Goal: Information Seeking & Learning: Check status

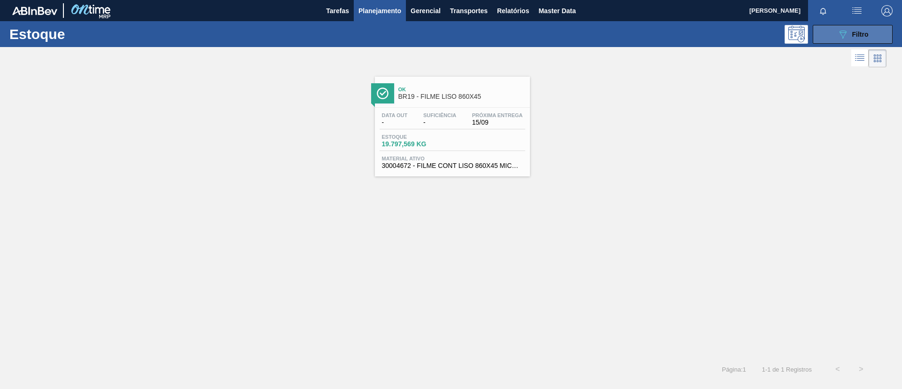
click at [855, 31] on span "Filtro" at bounding box center [860, 35] width 16 height 8
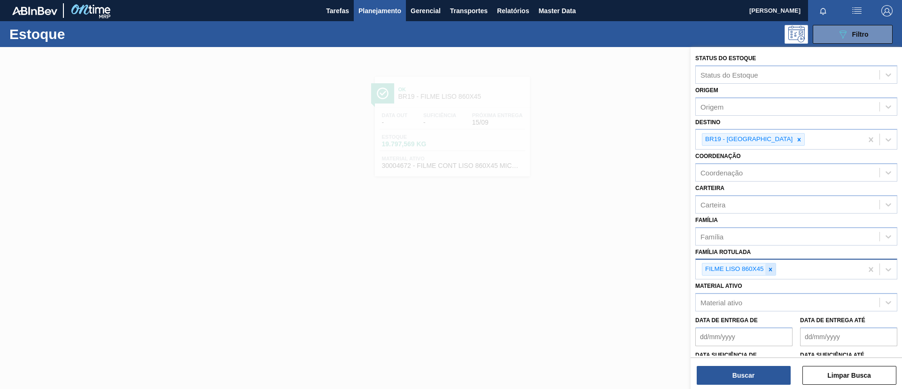
click at [768, 266] on icon at bounding box center [770, 269] width 7 height 7
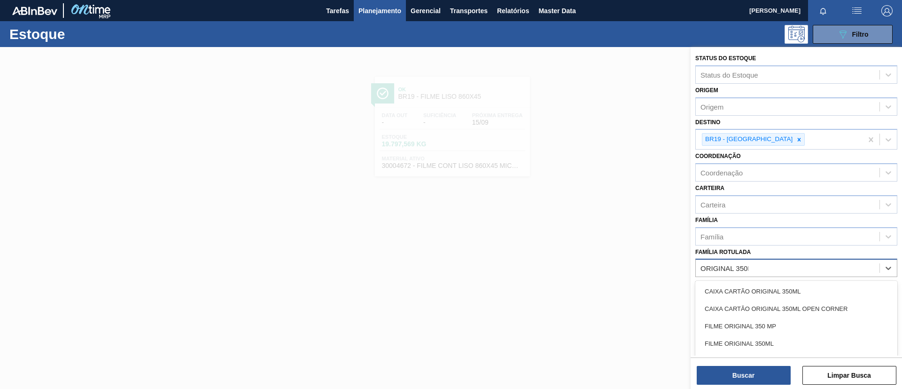
type Rotulada "ORIGINAL 350ML"
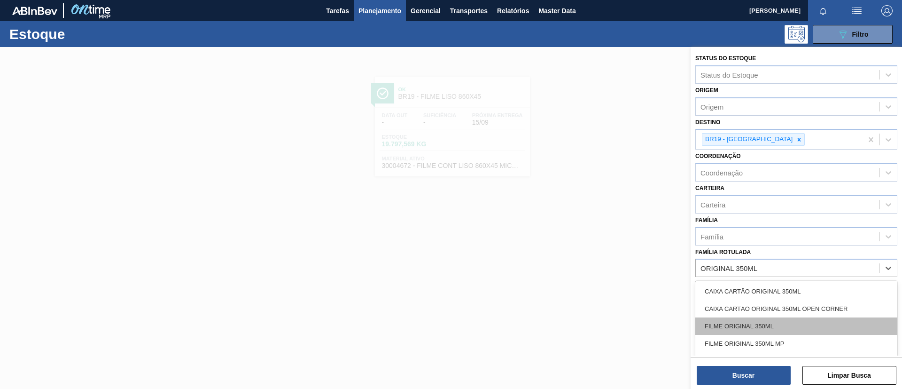
click at [767, 323] on div "FILME ORIGINAL 350ML" at bounding box center [796, 325] width 202 height 17
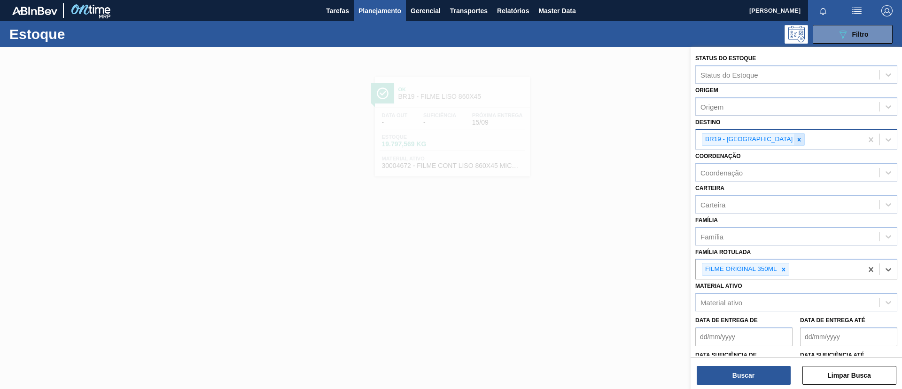
click at [796, 141] on icon at bounding box center [799, 139] width 7 height 7
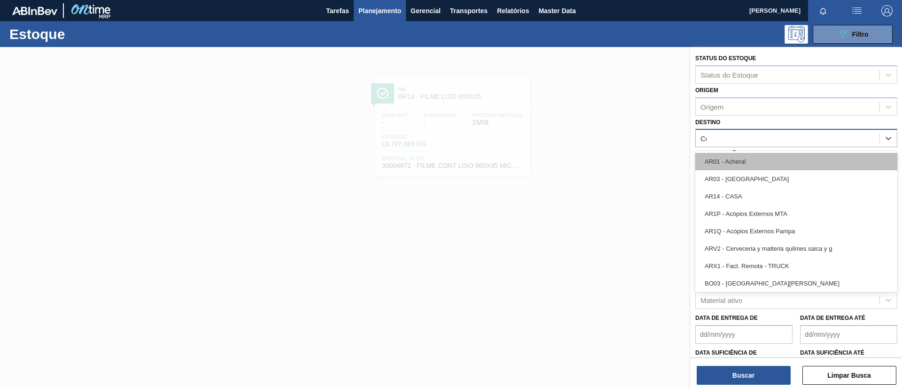
type input "Cebr"
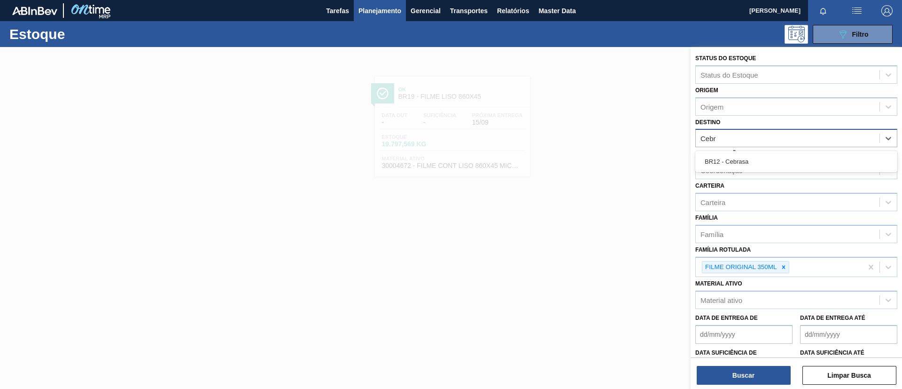
click at [762, 162] on div "BR12 - Cebrasa" at bounding box center [796, 161] width 202 height 17
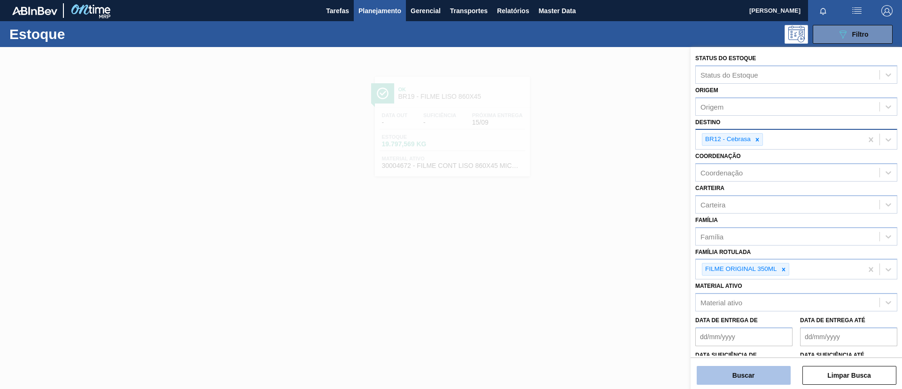
click at [754, 383] on button "Buscar" at bounding box center [744, 374] width 94 height 19
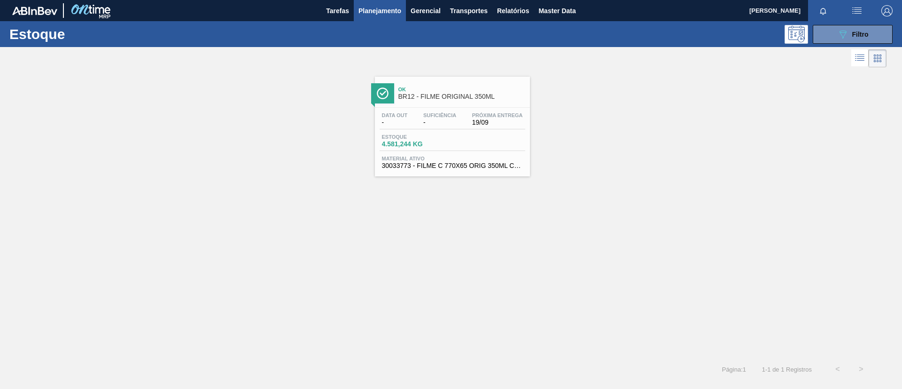
click at [416, 88] on span "Ok" at bounding box center [461, 89] width 127 height 6
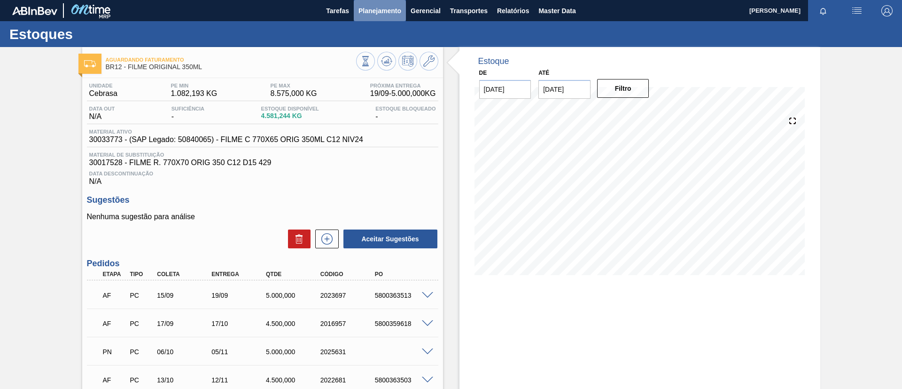
click at [390, 17] on button "Planejamento" at bounding box center [380, 10] width 52 height 21
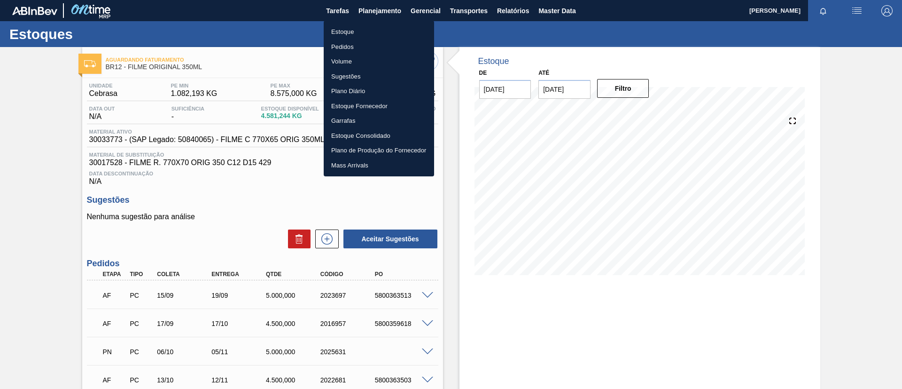
click at [390, 36] on li "Estoque" at bounding box center [379, 31] width 110 height 15
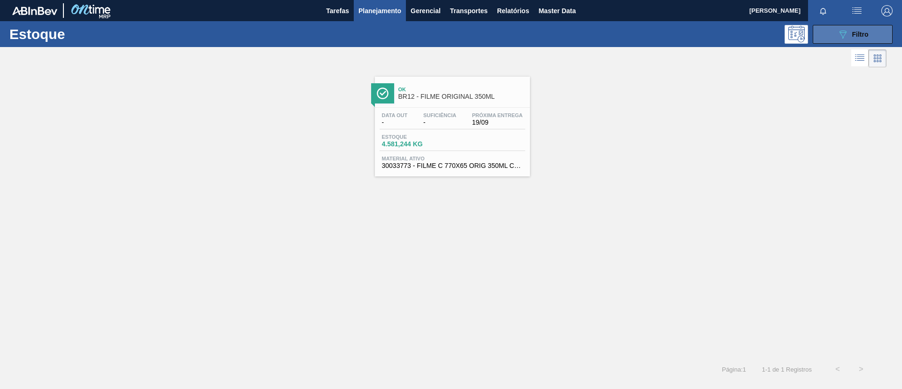
click at [857, 32] on span "Filtro" at bounding box center [860, 35] width 16 height 8
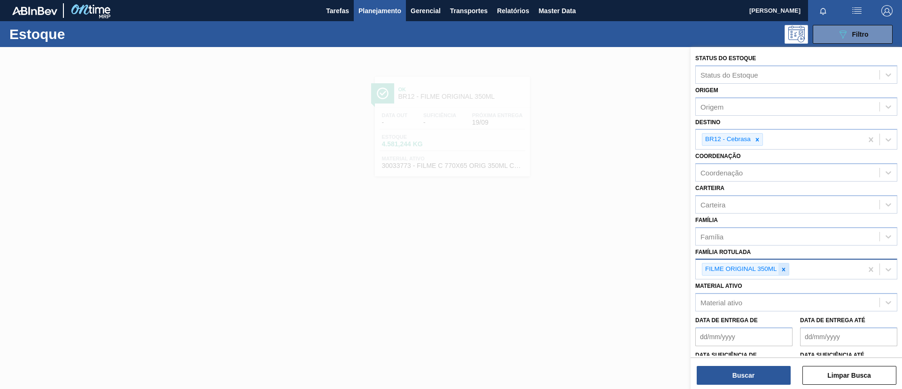
click at [785, 266] on icon at bounding box center [783, 269] width 7 height 7
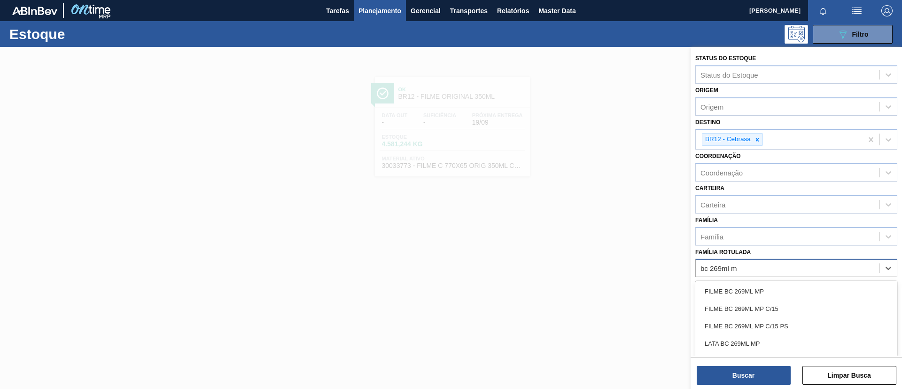
type Rotulada "bc 269ml mp"
drag, startPoint x: 796, startPoint y: 302, endPoint x: 770, endPoint y: 158, distance: 146.6
click at [797, 302] on div "FILME BC 269ML MP C/15" at bounding box center [796, 308] width 202 height 17
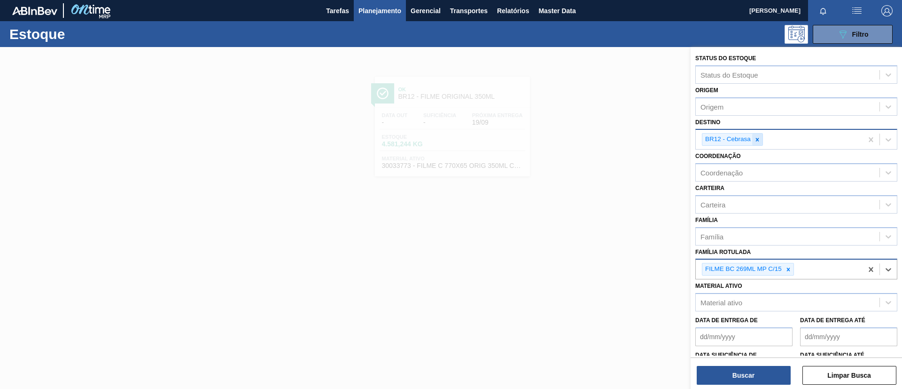
click at [762, 145] on div at bounding box center [757, 139] width 10 height 12
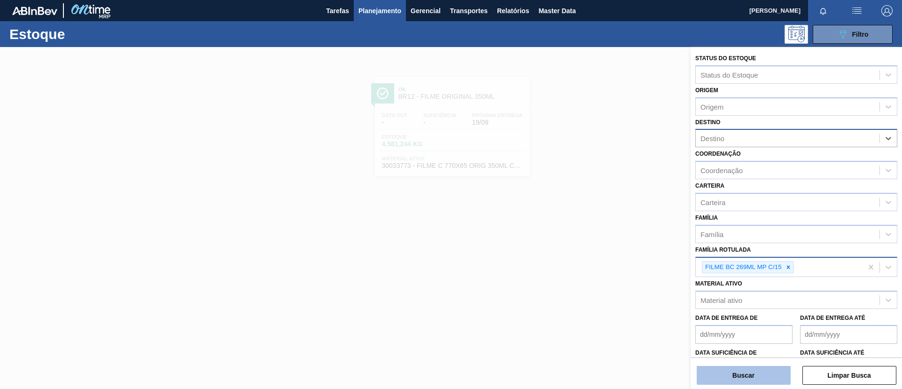
click at [752, 369] on button "Buscar" at bounding box center [744, 374] width 94 height 19
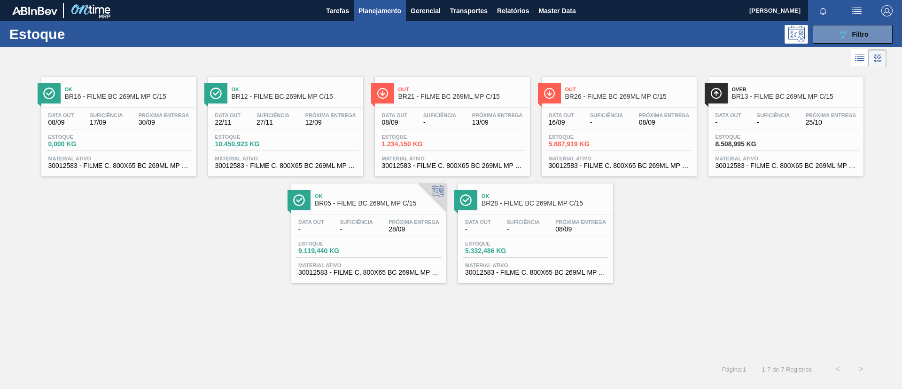
click at [306, 93] on span "BR12 - FILME BC 269ML MP C/15" at bounding box center [295, 96] width 127 height 7
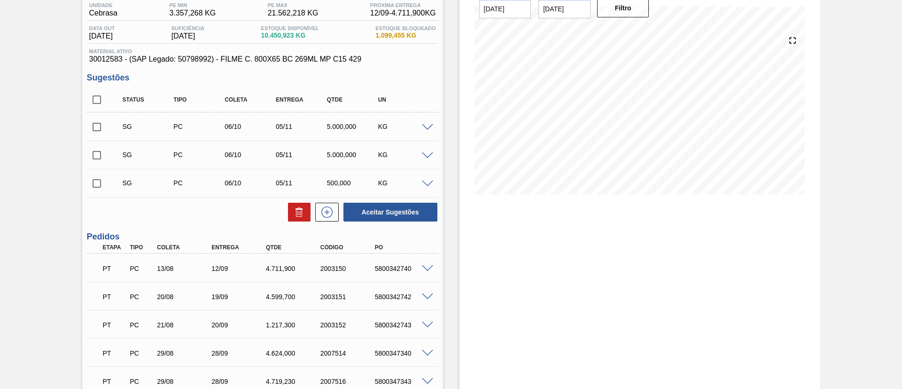
scroll to position [70, 0]
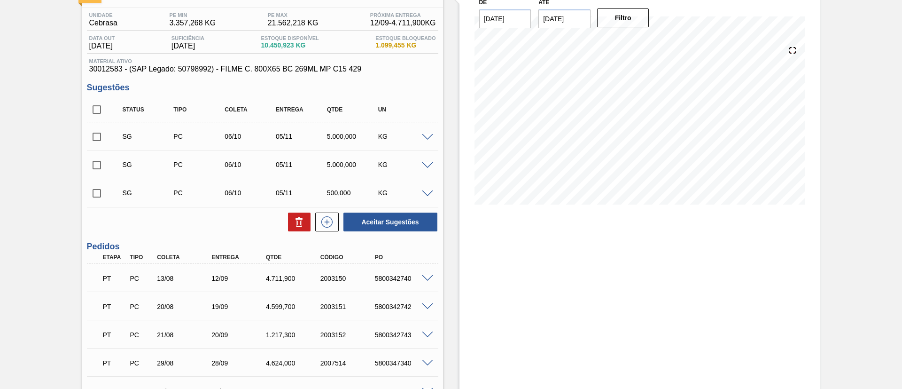
click at [425, 130] on div "SG PC 06/10 05/11 5.000,000 KG" at bounding box center [262, 135] width 351 height 23
click at [432, 139] on div at bounding box center [429, 136] width 19 height 7
click at [428, 136] on span at bounding box center [427, 137] width 11 height 7
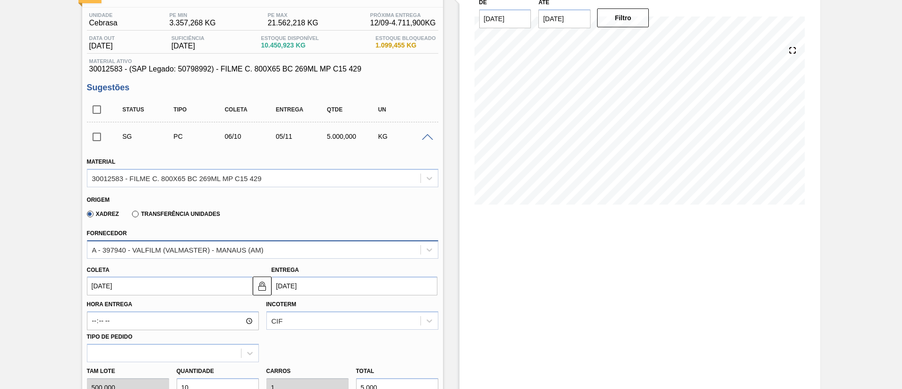
click at [249, 250] on div "A - 397940 - VALFILM (VALMASTER) - MANAUS (AM)" at bounding box center [177, 249] width 171 height 8
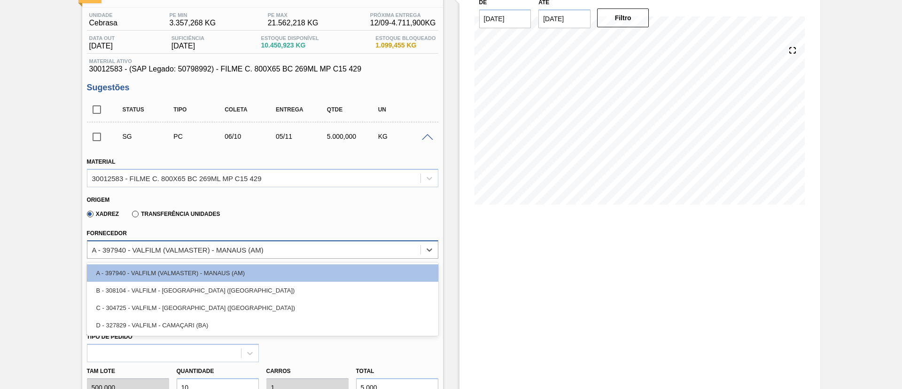
click at [270, 254] on div "A - 397940 - VALFILM (VALMASTER) - MANAUS (AM)" at bounding box center [253, 249] width 333 height 14
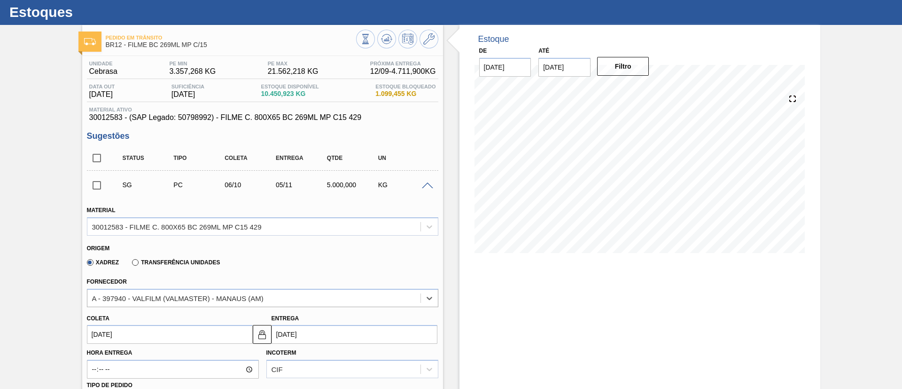
scroll to position [0, 0]
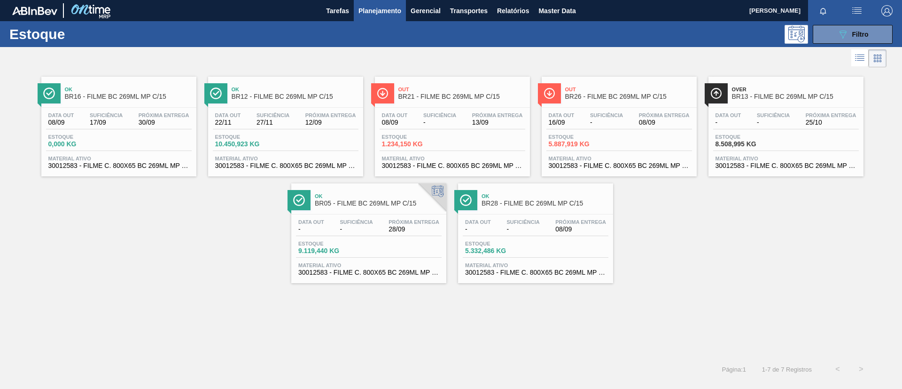
click at [652, 84] on div "Out BR26 - FILME BC 269ML MP C/15" at bounding box center [628, 93] width 127 height 21
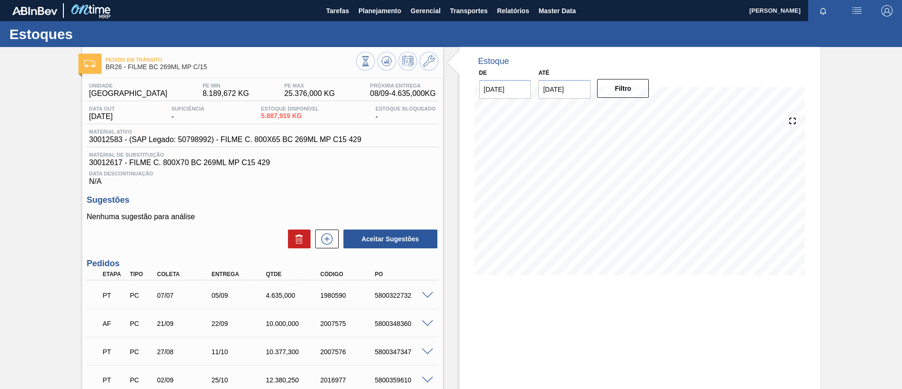
scroll to position [70, 0]
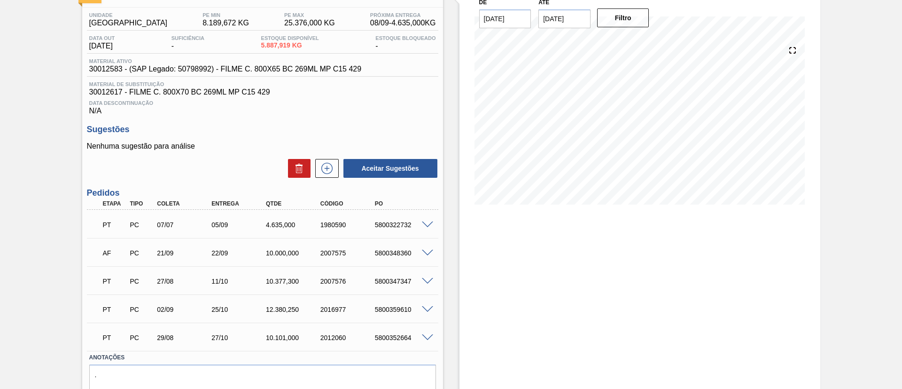
click at [427, 253] on span at bounding box center [427, 252] width 11 height 7
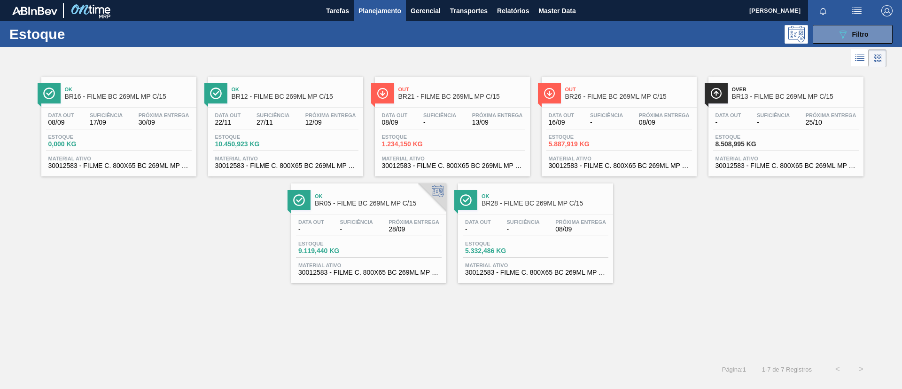
click at [840, 97] on span "BR13 - FILME BC 269ML MP C/15" at bounding box center [795, 96] width 127 height 7
click at [380, 202] on span "BR05 - FILME BC 269ML MP C/15" at bounding box center [378, 203] width 127 height 7
click at [860, 23] on div "Estoque 089F7B8B-B2A5-4AFE-B5C0-19BA573D28AC Filtro" at bounding box center [451, 34] width 902 height 26
click at [864, 34] on span "Filtro" at bounding box center [860, 35] width 16 height 8
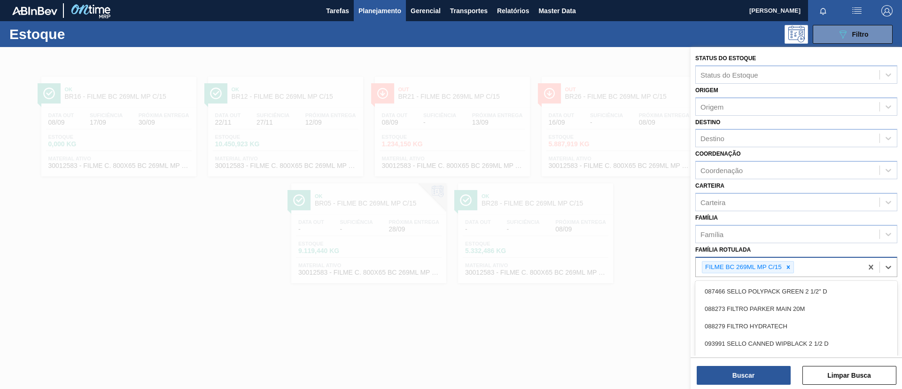
click at [821, 271] on div "FILME BC 269ML MP C/15" at bounding box center [779, 266] width 167 height 19
type Rotulada "BC 269ML MP"
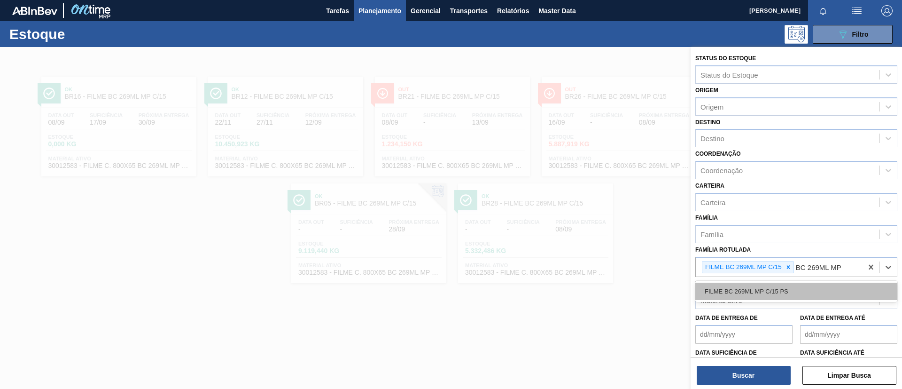
click at [833, 284] on div "FILME BC 269ML MP C/15 PS" at bounding box center [796, 290] width 202 height 17
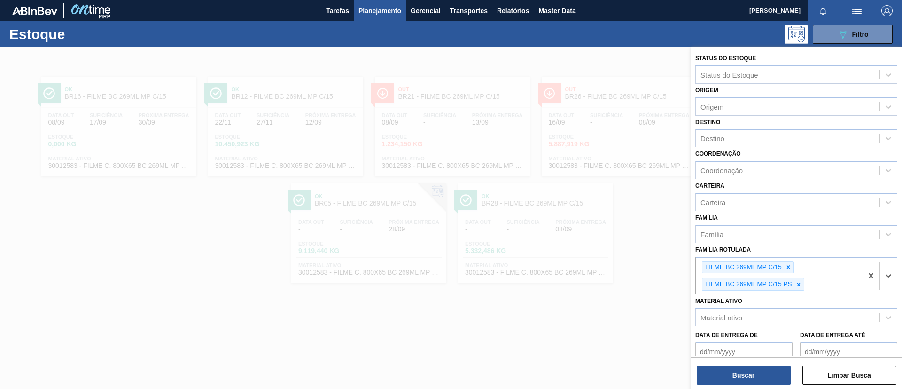
click at [770, 361] on div "Buscar Limpar Busca" at bounding box center [796, 370] width 211 height 26
click at [771, 364] on div "Buscar Limpar Busca" at bounding box center [796, 370] width 211 height 26
click at [776, 368] on button "Buscar" at bounding box center [744, 374] width 94 height 19
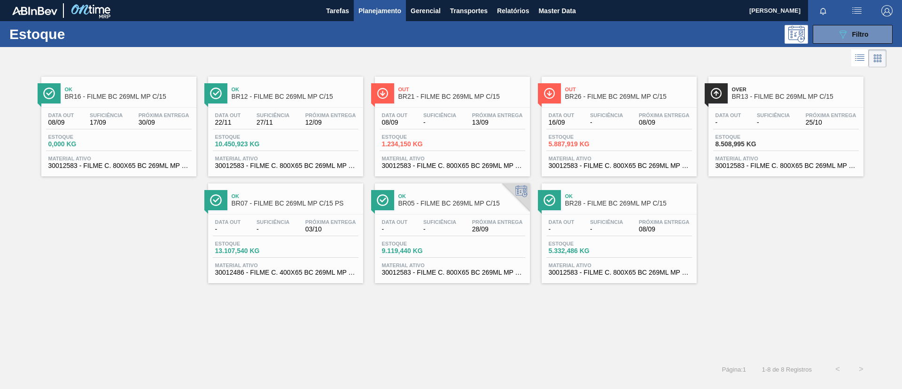
click at [296, 226] on div "Data out - Suficiência - Próxima Entrega 03/10" at bounding box center [286, 227] width 146 height 17
click at [321, 87] on span "Ok" at bounding box center [295, 89] width 127 height 6
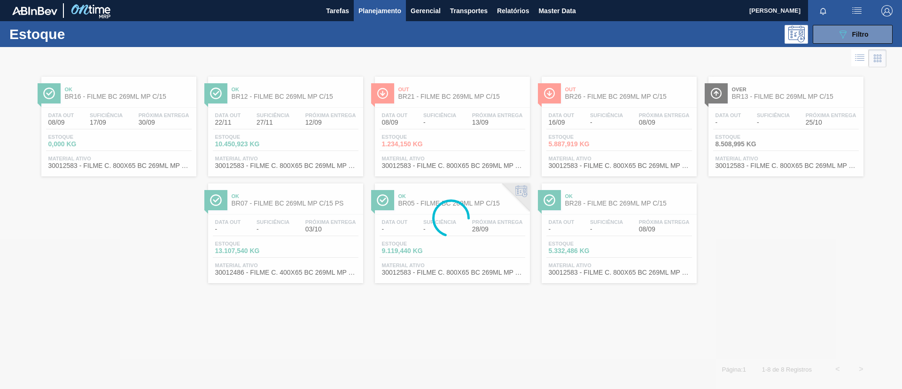
click at [812, 97] on div at bounding box center [451, 218] width 902 height 342
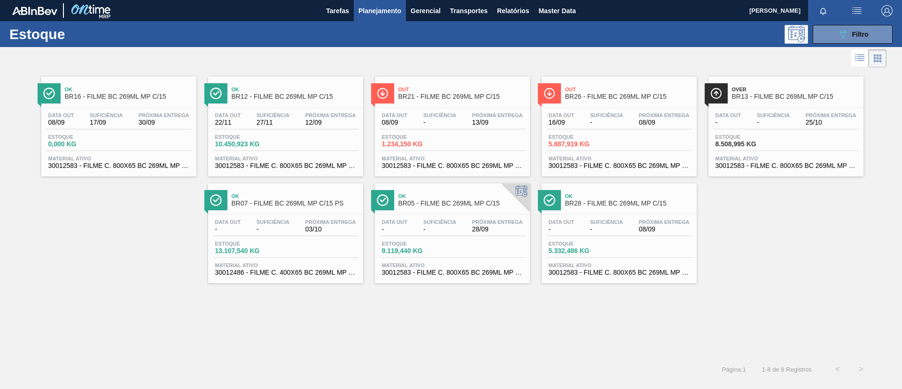
drag, startPoint x: 812, startPoint y: 97, endPoint x: 779, endPoint y: 128, distance: 44.9
click at [812, 97] on span "BR13 - FILME BC 269ML MP C/15" at bounding box center [795, 96] width 127 height 7
click at [611, 115] on span "Suficiência" at bounding box center [606, 115] width 33 height 6
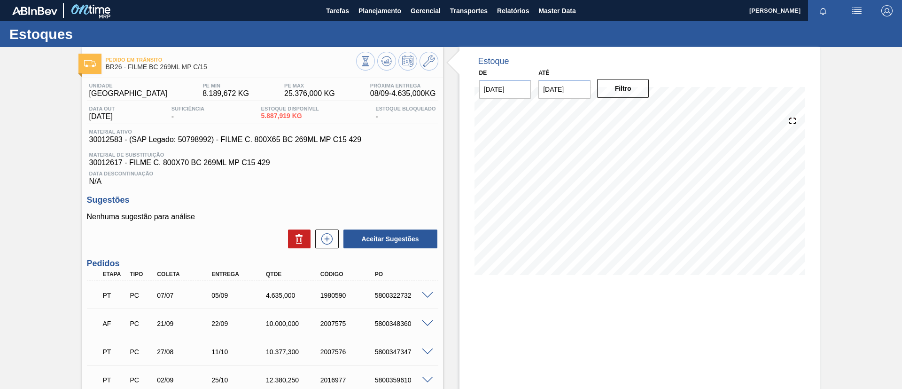
click at [393, 68] on div at bounding box center [397, 62] width 82 height 21
click at [386, 63] on icon at bounding box center [386, 60] width 11 height 11
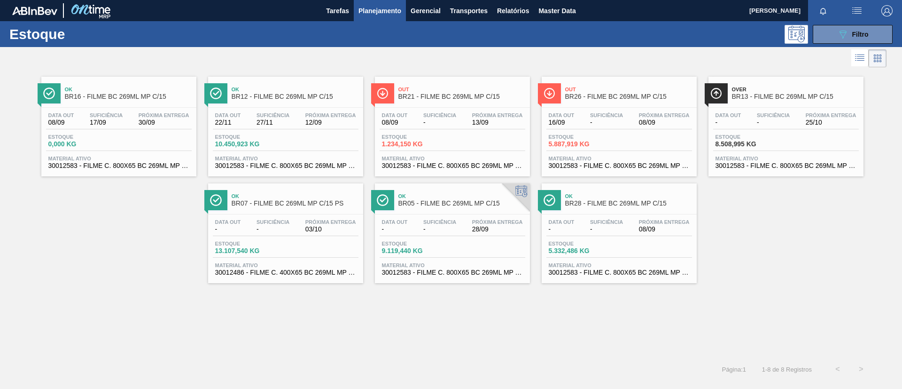
drag, startPoint x: 586, startPoint y: 219, endPoint x: 589, endPoint y: 204, distance: 15.3
drag, startPoint x: 589, startPoint y: 204, endPoint x: 801, endPoint y: 209, distance: 212.4
click at [801, 208] on div "Ok BR16 - FILME BC 269ML MP C/15 Data out 08/09 Suficiência 17/09 Próxima Entre…" at bounding box center [451, 176] width 902 height 213
click at [844, 41] on button "089F7B8B-B2A5-4AFE-B5C0-19BA573D28AC Filtro" at bounding box center [853, 34] width 80 height 19
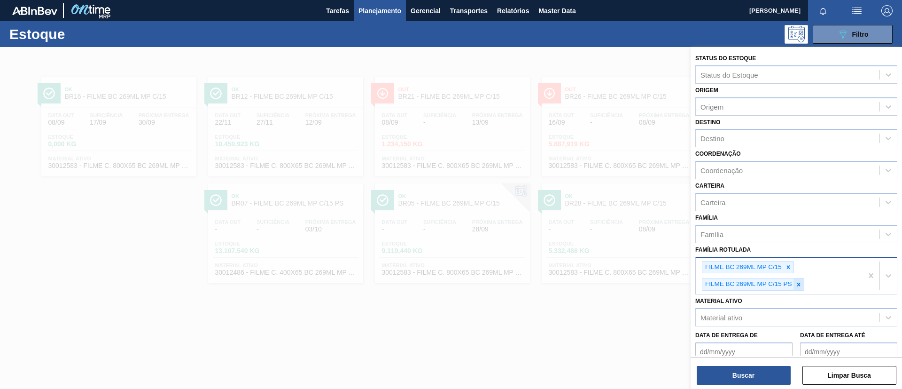
click at [799, 282] on icon at bounding box center [798, 284] width 7 height 7
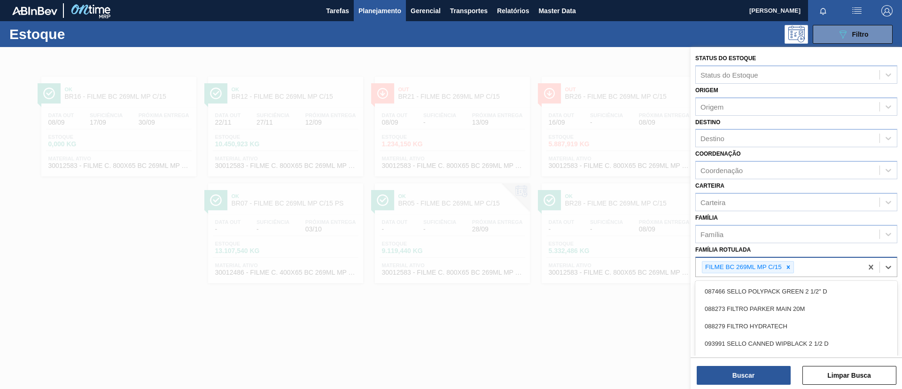
click at [795, 267] on div "FILME BC 269ML MP C/15" at bounding box center [779, 266] width 167 height 19
click at [791, 267] on icon at bounding box center [788, 267] width 7 height 7
type Rotulada "BC 350ML MP"
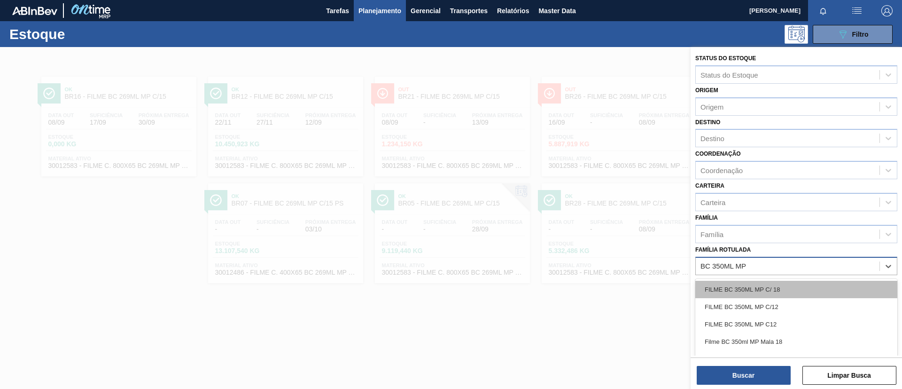
click at [801, 285] on div "FILME BC 350ML MP C/ 18" at bounding box center [796, 288] width 202 height 17
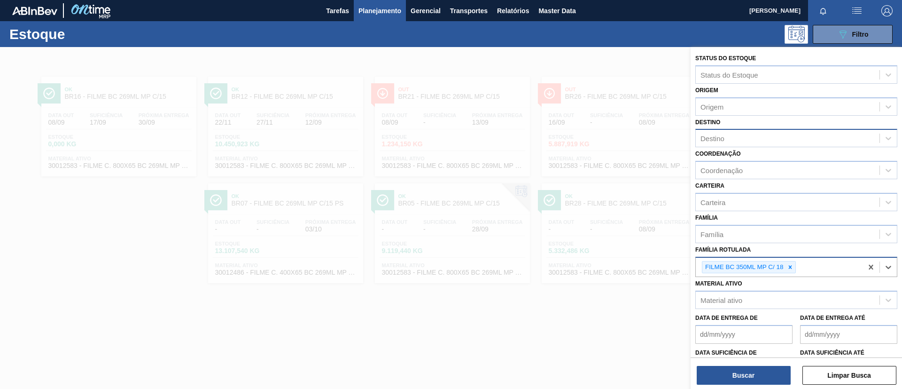
click at [758, 145] on div "Destino" at bounding box center [796, 138] width 202 height 18
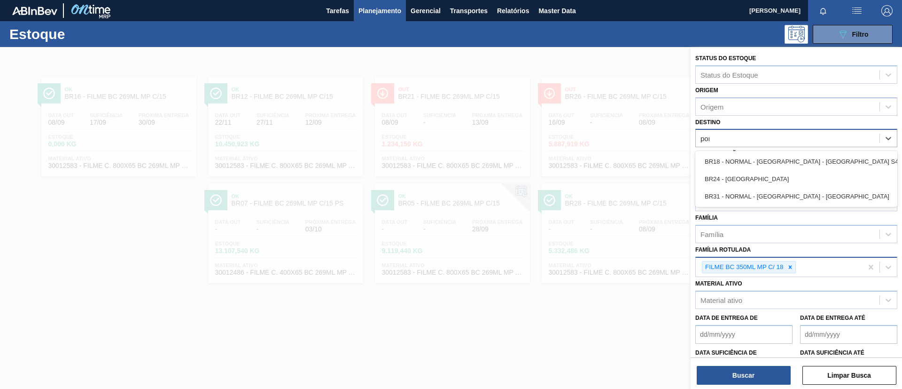
type input "pont"
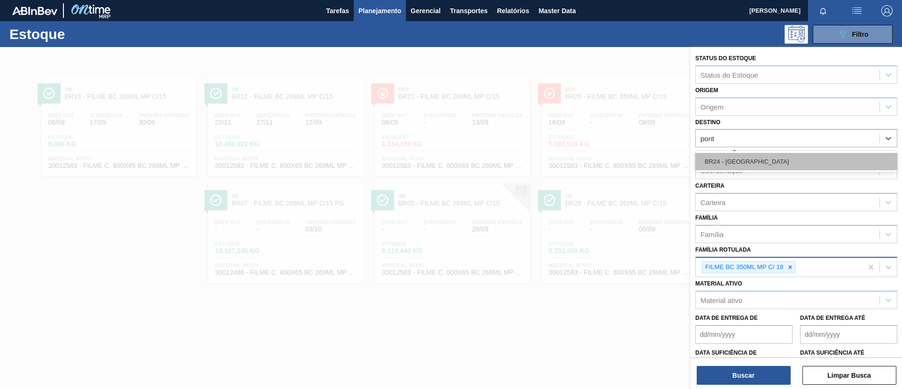
click at [764, 161] on div "BR24 - Ponta Grossa" at bounding box center [796, 161] width 202 height 17
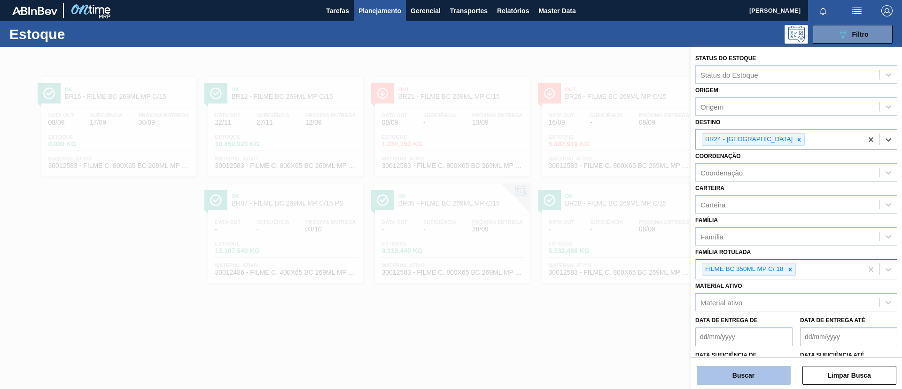
click at [761, 374] on button "Buscar" at bounding box center [744, 374] width 94 height 19
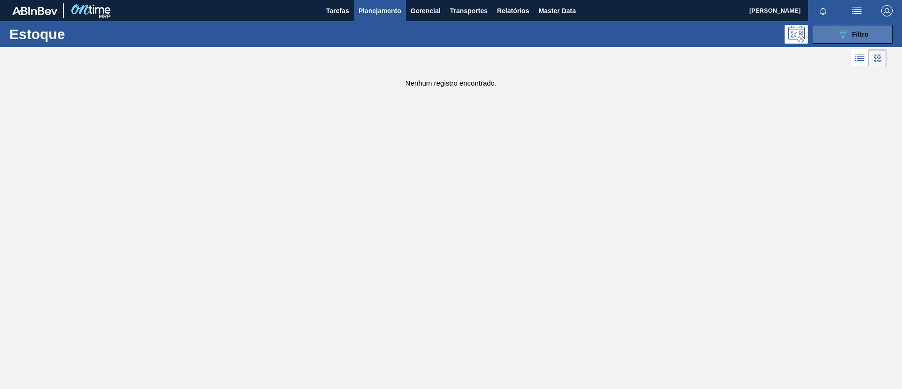
click at [846, 31] on icon at bounding box center [843, 35] width 7 height 8
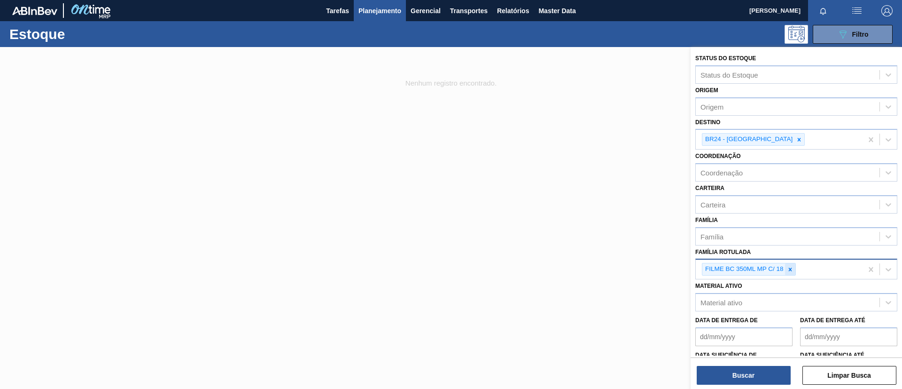
click at [787, 268] on icon at bounding box center [790, 269] width 7 height 7
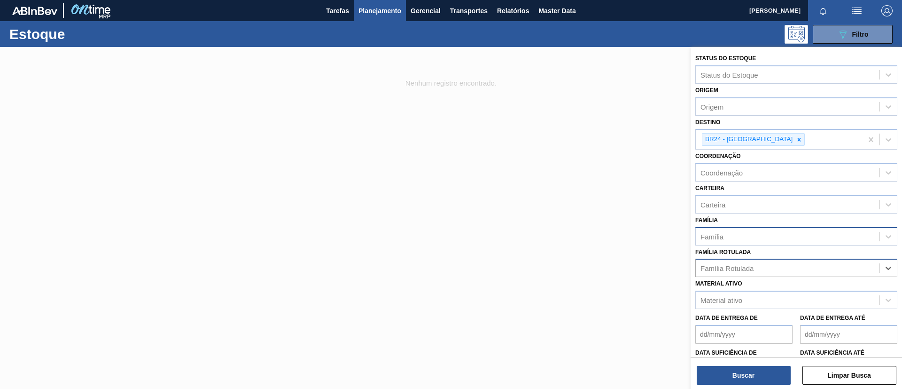
click at [765, 245] on div "Família" at bounding box center [796, 236] width 202 height 18
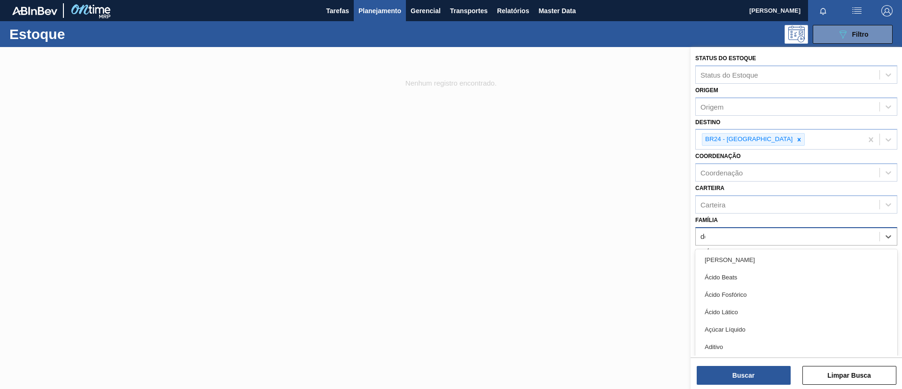
type input "dec"
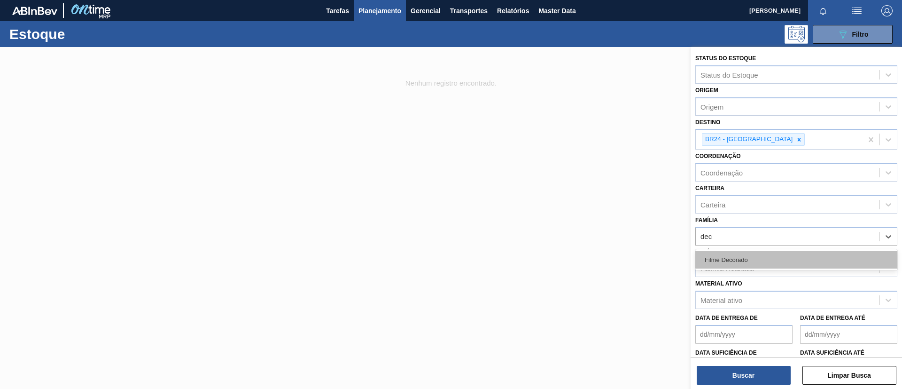
click at [759, 253] on div "Filme Decorado" at bounding box center [796, 259] width 202 height 17
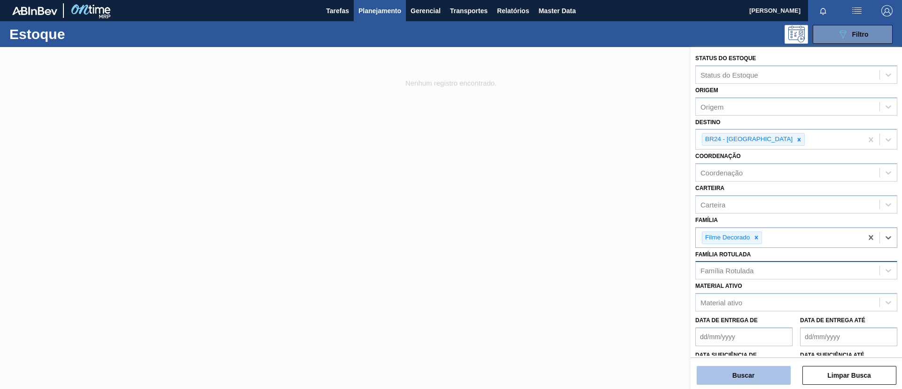
drag, startPoint x: 757, startPoint y: 385, endPoint x: 754, endPoint y: 379, distance: 6.7
click at [755, 382] on div "Status do Estoque Status do Estoque Origem Origem Destino BR24 - Ponta Grossa C…" at bounding box center [796, 218] width 211 height 343
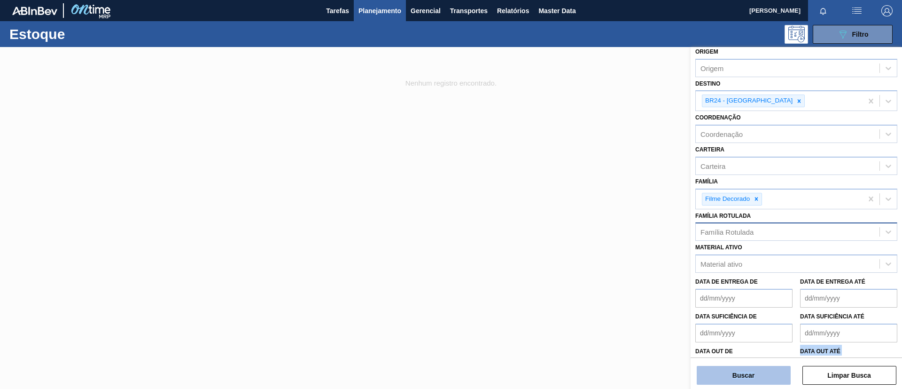
click at [754, 376] on button "Buscar" at bounding box center [744, 374] width 94 height 19
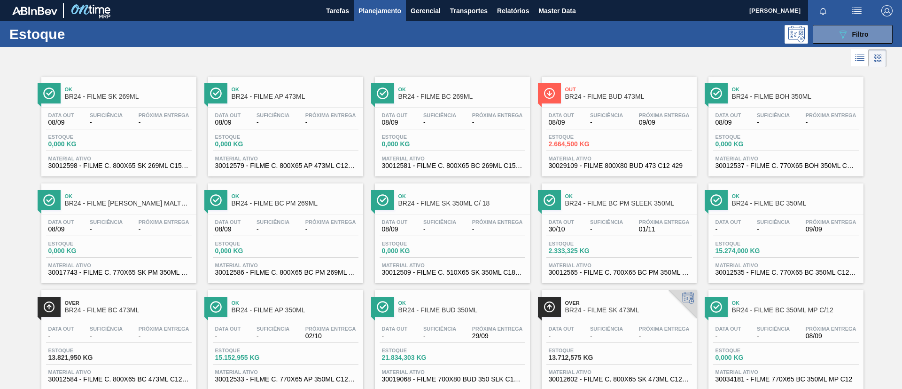
scroll to position [131, 0]
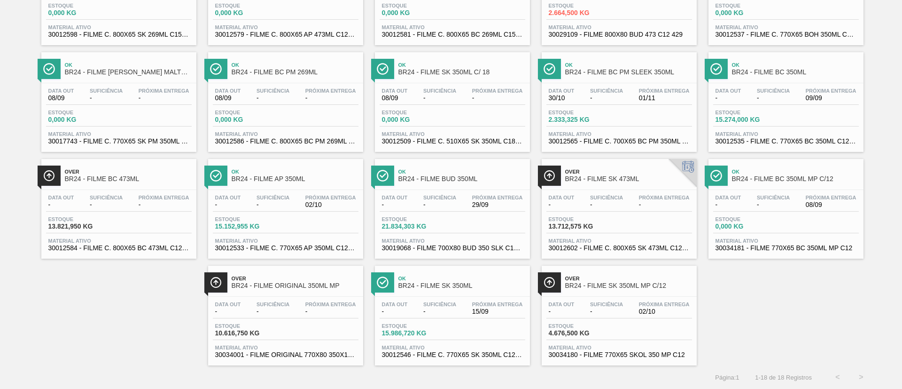
click at [772, 187] on div "Ok BR24 - FILME BC 350ML MP C/12 Data out - Suficiência - Próxima Entrega 08/09…" at bounding box center [785, 209] width 155 height 100
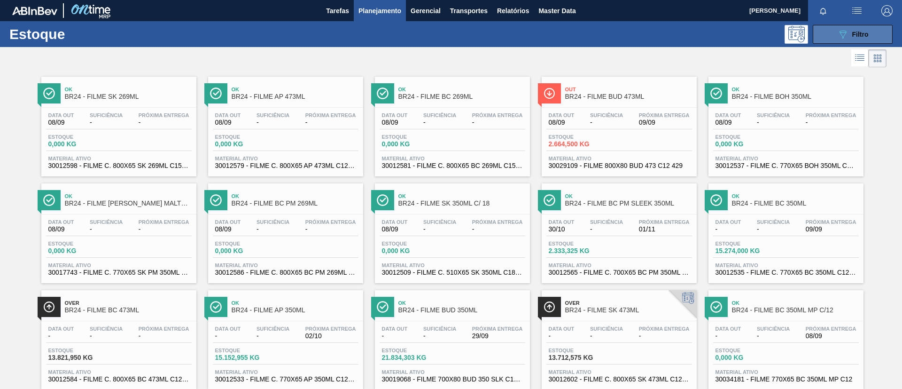
click at [837, 31] on icon "089F7B8B-B2A5-4AFE-B5C0-19BA573D28AC" at bounding box center [842, 34] width 11 height 11
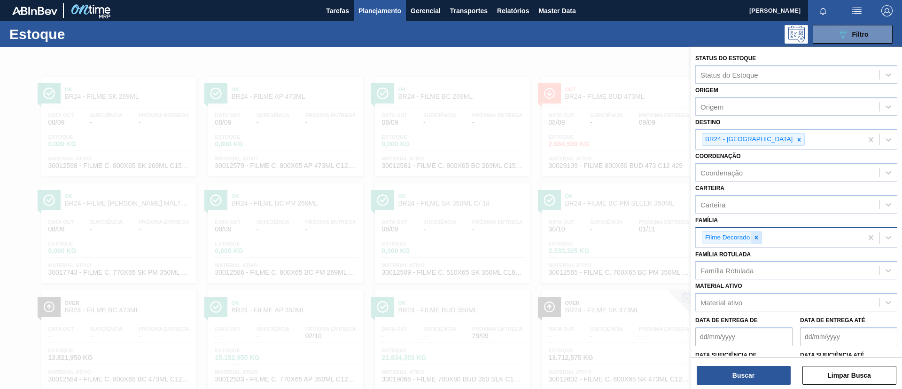
click at [759, 240] on icon at bounding box center [756, 237] width 7 height 7
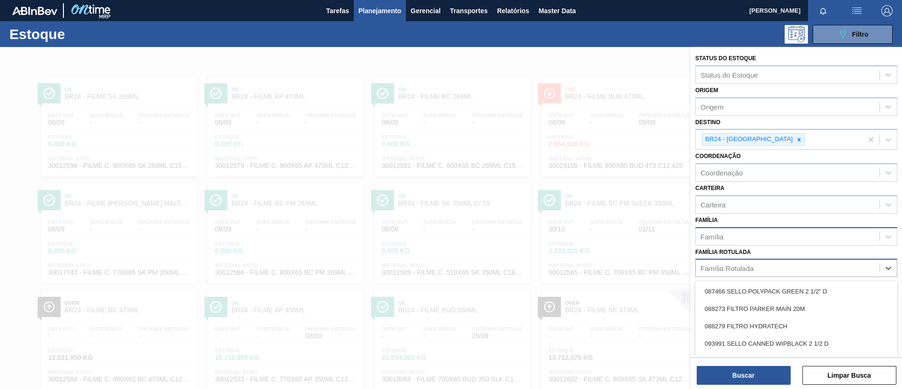
click at [767, 268] on div "Família Rotulada" at bounding box center [788, 268] width 184 height 14
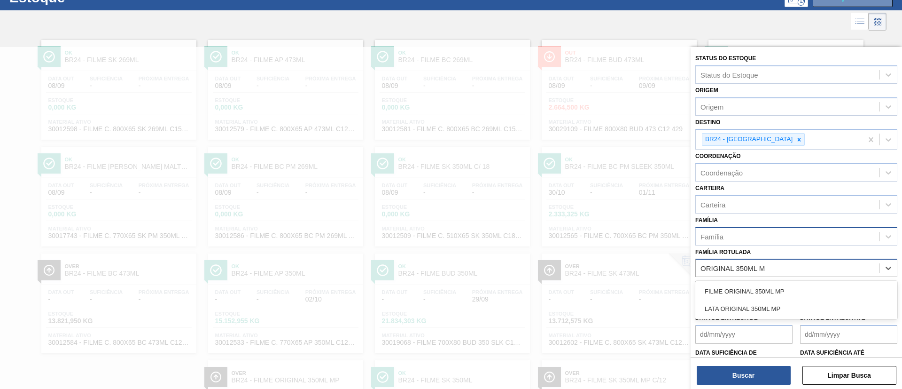
type Rotulada "ORIGINAL 350ML MP"
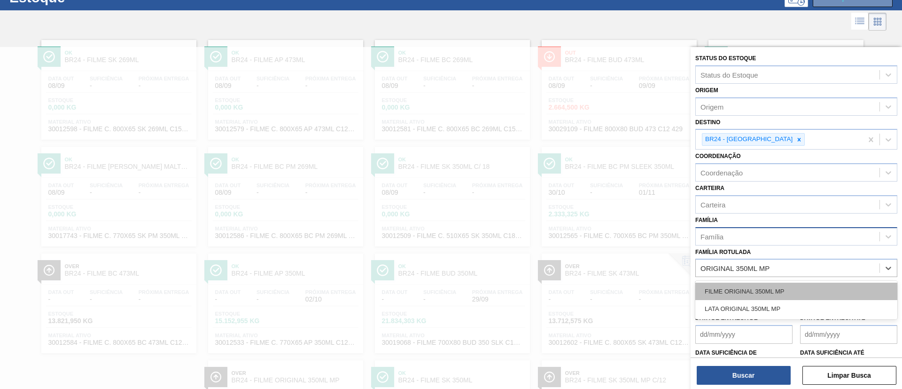
click at [785, 284] on div "FILME ORIGINAL 350ML MP" at bounding box center [796, 290] width 202 height 17
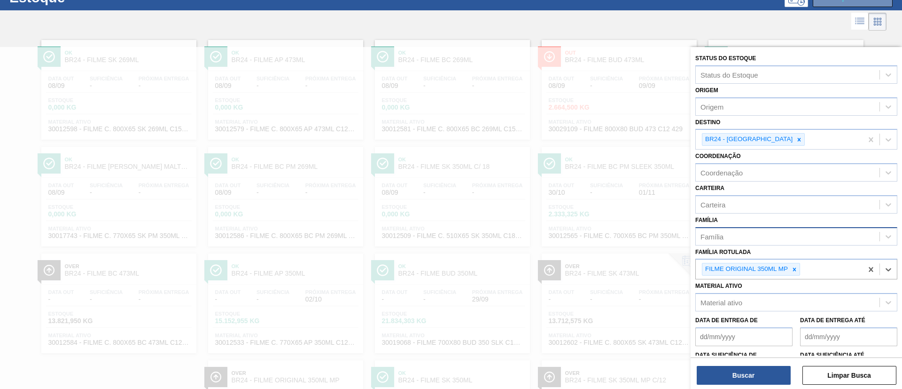
click at [794, 140] on div at bounding box center [799, 139] width 10 height 12
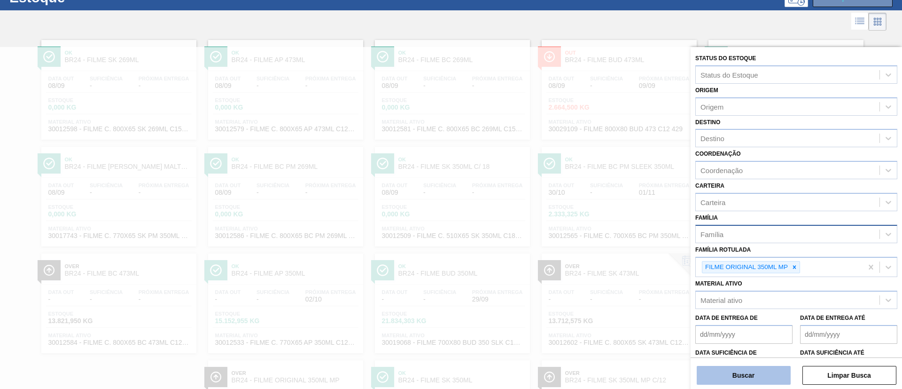
click at [762, 370] on button "Buscar" at bounding box center [744, 374] width 94 height 19
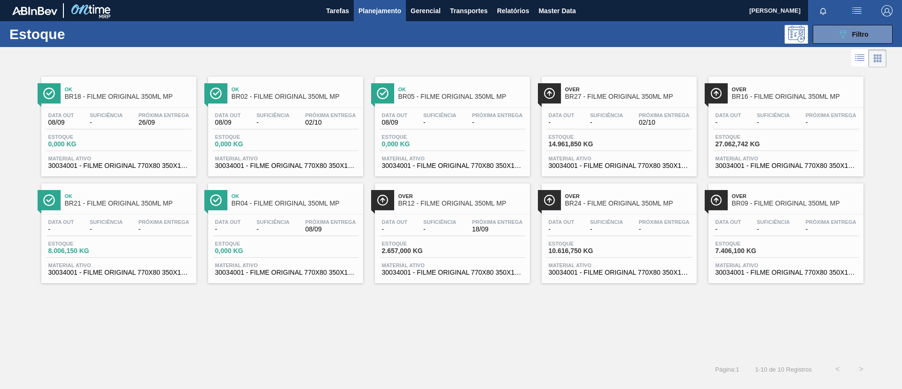
click at [634, 115] on div "Data out - Suficiência - Próxima Entrega 02/10" at bounding box center [619, 120] width 146 height 17
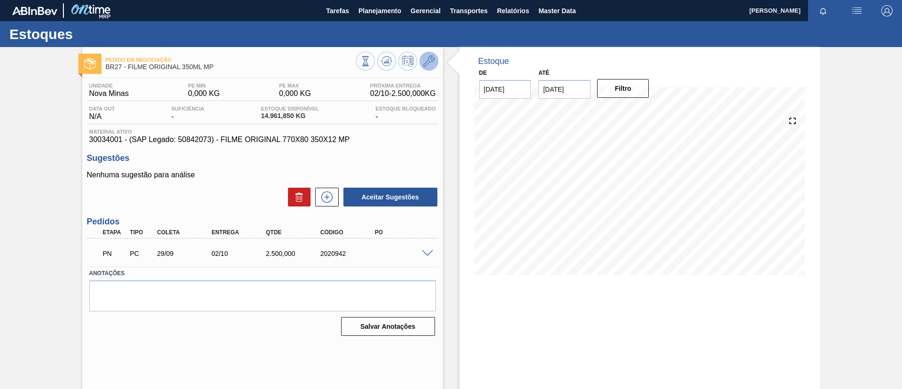
click at [428, 62] on icon at bounding box center [428, 60] width 11 height 11
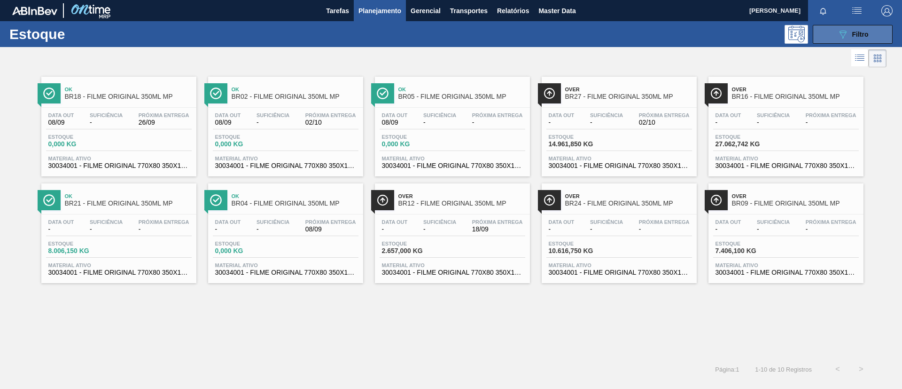
click at [867, 31] on span "Filtro" at bounding box center [860, 35] width 16 height 8
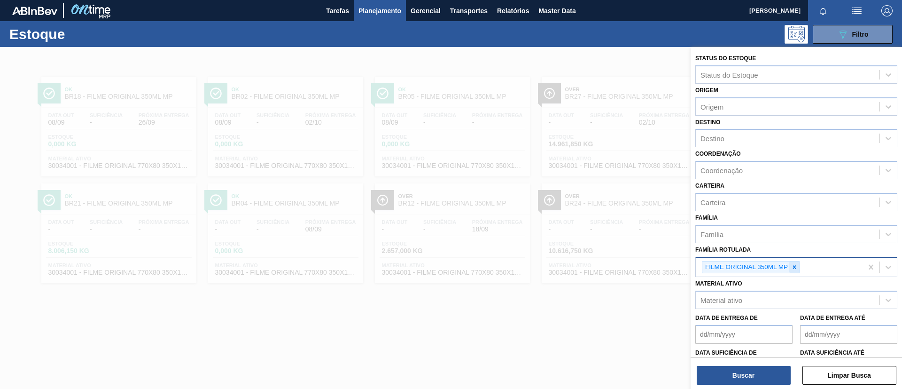
click at [789, 265] on div "FILME ORIGINAL 350ML MP" at bounding box center [751, 267] width 98 height 13
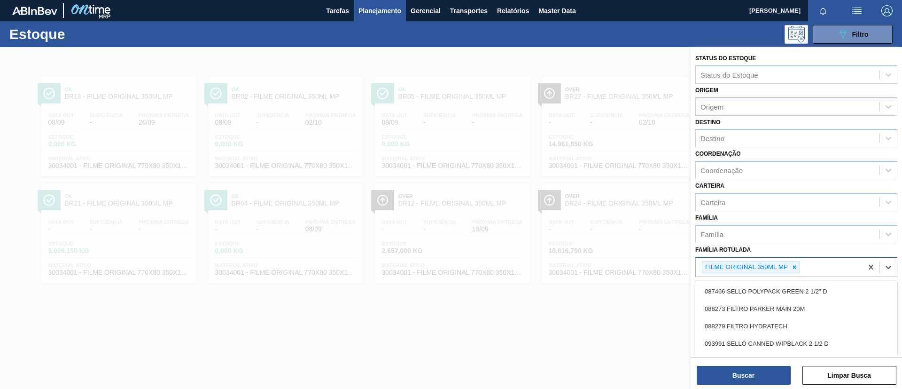
click at [790, 266] on div at bounding box center [794, 267] width 10 height 12
type Rotulada "400M"
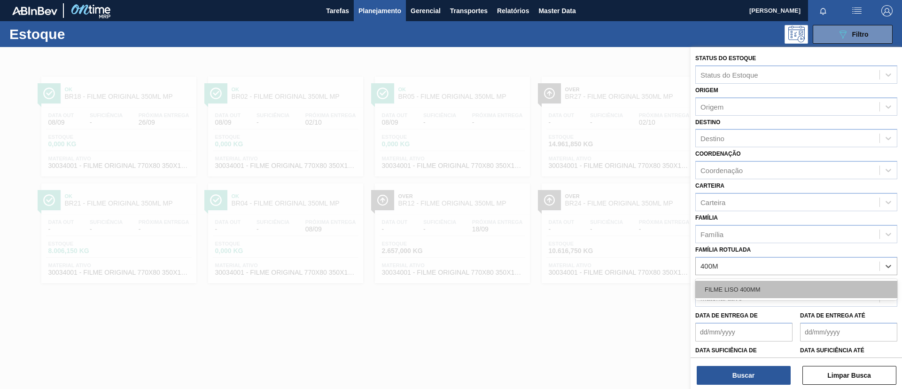
click at [790, 284] on div "FILME LISO 400MM" at bounding box center [796, 288] width 202 height 17
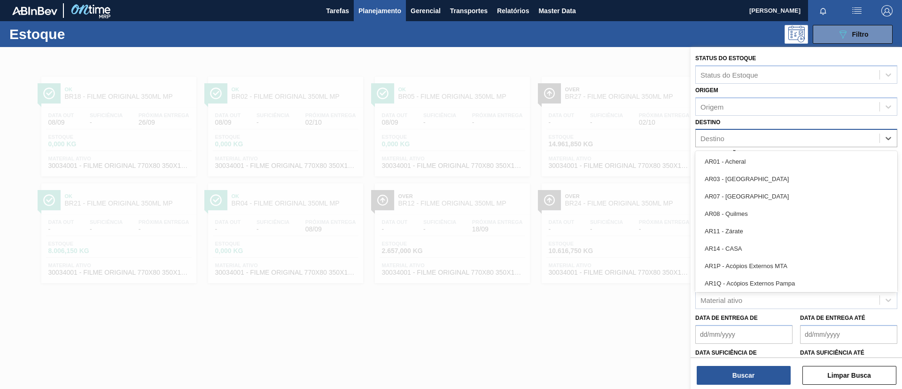
click at [762, 143] on div "Destino" at bounding box center [788, 139] width 184 height 14
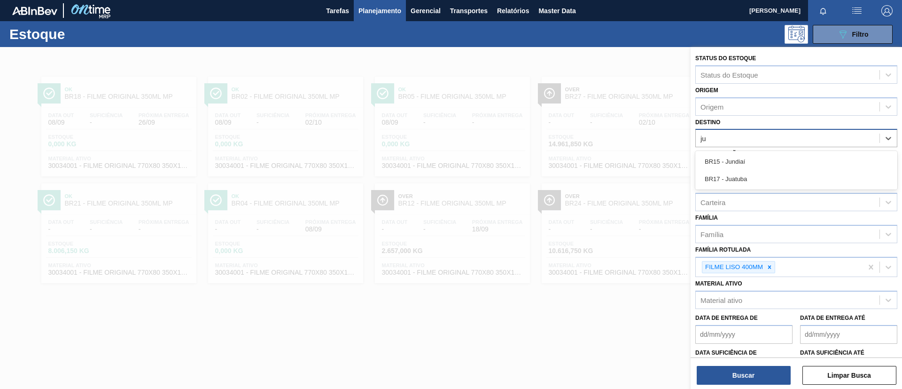
type input "jun"
click at [752, 170] on div "BR15 - Jundiaí" at bounding box center [796, 161] width 202 height 21
click at [752, 164] on div "BR15 - Jundiaí" at bounding box center [796, 161] width 202 height 17
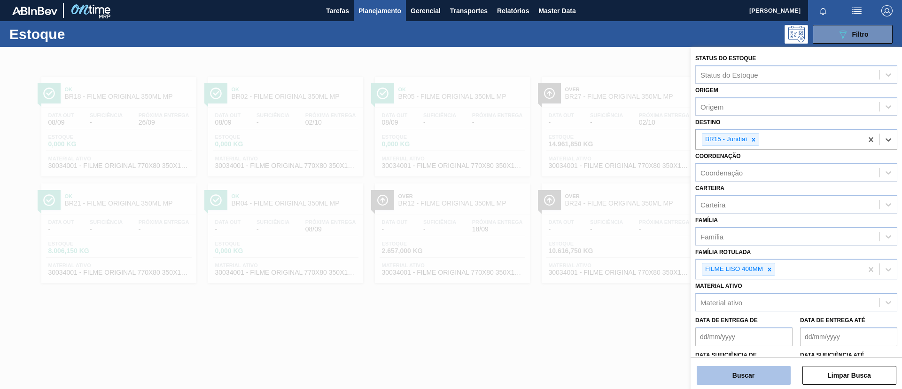
click at [750, 373] on button "Buscar" at bounding box center [744, 374] width 94 height 19
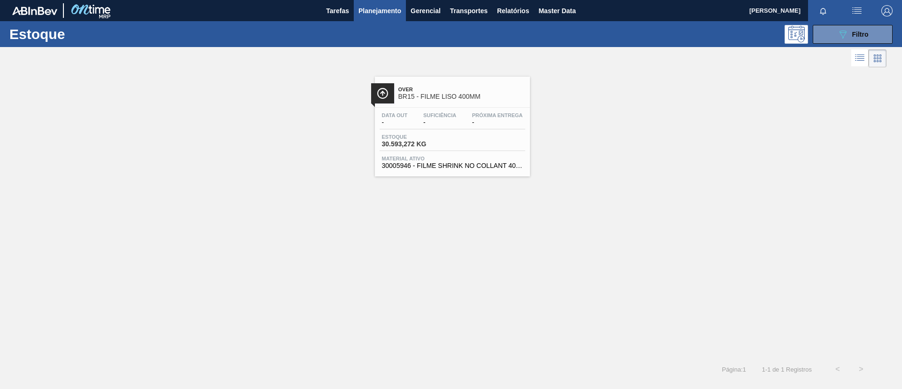
click at [444, 117] on span "Suficiência" at bounding box center [439, 115] width 33 height 6
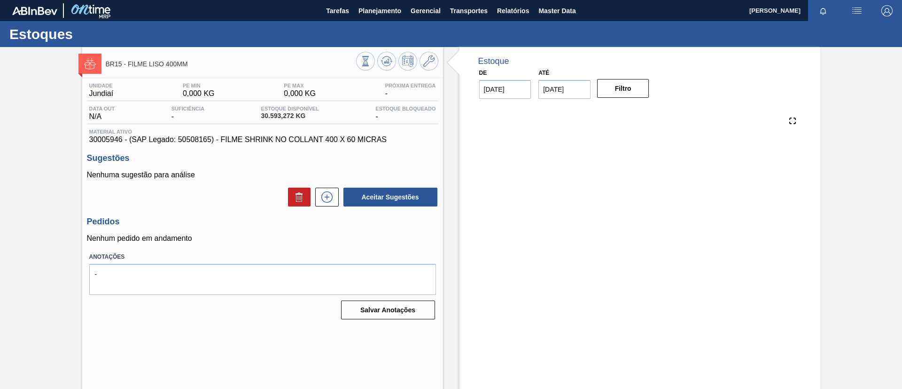
click at [249, 77] on div "BR15 - FILME LISO 400MM Unidade Jundiaí PE MIN 0,000 KG PE MAX 0,000 KG Próxima…" at bounding box center [262, 225] width 361 height 357
click at [428, 62] on icon at bounding box center [428, 60] width 11 height 11
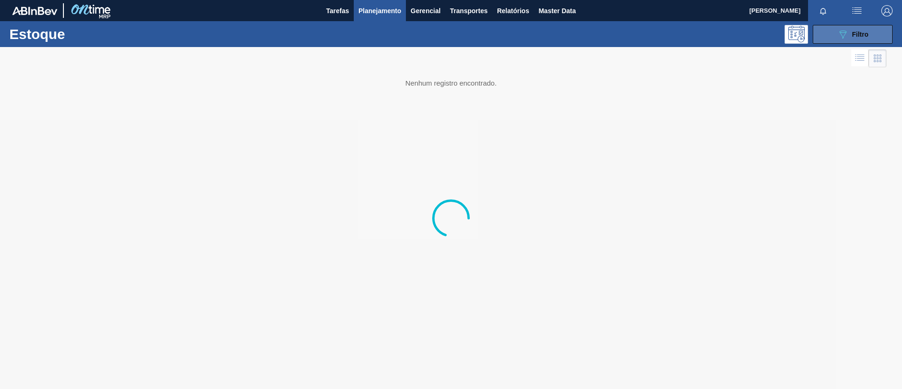
click at [869, 33] on button "089F7B8B-B2A5-4AFE-B5C0-19BA573D28AC Filtro" at bounding box center [853, 34] width 80 height 19
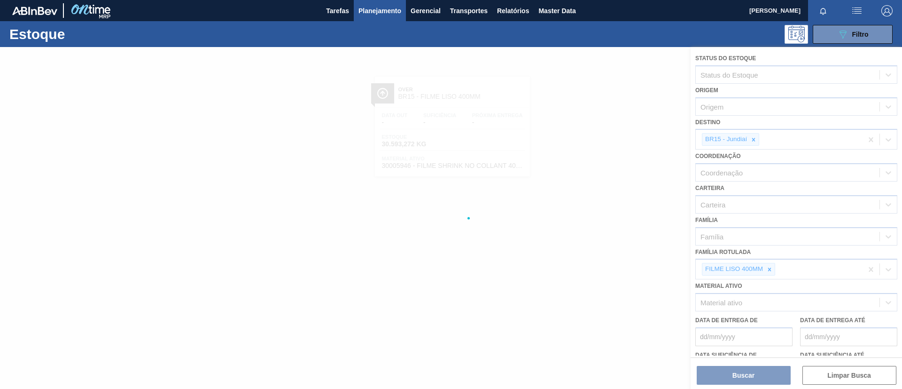
click at [771, 270] on div at bounding box center [451, 218] width 902 height 342
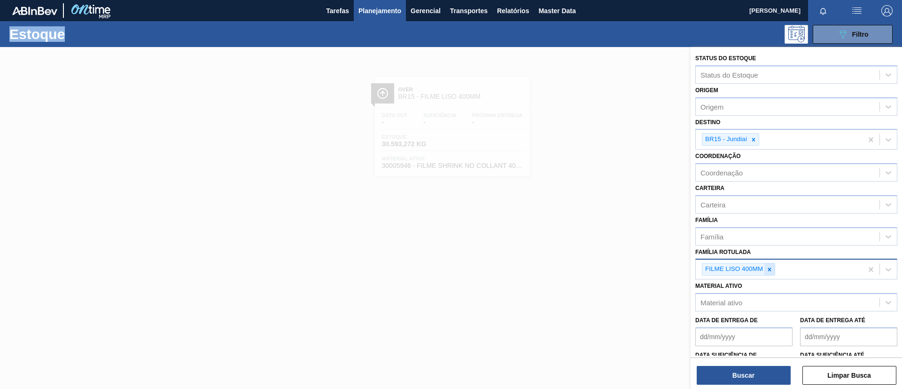
click at [773, 264] on div at bounding box center [769, 269] width 10 height 12
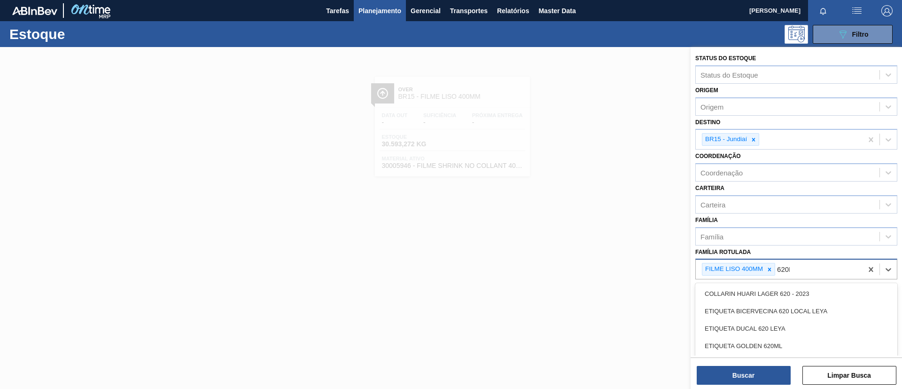
type Rotulada "620MM"
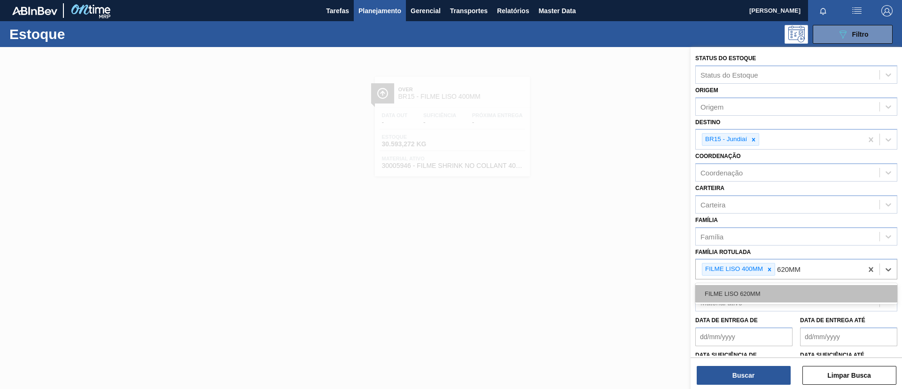
click at [760, 293] on div "FILME LISO 620MM" at bounding box center [796, 293] width 202 height 17
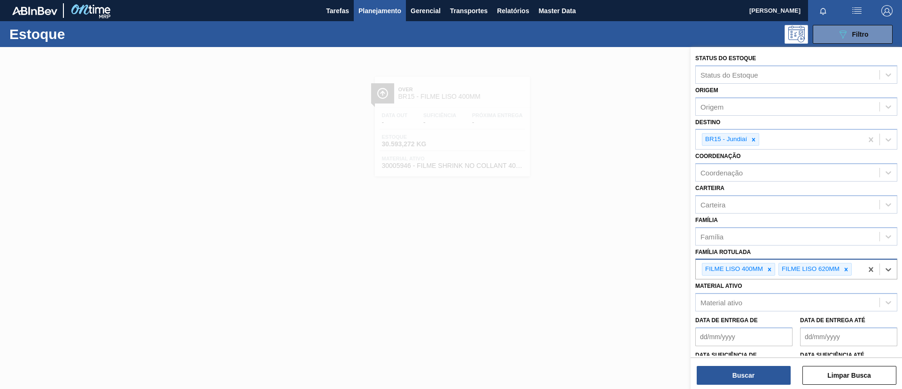
click at [770, 275] on div "FILME LISO 400MM FILME LISO 620MM" at bounding box center [779, 268] width 167 height 19
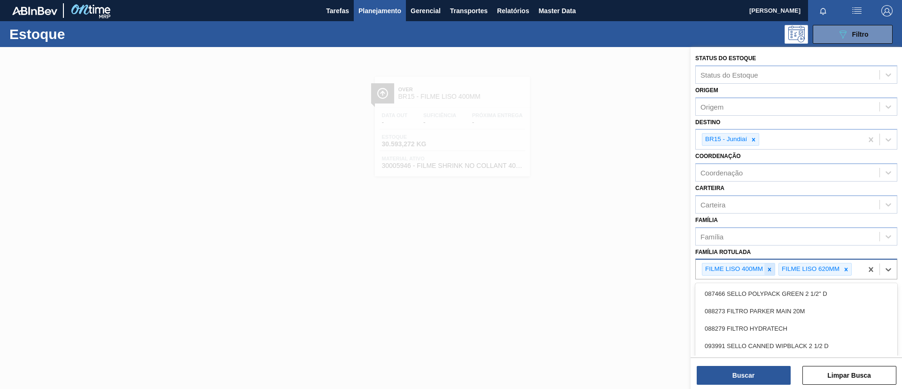
click at [770, 270] on icon at bounding box center [769, 268] width 3 height 3
click at [752, 141] on icon at bounding box center [753, 139] width 7 height 7
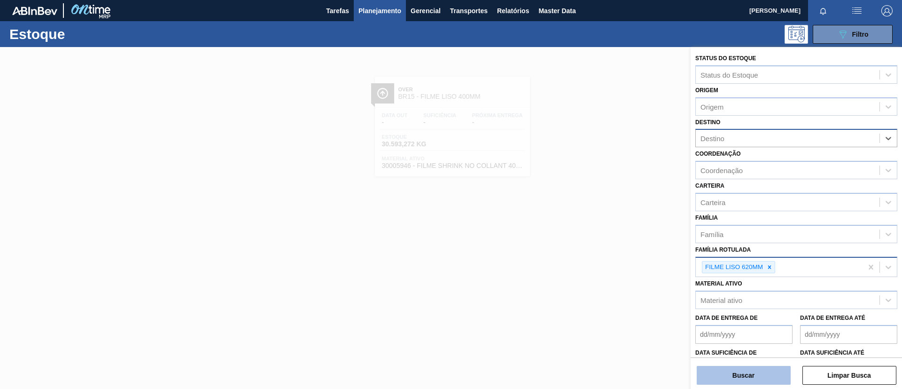
click at [753, 373] on button "Buscar" at bounding box center [744, 374] width 94 height 19
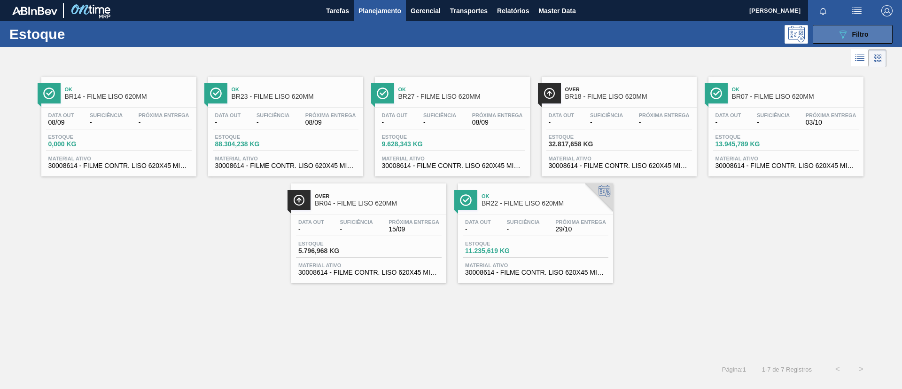
click at [891, 27] on button "089F7B8B-B2A5-4AFE-B5C0-19BA573D28AC Filtro" at bounding box center [853, 34] width 80 height 19
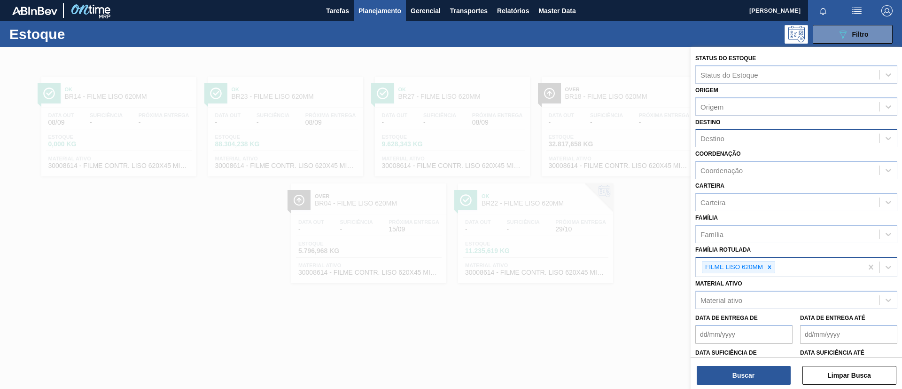
click at [818, 269] on div "FILME LISO 620MM" at bounding box center [779, 266] width 167 height 19
type Rotulada "620x45"
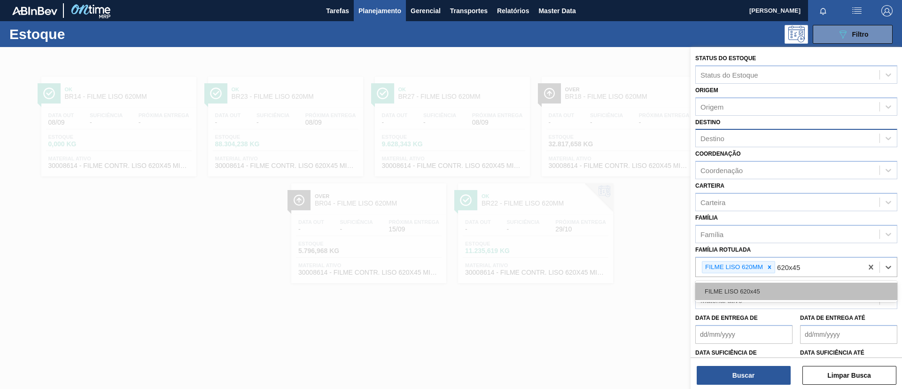
click at [829, 284] on div "FILME LISO 620x45" at bounding box center [796, 290] width 202 height 17
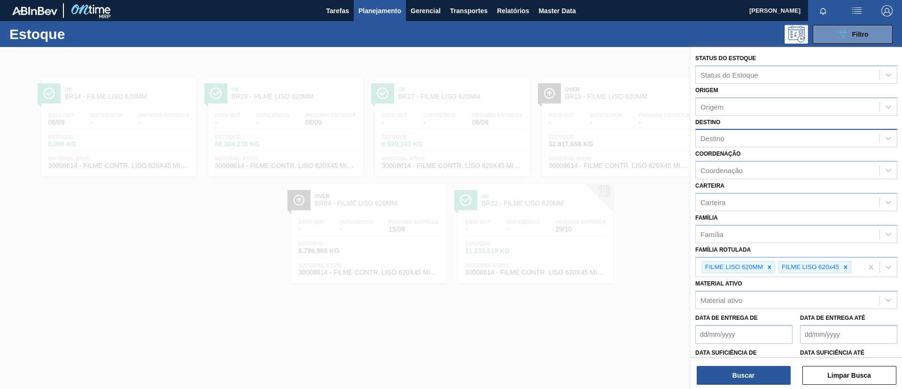
click at [735, 386] on div "Status do Estoque Status do Estoque Origem Origem Destino Destino Coordenação C…" at bounding box center [796, 218] width 211 height 343
click at [734, 379] on button "Buscar" at bounding box center [744, 374] width 94 height 19
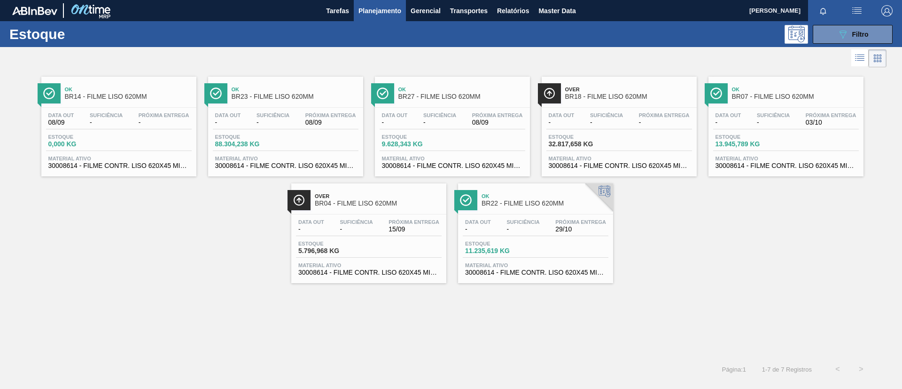
click at [295, 93] on span "BR23 - FILME LISO 620MM" at bounding box center [295, 96] width 127 height 7
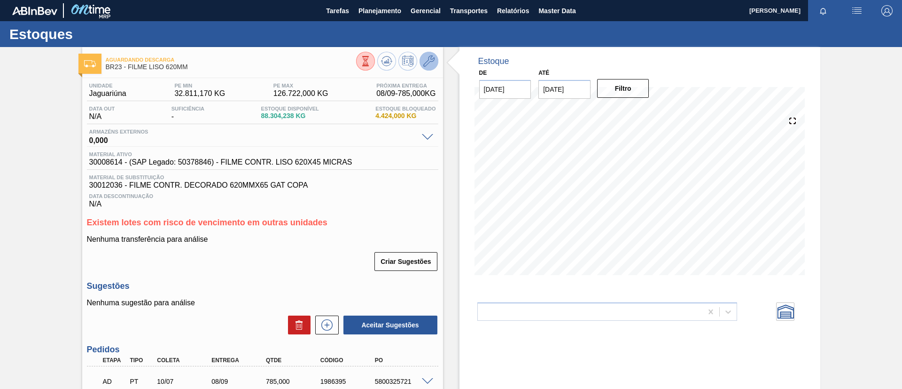
click at [433, 66] on icon at bounding box center [428, 60] width 11 height 11
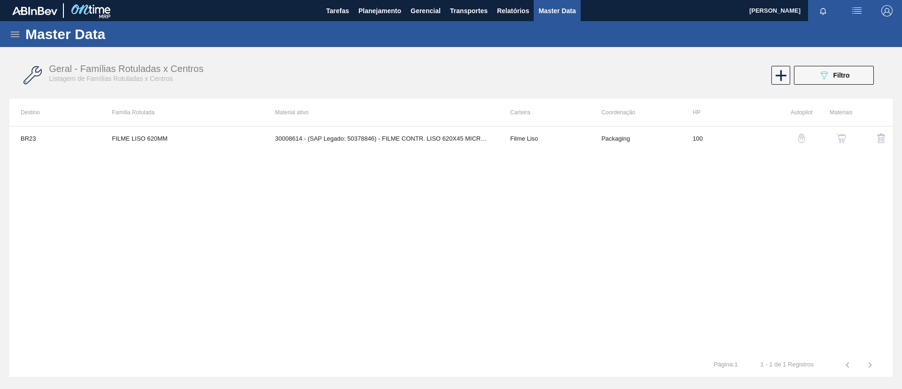
click at [846, 144] on button "button" at bounding box center [841, 138] width 23 height 23
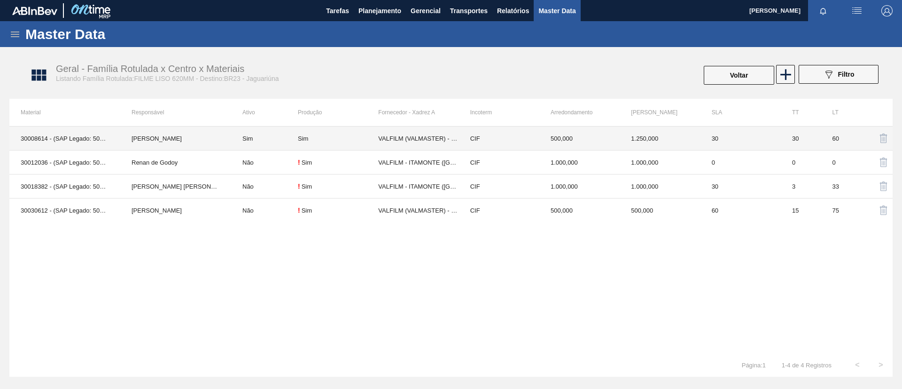
click at [160, 135] on td "[PERSON_NAME]" at bounding box center [175, 138] width 111 height 24
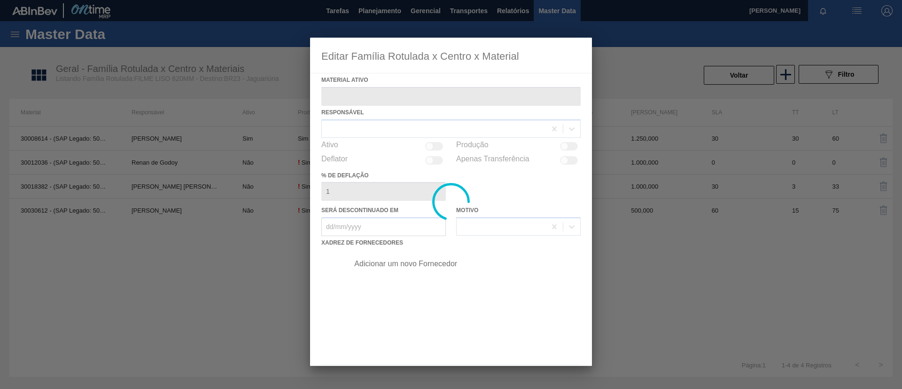
type ativo "30008614 - (SAP Legado: 50378846) - FILME CONTR. LISO 620X45 MICRAS"
checkbox input "true"
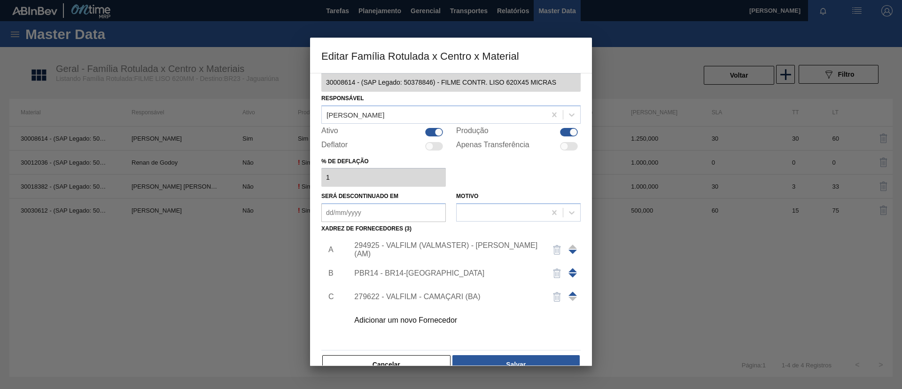
scroll to position [35, 0]
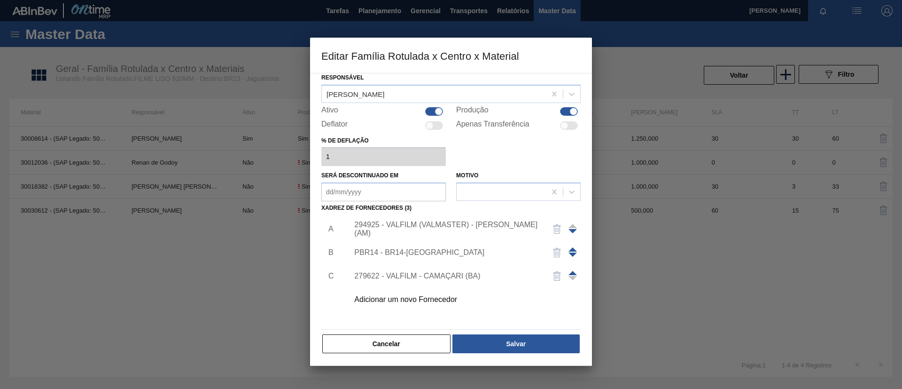
click at [430, 344] on button "Cancelar" at bounding box center [386, 343] width 128 height 19
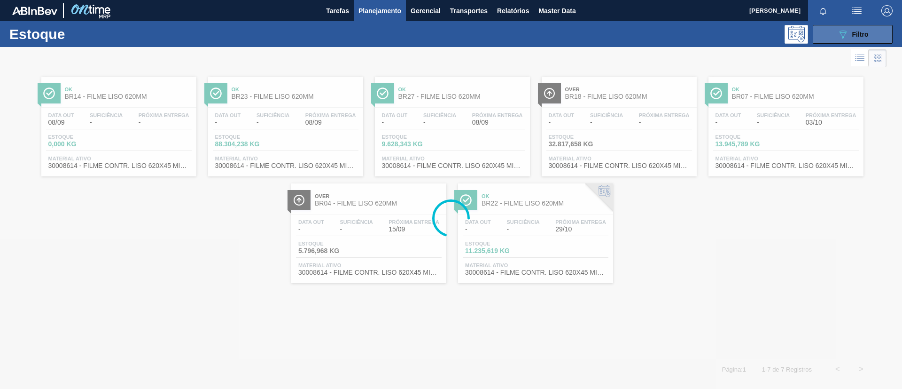
click at [873, 41] on button "089F7B8B-B2A5-4AFE-B5C0-19BA573D28AC Filtro" at bounding box center [853, 34] width 80 height 19
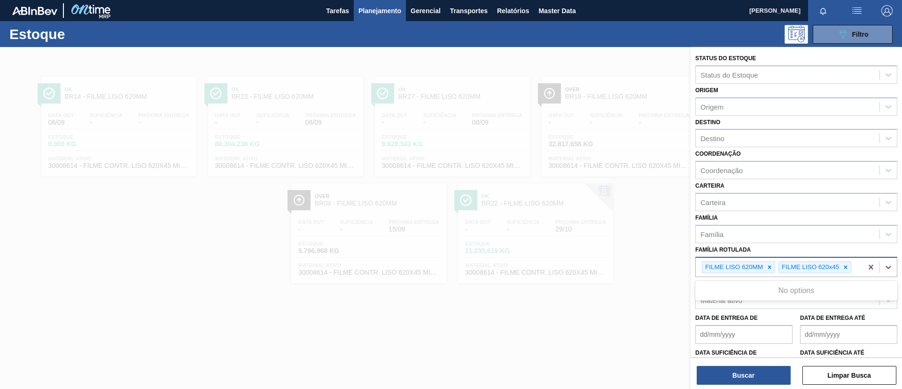
click at [861, 265] on div "FILME LISO 620MM FILME LISO 620x45" at bounding box center [779, 266] width 167 height 19
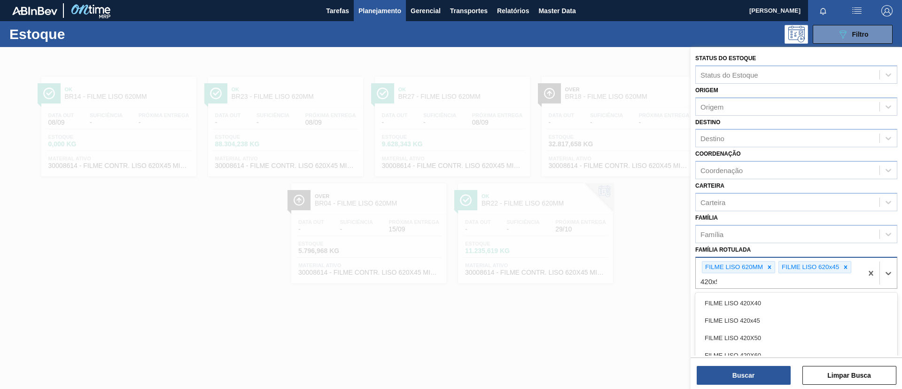
type Rotulada "420x50"
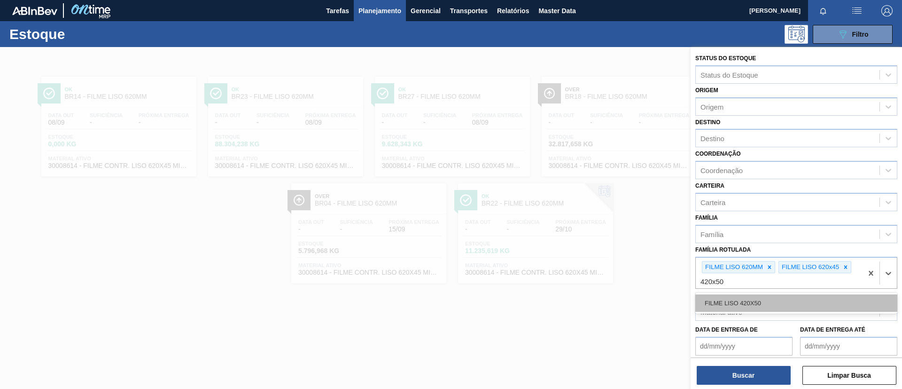
click at [819, 297] on div "FILME LISO 420X50" at bounding box center [796, 302] width 202 height 17
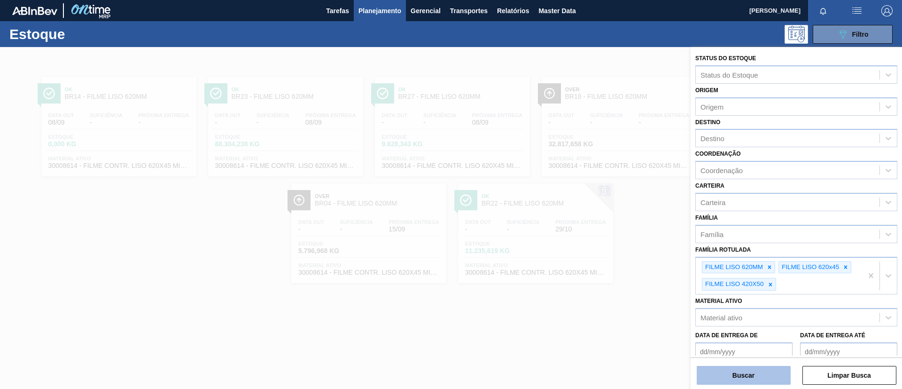
click at [754, 375] on button "Buscar" at bounding box center [744, 374] width 94 height 19
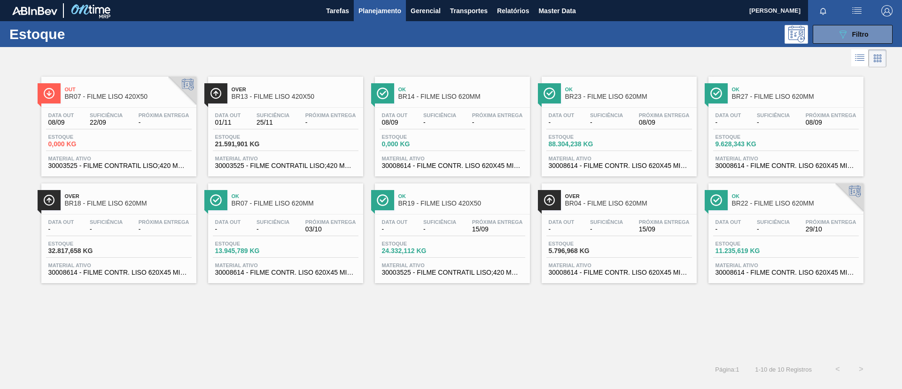
click at [368, 58] on div at bounding box center [443, 58] width 886 height 23
click at [614, 106] on div "Ok BR23 - FILME LISO 620MM Data out - Suficiência - Próxima Entrega 08/09 Estoq…" at bounding box center [619, 127] width 155 height 100
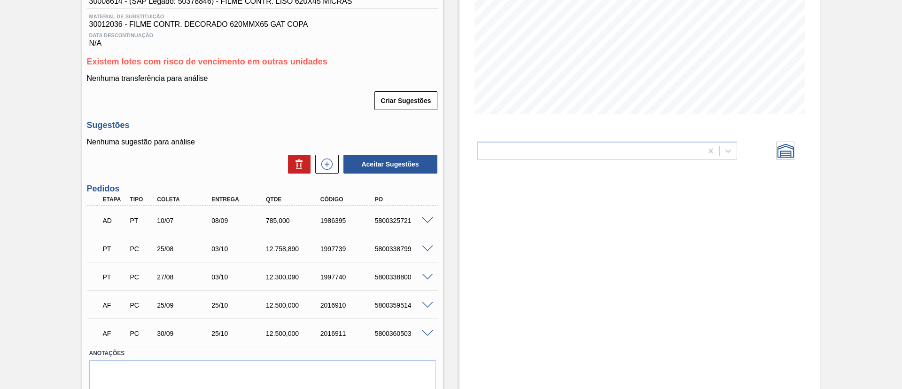
scroll to position [195, 0]
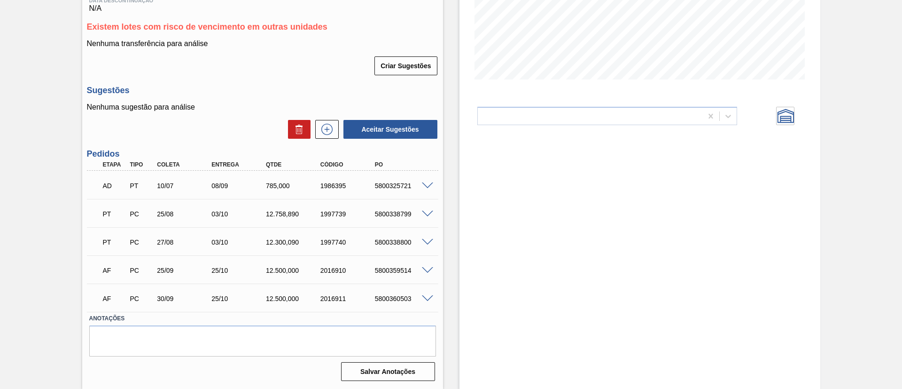
click at [423, 243] on span at bounding box center [427, 242] width 11 height 7
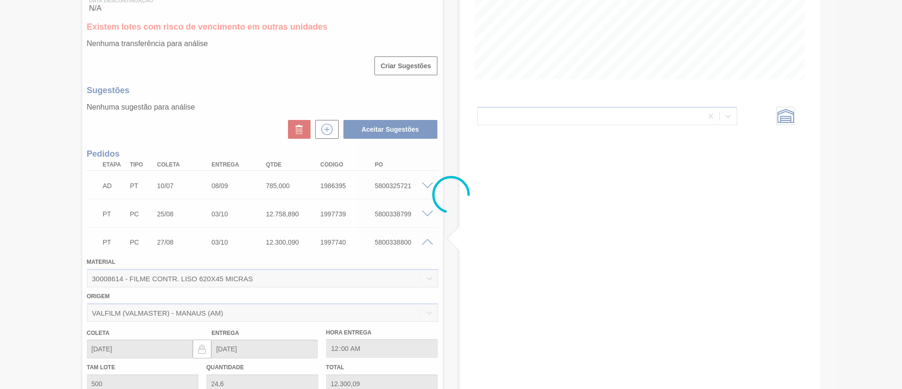
click at [423, 243] on div at bounding box center [451, 194] width 902 height 389
click at [426, 239] on div at bounding box center [451, 194] width 902 height 389
click at [428, 241] on div at bounding box center [451, 194] width 902 height 389
click at [426, 239] on div at bounding box center [451, 194] width 902 height 389
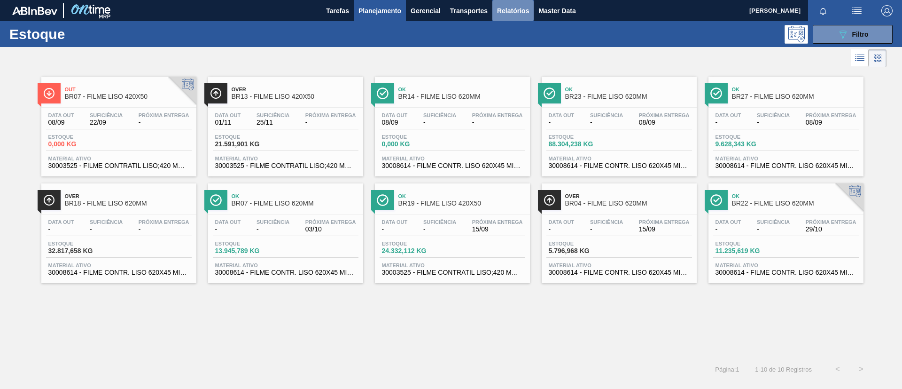
click at [526, 8] on span "Relatórios" at bounding box center [513, 10] width 32 height 11
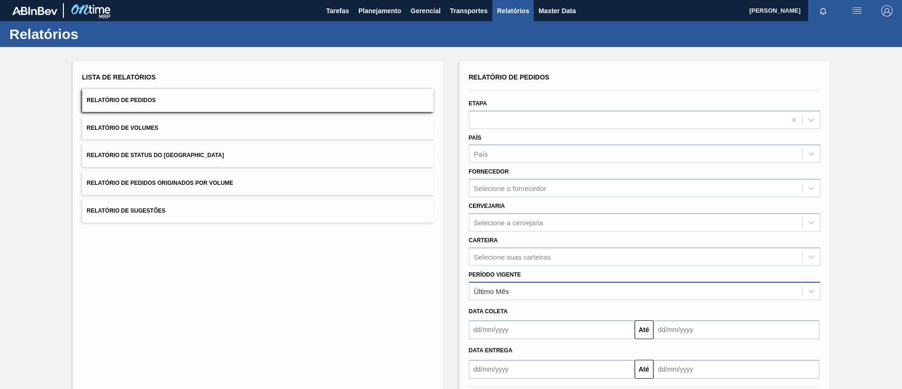
click at [544, 286] on div "Último Mês" at bounding box center [635, 291] width 333 height 14
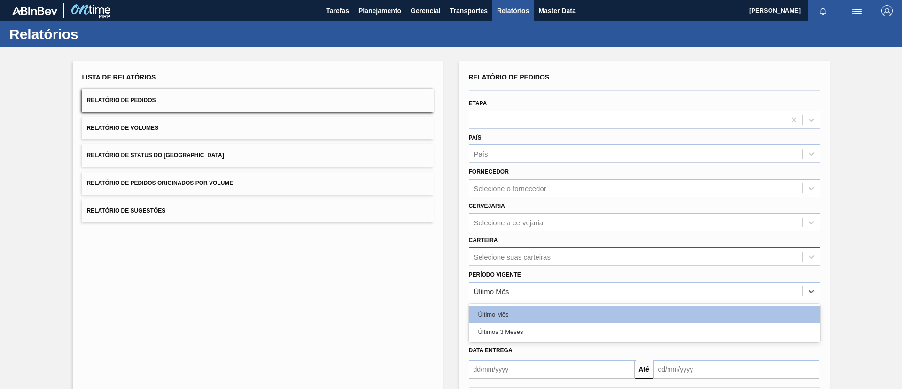
drag, startPoint x: 542, startPoint y: 331, endPoint x: 535, endPoint y: 249, distance: 82.1
click at [541, 331] on div "Últimos 3 Meses" at bounding box center [644, 331] width 351 height 17
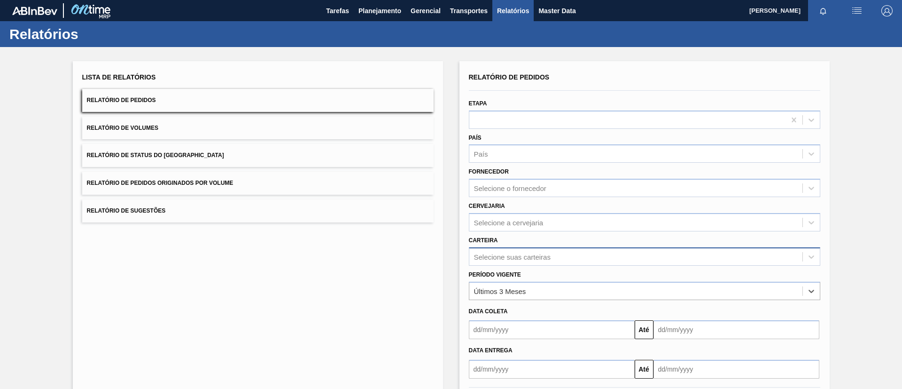
click at [538, 256] on div "Selecione suas carteiras" at bounding box center [644, 256] width 351 height 18
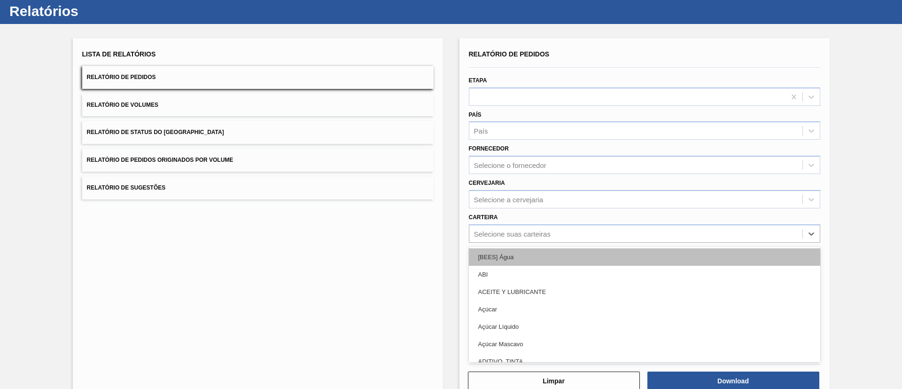
scroll to position [25, 0]
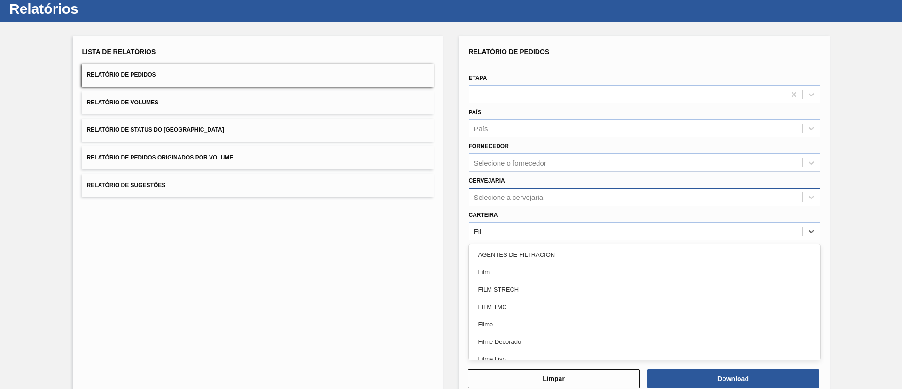
type input "Filme"
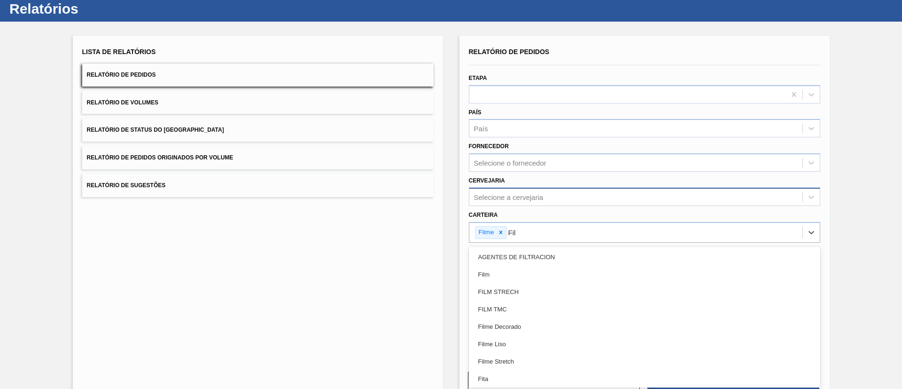
type input "Filme"
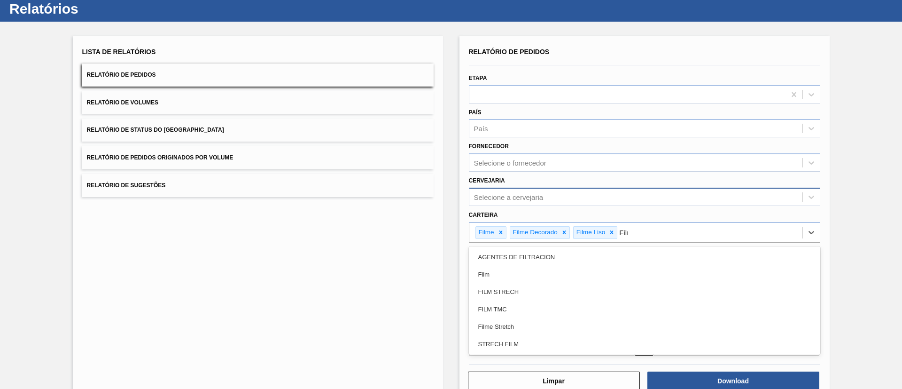
type input "Filme"
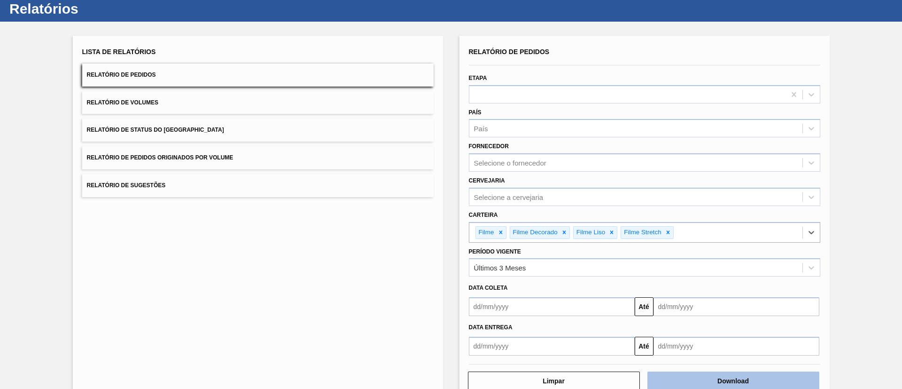
click at [697, 372] on button "Download" at bounding box center [733, 380] width 172 height 19
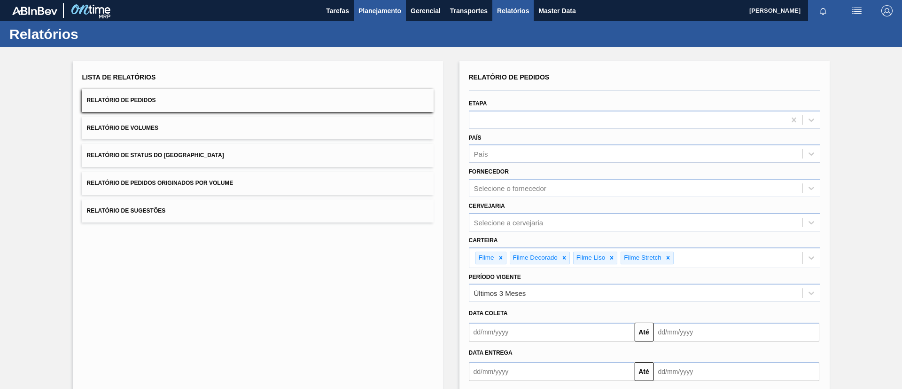
click at [371, 13] on span "Planejamento" at bounding box center [379, 10] width 43 height 11
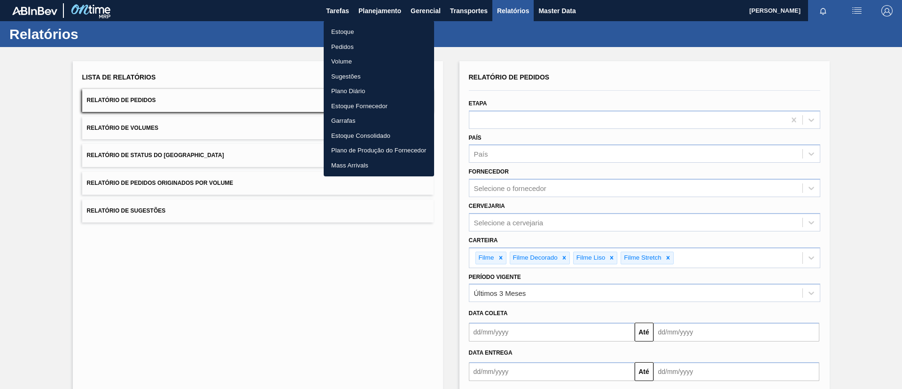
click at [367, 31] on li "Estoque" at bounding box center [379, 31] width 110 height 15
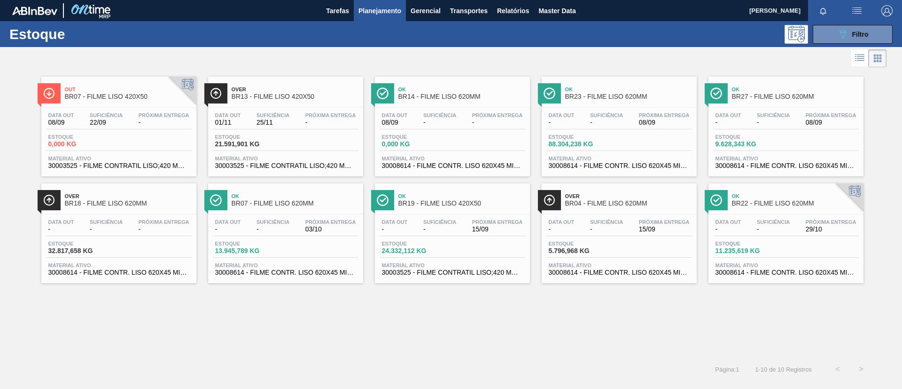
click at [869, 24] on div "Estoque 089F7B8B-B2A5-4AFE-B5C0-19BA573D28AC Filtro" at bounding box center [451, 34] width 902 height 26
click at [870, 30] on button "089F7B8B-B2A5-4AFE-B5C0-19BA573D28AC Filtro" at bounding box center [853, 34] width 80 height 19
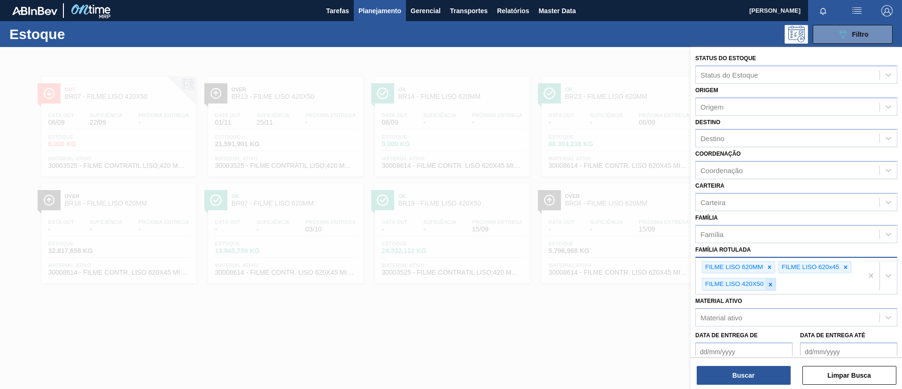
click at [774, 285] on div at bounding box center [770, 284] width 10 height 12
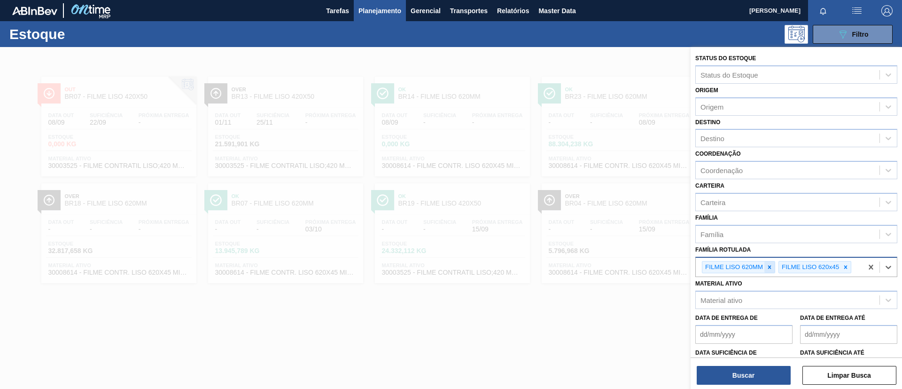
click at [771, 268] on icon at bounding box center [769, 267] width 7 height 7
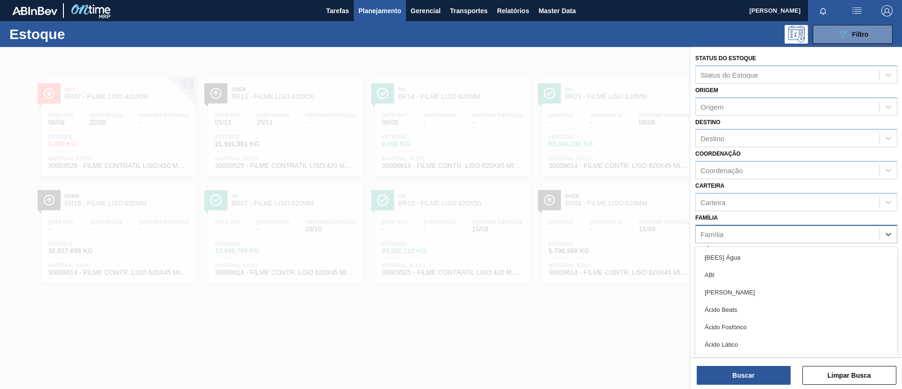
click at [758, 240] on div "Família" at bounding box center [788, 234] width 184 height 14
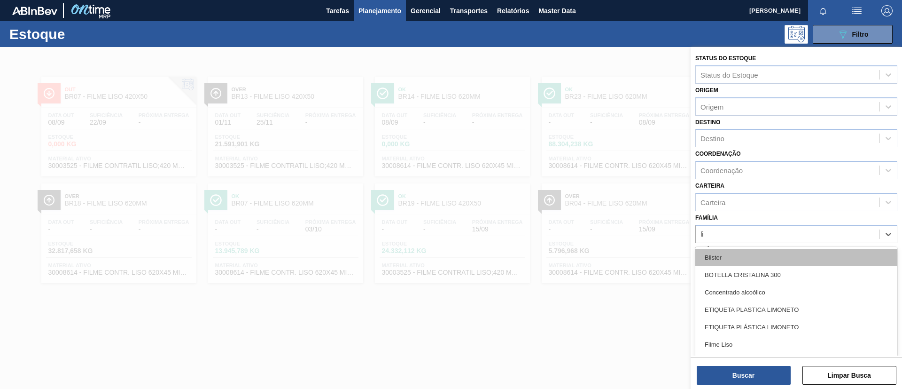
type input "lis"
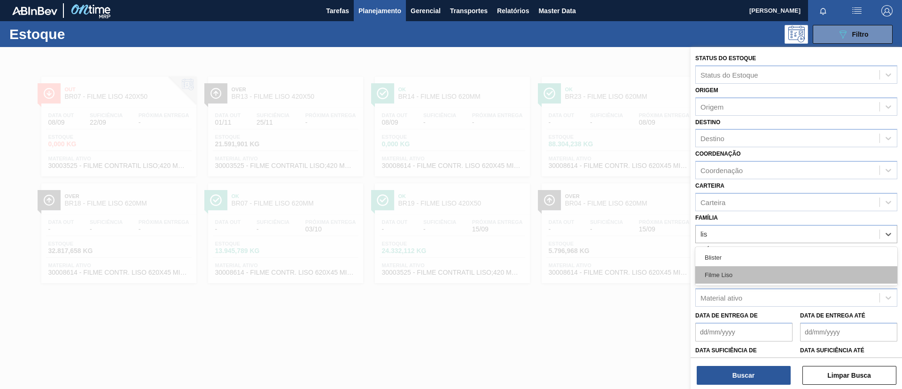
click at [769, 267] on div "Filme Liso" at bounding box center [796, 274] width 202 height 17
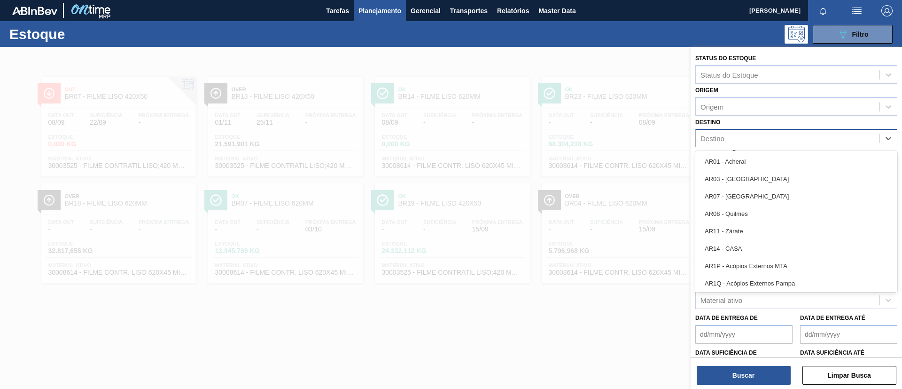
click at [740, 144] on div "Destino" at bounding box center [788, 139] width 184 height 14
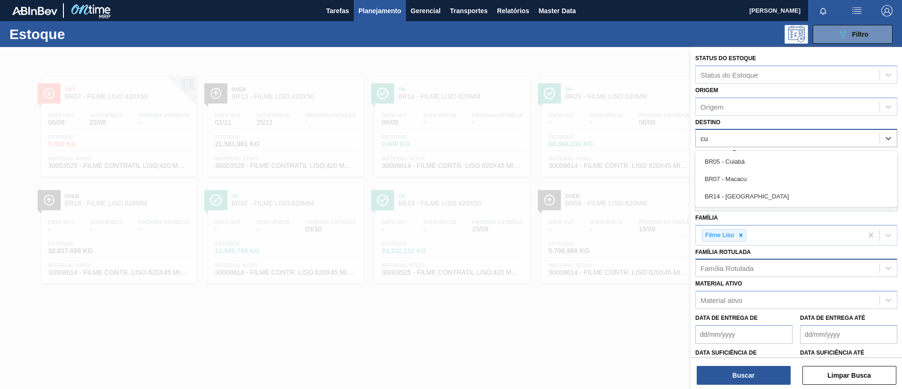
type input "cur"
drag, startPoint x: 750, startPoint y: 161, endPoint x: 749, endPoint y: 166, distance: 5.7
click at [750, 161] on div "BR14 - Curitibana" at bounding box center [796, 161] width 202 height 17
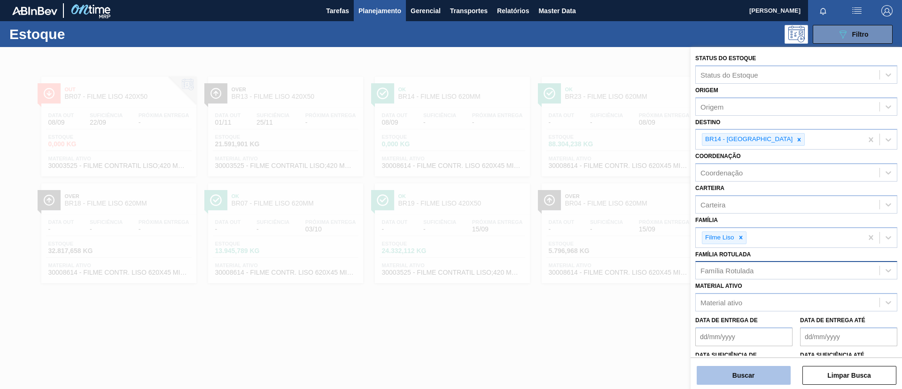
click at [734, 367] on button "Buscar" at bounding box center [744, 374] width 94 height 19
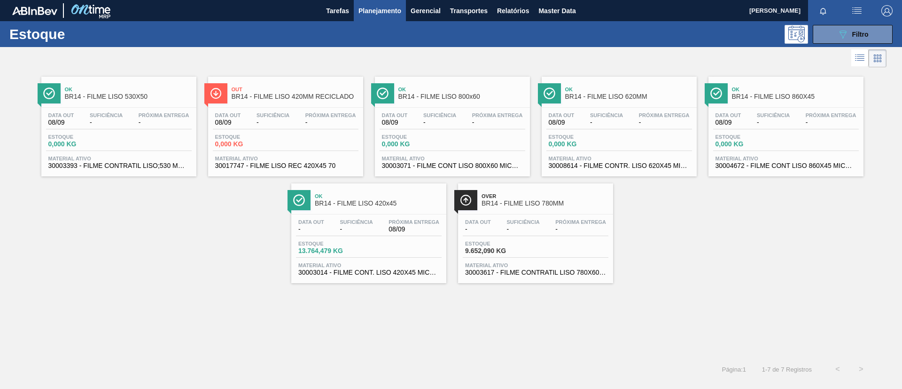
click at [396, 209] on div "Ok BR14 - FILME LISO 420x45" at bounding box center [378, 199] width 127 height 21
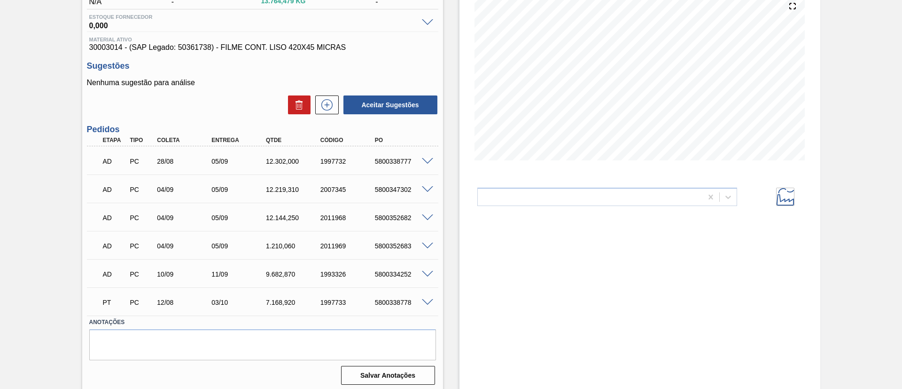
scroll to position [118, 0]
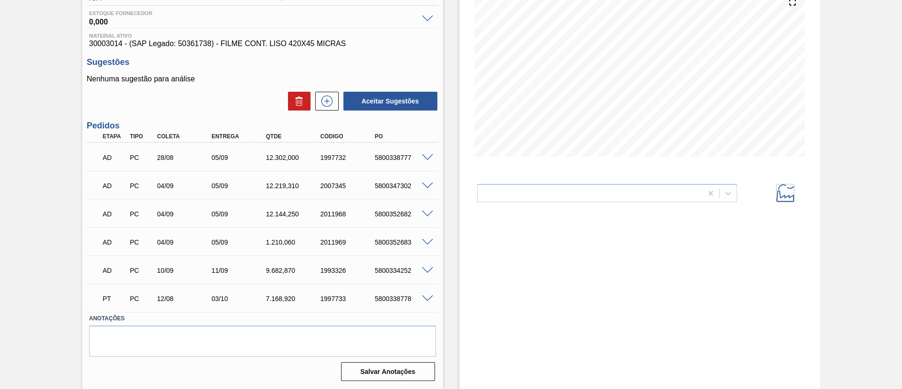
click at [1, 150] on div "Aguardando Descarga BR14 - FILME LISO 420x45 Unidade Curitibana PE MIN 8.811,17…" at bounding box center [451, 159] width 902 height 460
click at [427, 184] on span at bounding box center [427, 185] width 11 height 7
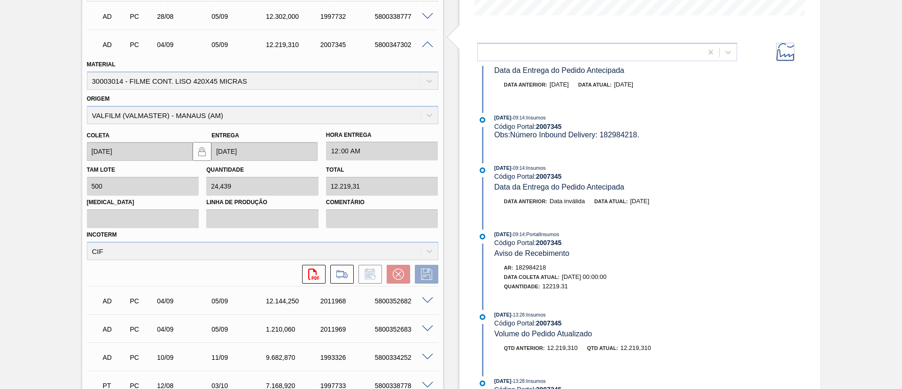
scroll to position [0, 0]
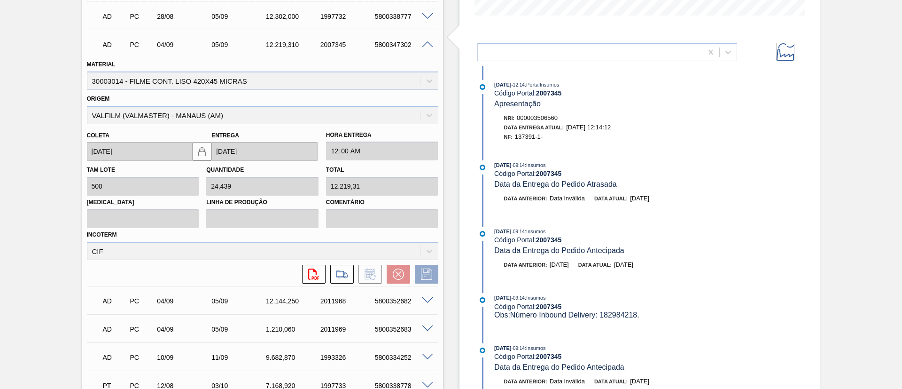
click at [428, 18] on span at bounding box center [427, 16] width 11 height 7
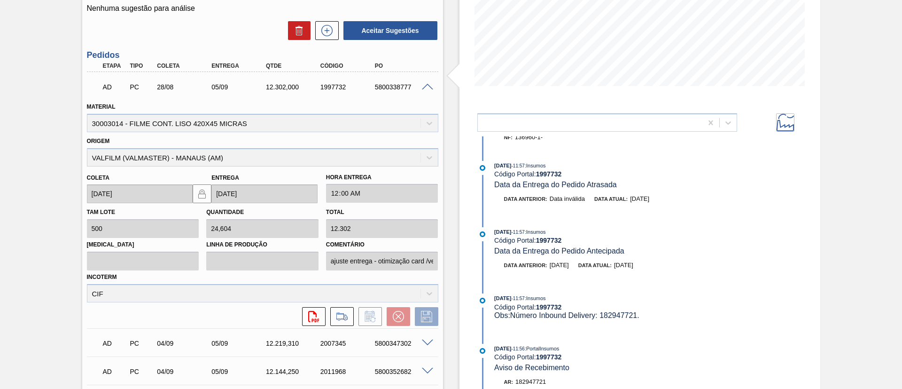
scroll to position [50, 0]
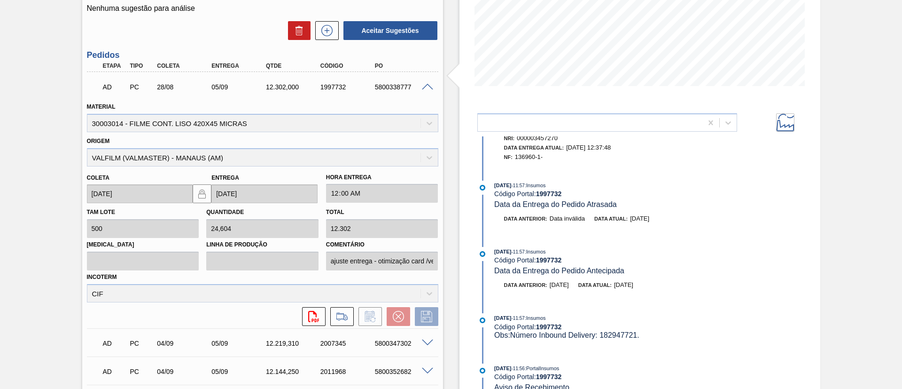
click at [424, 86] on span at bounding box center [427, 87] width 11 height 7
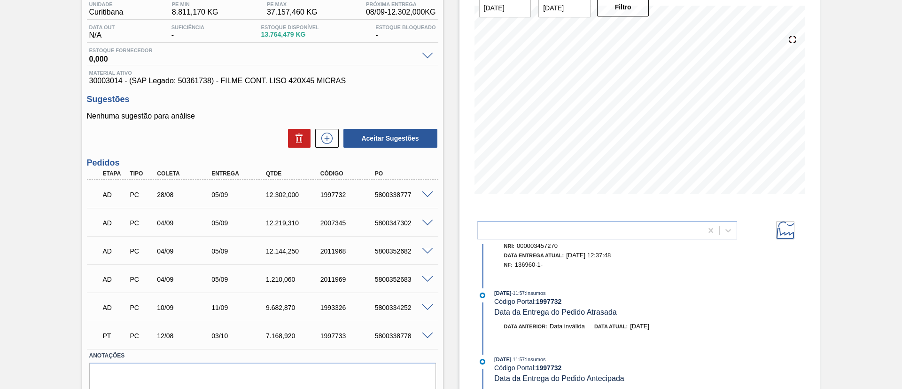
scroll to position [123, 0]
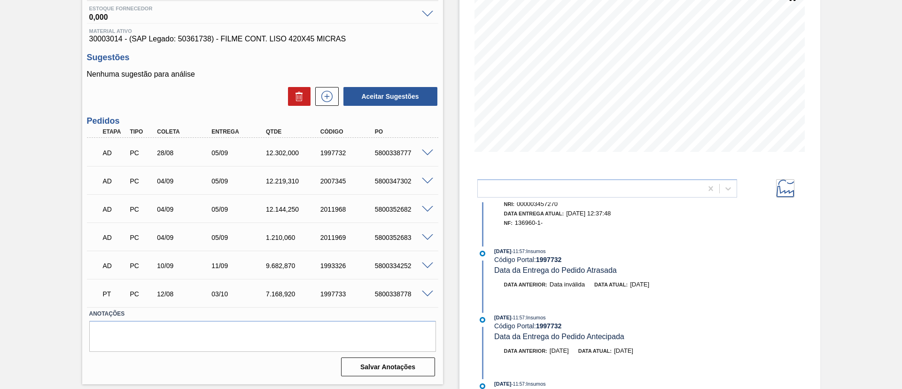
click at [15, 172] on div "Aguardando Descarga BR14 - FILME LISO 420x45 Unidade Curitibana PE MIN 8.811,17…" at bounding box center [451, 156] width 902 height 465
click at [0, 197] on div "Aguardando Descarga BR14 - FILME LISO 420x45 Unidade Curitibana PE MIN 8.811,17…" at bounding box center [451, 156] width 902 height 465
click at [426, 151] on span at bounding box center [427, 152] width 11 height 7
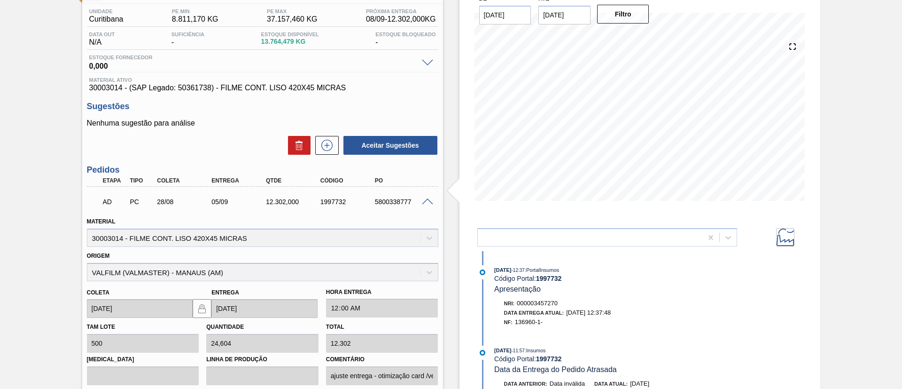
scroll to position [0, 0]
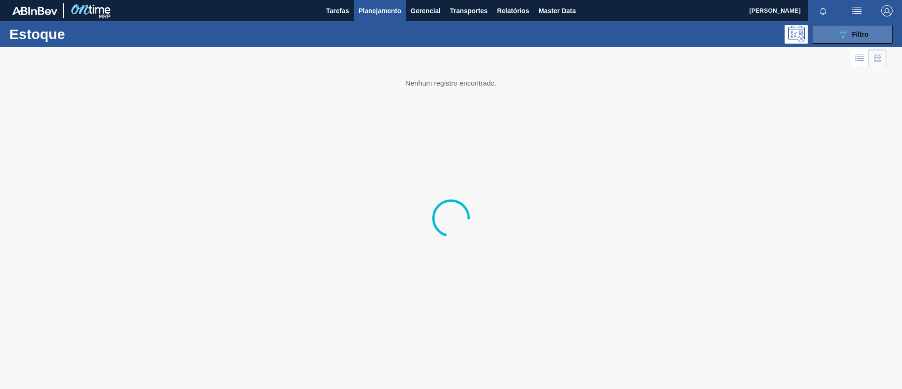
click at [844, 39] on icon "089F7B8B-B2A5-4AFE-B5C0-19BA573D28AC" at bounding box center [842, 34] width 11 height 11
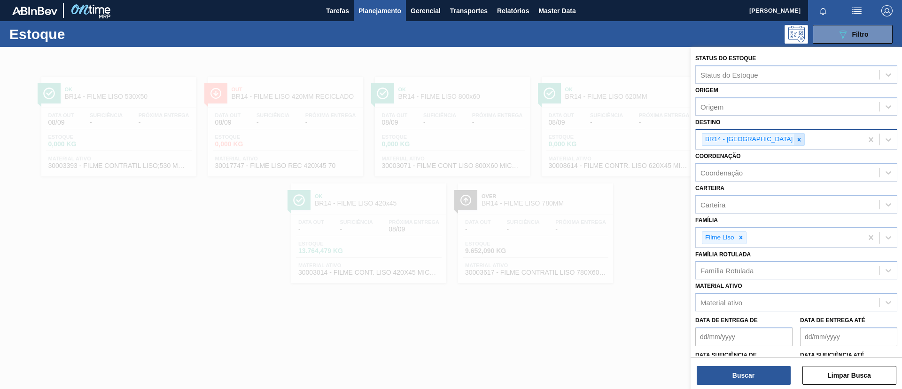
click at [794, 141] on div at bounding box center [799, 139] width 10 height 12
click at [743, 233] on div at bounding box center [741, 238] width 10 height 12
click at [796, 141] on icon at bounding box center [799, 139] width 7 height 7
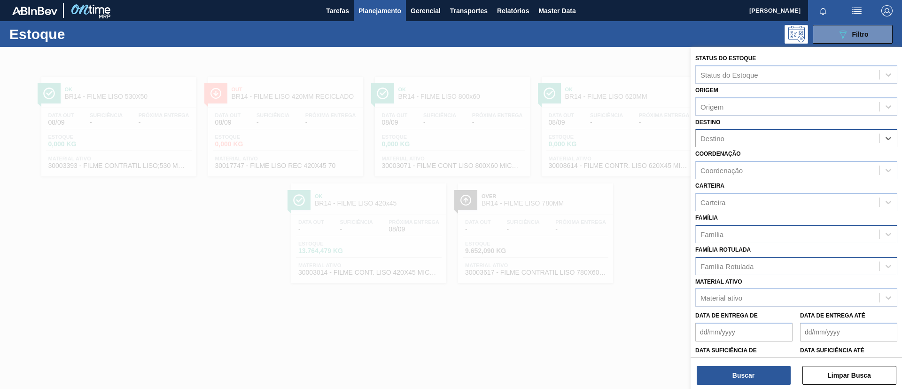
click at [745, 270] on div "Família Rotulada" at bounding box center [788, 266] width 184 height 14
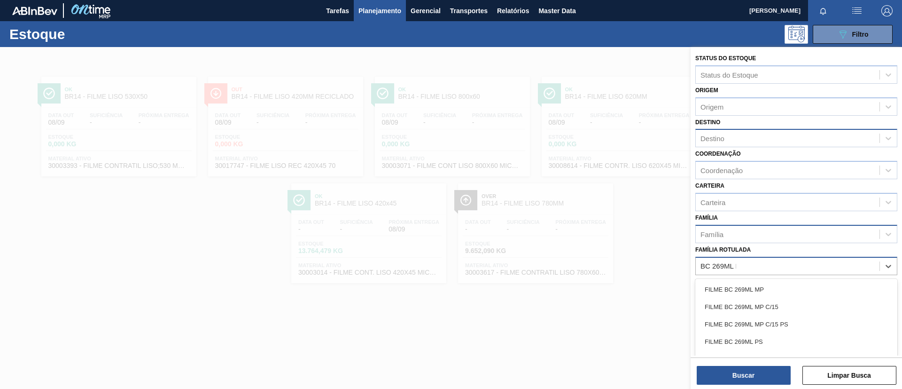
type Rotulada "BC 269ML MP"
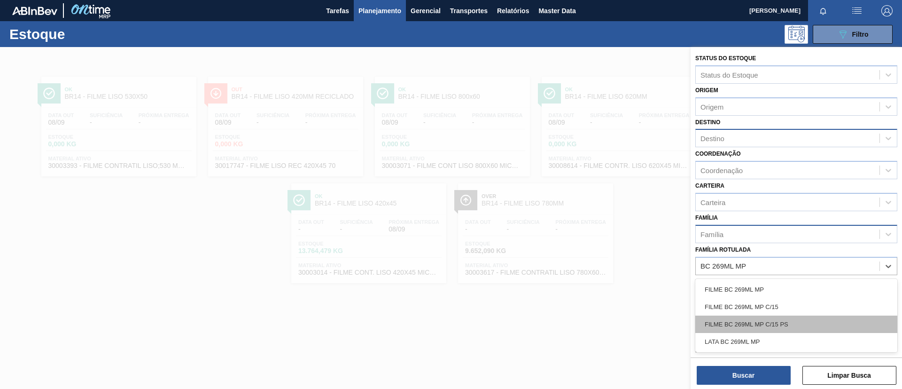
click at [758, 315] on div "FILME BC 269ML MP C/15 PS" at bounding box center [796, 323] width 202 height 17
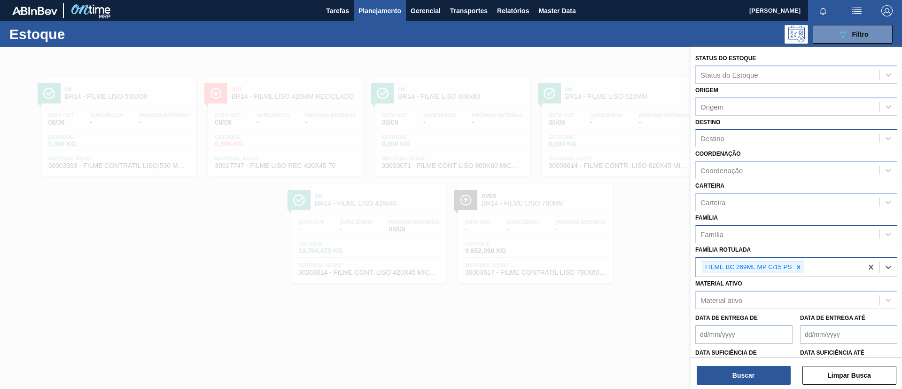
click at [796, 267] on icon at bounding box center [798, 267] width 7 height 7
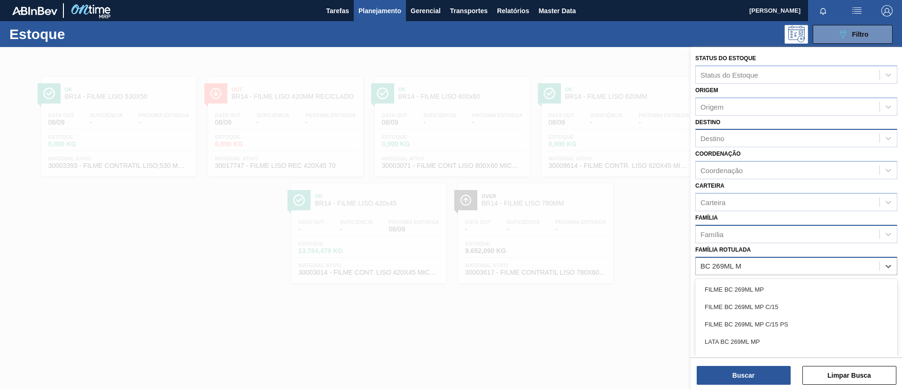
type Rotulada "BC 269ML MP"
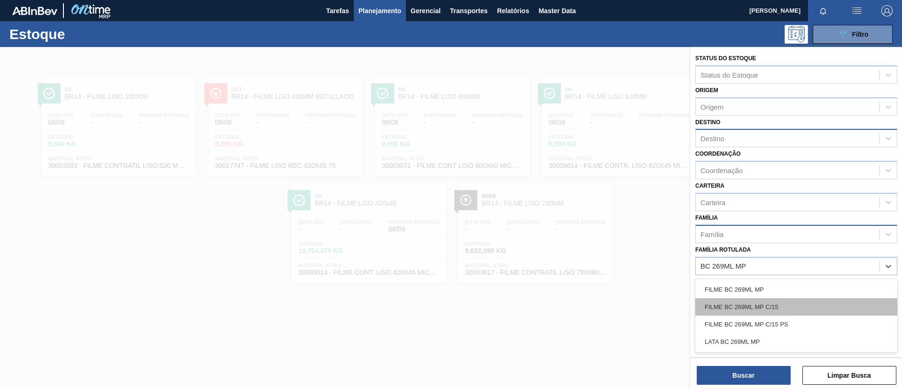
click at [816, 302] on div "FILME BC 269ML MP C/15" at bounding box center [796, 306] width 202 height 17
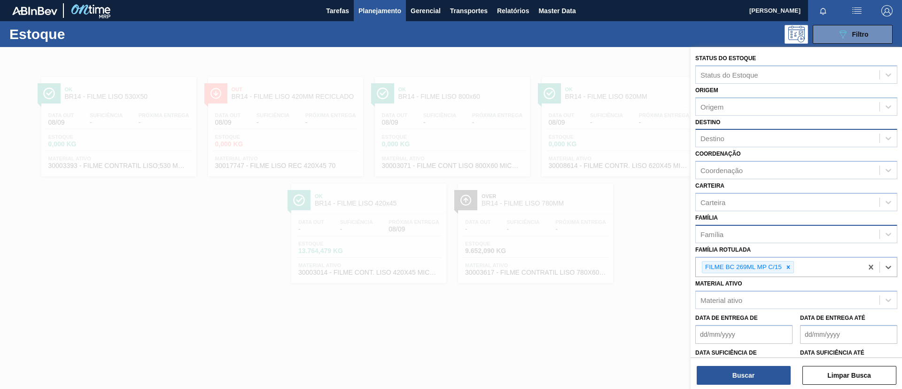
click at [771, 363] on div "Buscar Limpar Busca" at bounding box center [796, 370] width 211 height 26
click at [773, 370] on button "Buscar" at bounding box center [744, 374] width 94 height 19
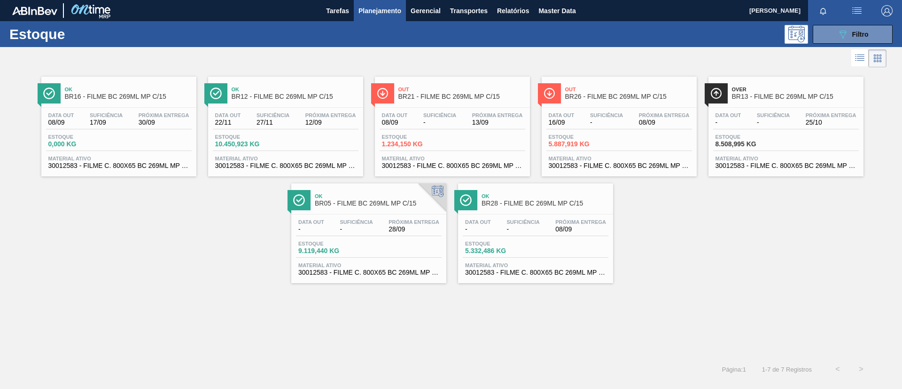
click at [840, 47] on div at bounding box center [443, 58] width 886 height 23
click at [846, 38] on icon "089F7B8B-B2A5-4AFE-B5C0-19BA573D28AC" at bounding box center [842, 34] width 11 height 11
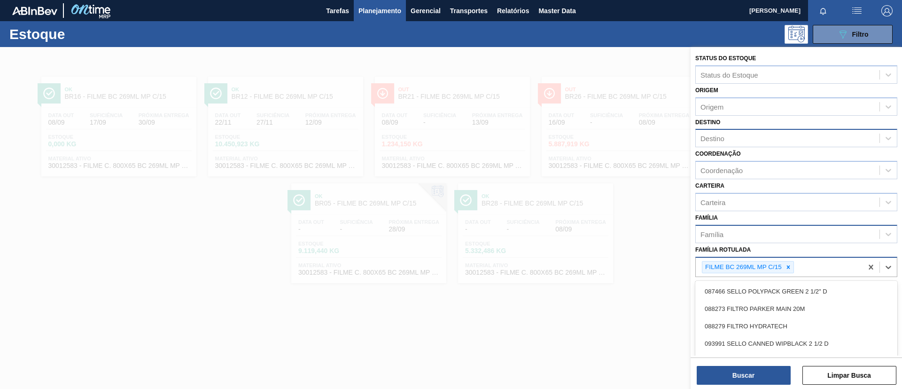
click at [792, 274] on div "FILME BC 269ML MP C/15" at bounding box center [779, 266] width 167 height 19
click at [792, 270] on div at bounding box center [788, 267] width 10 height 12
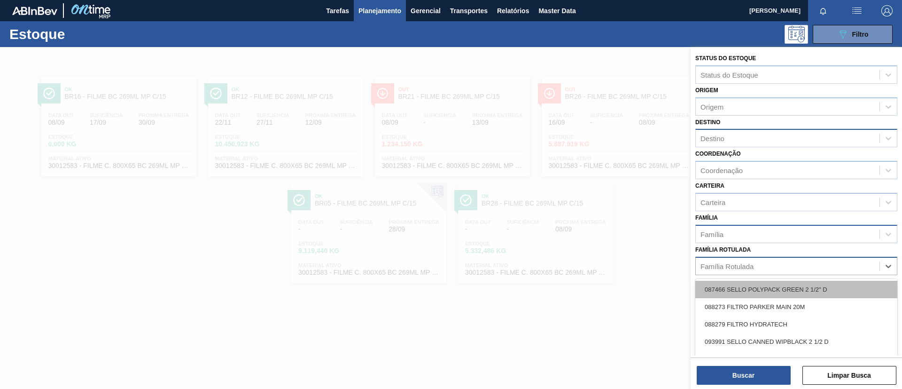
paste Rotulada "FILME SK 269ML MP C/15"
type Rotulada "FILME SK 269ML MP C/15"
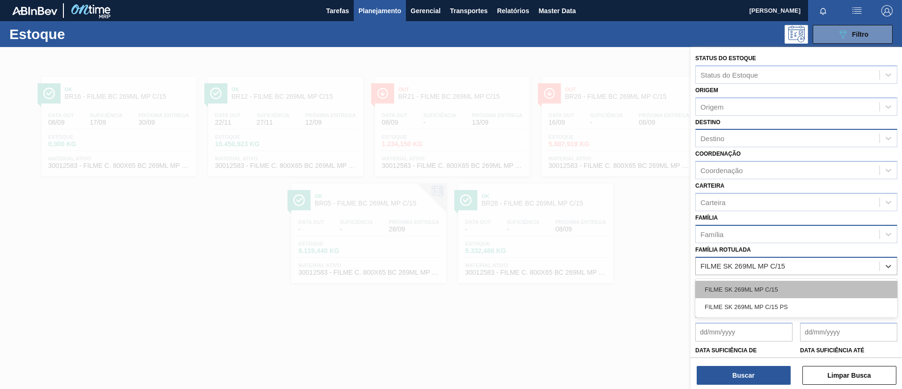
click at [788, 289] on div "FILME SK 269ML MP C/15" at bounding box center [796, 288] width 202 height 17
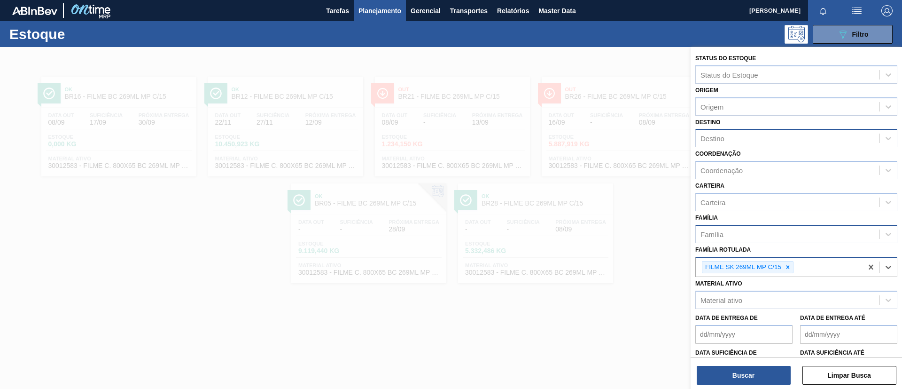
click at [743, 145] on div "Destino" at bounding box center [796, 138] width 202 height 18
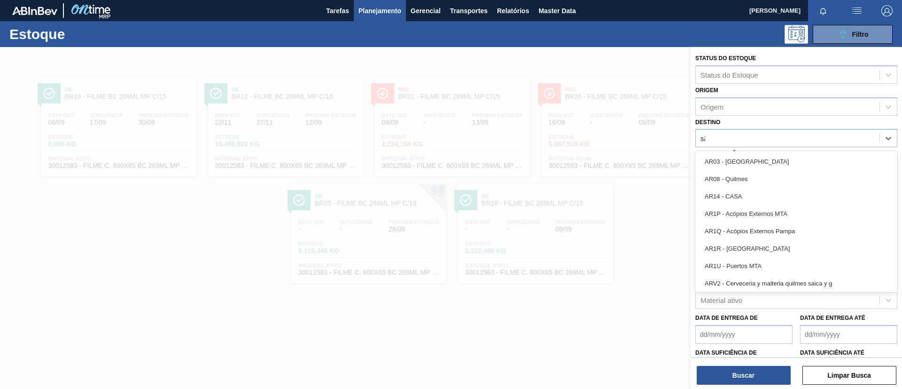
type input "são"
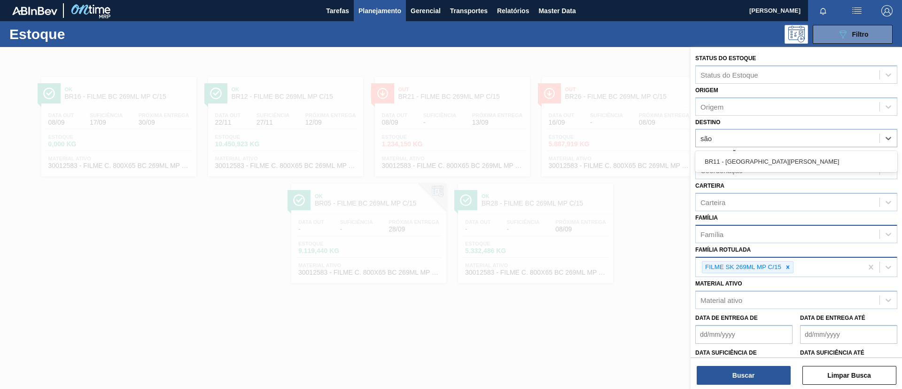
click at [747, 157] on div "BR11 - São Luís" at bounding box center [796, 161] width 202 height 17
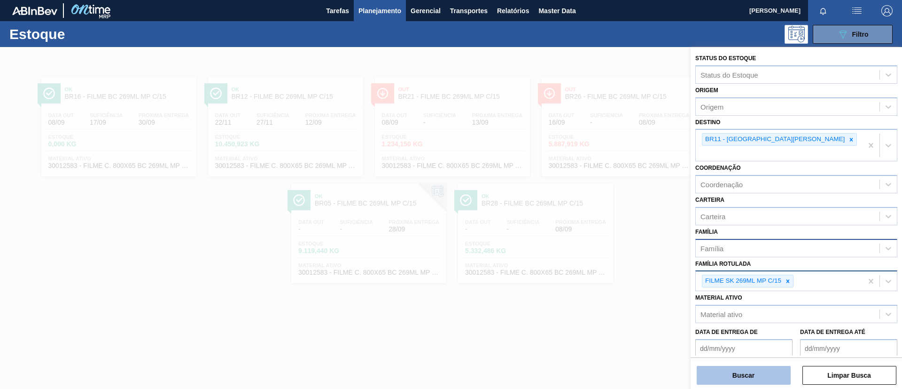
click at [775, 372] on button "Buscar" at bounding box center [744, 374] width 94 height 19
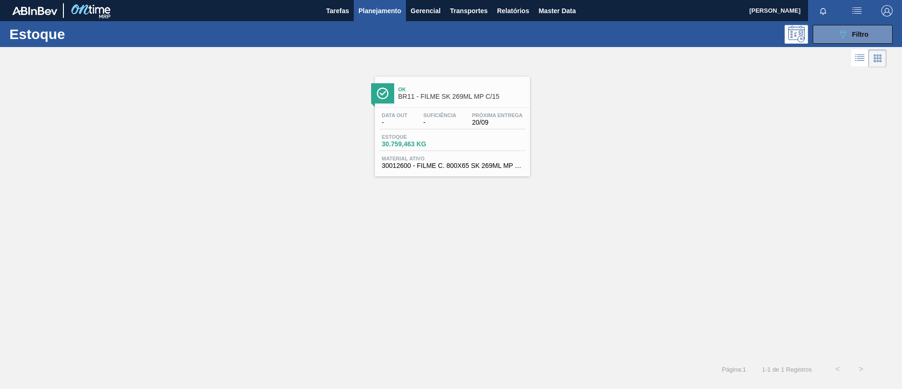
click at [432, 130] on div "Data out - Suficiência - Próxima Entrega 20/09 Estoque 30.759,463 KG Material a…" at bounding box center [452, 140] width 155 height 64
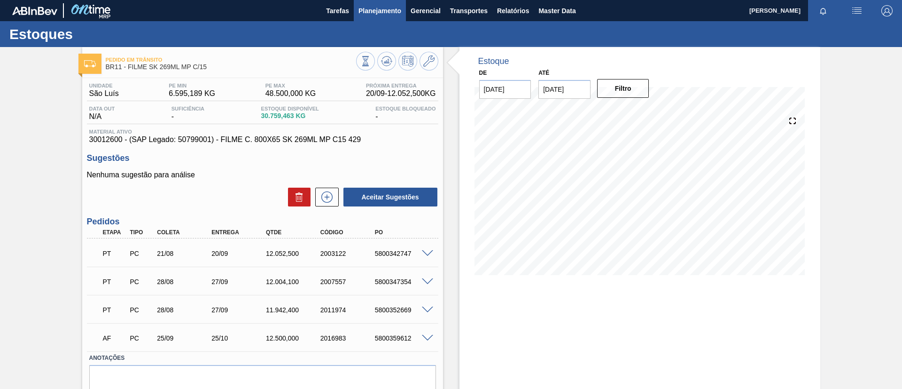
click at [385, 16] on button "Planejamento" at bounding box center [380, 10] width 52 height 21
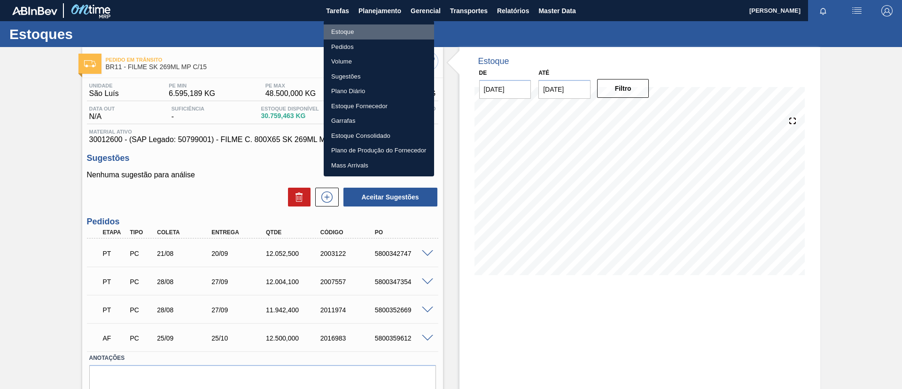
click at [384, 34] on li "Estoque" at bounding box center [379, 31] width 110 height 15
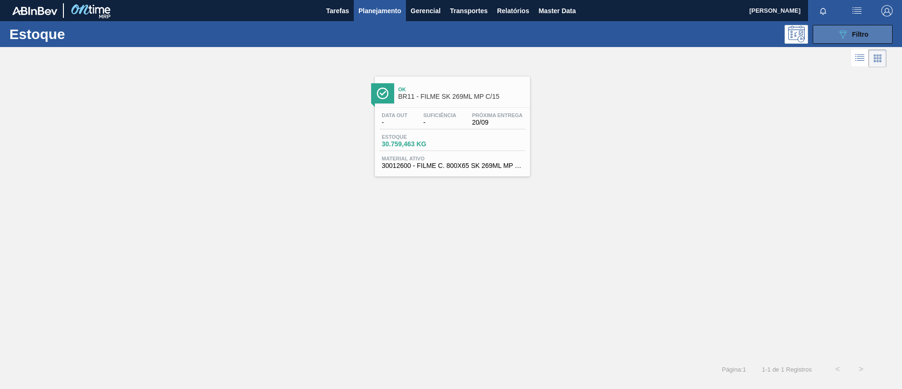
click at [871, 34] on button "089F7B8B-B2A5-4AFE-B5C0-19BA573D28AC Filtro" at bounding box center [853, 34] width 80 height 19
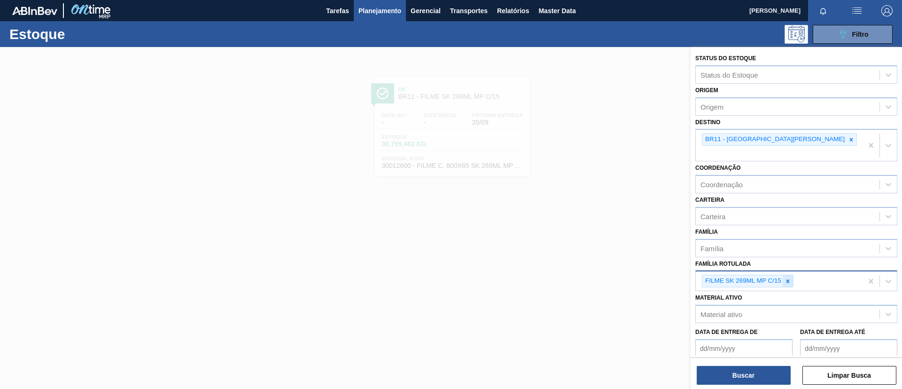
click at [785, 278] on icon at bounding box center [788, 281] width 7 height 7
drag, startPoint x: 755, startPoint y: 140, endPoint x: 756, endPoint y: 155, distance: 15.5
click at [848, 140] on icon at bounding box center [851, 139] width 7 height 7
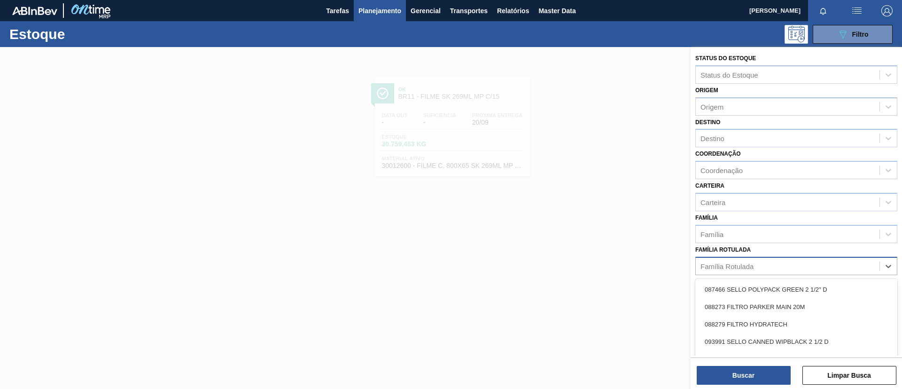
click at [745, 266] on div "Família Rotulada" at bounding box center [726, 266] width 53 height 8
type Rotulada "GCA ZERO"
drag, startPoint x: 792, startPoint y: 334, endPoint x: 789, endPoint y: 340, distance: 6.3
click at [793, 335] on div "FILME GCA ZERO 350ML PS" at bounding box center [796, 341] width 202 height 17
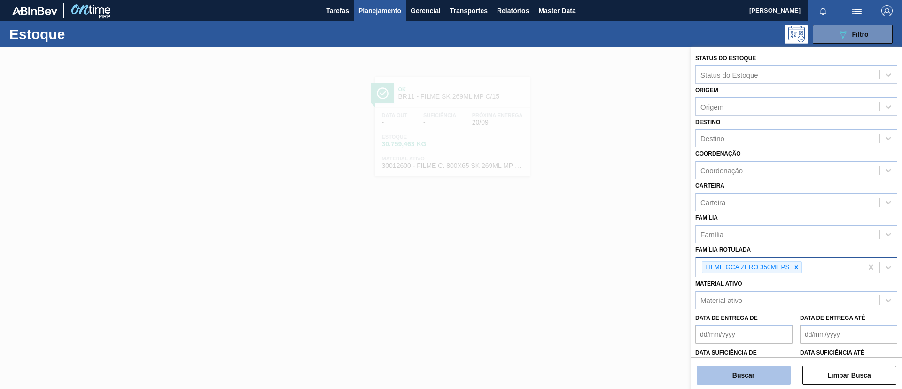
click at [754, 371] on button "Buscar" at bounding box center [744, 374] width 94 height 19
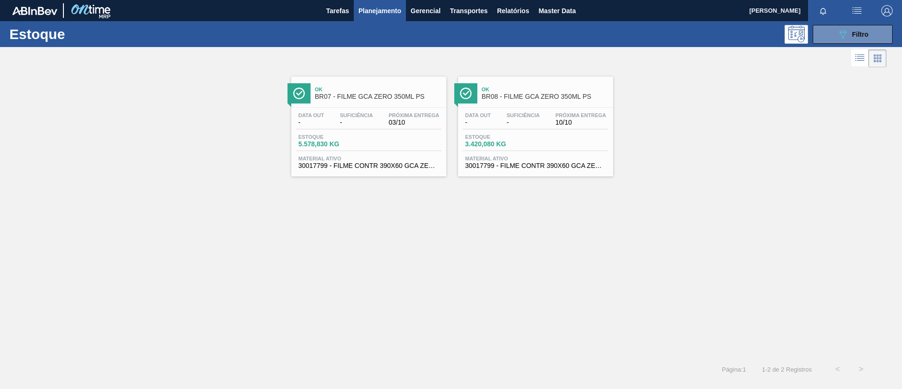
click at [554, 99] on span "BR08 - FILME GCA ZERO 350ML PS" at bounding box center [545, 96] width 127 height 7
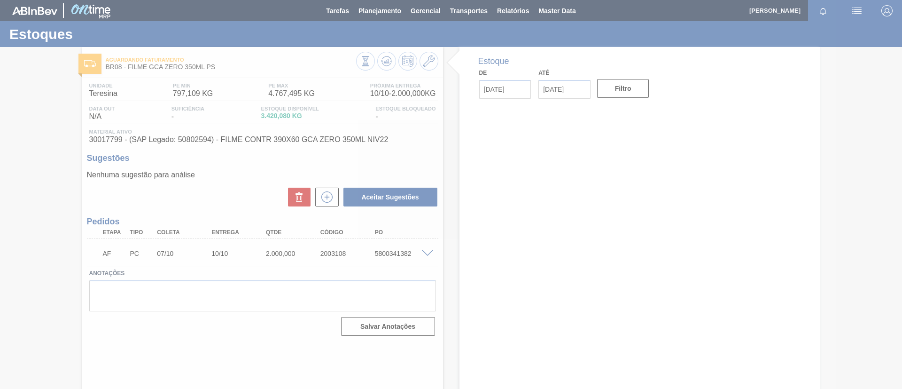
click at [387, 57] on div at bounding box center [451, 194] width 902 height 389
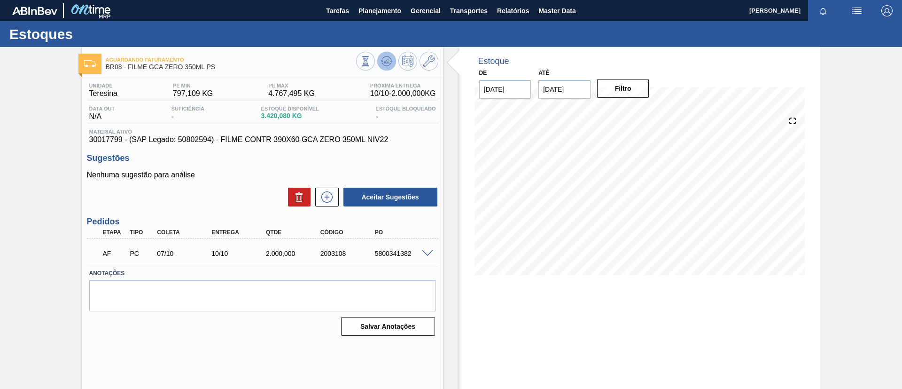
click at [388, 60] on icon at bounding box center [388, 61] width 1 height 4
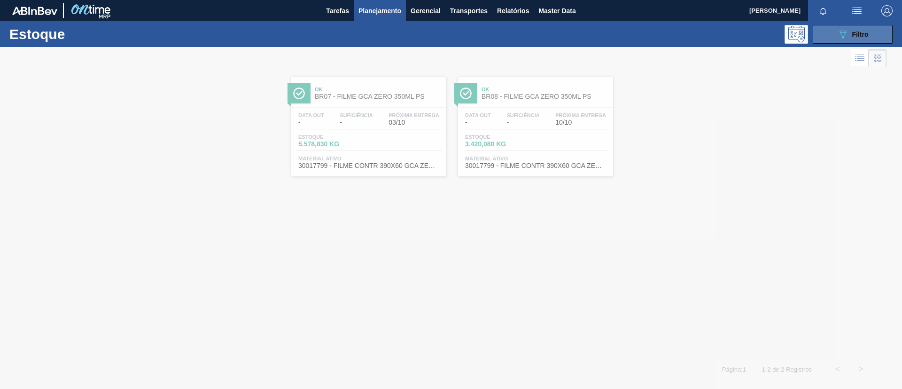
click at [843, 36] on icon at bounding box center [843, 35] width 7 height 8
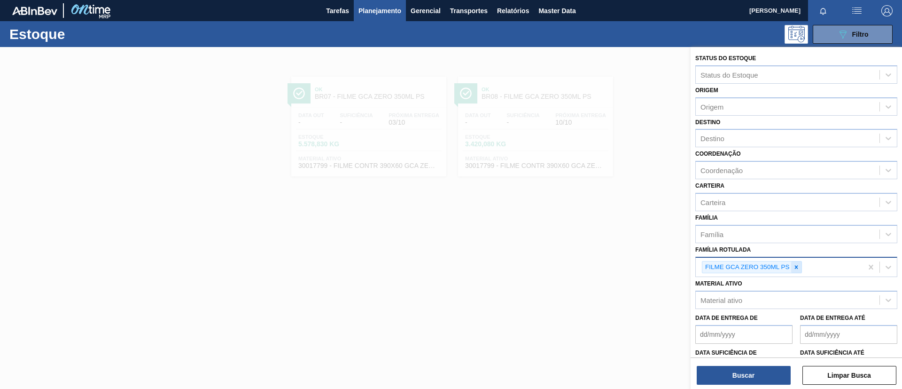
click at [796, 264] on icon at bounding box center [796, 267] width 7 height 7
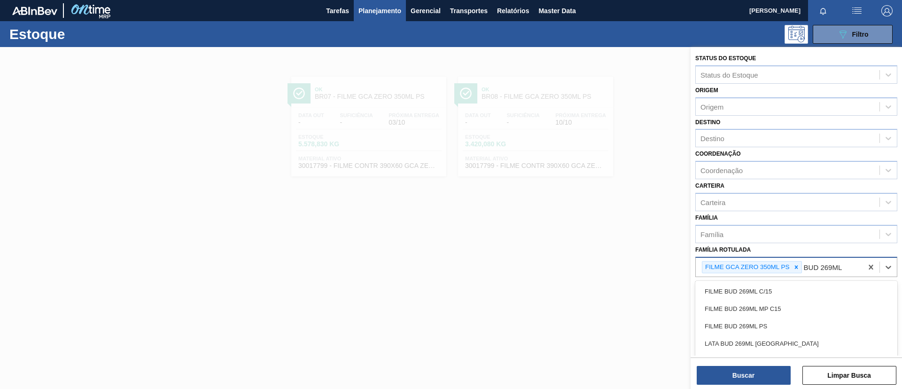
type Rotulada "BUD 269ML C"
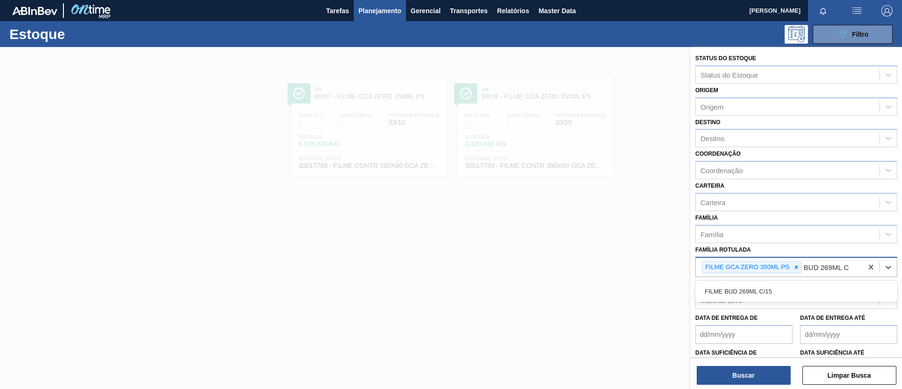
drag, startPoint x: 803, startPoint y: 292, endPoint x: 796, endPoint y: 273, distance: 20.5
click at [800, 283] on div "FILME BUD 269ML C/15" at bounding box center [796, 290] width 202 height 17
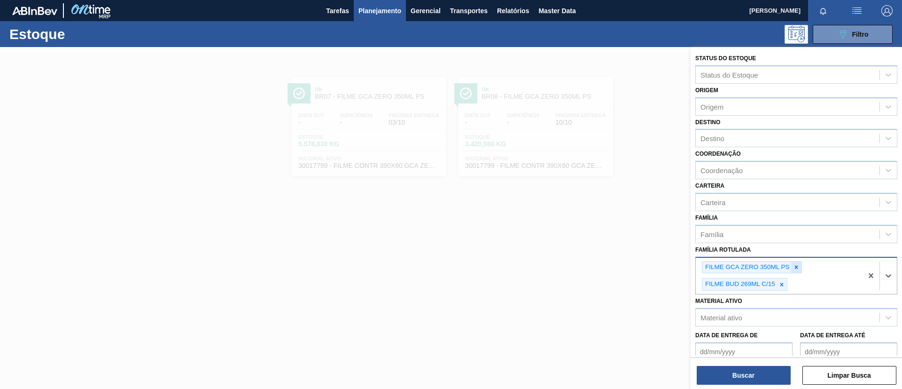
click at [793, 266] on icon at bounding box center [796, 267] width 7 height 7
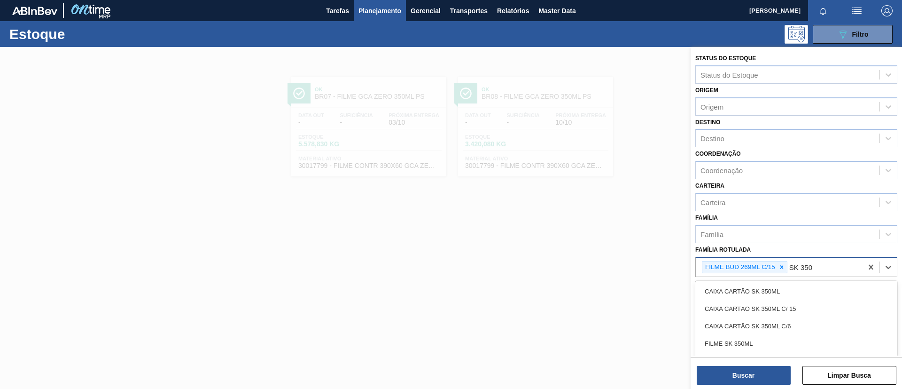
type Rotulada "SK 350ML"
drag, startPoint x: 764, startPoint y: 340, endPoint x: 715, endPoint y: 208, distance: 140.3
click at [761, 334] on div "FILME SK 350ML" at bounding box center [796, 342] width 202 height 17
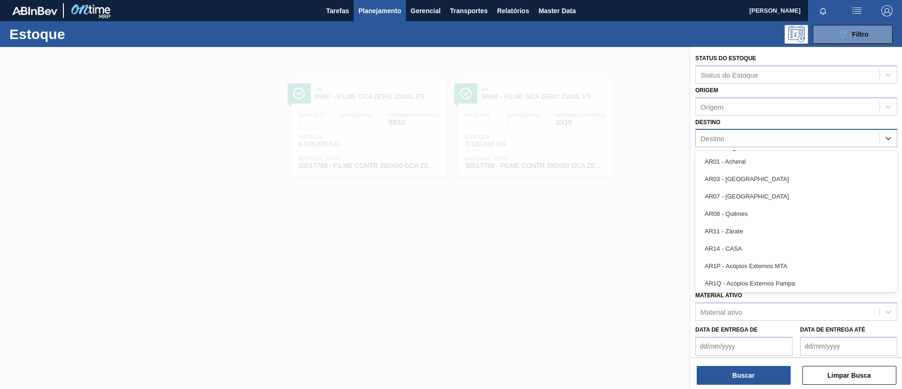
click at [706, 134] on div "Destino" at bounding box center [788, 139] width 184 height 14
type input "pern"
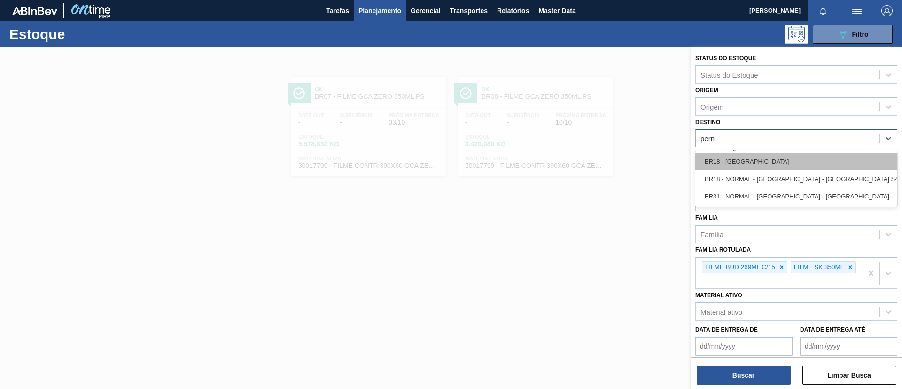
click at [738, 159] on div "BR18 - Pernambuco" at bounding box center [796, 161] width 202 height 17
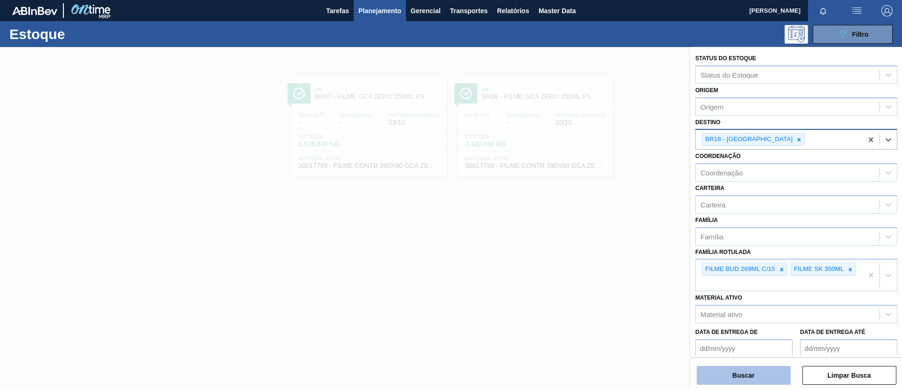
click at [743, 369] on button "Buscar" at bounding box center [744, 374] width 94 height 19
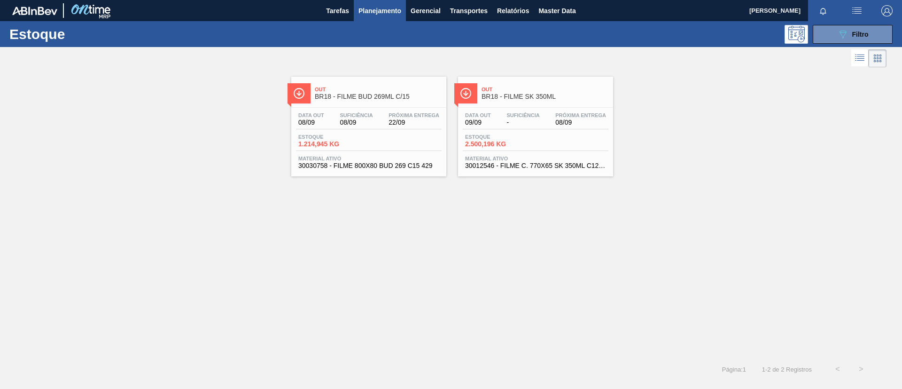
click at [389, 97] on span "BR18 - FILME BUD 269ML C/15" at bounding box center [378, 96] width 127 height 7
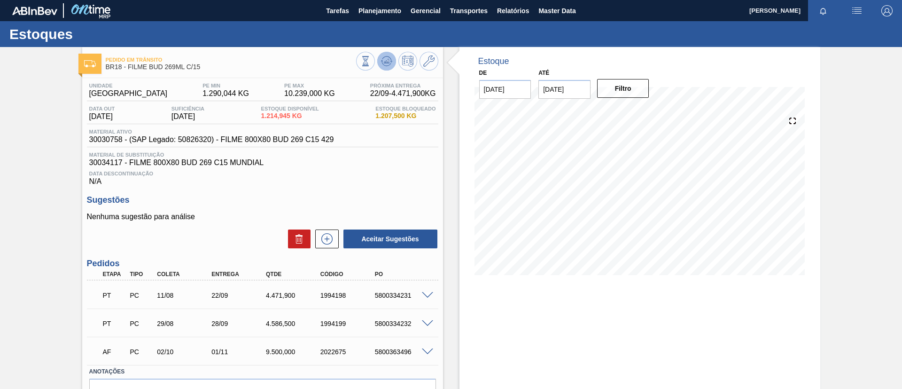
click at [382, 60] on icon at bounding box center [386, 60] width 11 height 11
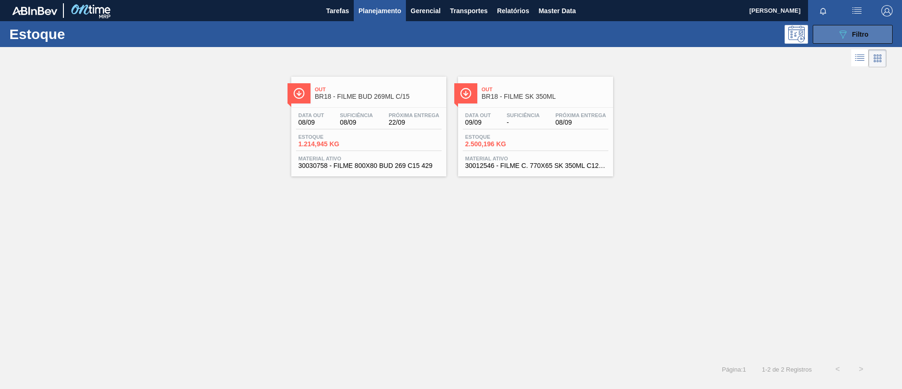
click at [854, 36] on span "Filtro" at bounding box center [860, 35] width 16 height 8
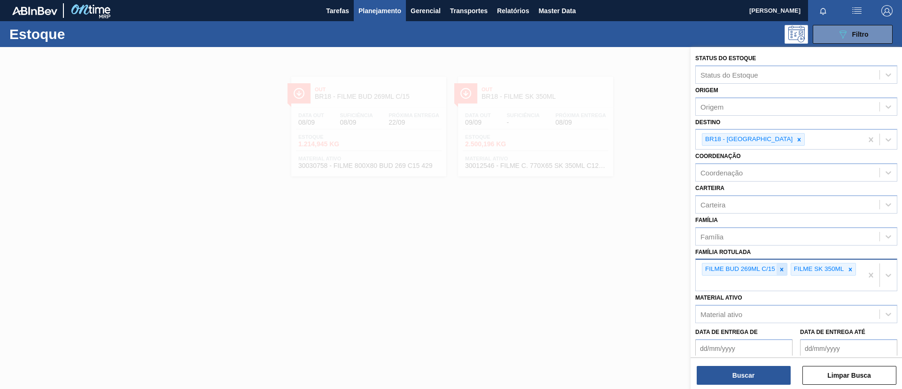
click at [783, 267] on icon at bounding box center [781, 269] width 7 height 7
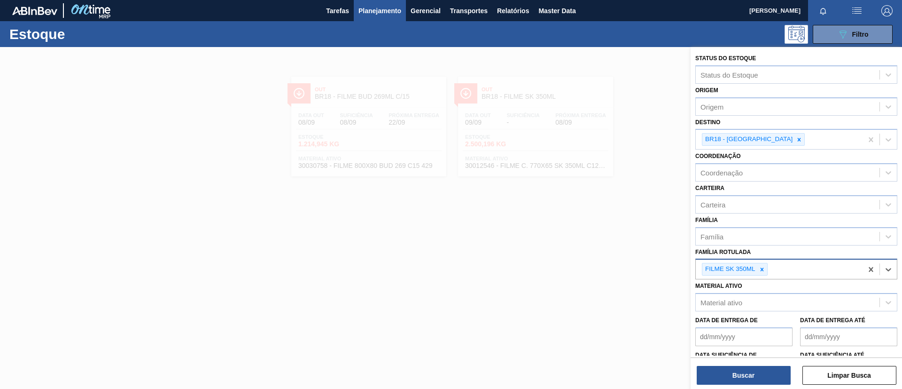
click at [767, 268] on div "FILME SK 350ML" at bounding box center [735, 269] width 66 height 13
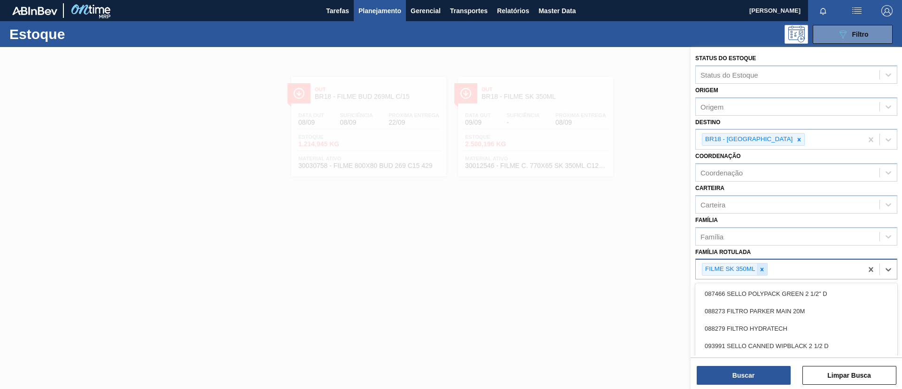
click at [764, 268] on icon at bounding box center [762, 269] width 7 height 7
type Rotulada "ORIGINAL 350ML"
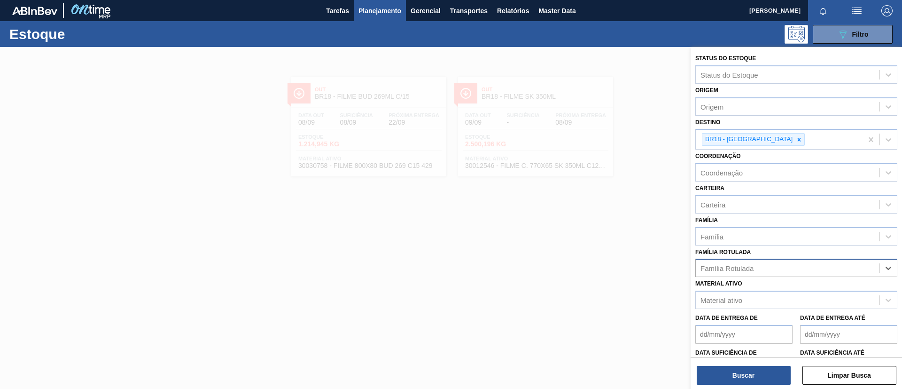
click at [318, 73] on div at bounding box center [451, 241] width 902 height 389
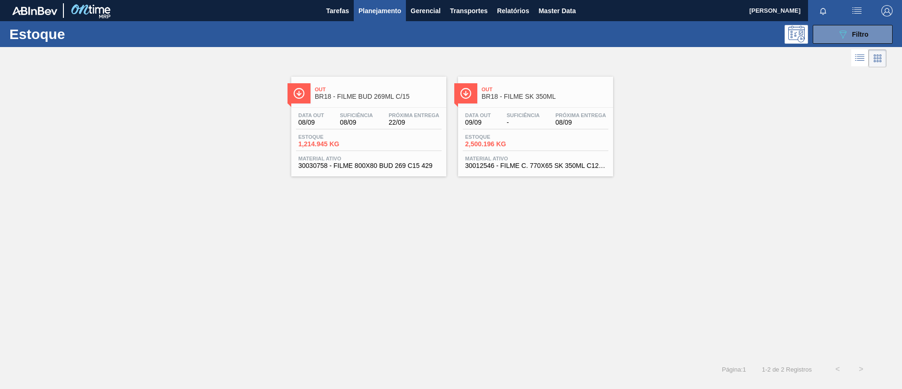
click at [342, 91] on span "Out" at bounding box center [378, 89] width 127 height 6
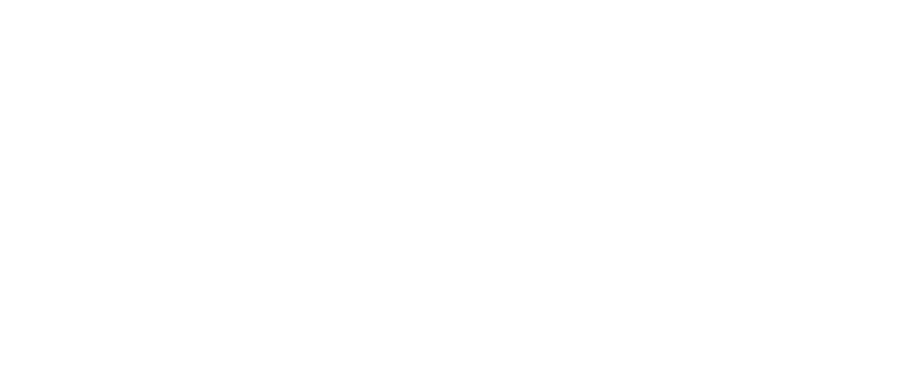
click at [194, 0] on html at bounding box center [451, 0] width 902 height 0
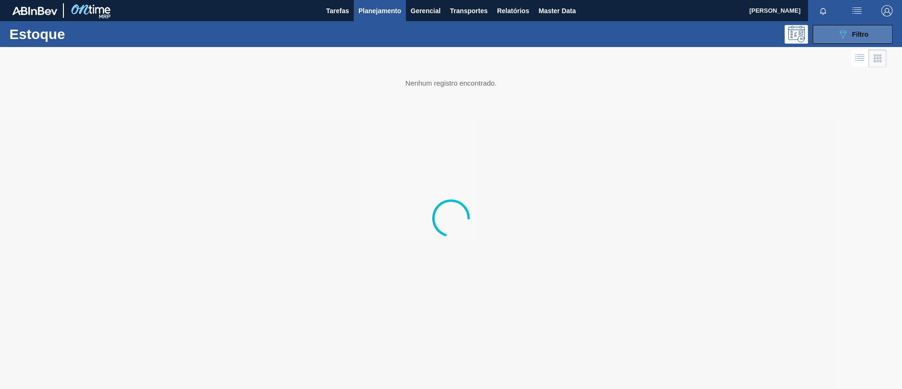
click at [845, 36] on icon "089F7B8B-B2A5-4AFE-B5C0-19BA573D28AC" at bounding box center [842, 34] width 11 height 11
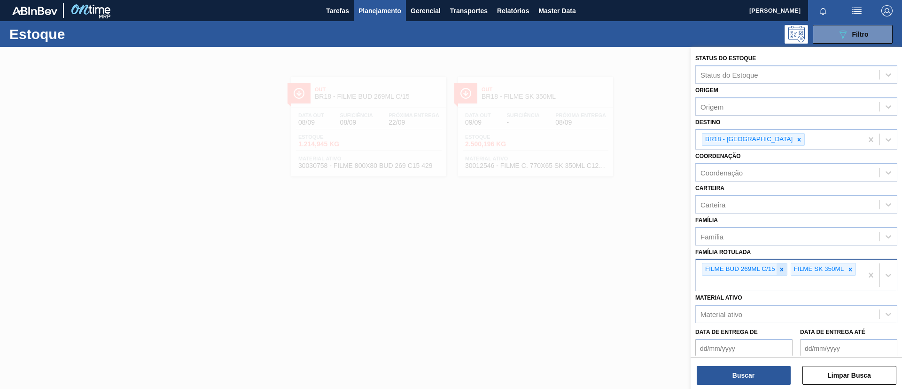
click at [782, 268] on icon at bounding box center [781, 269] width 7 height 7
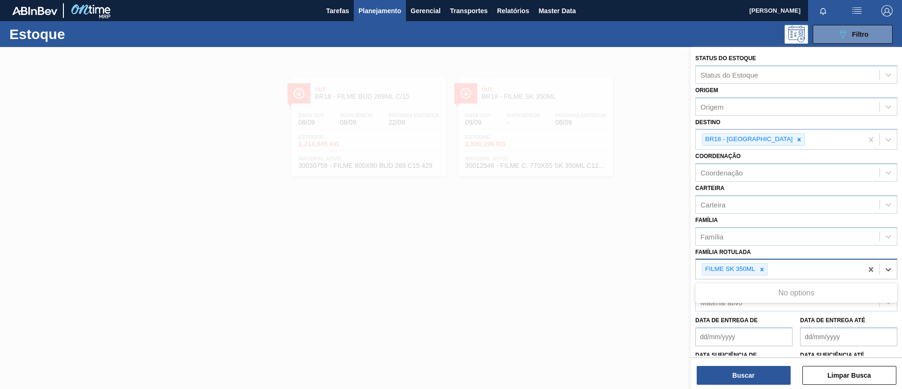
click at [782, 268] on div "FILME SK 350ML" at bounding box center [779, 268] width 167 height 19
click at [765, 268] on icon at bounding box center [762, 269] width 7 height 7
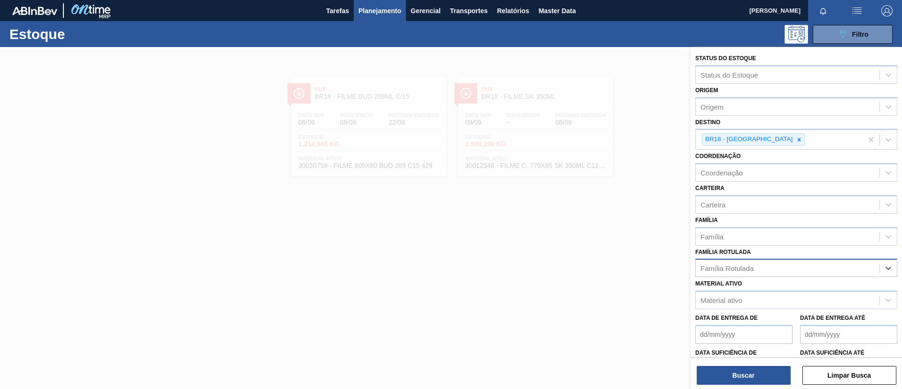
click at [765, 268] on div "Família Rotulada" at bounding box center [788, 268] width 184 height 14
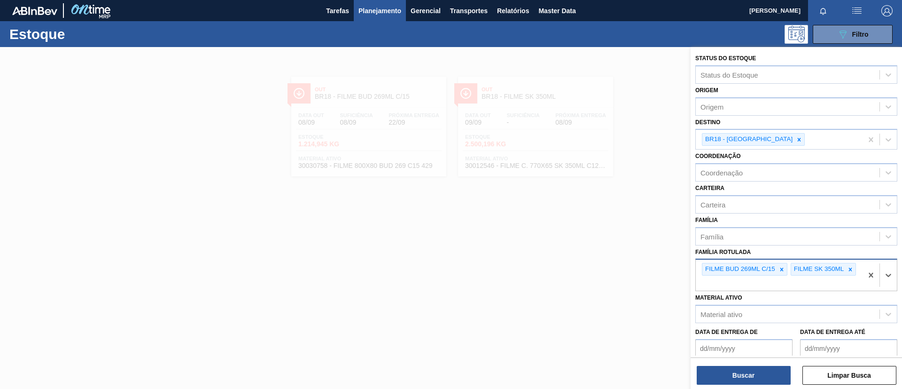
click at [766, 263] on div "FILME BUD 269ML C/15" at bounding box center [739, 269] width 74 height 12
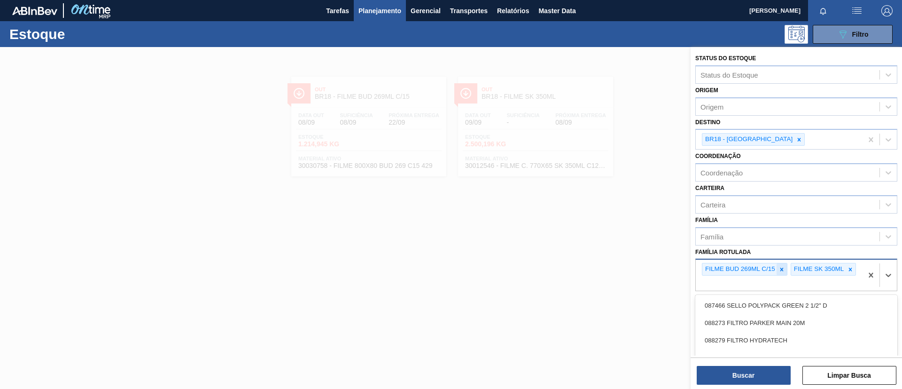
click at [780, 267] on icon at bounding box center [781, 269] width 7 height 7
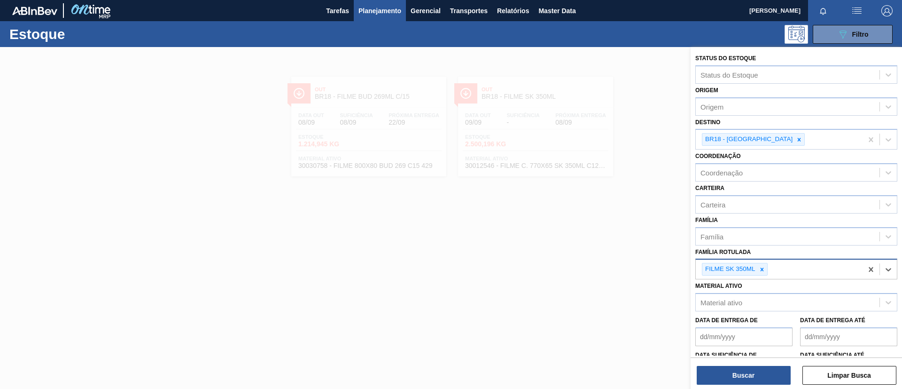
click at [780, 267] on div "FILME SK 350ML" at bounding box center [779, 268] width 167 height 19
click at [764, 267] on icon at bounding box center [762, 269] width 7 height 7
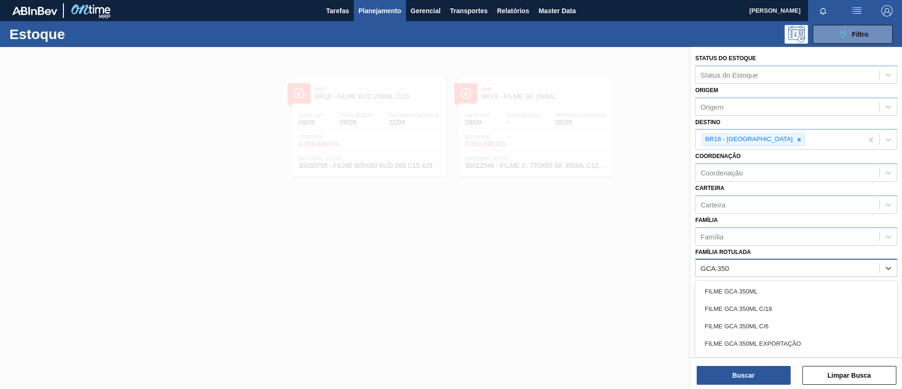
type Rotulada "GCA 350"
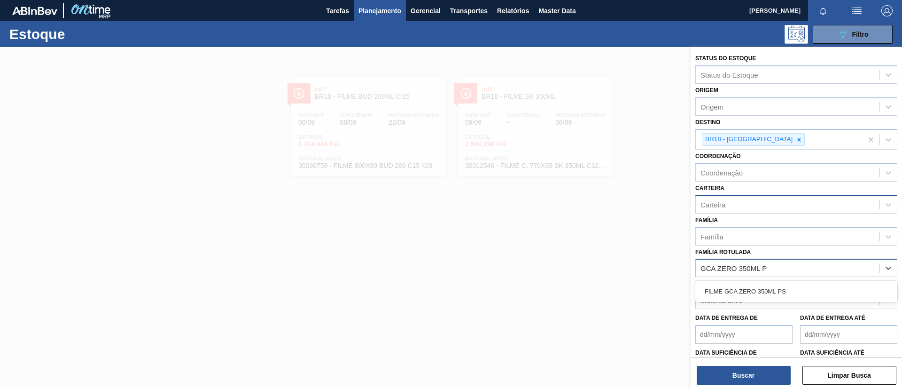
type Rotulada "GCA ZERO 350ML PS"
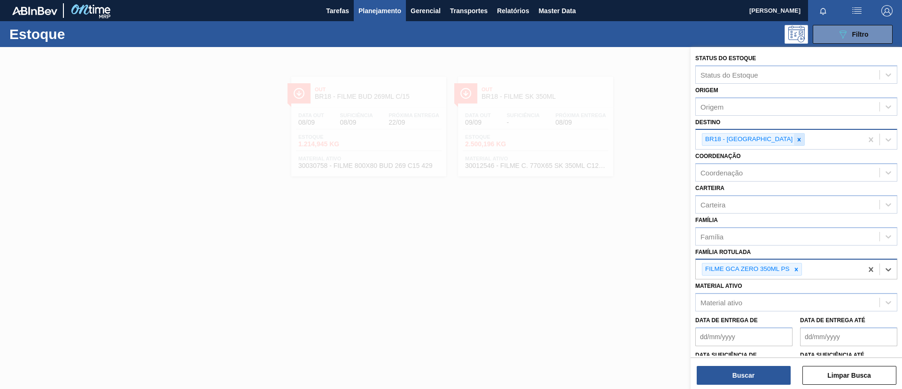
click at [796, 140] on icon at bounding box center [799, 139] width 7 height 7
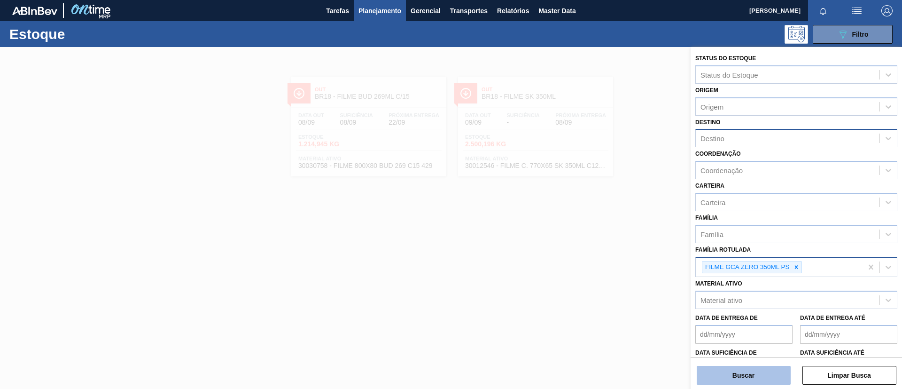
click at [752, 382] on button "Buscar" at bounding box center [744, 374] width 94 height 19
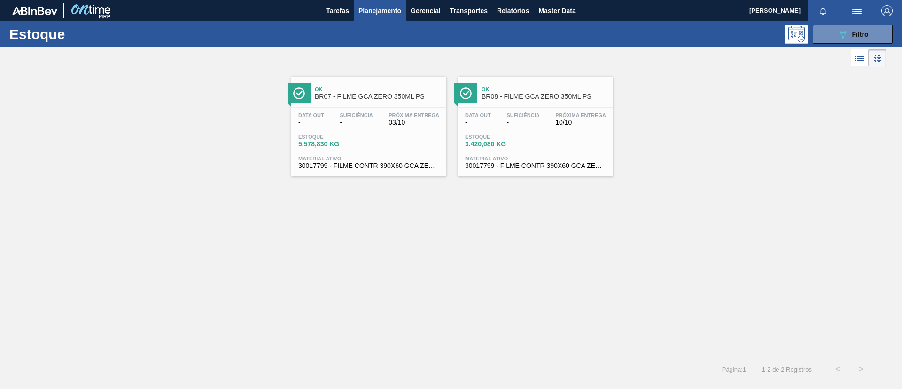
click at [361, 92] on div "Ok BR07 - FILME GCA ZERO 350ML PS" at bounding box center [378, 93] width 127 height 21
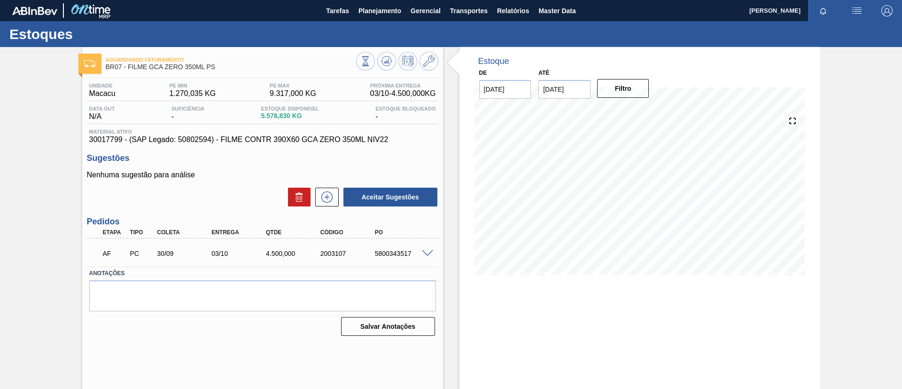
click at [427, 250] on span at bounding box center [427, 253] width 11 height 7
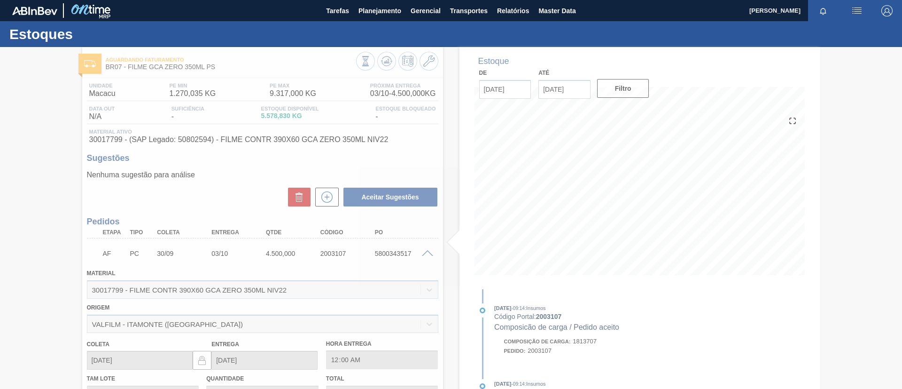
click at [427, 250] on div at bounding box center [451, 218] width 902 height 342
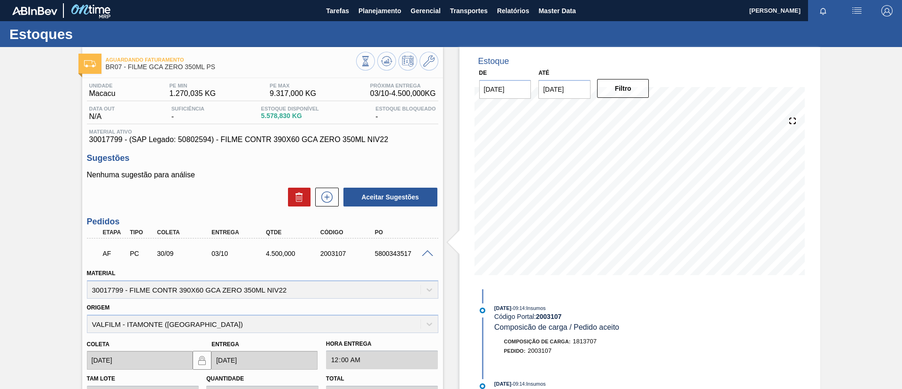
click at [427, 250] on span at bounding box center [427, 253] width 11 height 7
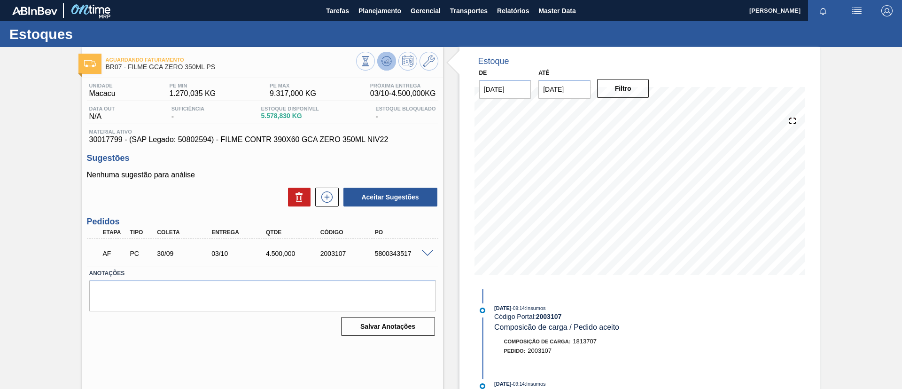
click at [383, 53] on button at bounding box center [386, 61] width 19 height 19
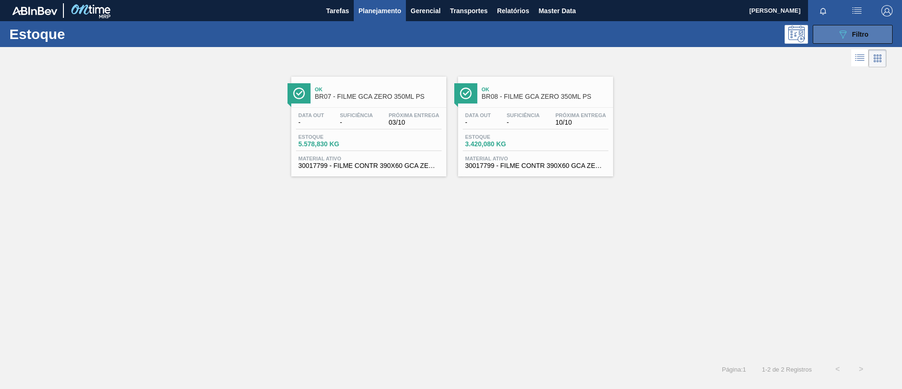
click at [834, 36] on button "089F7B8B-B2A5-4AFE-B5C0-19BA573D28AC Filtro" at bounding box center [853, 34] width 80 height 19
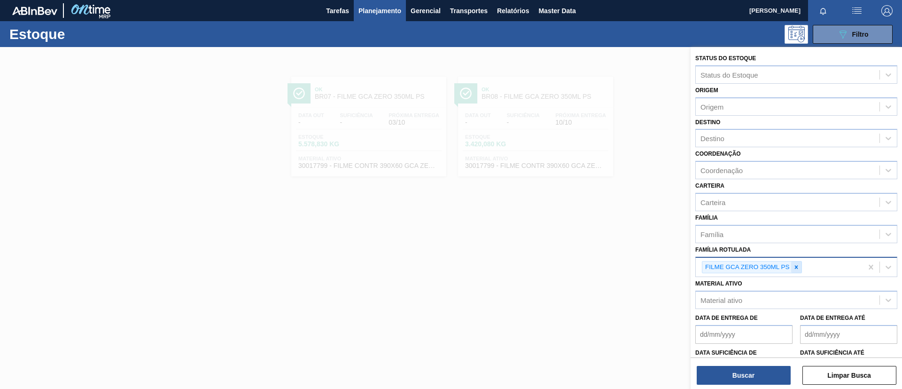
click at [795, 267] on icon at bounding box center [795, 266] width 3 height 3
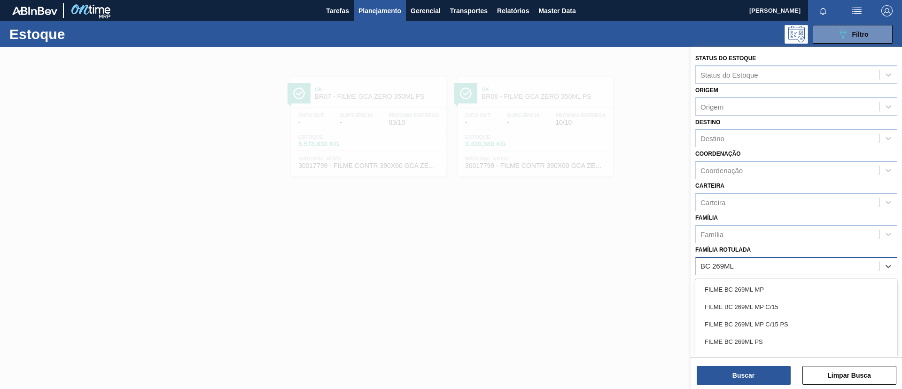
type Rotulada "BC 269ML MP"
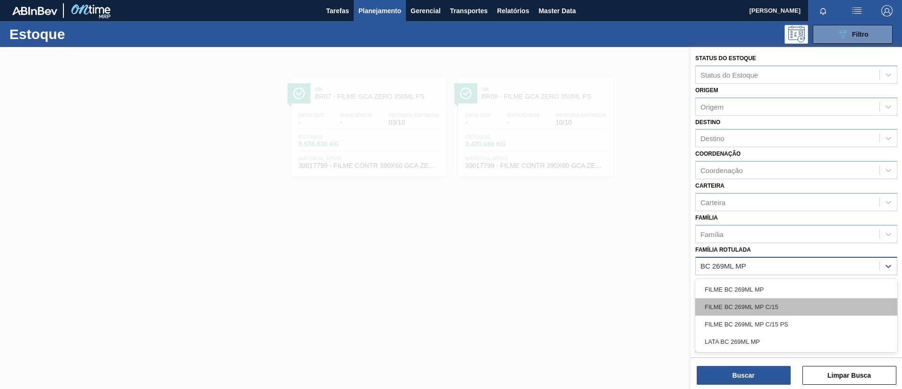
click at [801, 309] on div "FILME BC 269ML MP C/15" at bounding box center [796, 306] width 202 height 17
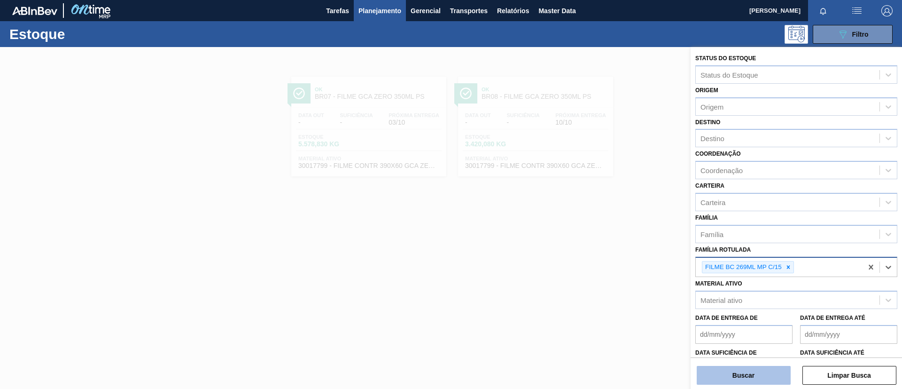
click at [763, 369] on button "Buscar" at bounding box center [744, 374] width 94 height 19
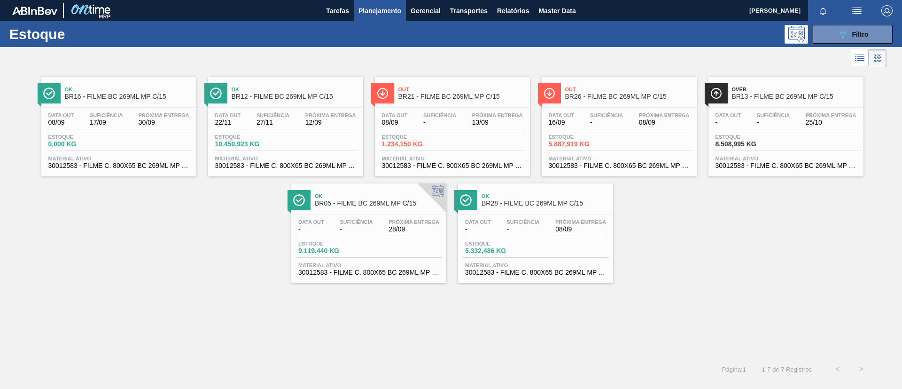
click at [265, 85] on div "Ok BR12 - FILME BC 269ML MP C/15" at bounding box center [295, 93] width 127 height 21
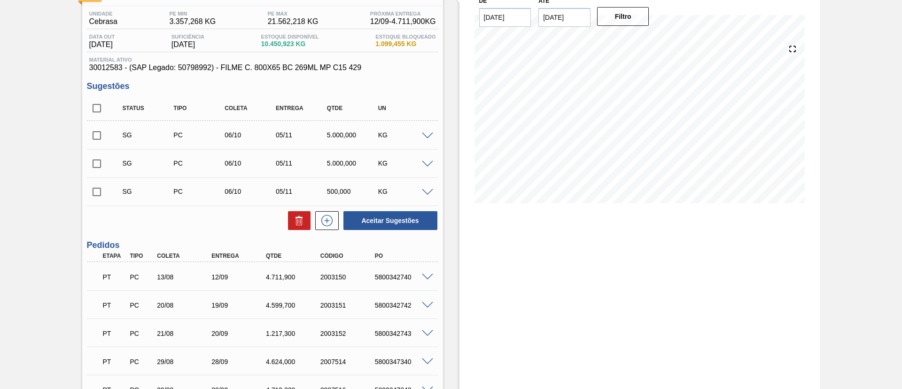
scroll to position [70, 0]
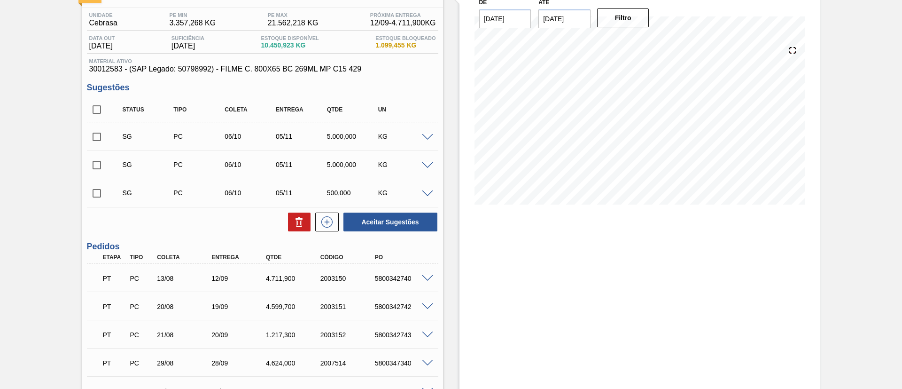
click at [422, 135] on span at bounding box center [427, 137] width 11 height 7
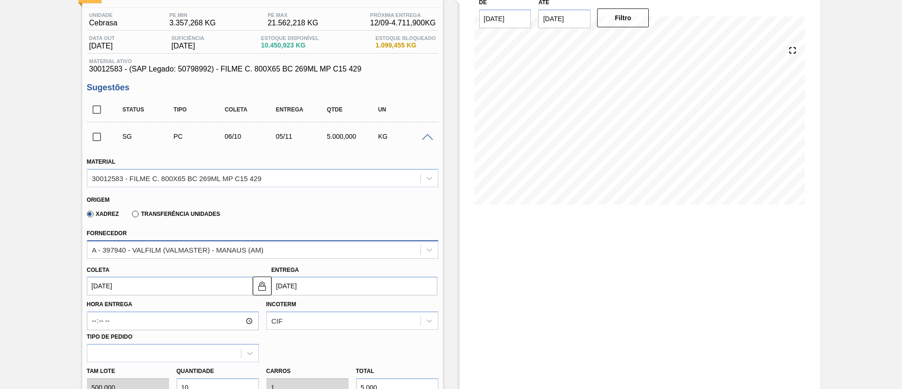
click at [172, 247] on div "A - 397940 - VALFILM (VALMASTER) - MANAUS (AM)" at bounding box center [177, 249] width 171 height 8
drag, startPoint x: 0, startPoint y: 249, endPoint x: 9, endPoint y: 244, distance: 10.7
click at [422, 133] on div at bounding box center [429, 136] width 19 height 7
click at [426, 134] on span at bounding box center [427, 137] width 11 height 7
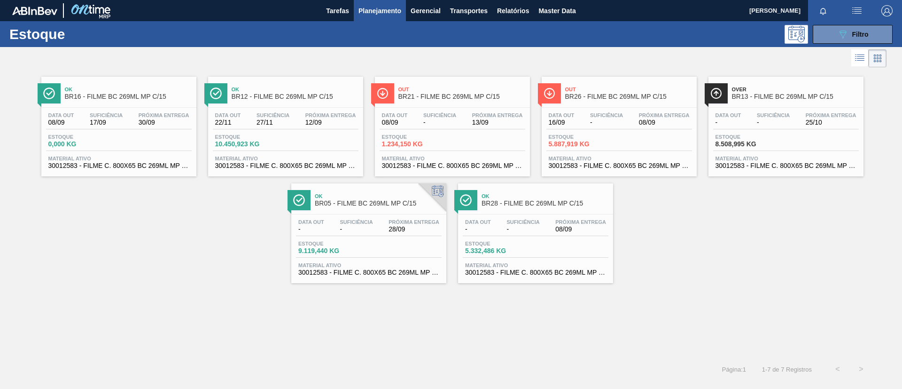
click at [316, 109] on div "Data out 22/11 Suficiência 27/11 Próxima Entrega 12/09 Estoque 10.450,923 KG Ma…" at bounding box center [285, 140] width 155 height 64
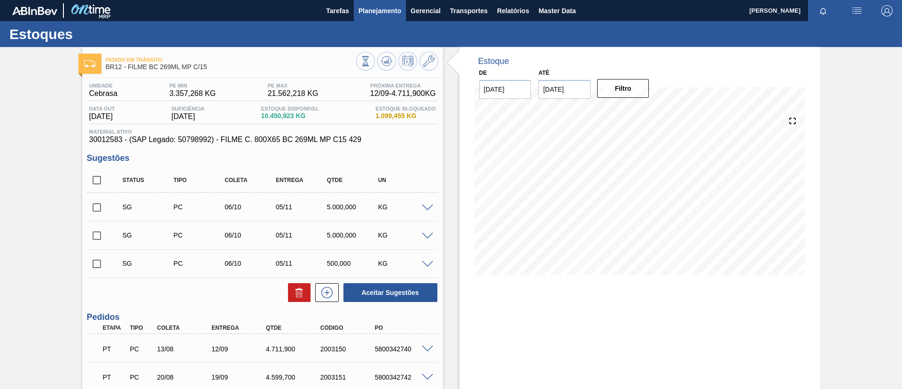
click at [370, 7] on span "Planejamento" at bounding box center [379, 10] width 43 height 11
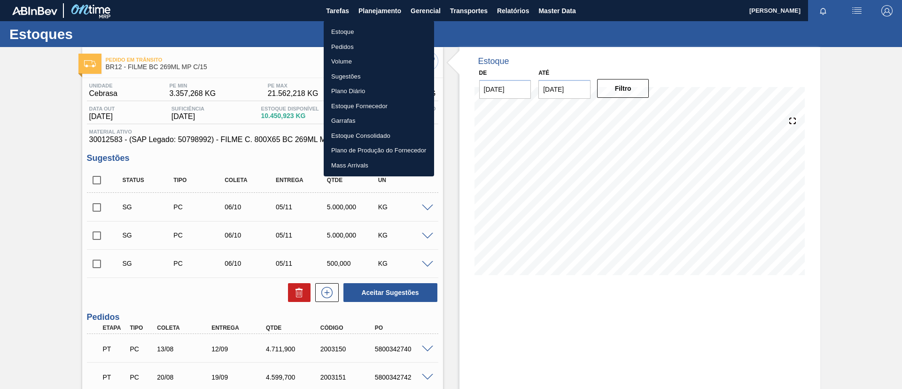
click at [38, 80] on div at bounding box center [451, 194] width 902 height 389
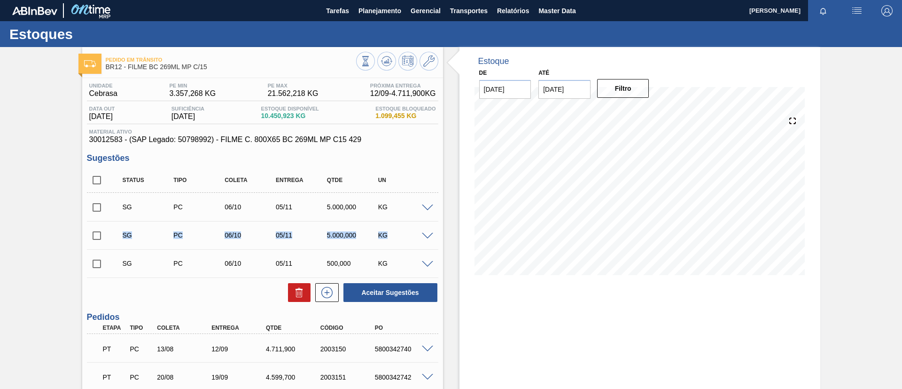
drag, startPoint x: 73, startPoint y: 223, endPoint x: 23, endPoint y: 255, distance: 58.8
click at [23, 255] on div "Pedido em Trânsito BR12 - FILME BC 269ML MP C/15 Unidade Cebrasa PE MIN 3.357,2…" at bounding box center [451, 369] width 902 height 645
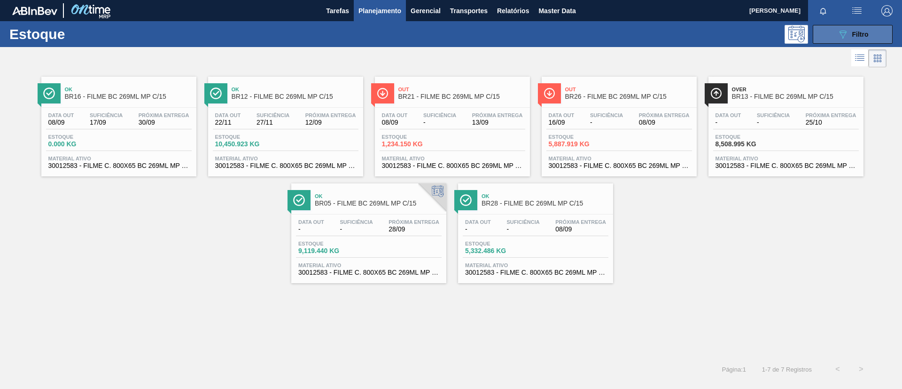
click at [826, 40] on button "089F7B8B-B2A5-4AFE-B5C0-19BA573D28AC Filtro" at bounding box center [853, 34] width 80 height 19
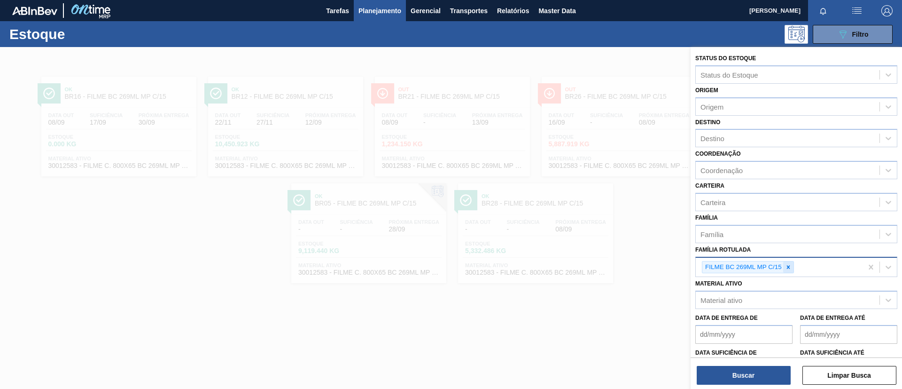
click at [792, 263] on div at bounding box center [788, 267] width 10 height 12
click at [792, 264] on div at bounding box center [788, 267] width 10 height 12
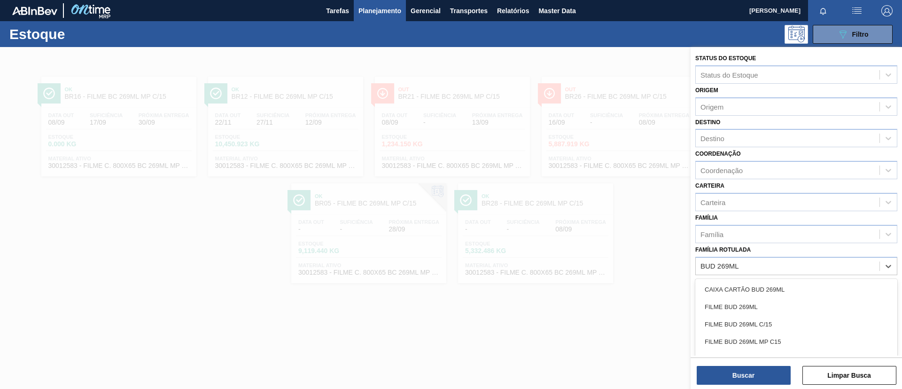
type Rotulada "BUD 269ML"
click at [740, 230] on div "Família" at bounding box center [788, 234] width 184 height 14
type input "stre"
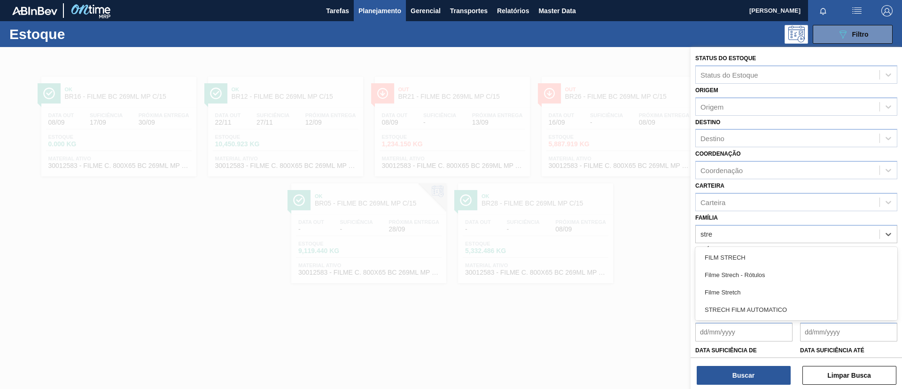
click at [739, 290] on div "Filme Stretch" at bounding box center [796, 291] width 202 height 17
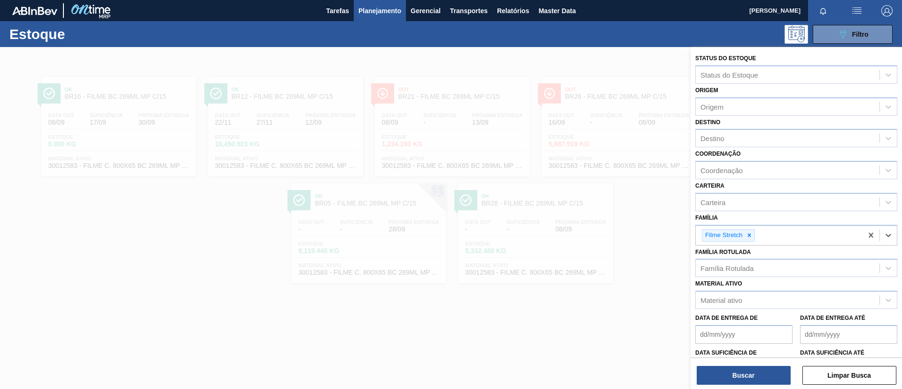
click at [778, 148] on div "Coordenação Coordenação" at bounding box center [796, 163] width 202 height 32
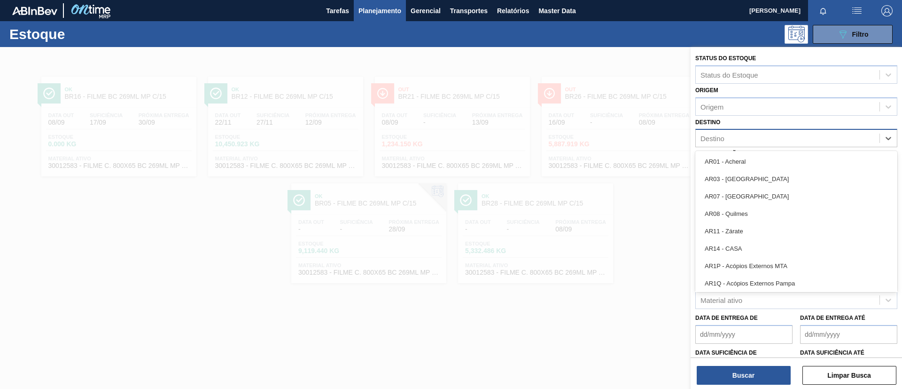
click at [773, 144] on div "Destino" at bounding box center [788, 139] width 184 height 14
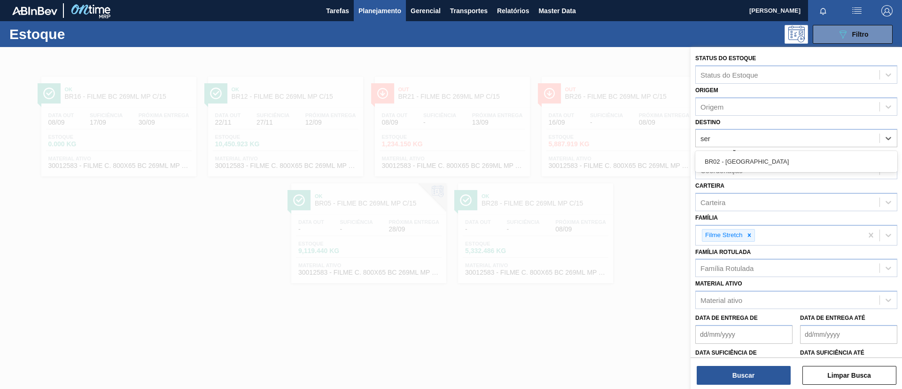
type input "serg"
click at [763, 163] on div "BR02 - Sergipe" at bounding box center [796, 161] width 202 height 17
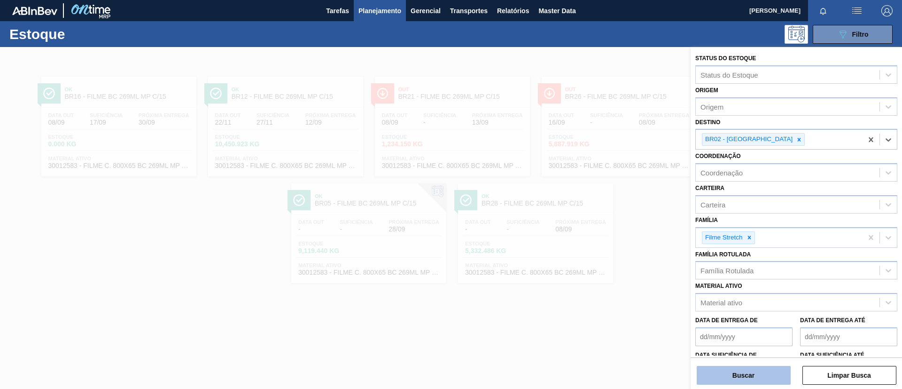
click at [738, 381] on button "Buscar" at bounding box center [744, 374] width 94 height 19
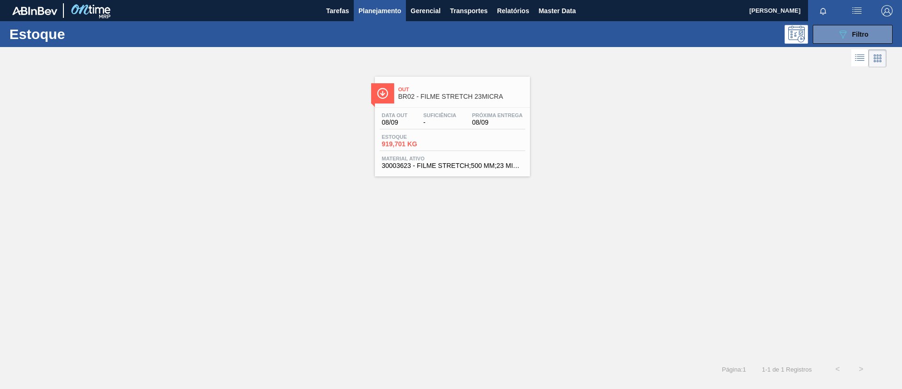
click at [478, 101] on div "Out BR02 - FILME STRETCH 23MICRA" at bounding box center [461, 93] width 127 height 21
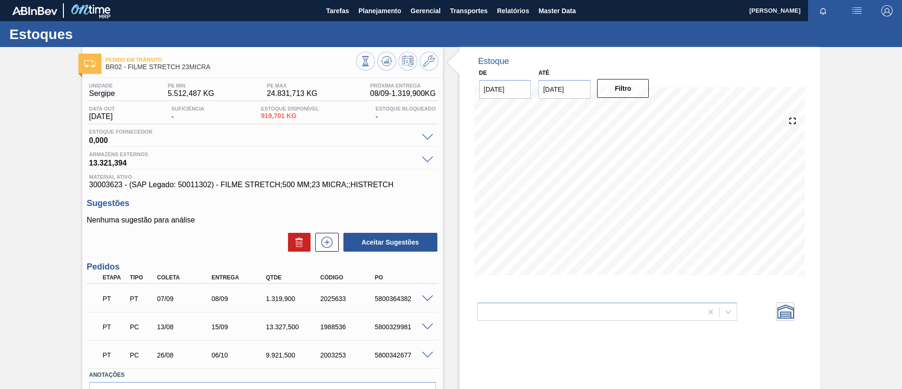
click at [425, 299] on span at bounding box center [427, 298] width 11 height 7
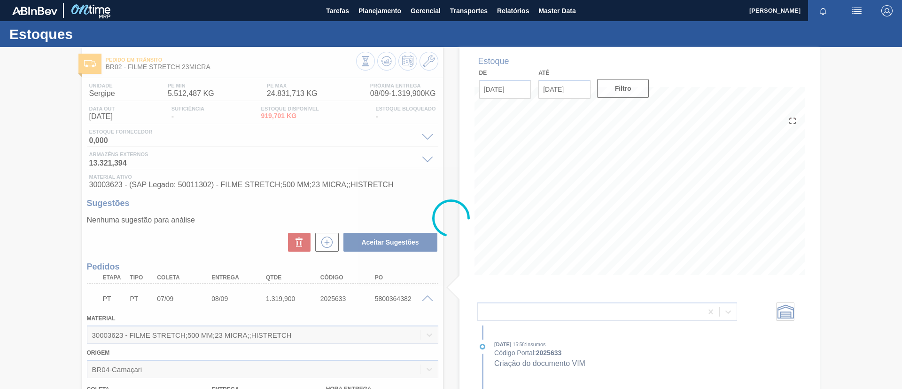
click at [426, 300] on div at bounding box center [451, 218] width 902 height 342
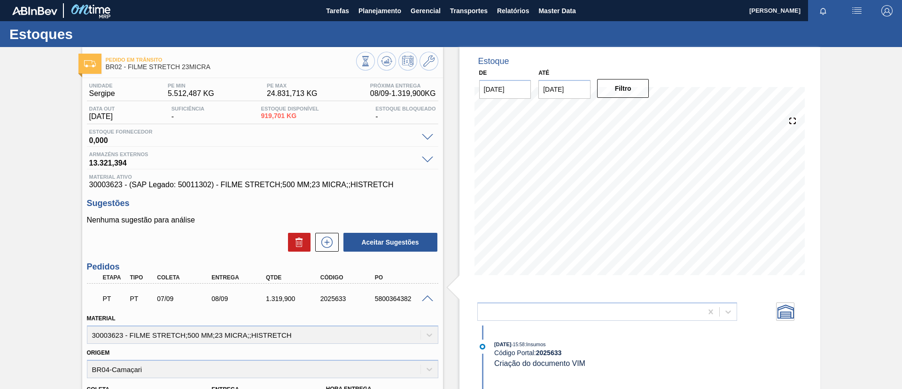
click at [426, 300] on span at bounding box center [427, 298] width 11 height 7
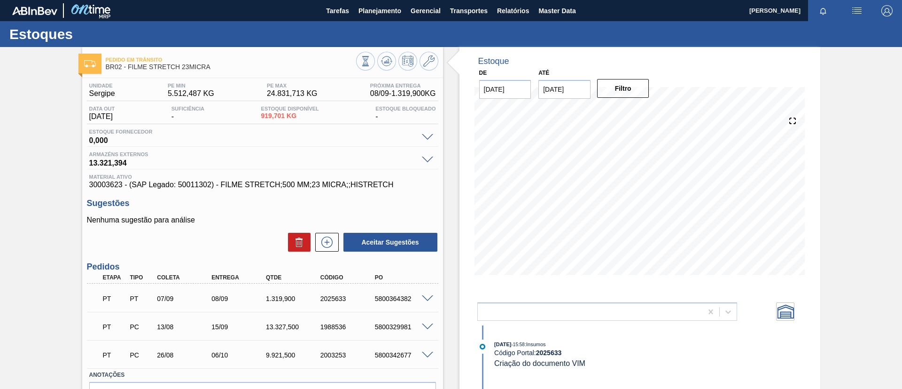
click at [432, 330] on div "PT PC 13/08 15/09 13.327,500 1988536 5800329981" at bounding box center [262, 325] width 351 height 23
click at [425, 326] on span at bounding box center [427, 326] width 11 height 7
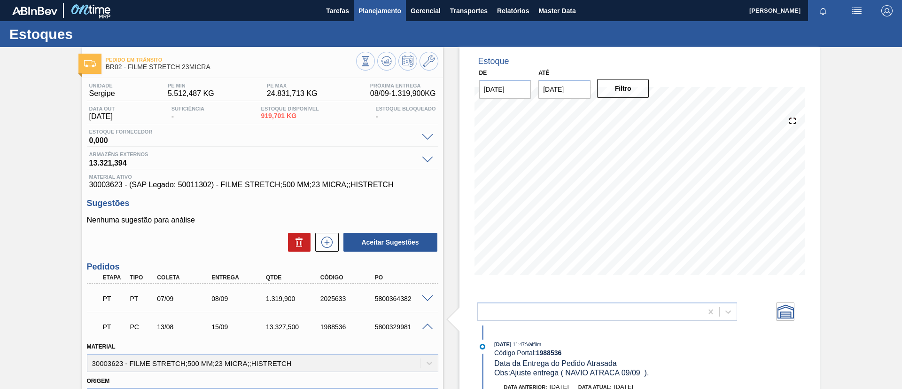
click at [379, 15] on span "Planejamento" at bounding box center [379, 10] width 43 height 11
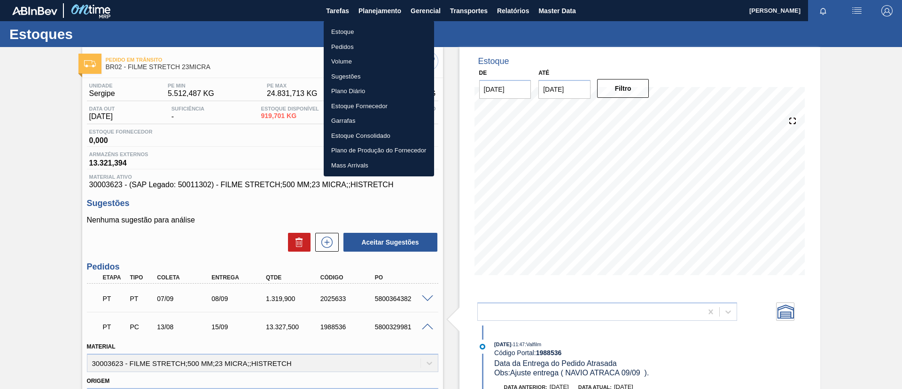
click at [381, 31] on li "Estoque" at bounding box center [379, 31] width 110 height 15
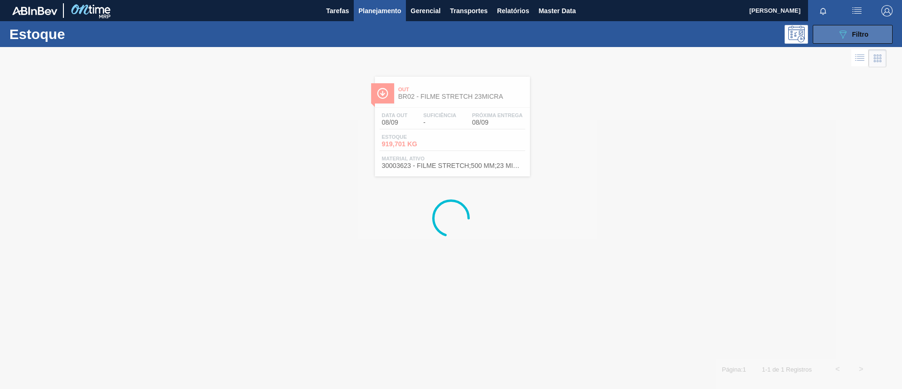
click at [845, 31] on icon "089F7B8B-B2A5-4AFE-B5C0-19BA573D28AC" at bounding box center [842, 34] width 11 height 11
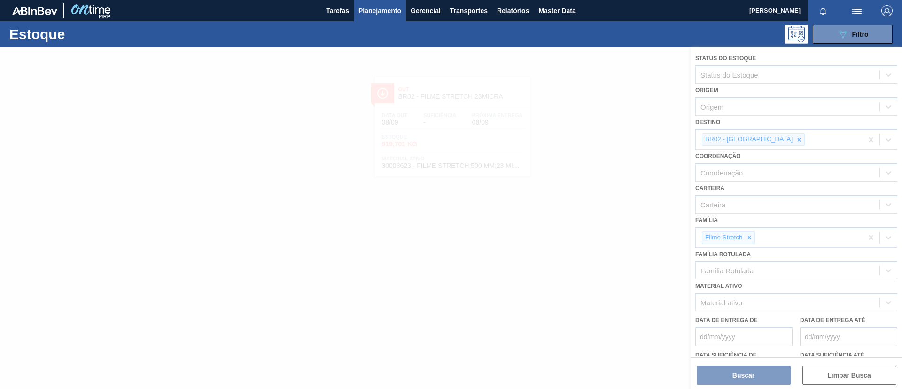
click at [752, 236] on div at bounding box center [451, 218] width 902 height 342
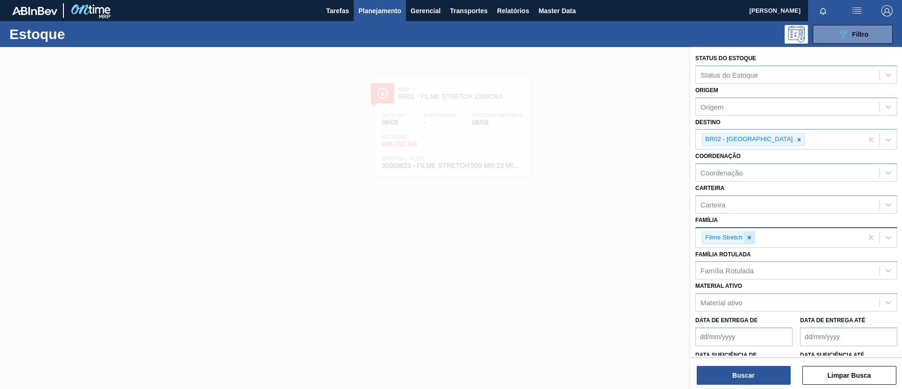
click at [750, 236] on icon at bounding box center [748, 236] width 3 height 3
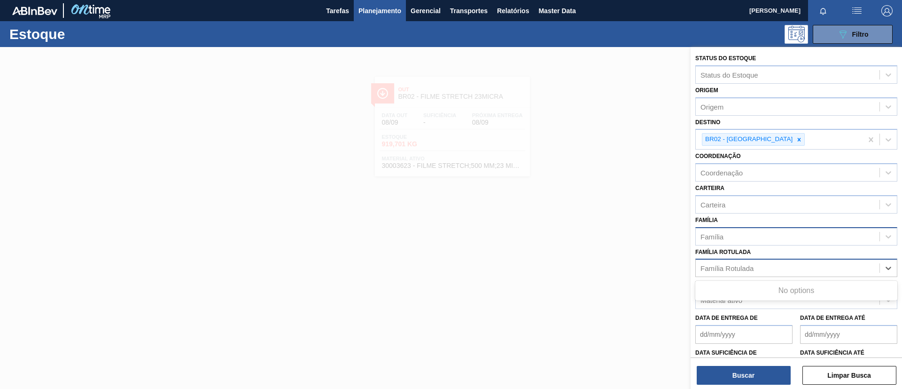
click at [751, 258] on div "Família Rotulada" at bounding box center [796, 267] width 202 height 18
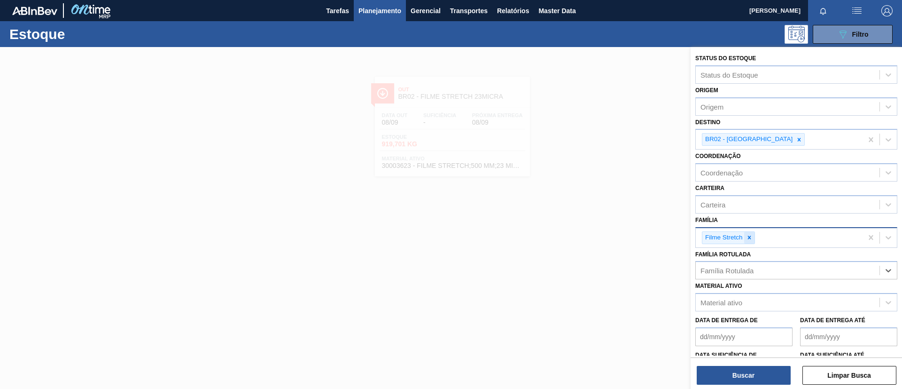
click at [754, 233] on div at bounding box center [749, 238] width 10 height 12
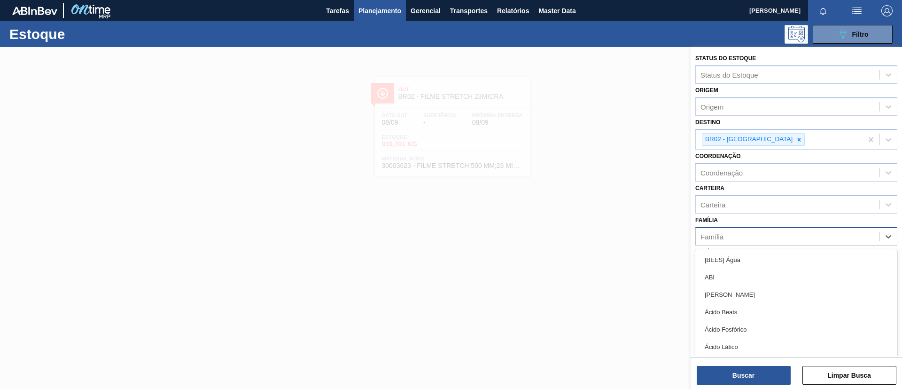
click at [754, 233] on div "Família" at bounding box center [788, 236] width 184 height 14
click at [739, 232] on div "Família" at bounding box center [788, 236] width 184 height 14
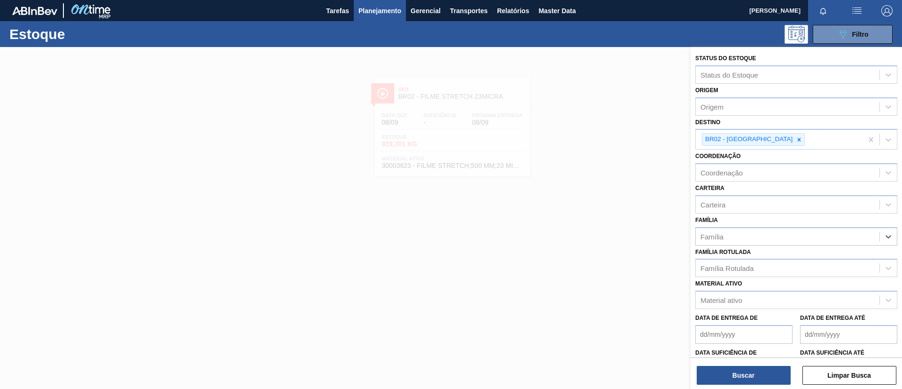
click at [735, 257] on div "Família Rotulada Família Rotulada" at bounding box center [796, 261] width 202 height 32
click at [735, 259] on div "Família Rotulada" at bounding box center [796, 267] width 202 height 18
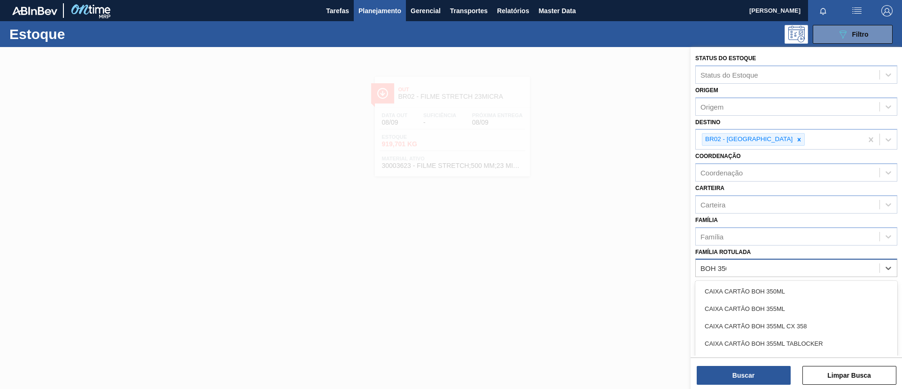
type Rotulada "BOH 350ML"
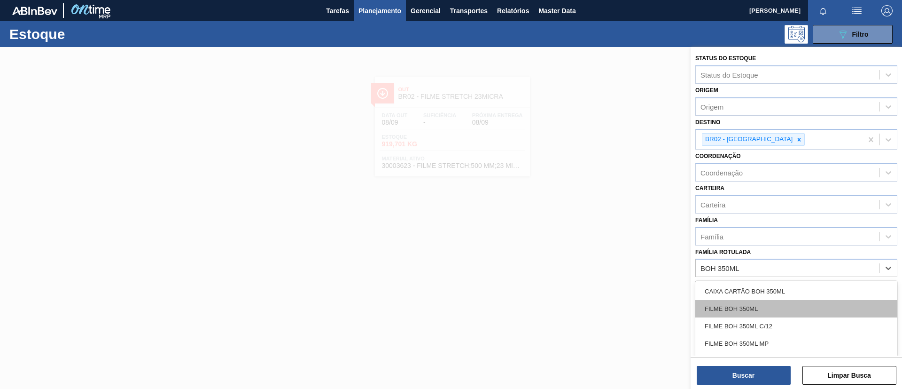
click at [762, 302] on div "FILME BOH 350ML" at bounding box center [796, 308] width 202 height 17
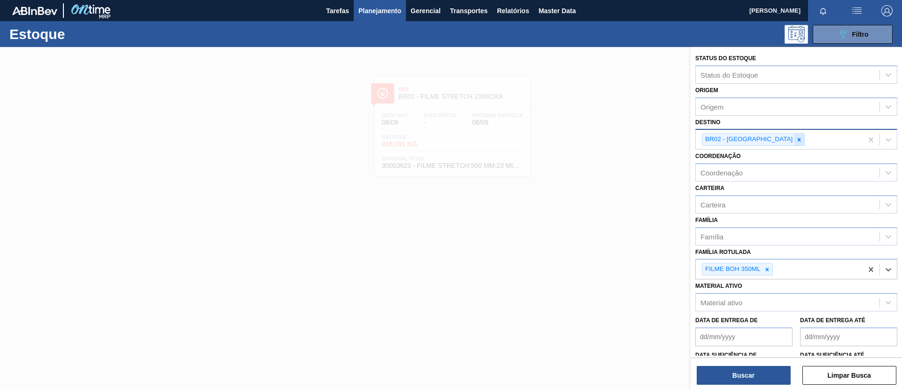
click at [796, 141] on icon at bounding box center [799, 139] width 7 height 7
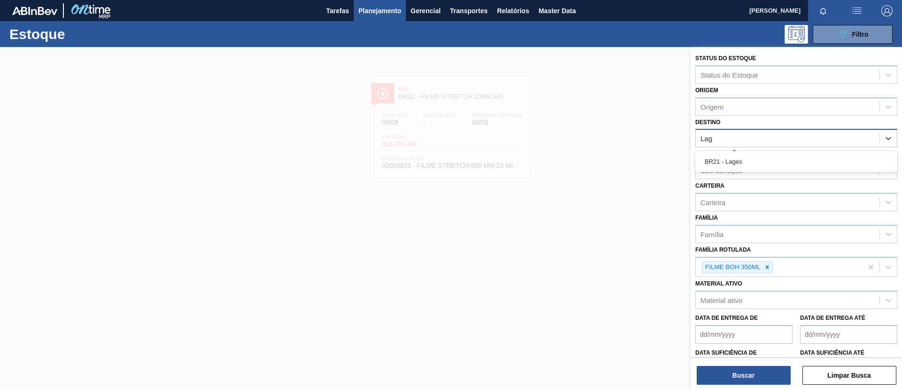
type input "Lage"
click at [767, 156] on div "BR21 - Lages" at bounding box center [796, 161] width 202 height 17
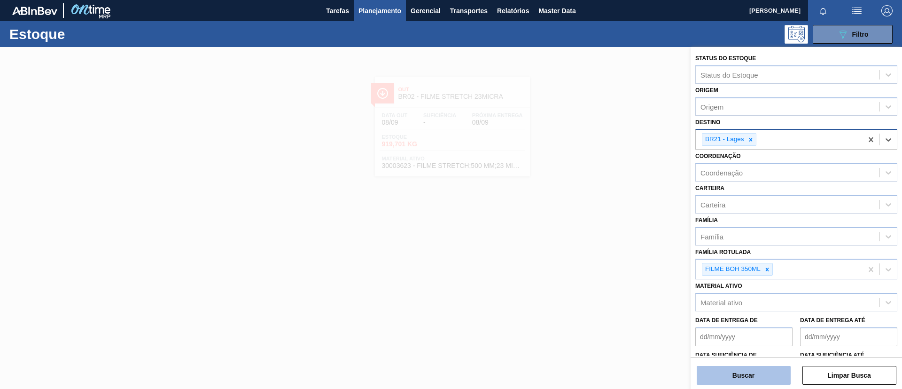
click at [766, 369] on button "Buscar" at bounding box center [744, 374] width 94 height 19
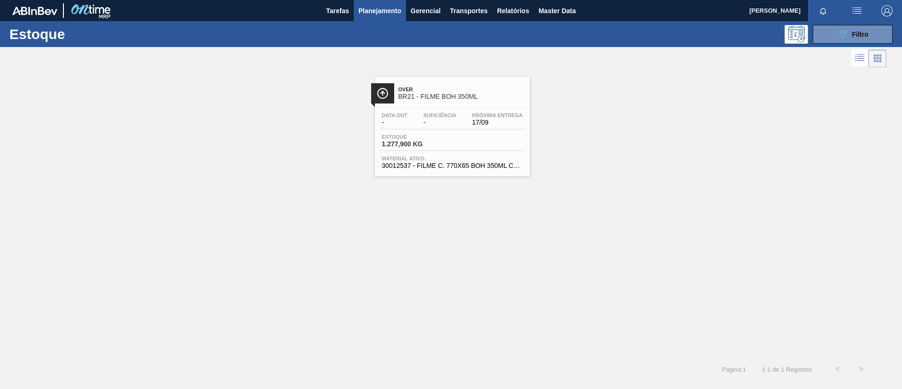
click at [402, 109] on div "Data out - Suficiência - Próxima Entrega 17/09 Estoque 1.277,900 KG Material at…" at bounding box center [452, 140] width 155 height 64
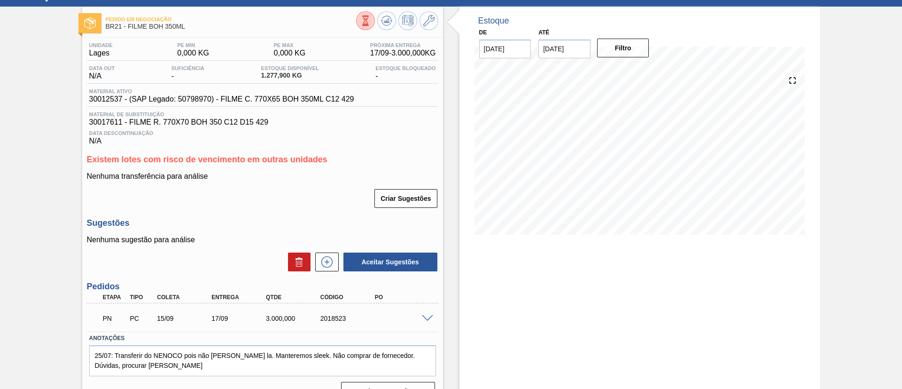
scroll to position [60, 0]
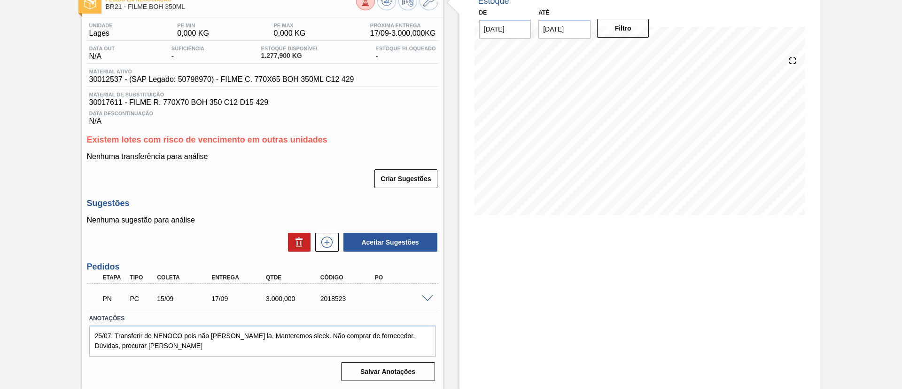
click at [429, 291] on div "PN PC 15/09 17/09 3.000,000 2018523" at bounding box center [262, 297] width 351 height 23
click at [431, 296] on span at bounding box center [427, 298] width 11 height 7
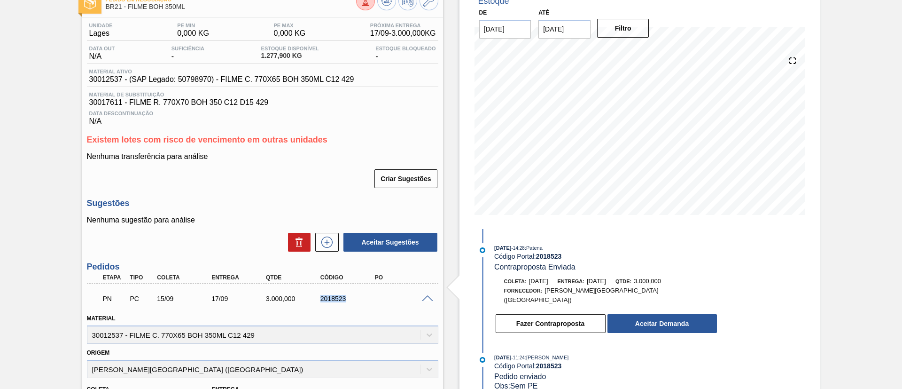
drag, startPoint x: 296, startPoint y: 301, endPoint x: 357, endPoint y: 303, distance: 60.6
click at [357, 303] on div "PN PC 15/09 17/09 3.000,000 2018523" at bounding box center [260, 297] width 327 height 19
copy div "2018523"
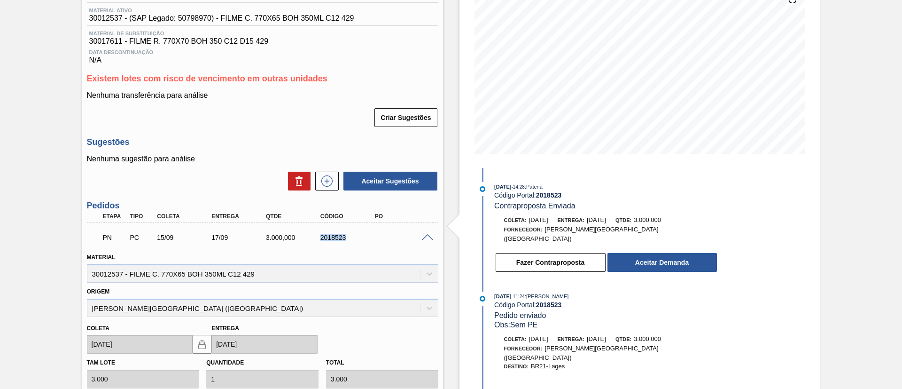
scroll to position [141, 0]
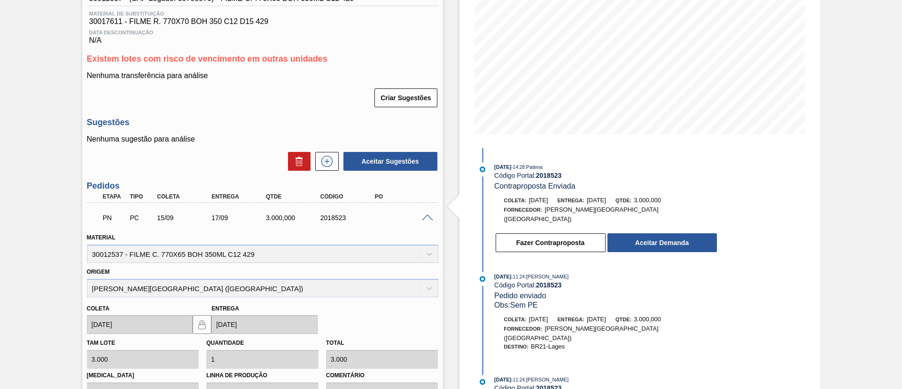
click at [78, 209] on div "Pedido em Negociação BR21 - FILME BOH 350ML Unidade Lages PE MIN 0,000 KG PE MA…" at bounding box center [451, 221] width 902 height 630
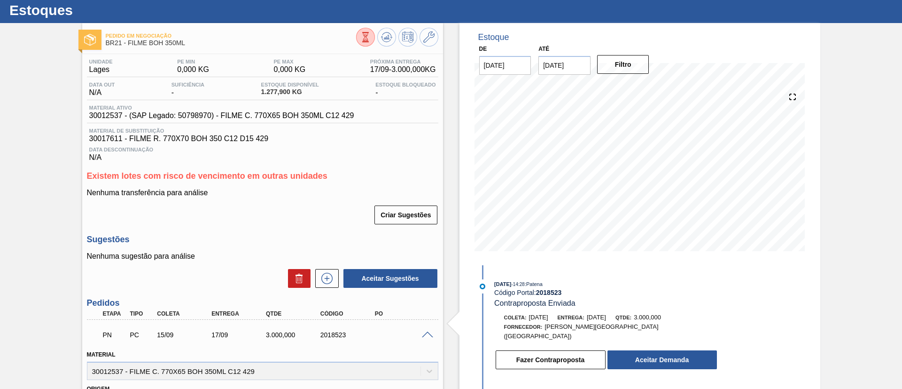
scroll to position [0, 0]
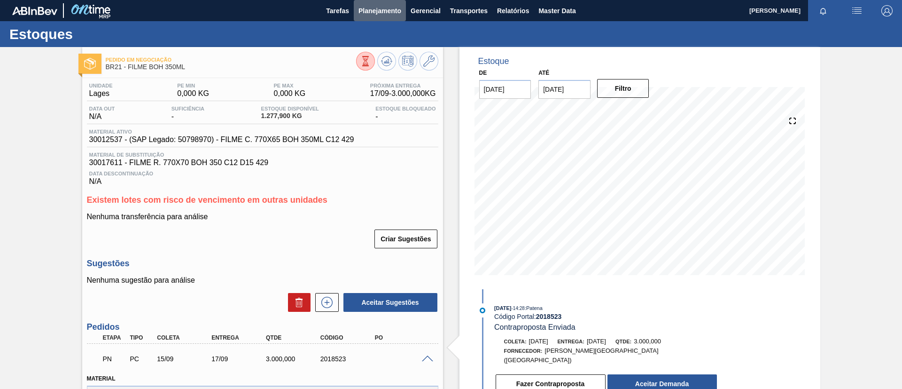
drag, startPoint x: 374, startPoint y: 14, endPoint x: 372, endPoint y: 30, distance: 16.2
click at [374, 14] on span "Planejamento" at bounding box center [379, 10] width 43 height 11
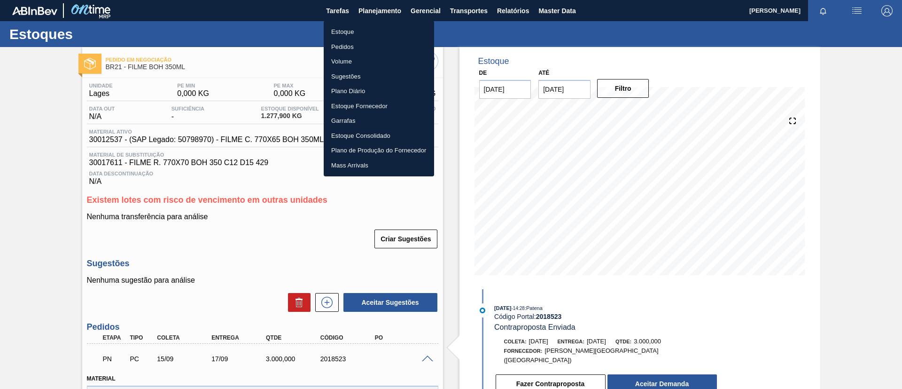
click at [372, 31] on li "Estoque" at bounding box center [379, 31] width 110 height 15
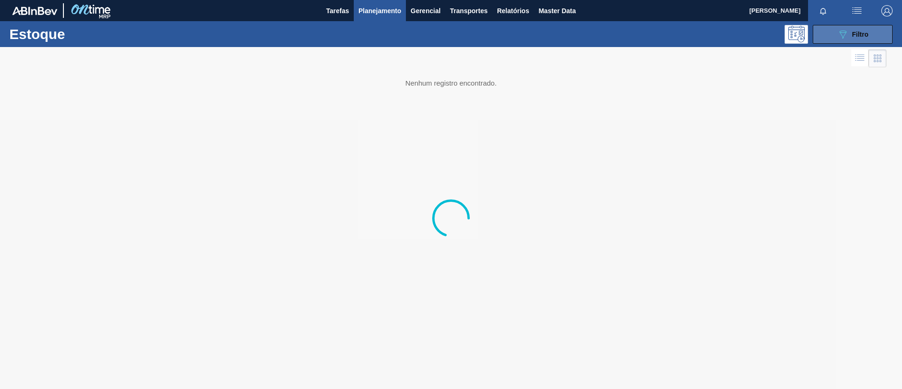
click at [860, 39] on div "089F7B8B-B2A5-4AFE-B5C0-19BA573D28AC Filtro" at bounding box center [852, 34] width 31 height 11
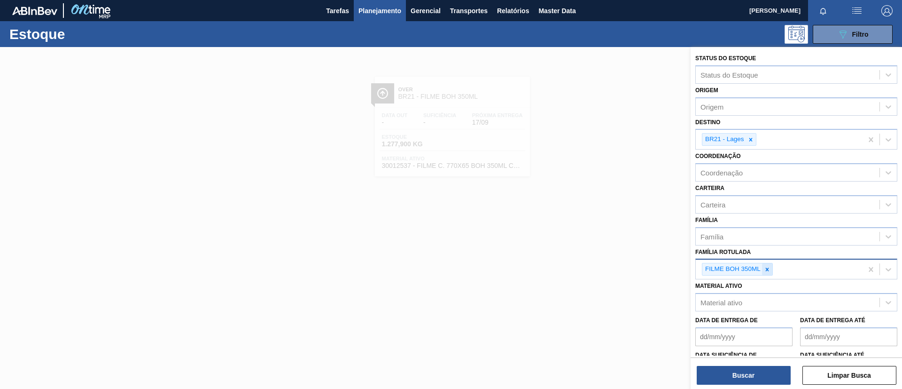
click at [770, 268] on icon at bounding box center [767, 269] width 7 height 7
type Rotulada "BC 269ML MP"
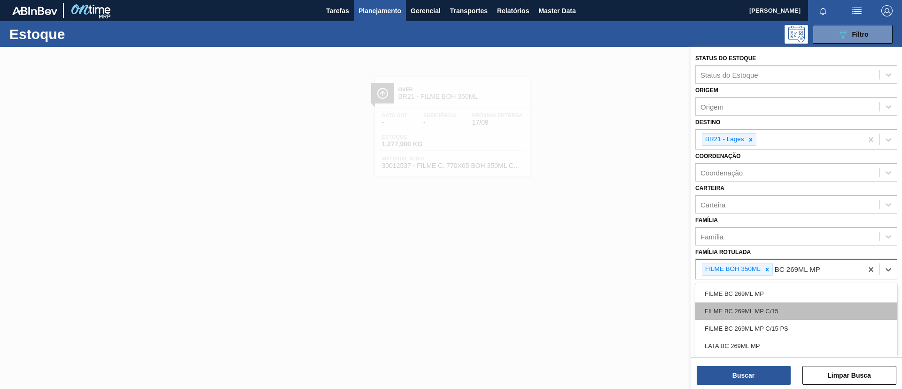
click at [773, 307] on div "FILME BC 269ML MP C/15" at bounding box center [796, 310] width 202 height 17
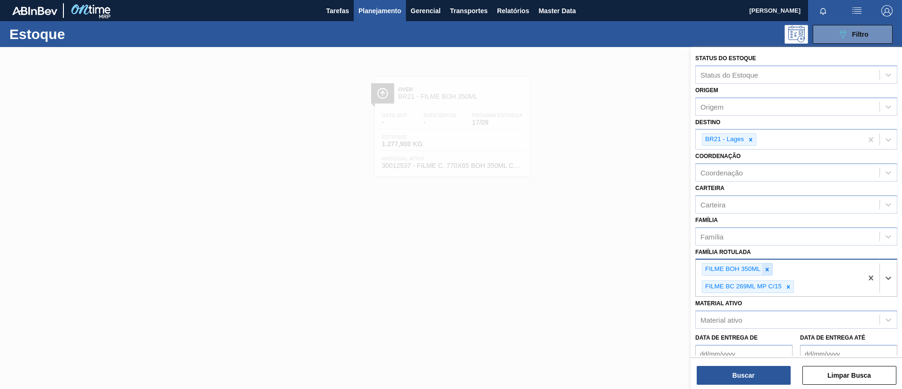
click at [769, 271] on icon at bounding box center [767, 269] width 7 height 7
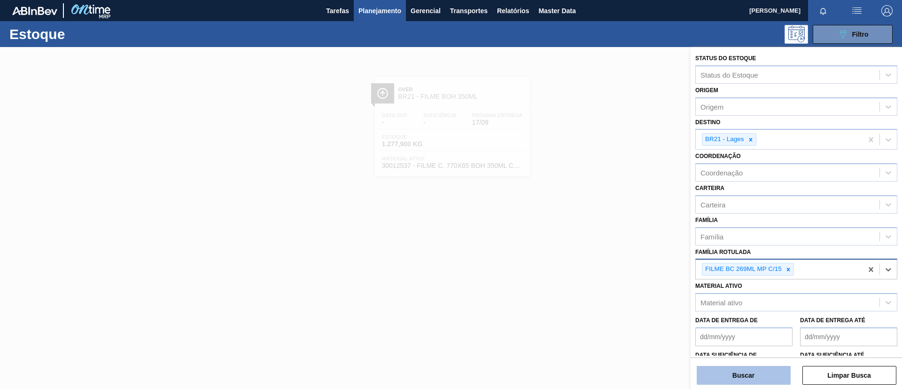
click at [752, 370] on button "Buscar" at bounding box center [744, 374] width 94 height 19
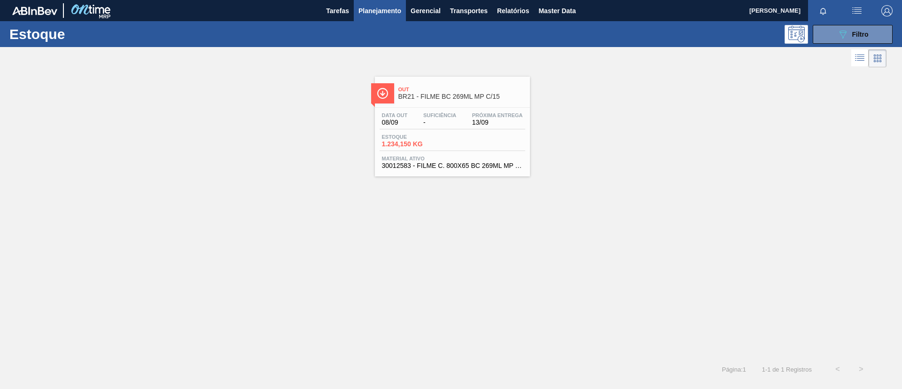
click at [431, 95] on span "BR21 - FILME BC 269ML MP C/15" at bounding box center [461, 96] width 127 height 7
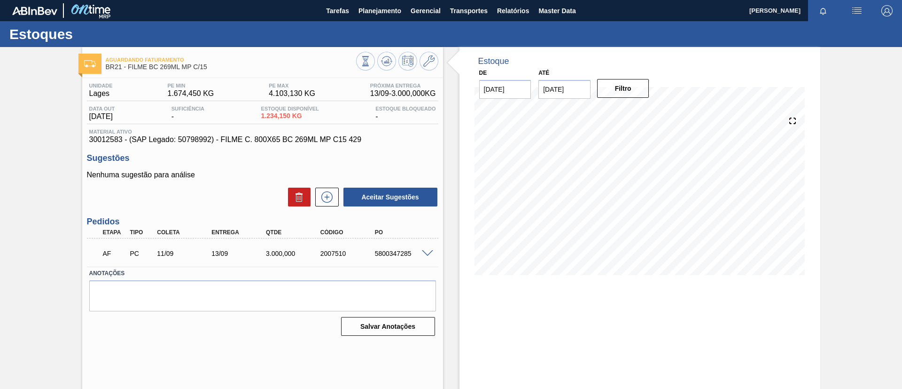
click at [416, 253] on div "AF PC 11/09 13/09 3.000,000 2007510 5800347285" at bounding box center [262, 252] width 351 height 23
click at [424, 257] on div "5800347285" at bounding box center [403, 253] width 61 height 8
click at [425, 252] on span at bounding box center [427, 253] width 11 height 7
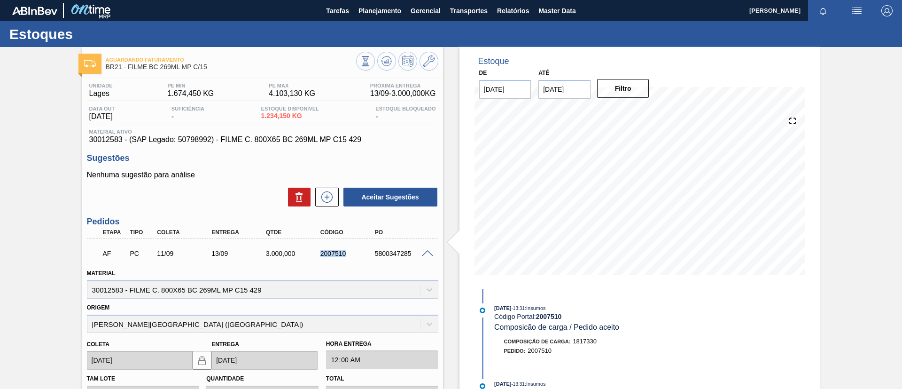
drag, startPoint x: 335, startPoint y: 257, endPoint x: 347, endPoint y: 257, distance: 12.2
click at [347, 257] on div "AF PC 11/09 13/09 3.000,000 2007510 5800347285" at bounding box center [260, 252] width 327 height 19
copy div "2007510"
click at [374, 16] on button "Planejamento" at bounding box center [380, 10] width 52 height 21
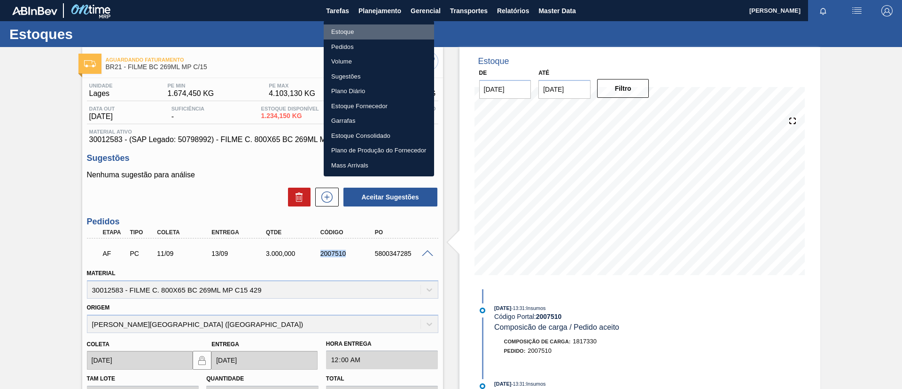
click at [364, 28] on li "Estoque" at bounding box center [379, 31] width 110 height 15
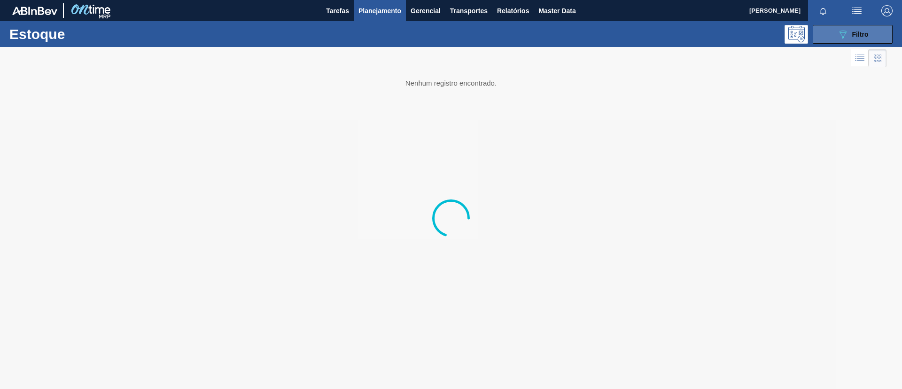
click at [867, 36] on span "Filtro" at bounding box center [860, 35] width 16 height 8
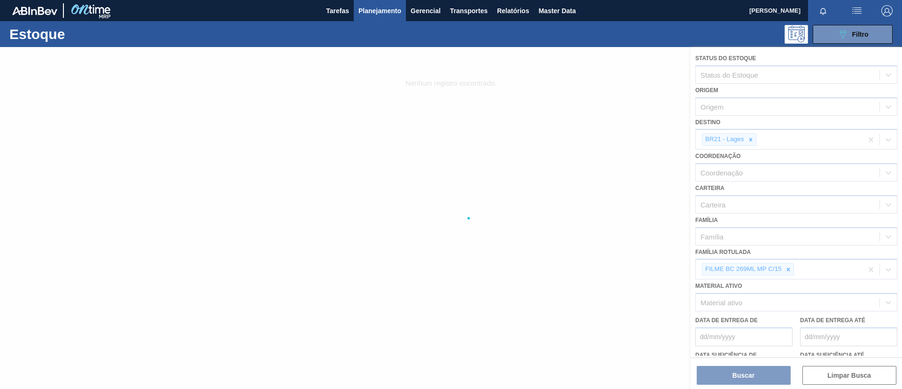
click at [786, 268] on div at bounding box center [451, 218] width 902 height 342
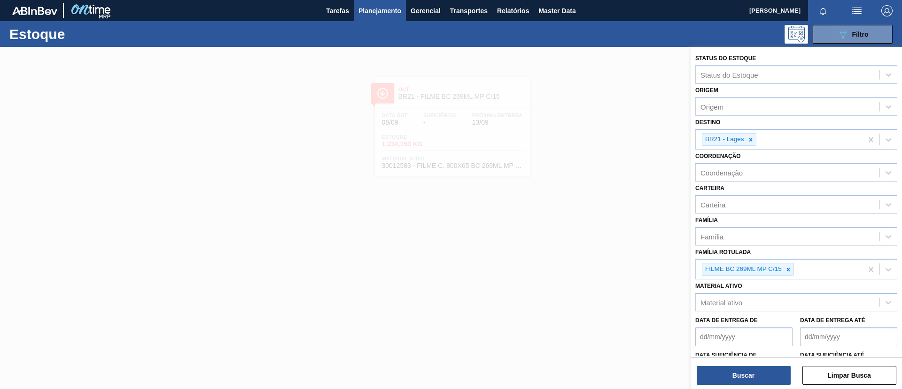
click at [786, 268] on icon at bounding box center [788, 269] width 7 height 7
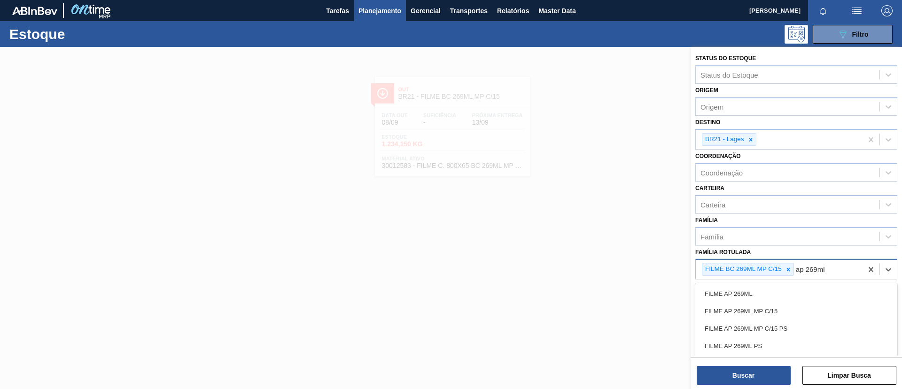
type Rotulada "ap 269ml mp"
drag, startPoint x: 799, startPoint y: 288, endPoint x: 792, endPoint y: 274, distance: 15.6
click at [799, 288] on div "FILME AP 269ML MP C/15" at bounding box center [796, 293] width 202 height 17
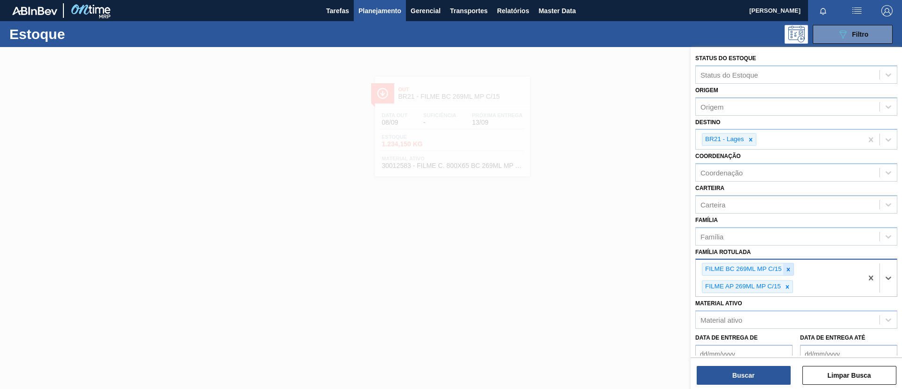
click at [787, 271] on icon at bounding box center [788, 269] width 7 height 7
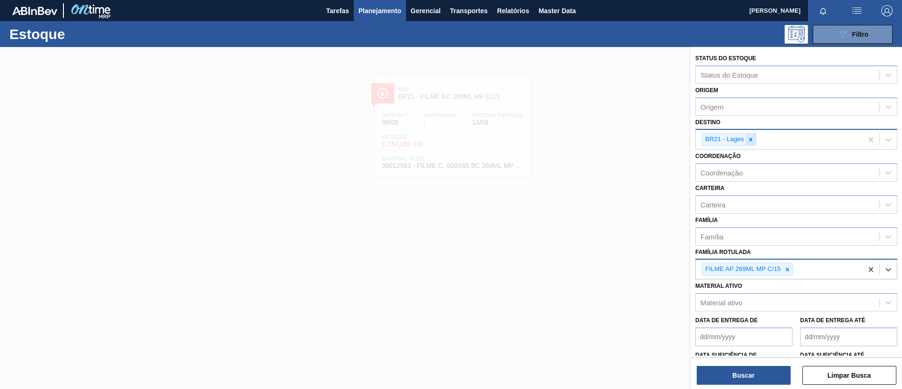
click at [752, 140] on icon at bounding box center [750, 139] width 3 height 3
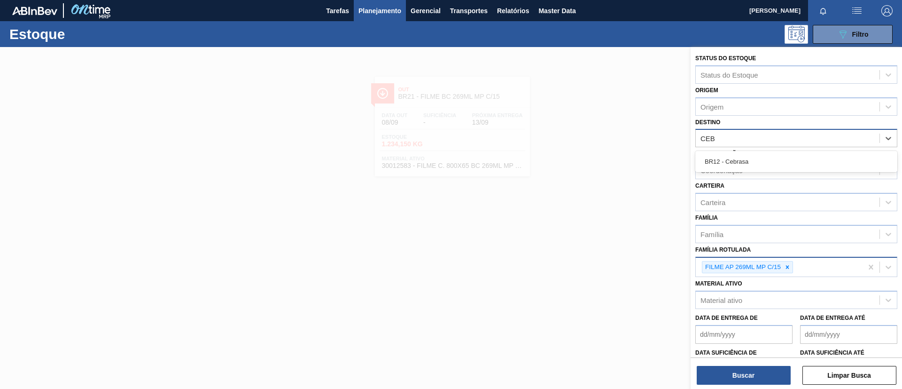
type input "CEBR"
click at [755, 161] on div "BR12 - Cebrasa" at bounding box center [796, 161] width 202 height 17
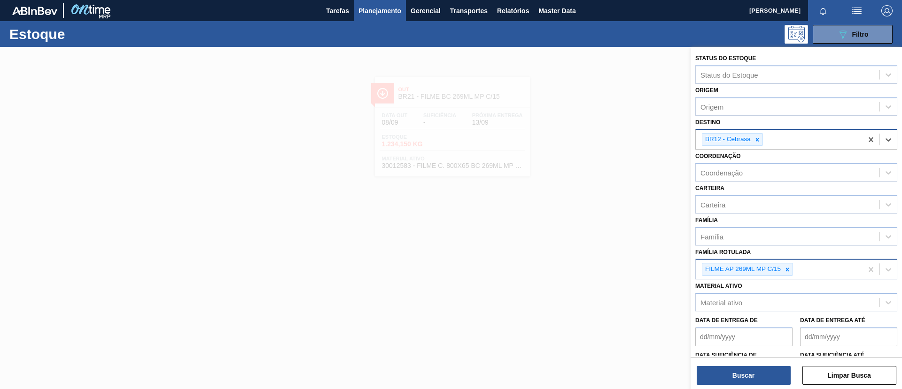
click at [821, 281] on div "Material ativo Material ativo" at bounding box center [796, 295] width 202 height 32
click at [820, 275] on div "FILME AP 269ML MP C/15" at bounding box center [779, 268] width 167 height 19
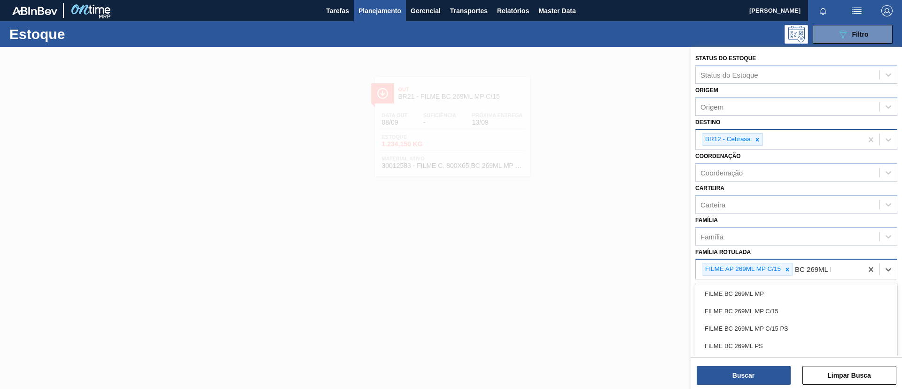
type Rotulada "BC 269ML MP"
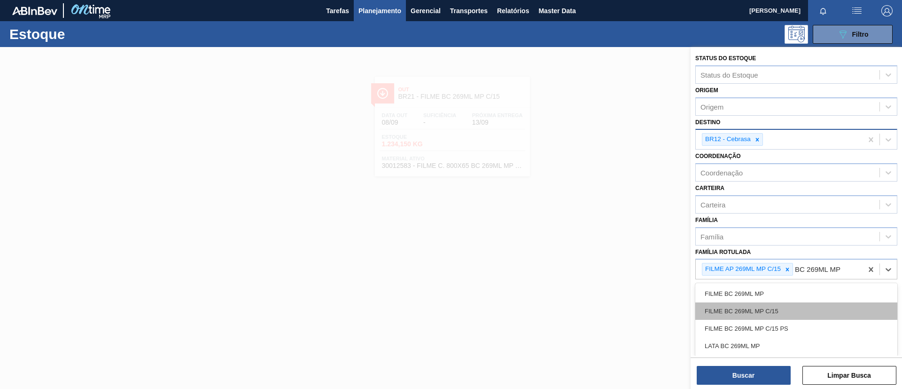
click at [832, 307] on div "FILME BC 269ML MP C/15" at bounding box center [796, 310] width 202 height 17
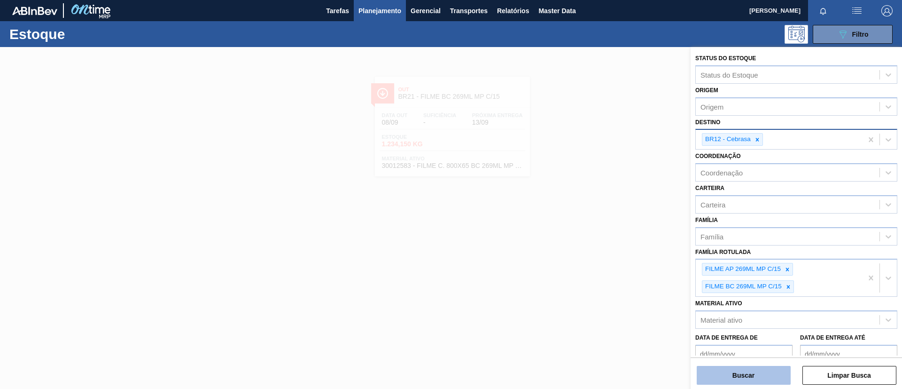
click at [758, 369] on button "Buscar" at bounding box center [744, 374] width 94 height 19
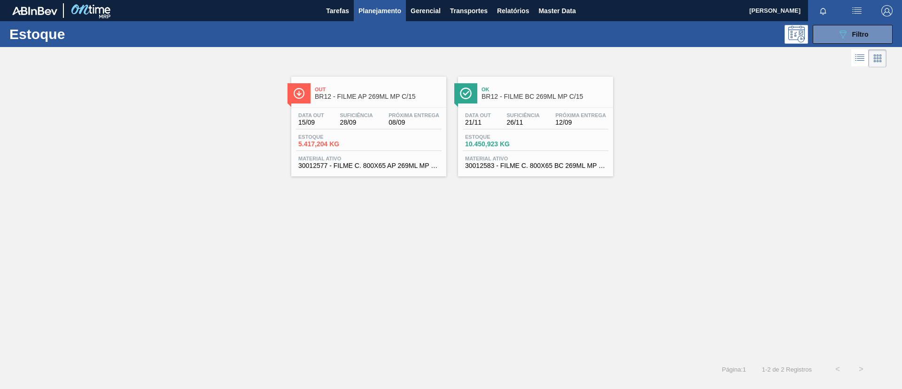
click at [407, 90] on span "Out" at bounding box center [378, 89] width 127 height 6
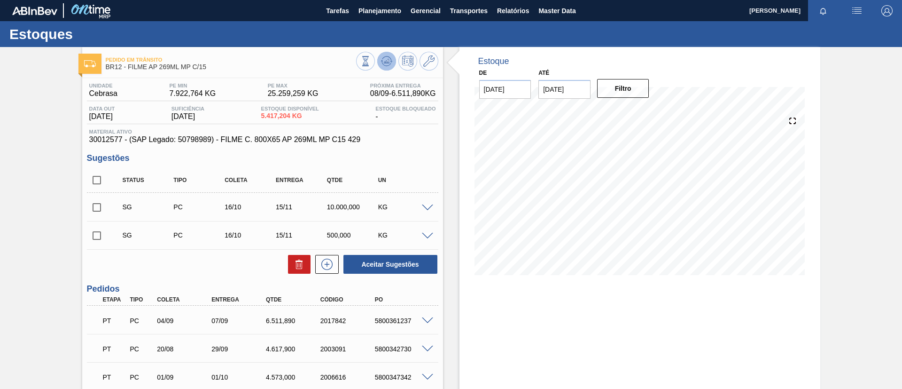
click at [381, 60] on icon at bounding box center [386, 60] width 11 height 11
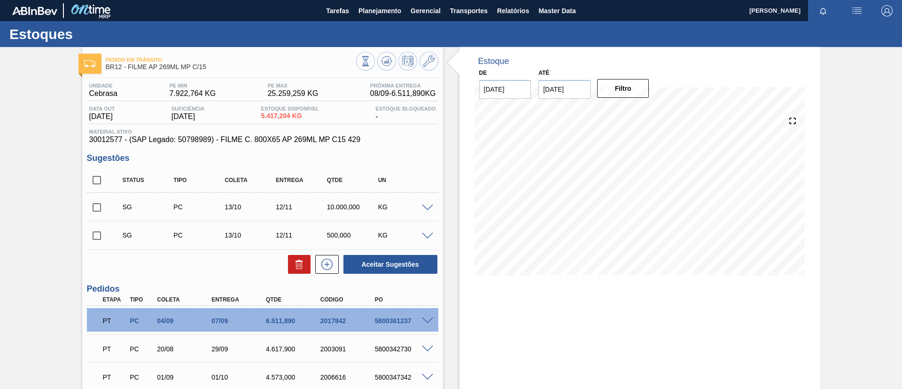
click at [427, 319] on span at bounding box center [427, 320] width 11 height 7
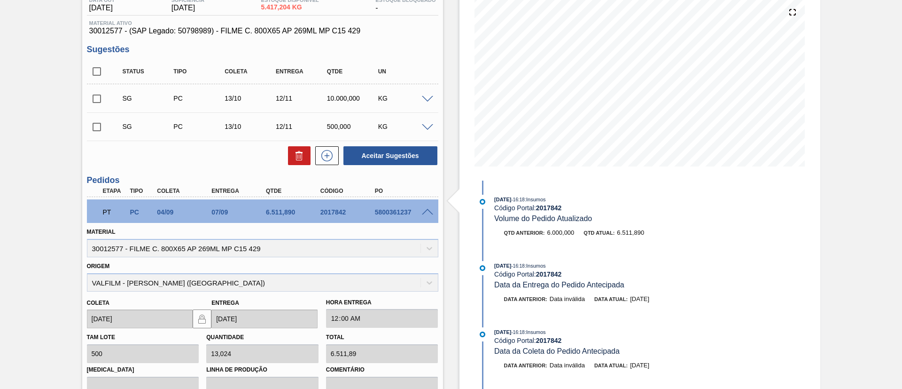
scroll to position [141, 0]
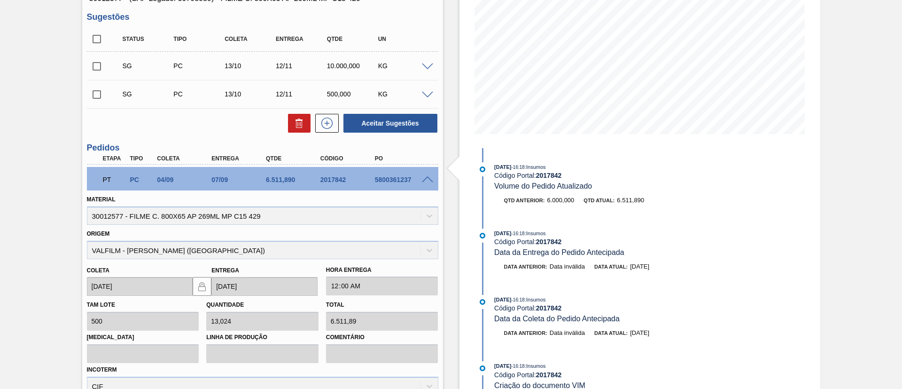
click at [423, 179] on span at bounding box center [427, 179] width 11 height 7
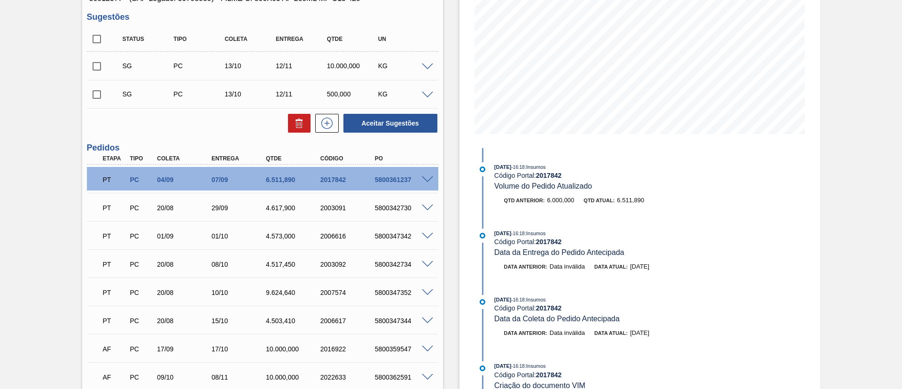
click at [429, 207] on span at bounding box center [427, 207] width 11 height 7
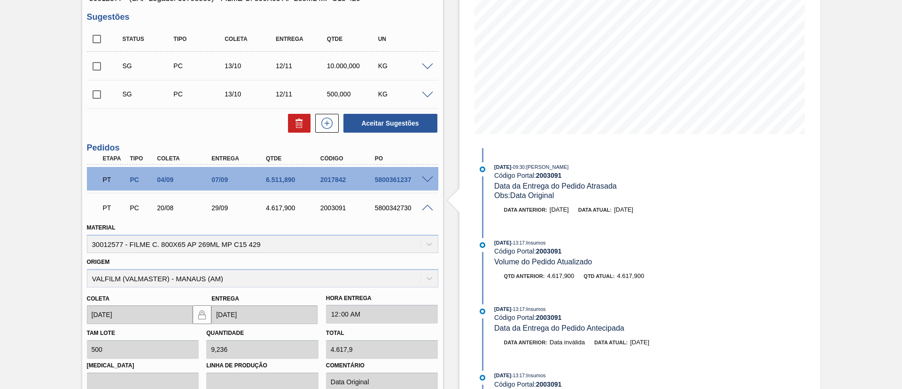
click at [429, 207] on span at bounding box center [427, 207] width 11 height 7
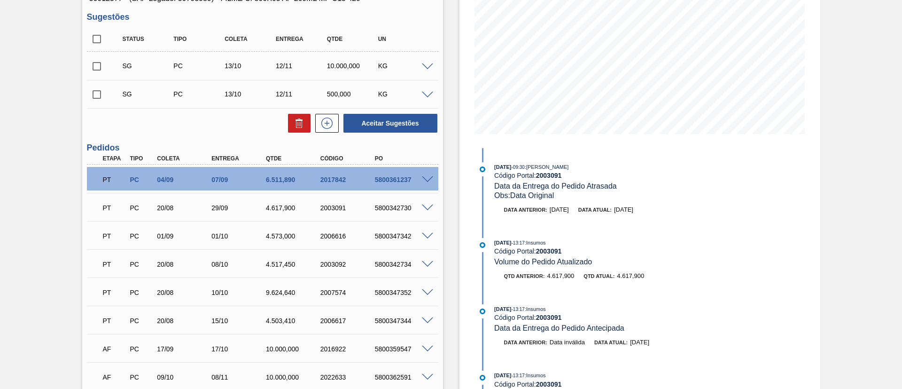
click at [426, 178] on span at bounding box center [427, 179] width 11 height 7
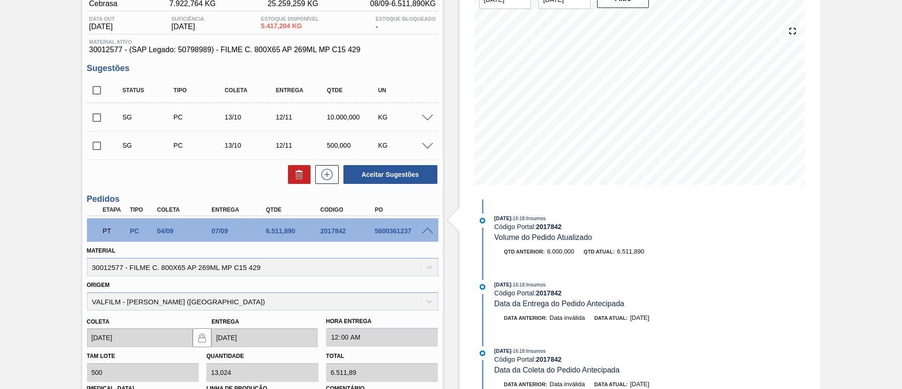
scroll to position [70, 0]
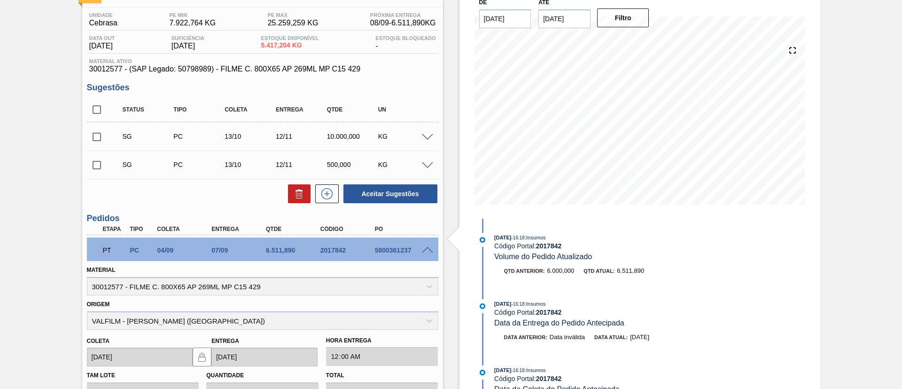
click at [428, 255] on div "PT PC 04/09 07/09 6.511,890 2017842 5800361237" at bounding box center [262, 248] width 351 height 23
click at [425, 250] on span at bounding box center [427, 250] width 11 height 7
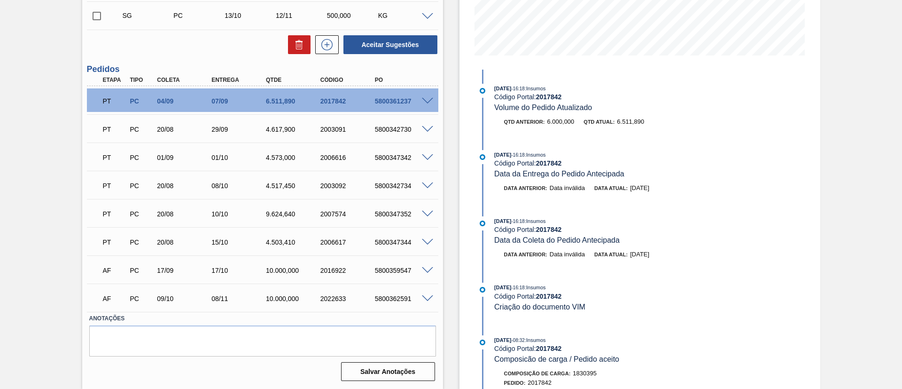
scroll to position [8, 0]
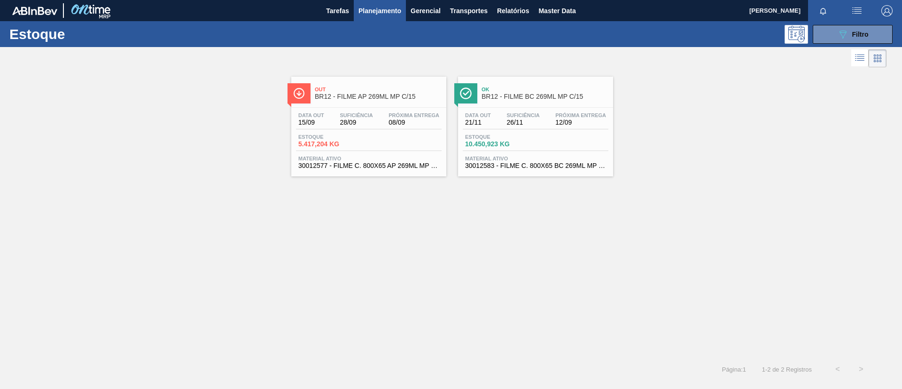
click at [519, 94] on span "BR12 - FILME BC 269ML MP C/15" at bounding box center [545, 96] width 127 height 7
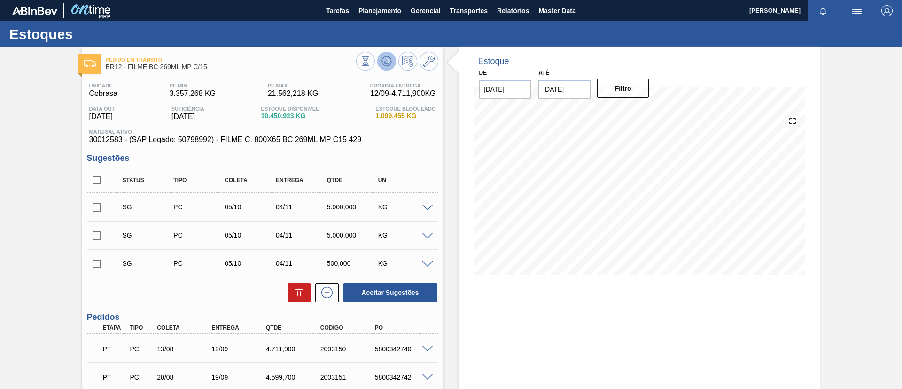
click at [385, 60] on icon at bounding box center [386, 60] width 11 height 11
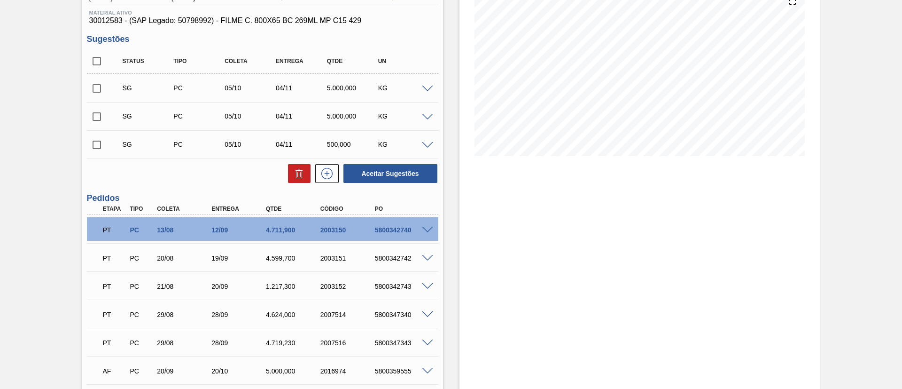
scroll to position [141, 0]
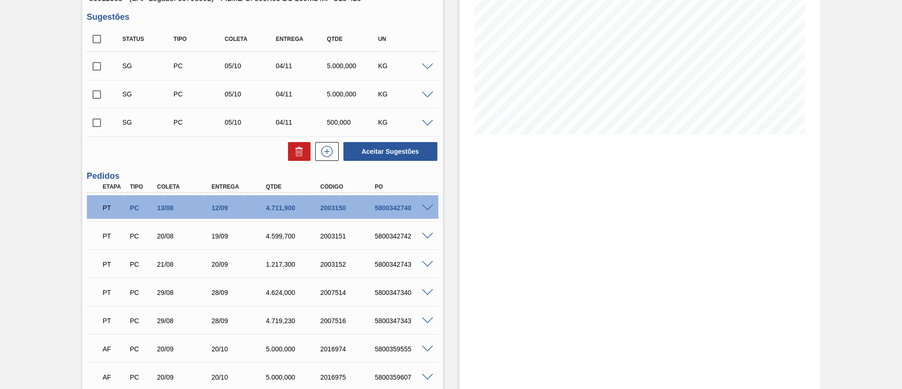
click at [424, 209] on span at bounding box center [427, 207] width 11 height 7
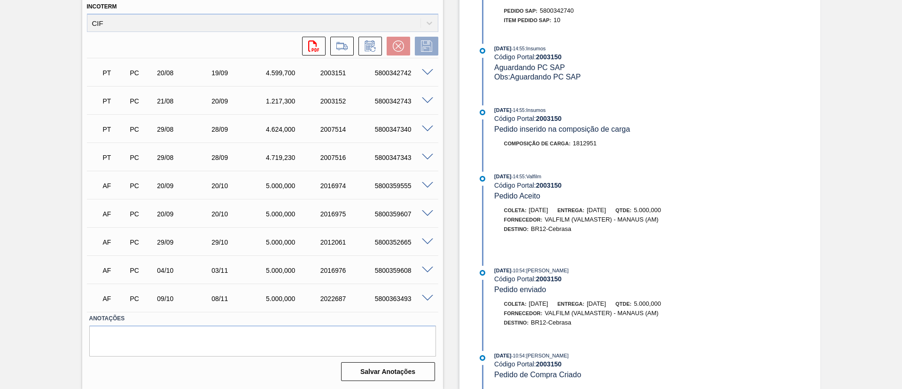
scroll to position [320, 0]
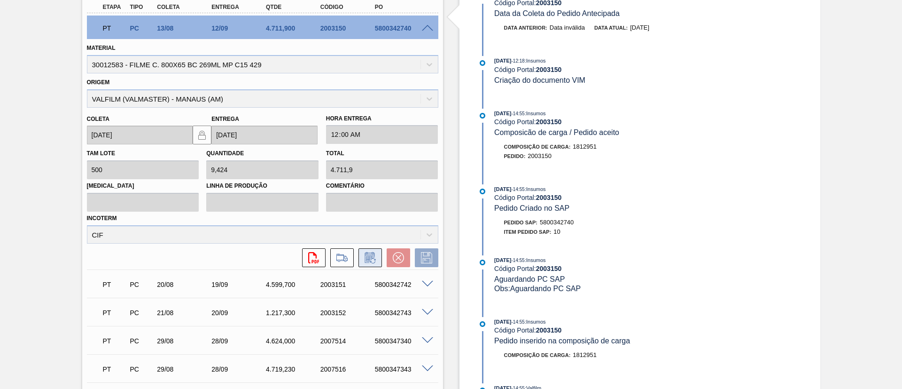
click at [367, 264] on button at bounding box center [369, 257] width 23 height 19
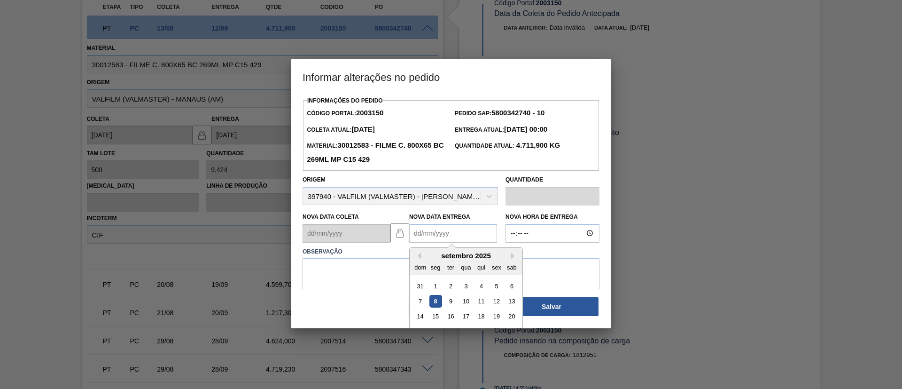
click at [448, 229] on Entrega2003150 "Nova Data Entrega" at bounding box center [453, 233] width 88 height 19
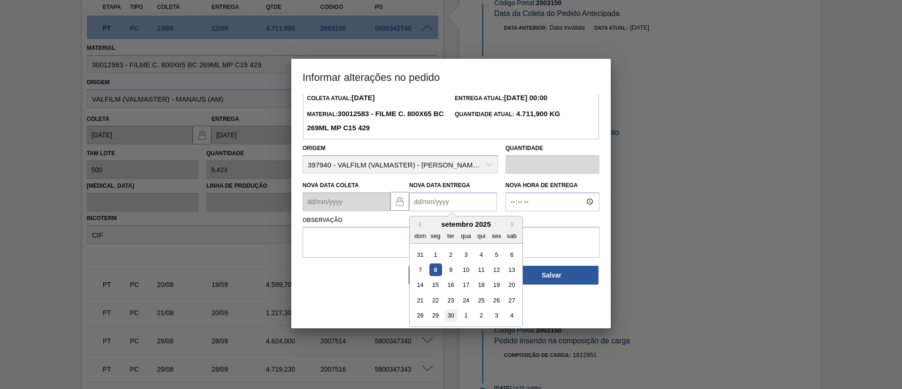
click at [445, 316] on div "30" at bounding box center [450, 315] width 13 height 13
type Entrega2003150 "30/09/2025"
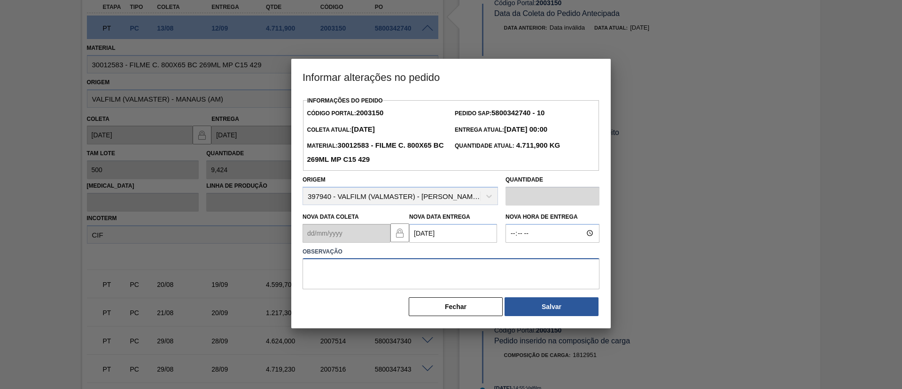
click at [430, 270] on textarea at bounding box center [451, 273] width 297 height 31
type textarea "Data Original"
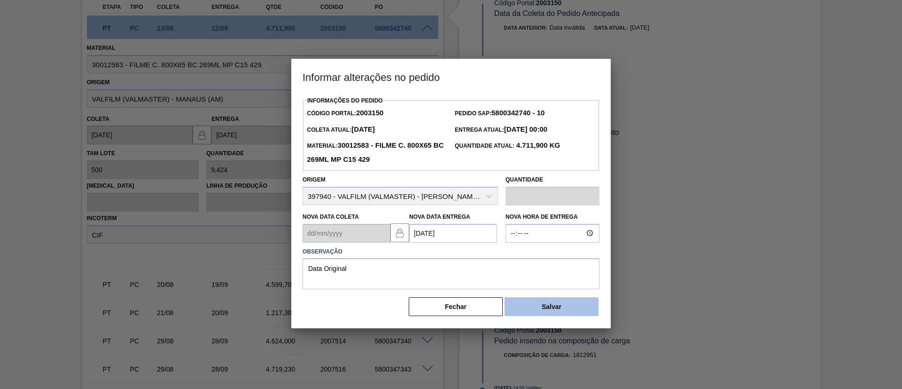
click at [534, 311] on button "Salvar" at bounding box center [552, 306] width 94 height 19
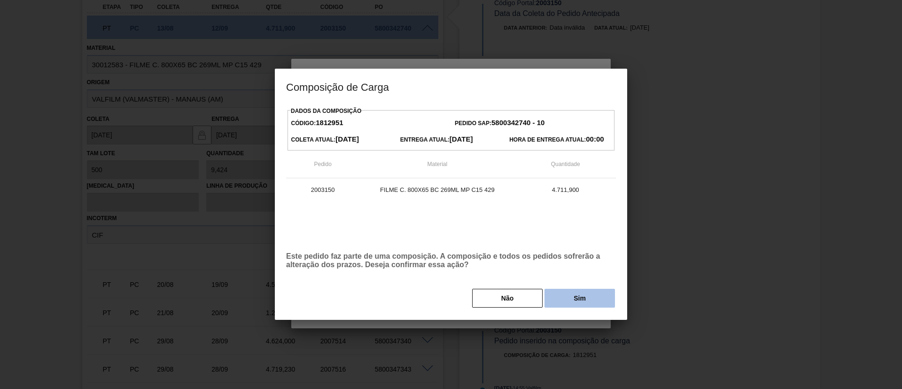
click at [589, 294] on button "Sim" at bounding box center [579, 297] width 70 height 19
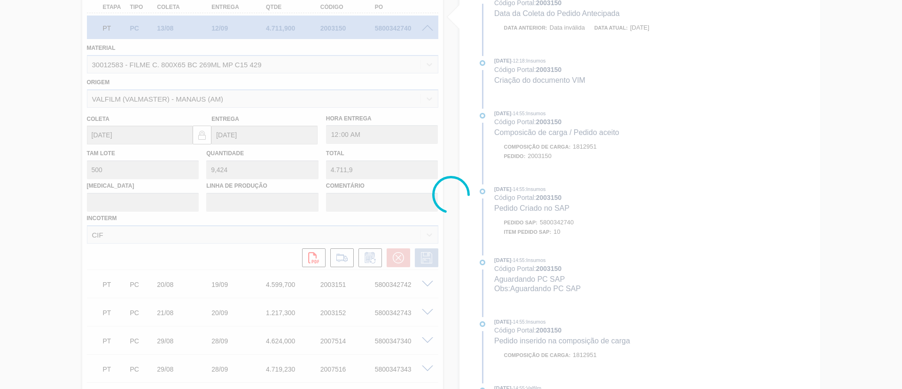
scroll to position [201, 0]
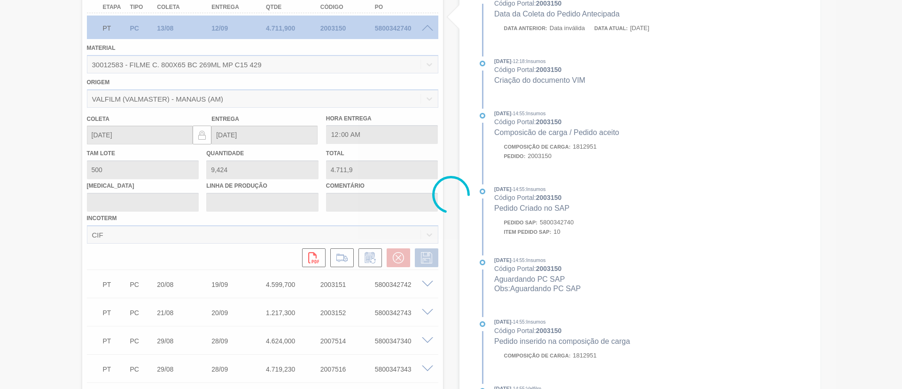
type input "Data Original"
type input "30/09/2025"
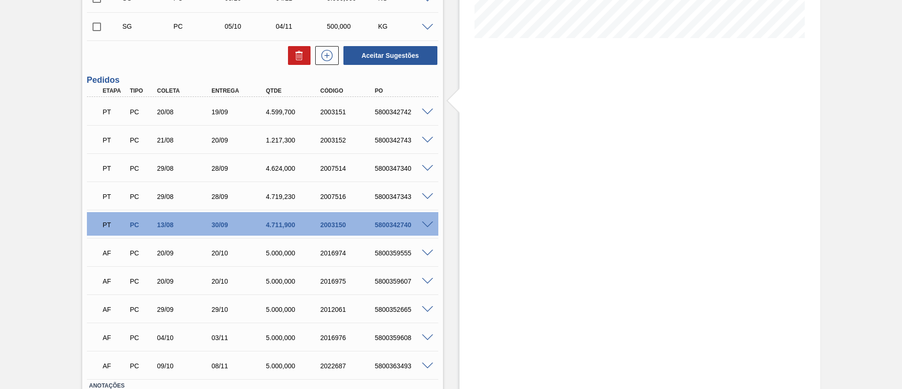
scroll to position [93, 0]
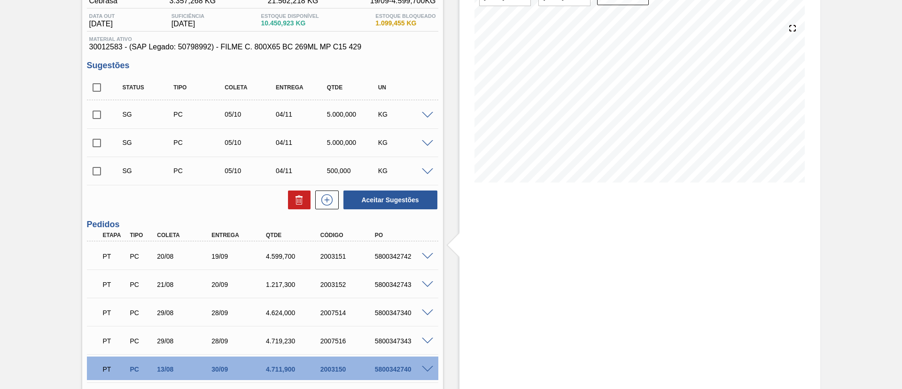
click at [423, 257] on span at bounding box center [427, 256] width 11 height 7
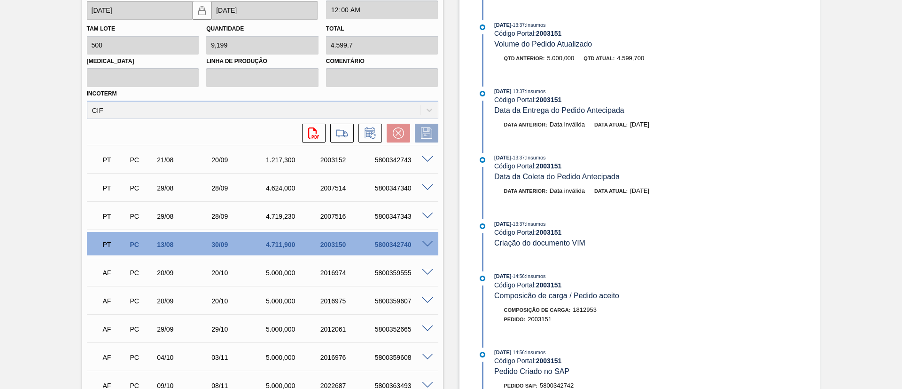
scroll to position [377, 0]
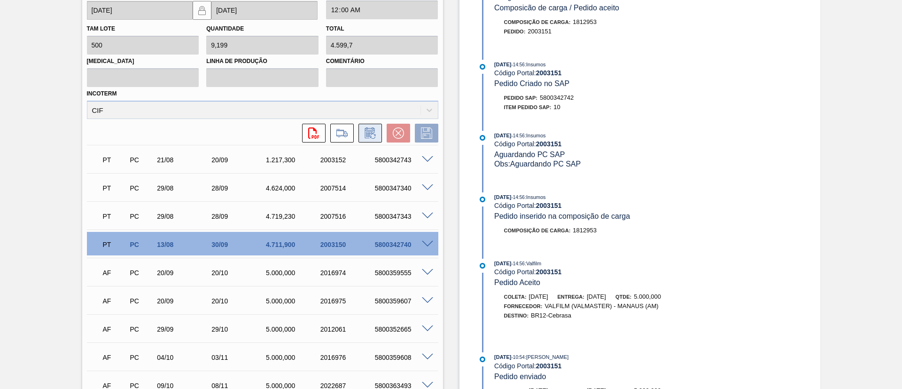
click at [370, 138] on icon at bounding box center [370, 132] width 15 height 11
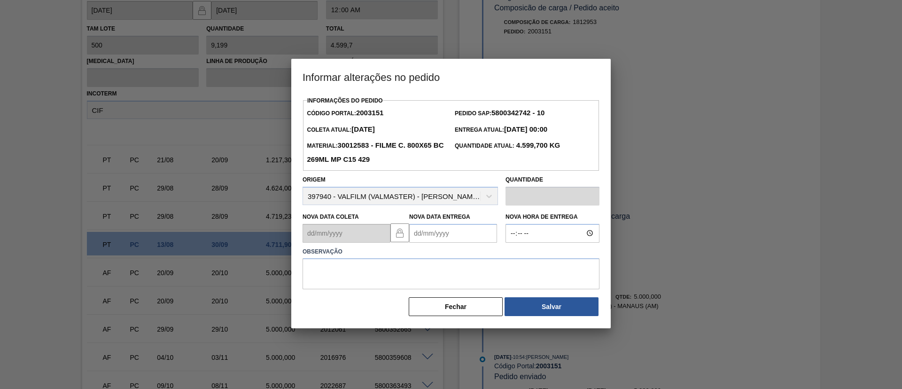
click at [457, 226] on Entrega2003151 "Nova Data Entrega" at bounding box center [453, 233] width 88 height 19
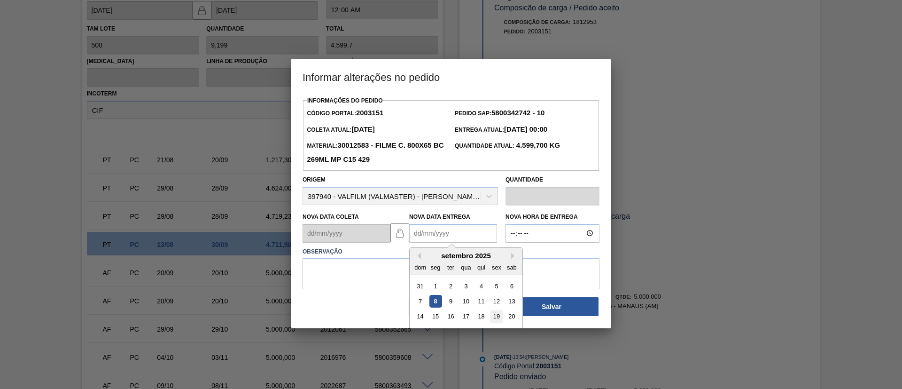
scroll to position [31, 0]
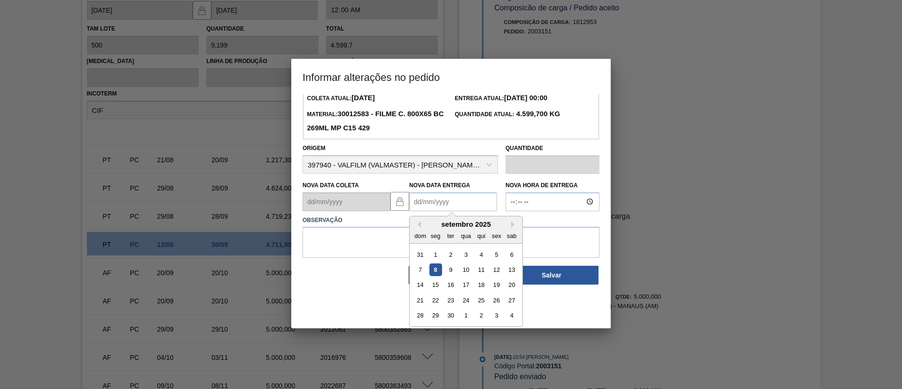
click at [452, 317] on div "30" at bounding box center [450, 315] width 13 height 13
type Entrega2003151 "30/09/2025"
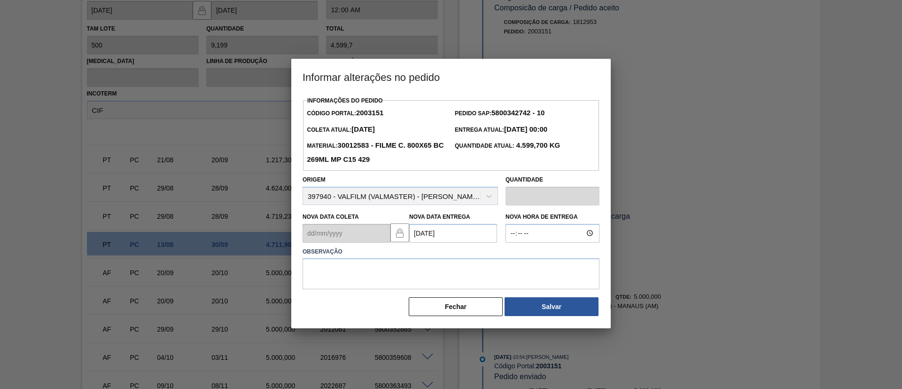
scroll to position [0, 0]
click at [429, 261] on textarea at bounding box center [451, 273] width 297 height 31
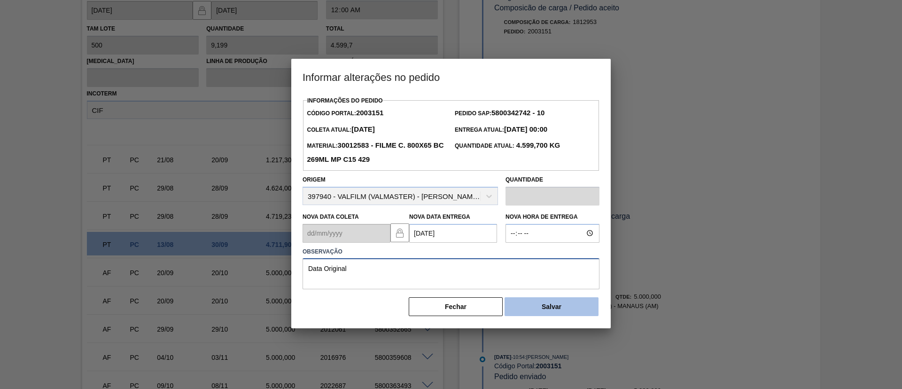
type textarea "Data Original"
click at [528, 305] on button "Salvar" at bounding box center [552, 306] width 94 height 19
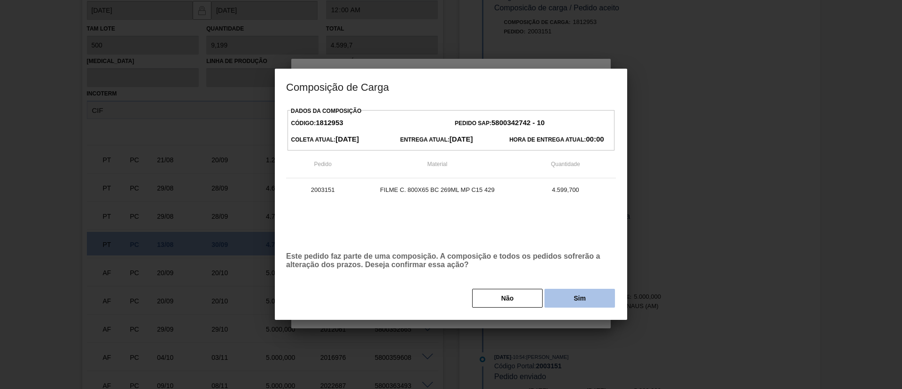
click at [607, 293] on button "Sim" at bounding box center [579, 297] width 70 height 19
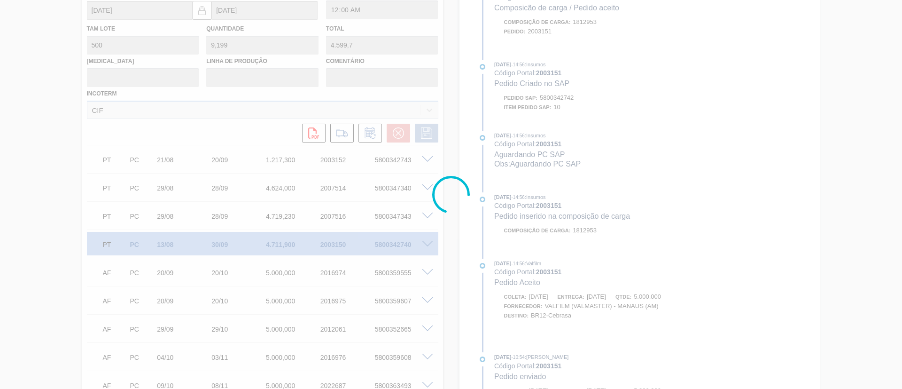
scroll to position [452, 0]
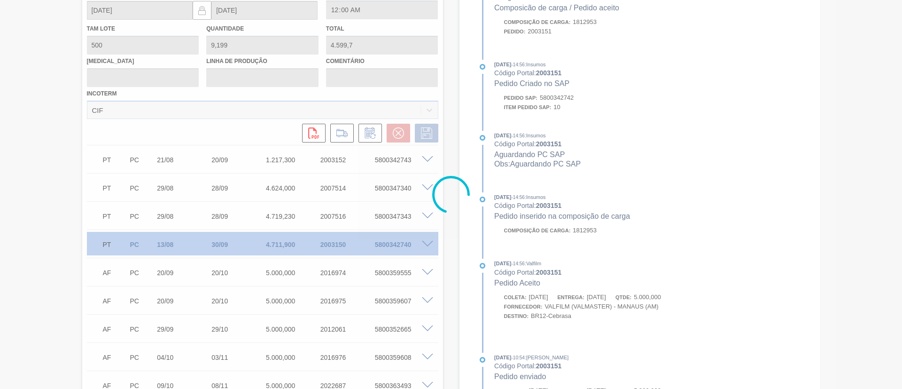
type input "Data Original"
type input "30/09/2025"
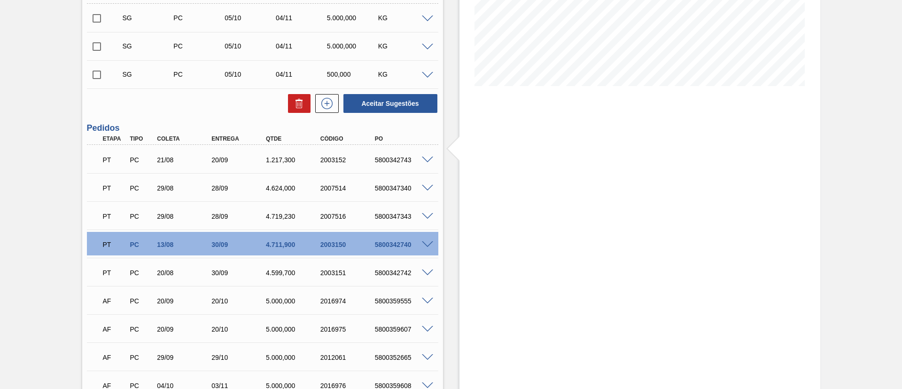
click at [430, 158] on span at bounding box center [427, 159] width 11 height 7
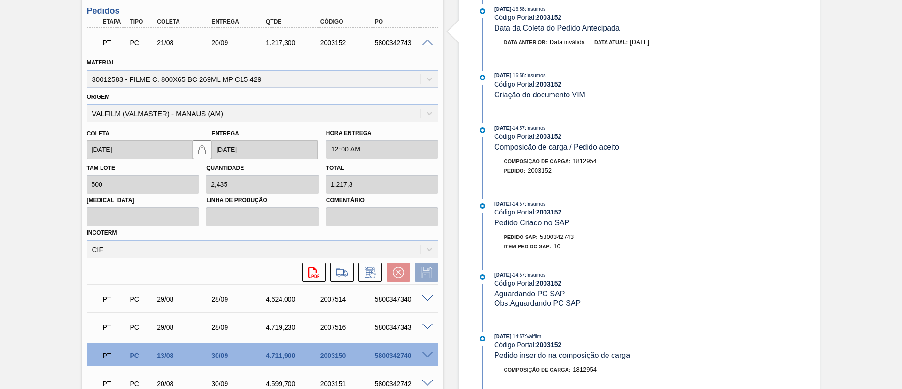
scroll to position [400, 0]
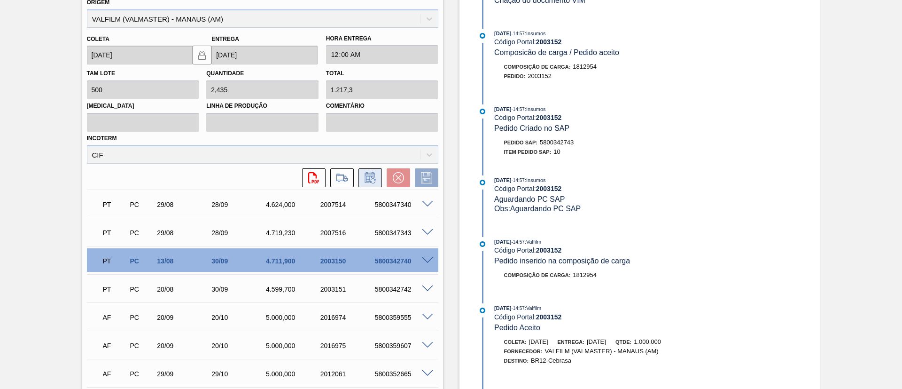
click at [367, 176] on icon at bounding box center [370, 177] width 15 height 11
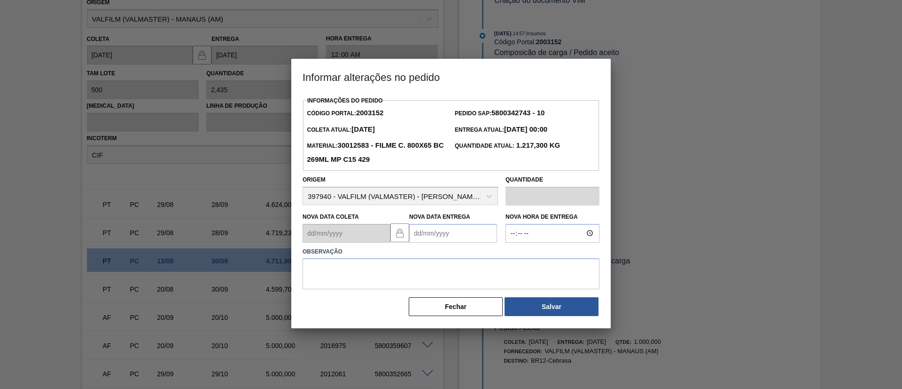
click at [472, 239] on Entrega2003152 "Nova Data Entrega" at bounding box center [453, 233] width 88 height 19
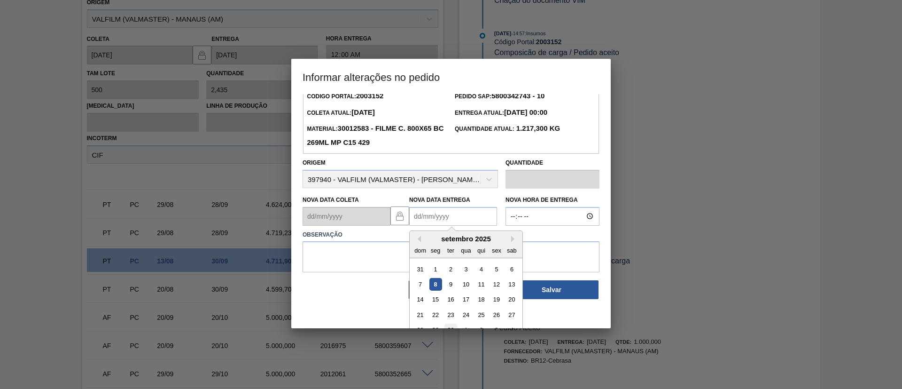
scroll to position [31, 0]
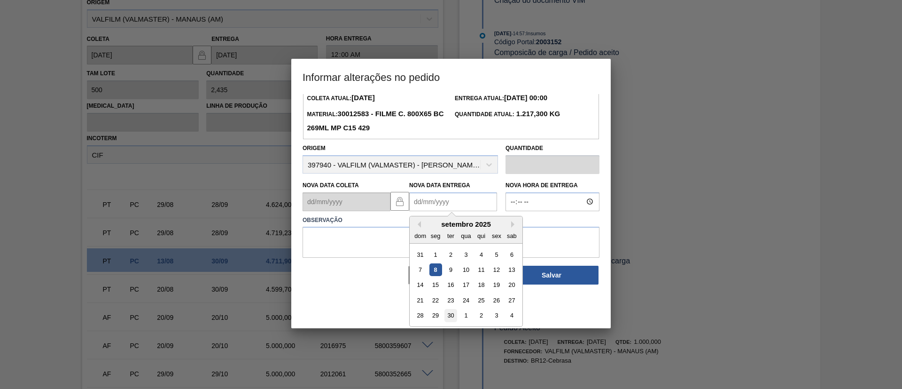
click at [451, 313] on div "30" at bounding box center [450, 315] width 13 height 13
type Entrega2003152 "30/09/2025"
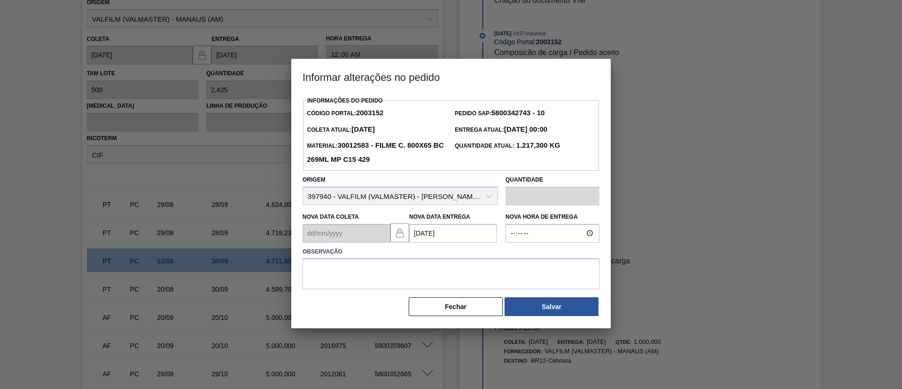
scroll to position [0, 0]
click at [447, 262] on textarea at bounding box center [451, 273] width 297 height 31
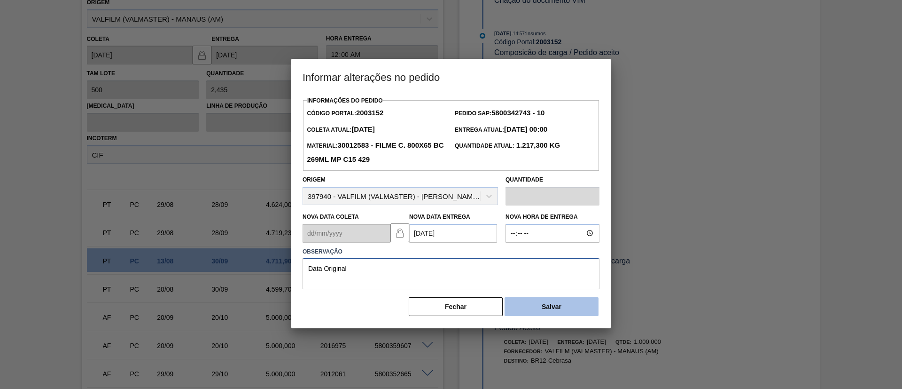
type textarea "Data Original"
click at [529, 304] on button "Salvar" at bounding box center [552, 306] width 94 height 19
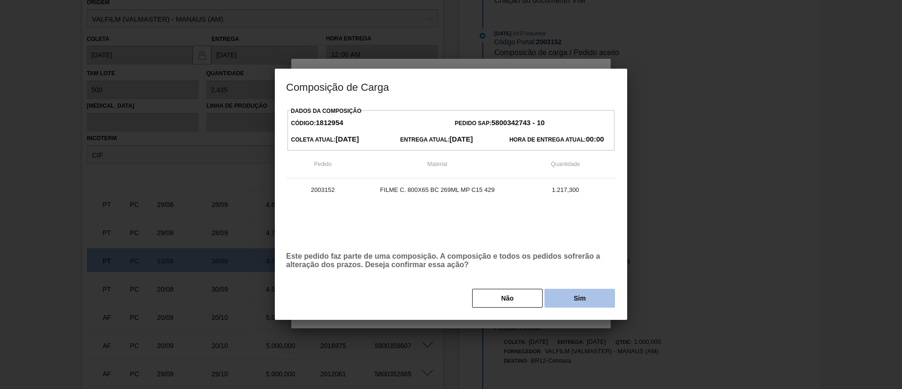
click at [581, 292] on button "Sim" at bounding box center [579, 297] width 70 height 19
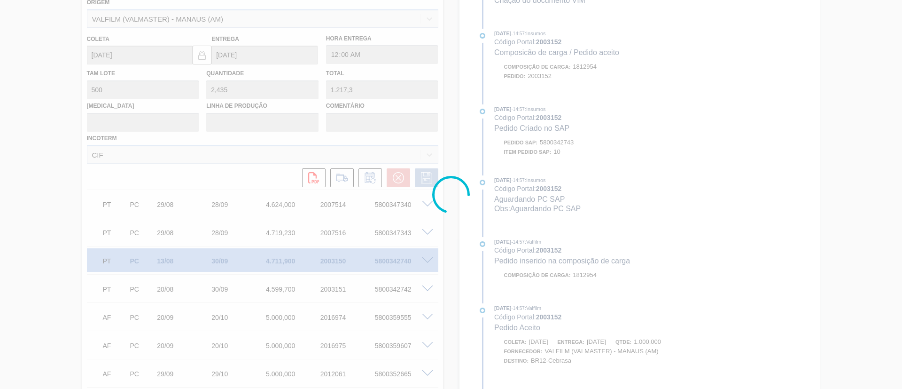
scroll to position [201, 0]
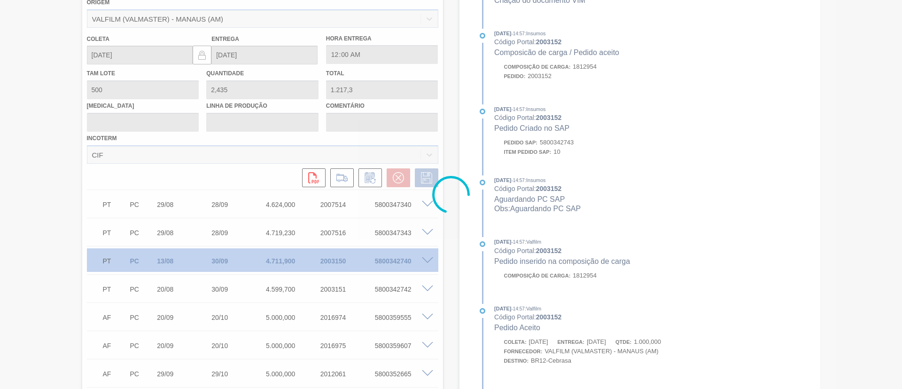
type input "Data Original"
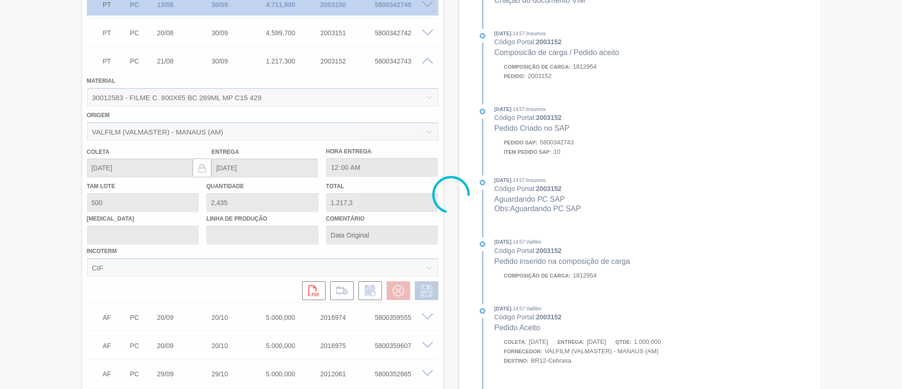
scroll to position [144, 0]
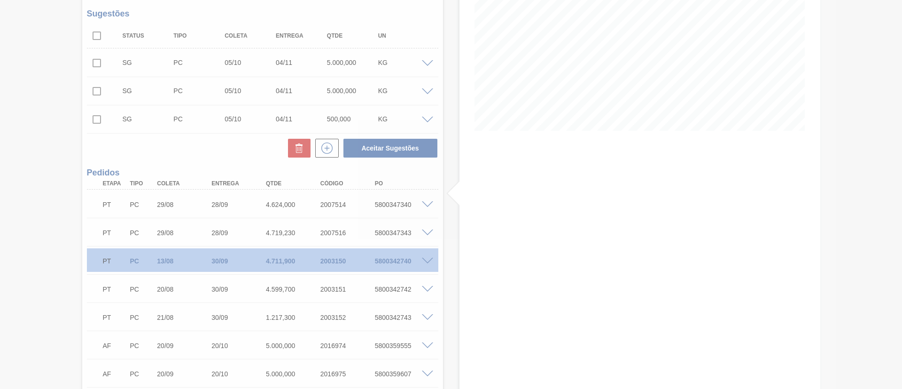
click at [425, 204] on div at bounding box center [451, 194] width 902 height 389
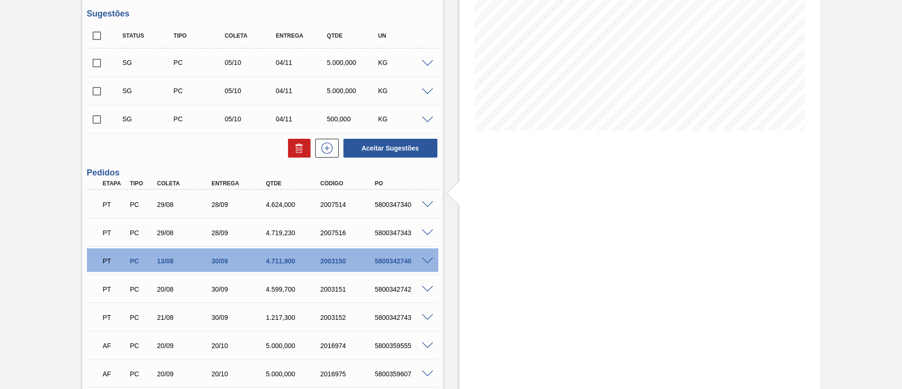
click at [426, 205] on span at bounding box center [427, 204] width 11 height 7
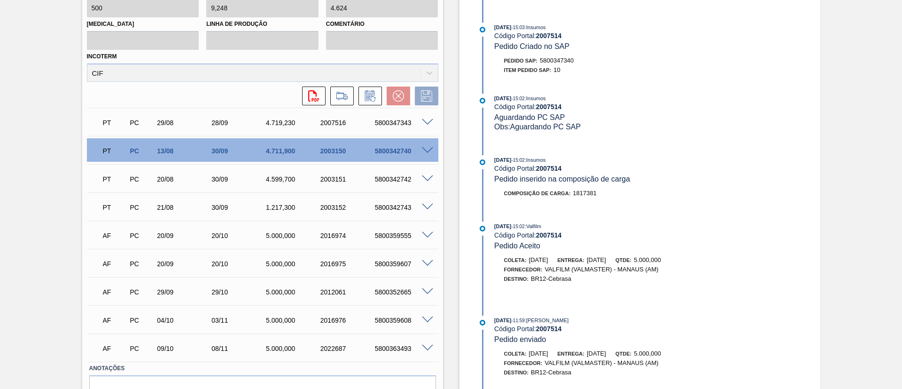
scroll to position [461, 0]
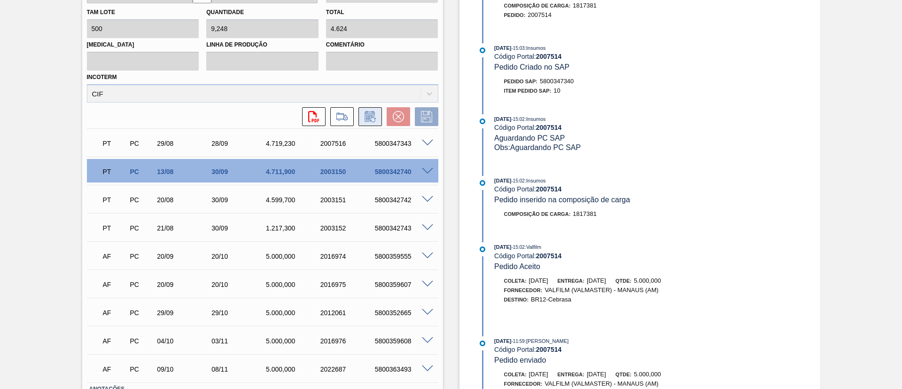
click at [367, 119] on icon at bounding box center [369, 118] width 7 height 6
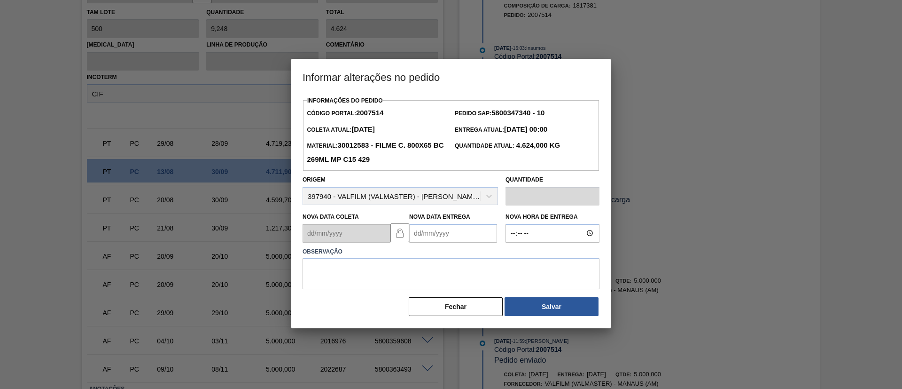
click at [438, 229] on Entrega2007514 "Nova Data Entrega" at bounding box center [453, 233] width 88 height 19
click at [508, 252] on div "setembro 2025 dom seg ter qua qui sex sab" at bounding box center [466, 261] width 113 height 27
click at [512, 255] on button "Next Month" at bounding box center [514, 255] width 7 height 7
click at [482, 303] on div "9" at bounding box center [481, 301] width 13 height 13
type Entrega2007514 "09/10/2025"
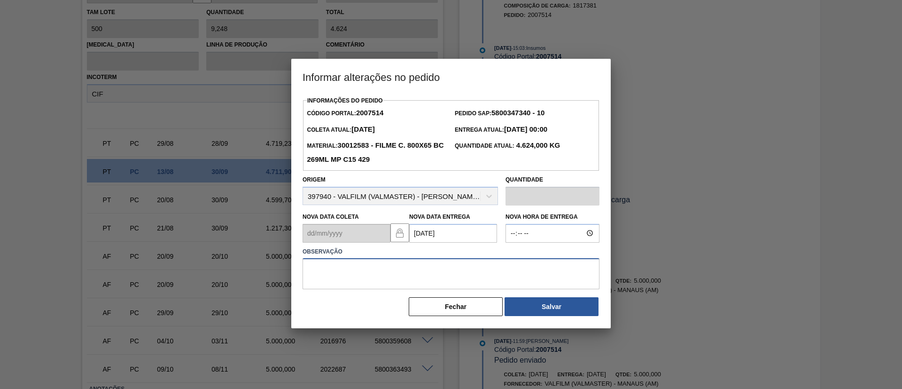
click at [477, 281] on textarea at bounding box center [451, 273] width 297 height 31
type textarea "Data Original"
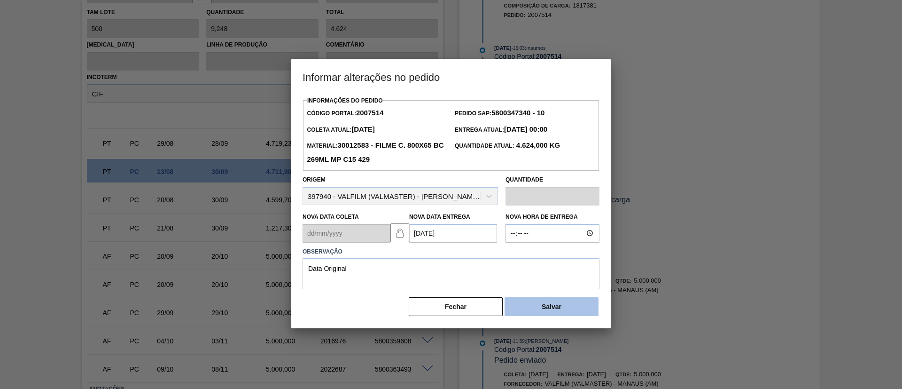
click at [524, 308] on button "Salvar" at bounding box center [552, 306] width 94 height 19
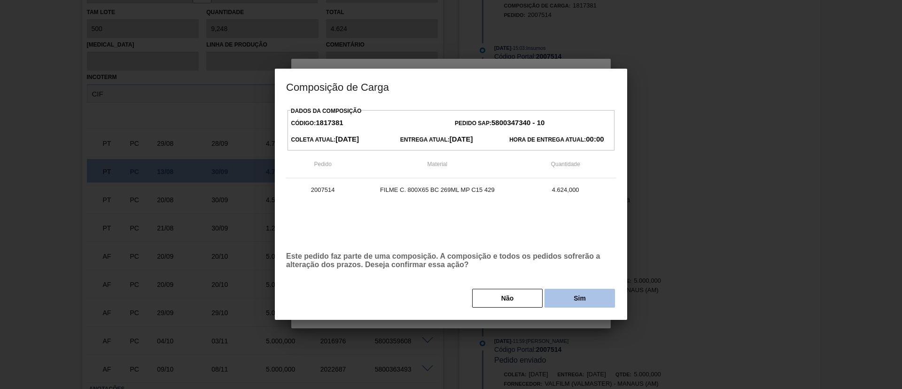
click at [579, 297] on button "Sim" at bounding box center [579, 297] width 70 height 19
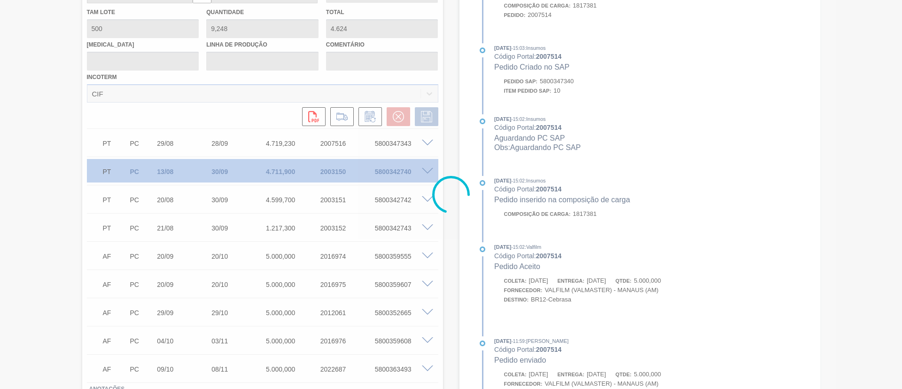
scroll to position [201, 0]
type input "Data Original"
type input "09/10/2025"
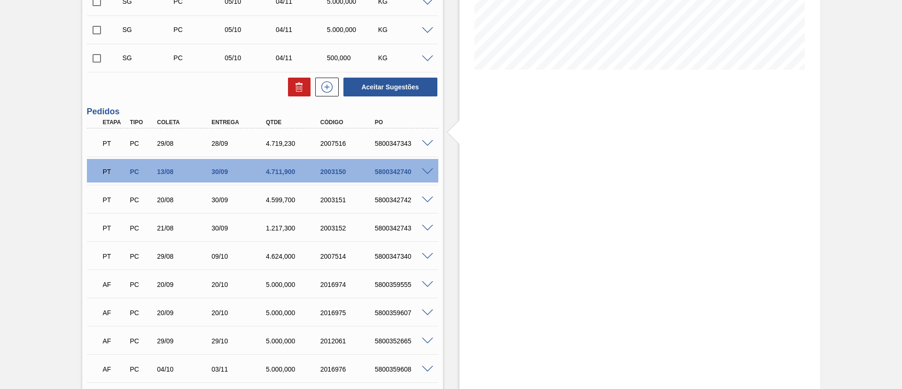
click at [427, 144] on span at bounding box center [427, 143] width 11 height 7
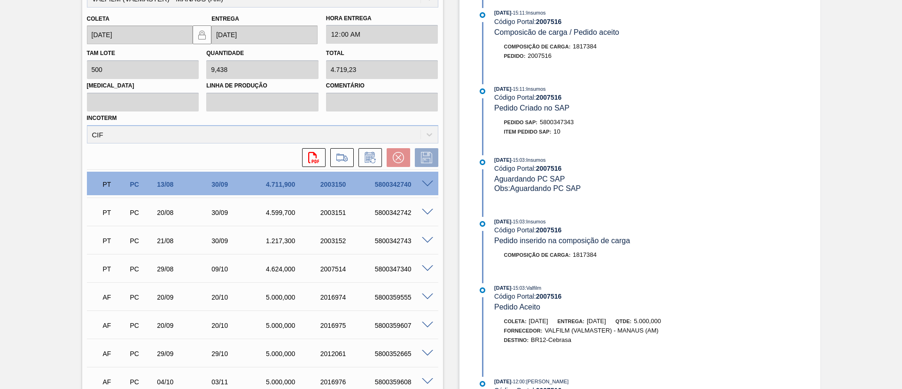
scroll to position [487, 0]
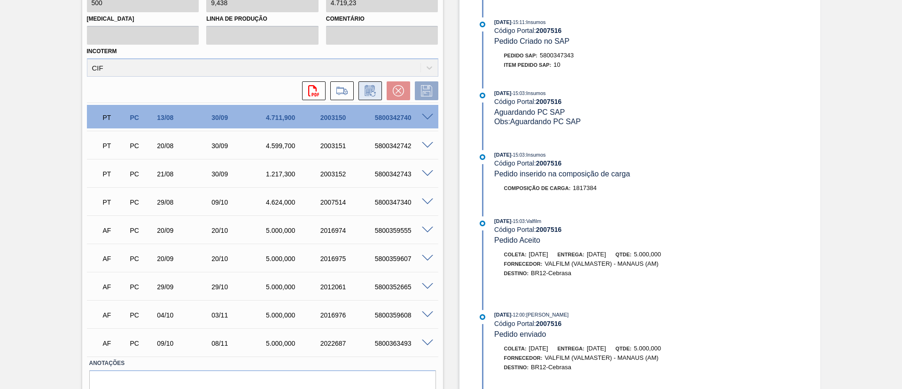
click at [373, 90] on icon at bounding box center [370, 90] width 15 height 11
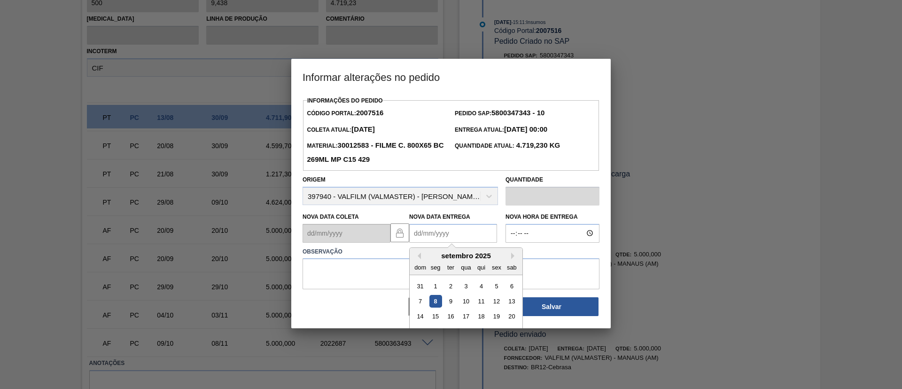
click at [462, 232] on Entrega2007516 "Nova Data Entrega" at bounding box center [453, 233] width 88 height 19
click at [512, 256] on button "Next Month" at bounding box center [514, 255] width 7 height 7
click at [479, 318] on div "16" at bounding box center [481, 316] width 13 height 13
type Entrega2007516 "16/10/2025"
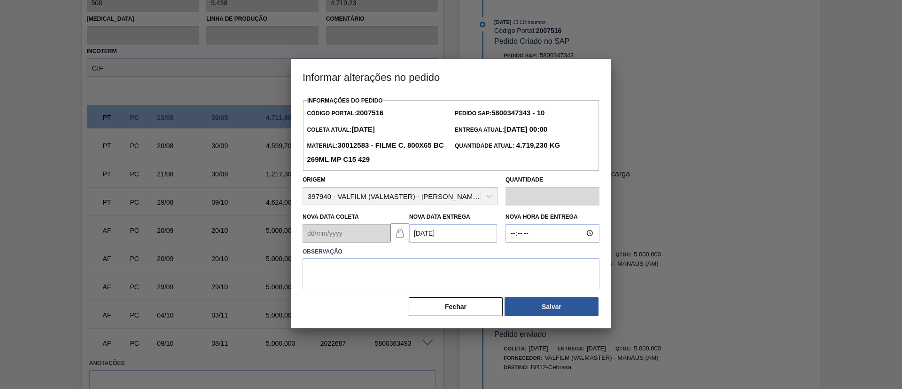
click at [460, 294] on div "Informações do Pedido Código Portal: 2007516 Pedido SAP: 5800347343 - 10 Coleta…" at bounding box center [451, 205] width 297 height 223
click at [453, 279] on textarea at bounding box center [451, 273] width 297 height 31
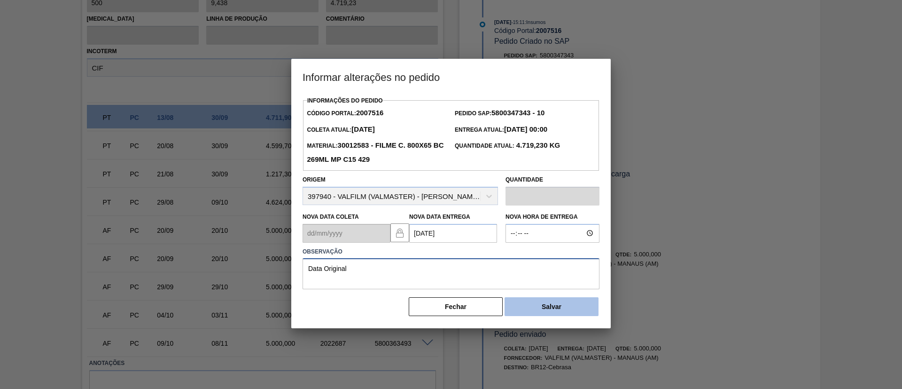
type textarea "Data Original"
click at [536, 304] on button "Salvar" at bounding box center [552, 306] width 94 height 19
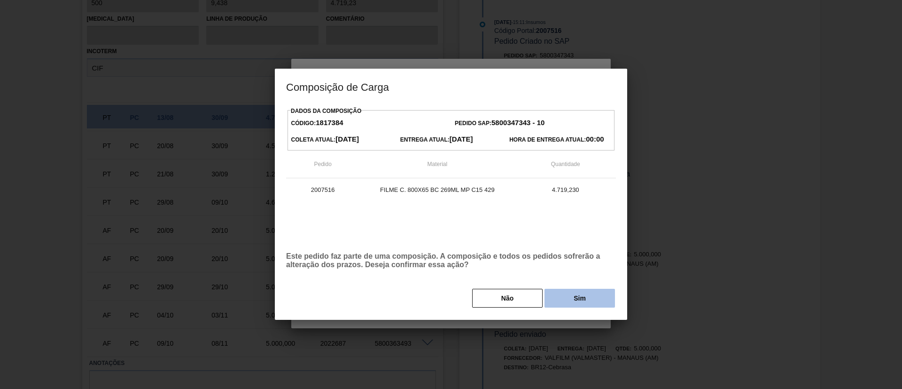
click at [585, 294] on button "Sim" at bounding box center [579, 297] width 70 height 19
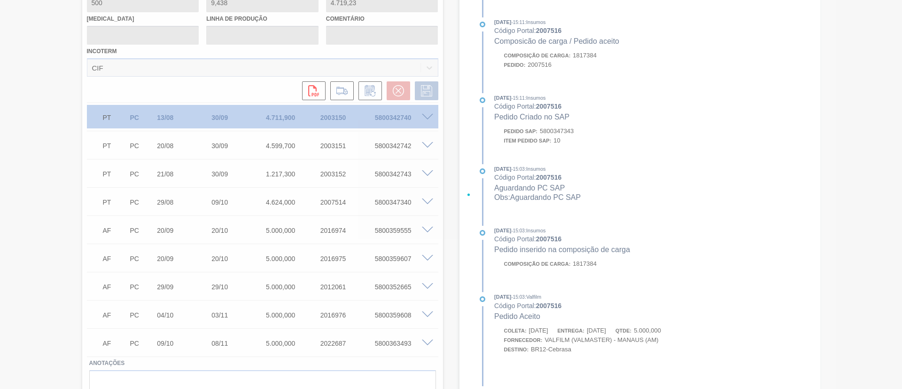
scroll to position [452, 0]
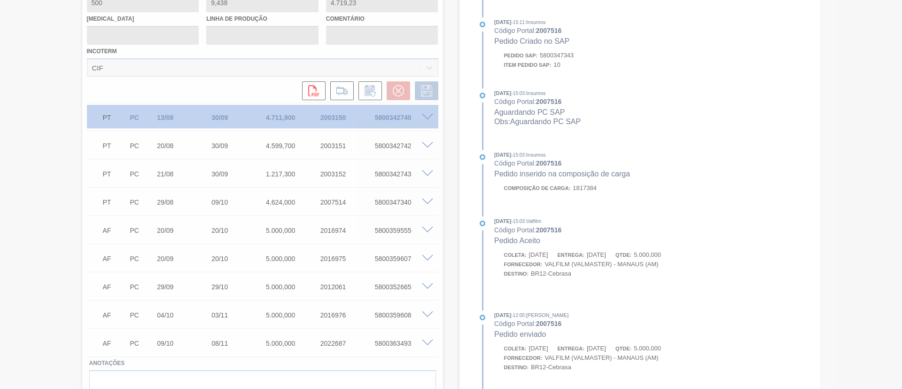
type input "Data Original"
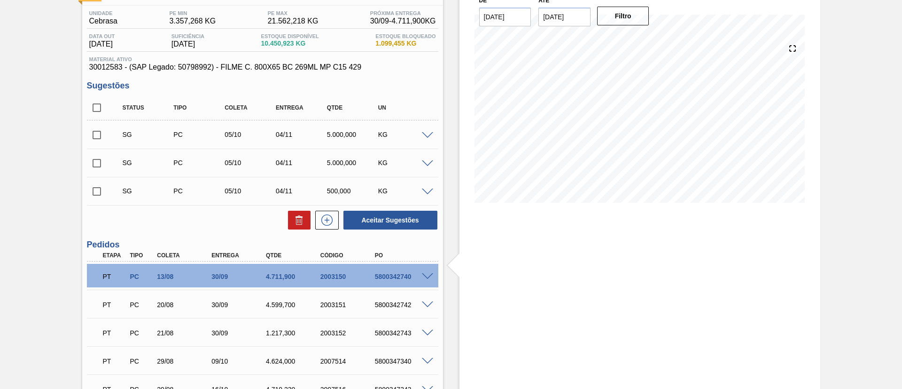
scroll to position [0, 0]
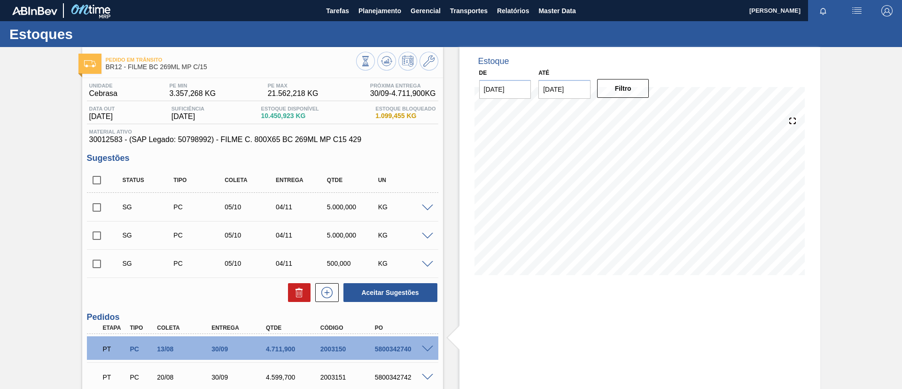
click at [427, 207] on span at bounding box center [427, 207] width 11 height 7
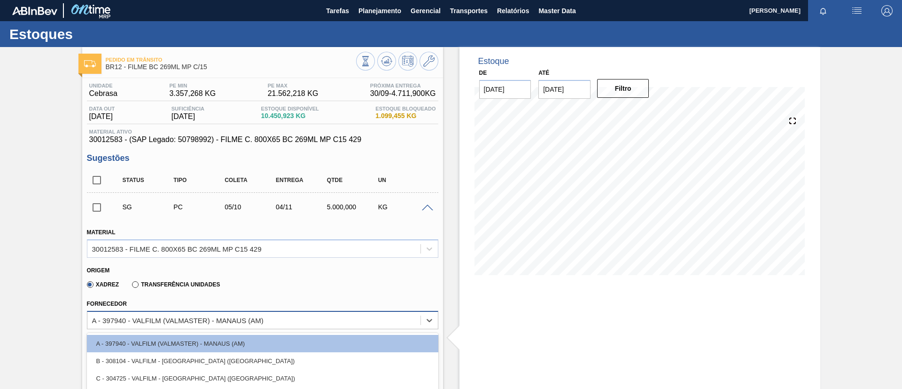
click at [216, 322] on div "option A - 397940 - VALFILM (VALMASTER) - MANAUS (AM) focused, 1 of 4. 4 result…" at bounding box center [262, 320] width 351 height 18
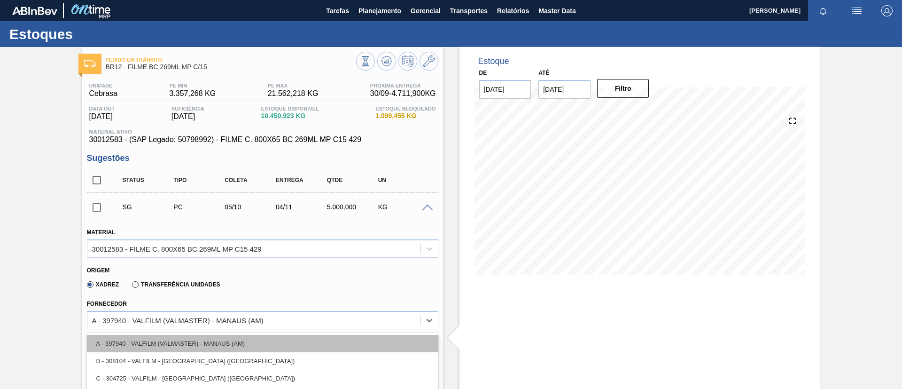
scroll to position [21, 0]
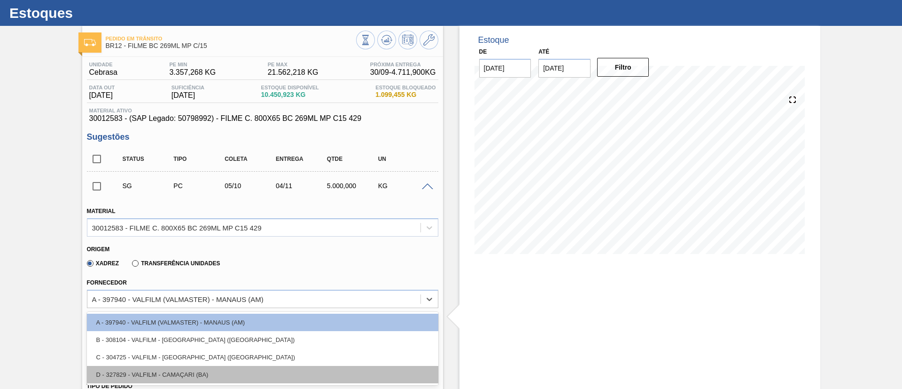
click at [177, 373] on div "D - 327829 - VALFILM - CAMAÇARI (BA)" at bounding box center [262, 373] width 351 height 17
type input "07/10/2025"
type input "0,4"
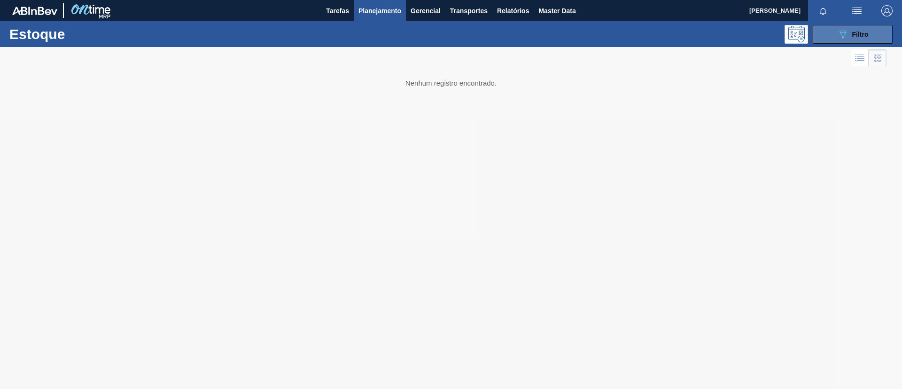
click at [836, 29] on button "089F7B8B-B2A5-4AFE-B5C0-19BA573D28AC Filtro" at bounding box center [853, 34] width 80 height 19
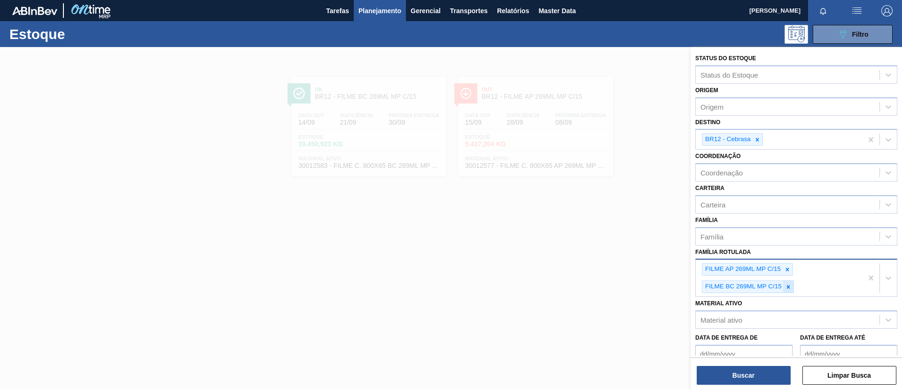
click at [790, 285] on icon at bounding box center [788, 286] width 7 height 7
click at [762, 142] on div at bounding box center [757, 139] width 10 height 12
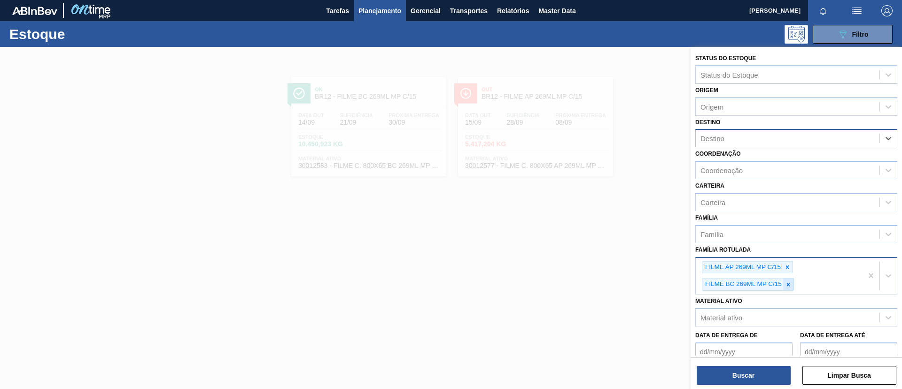
click at [792, 281] on div at bounding box center [788, 284] width 10 height 12
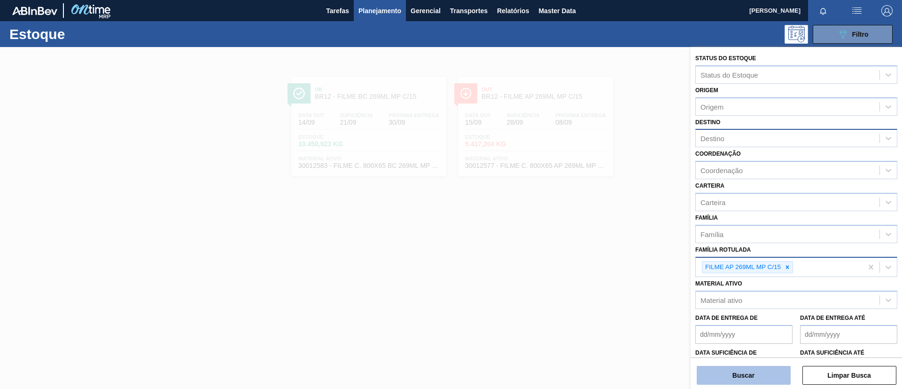
click at [762, 372] on button "Buscar" at bounding box center [744, 374] width 94 height 19
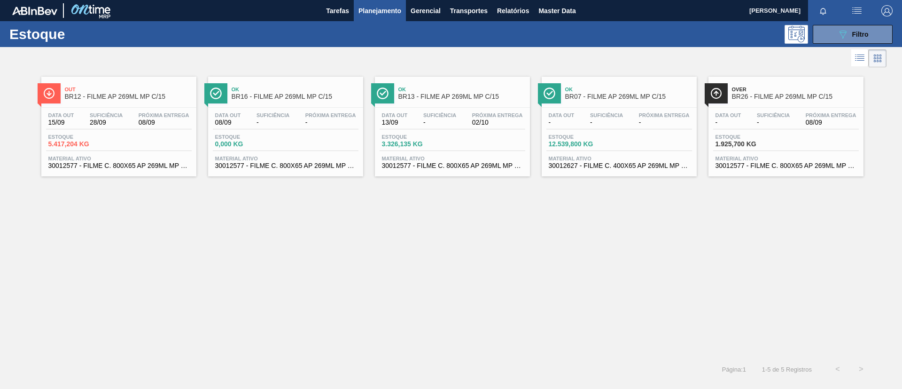
click at [781, 101] on div "Over BR26 - FILME AP 269ML MP C/15" at bounding box center [795, 93] width 127 height 21
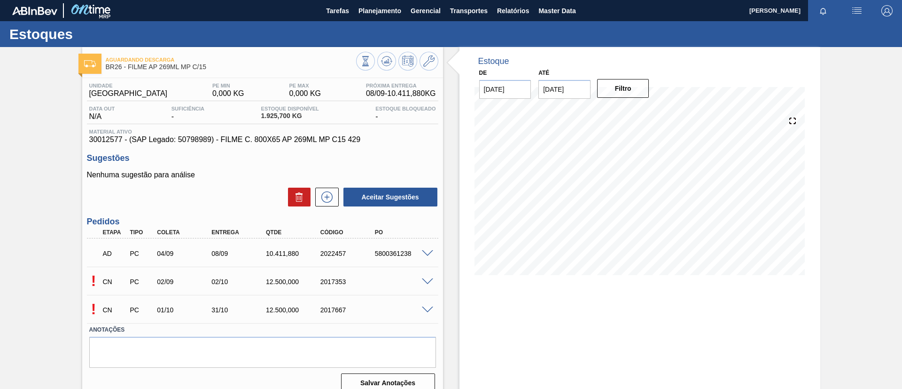
drag, startPoint x: 34, startPoint y: 0, endPoint x: 223, endPoint y: 90, distance: 208.9
click at [240, 109] on div "Data out N/A Suficiência - Estoque Disponível 1.925,700 KG Estoque Bloqueado -" at bounding box center [262, 115] width 351 height 18
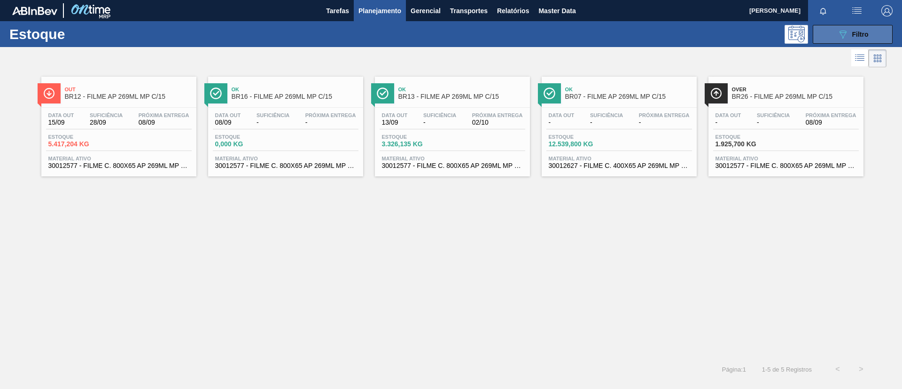
click at [864, 35] on span "Filtro" at bounding box center [860, 35] width 16 height 8
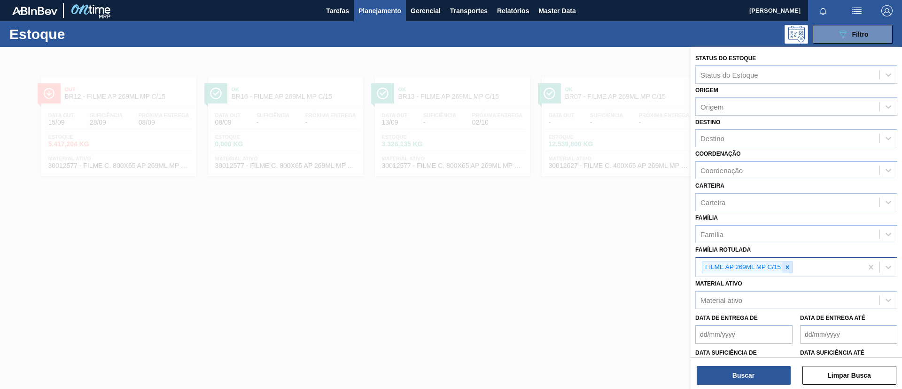
click at [792, 265] on div at bounding box center [787, 267] width 10 height 12
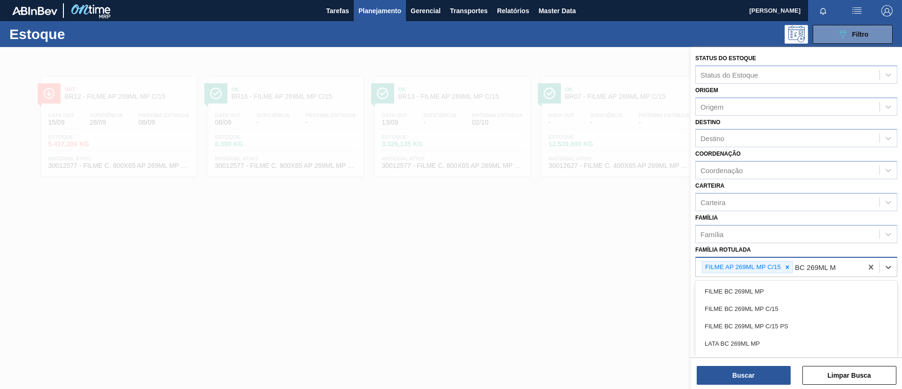
type Rotulada "BC 269ML MP"
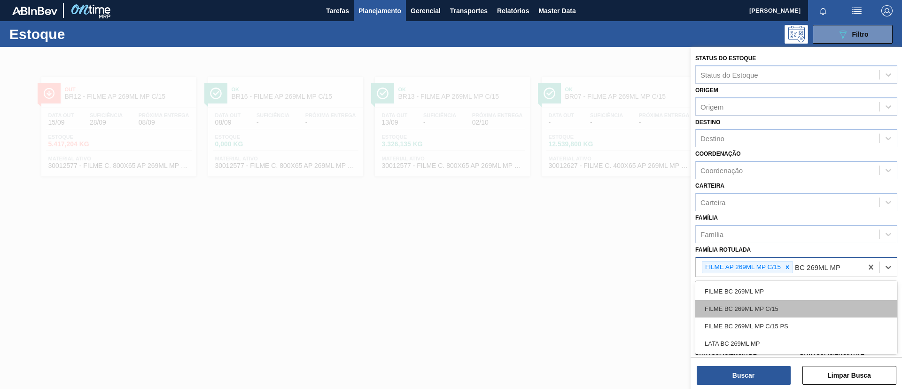
click at [792, 303] on div "FILME BC 269ML MP C/15" at bounding box center [796, 308] width 202 height 17
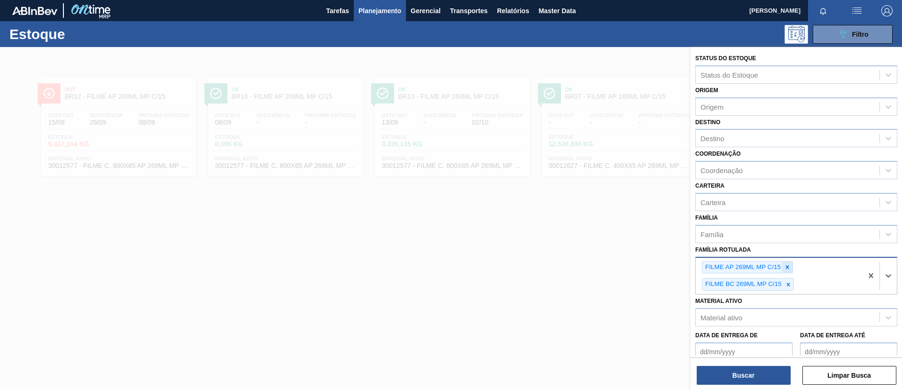
click at [785, 267] on icon at bounding box center [787, 267] width 7 height 7
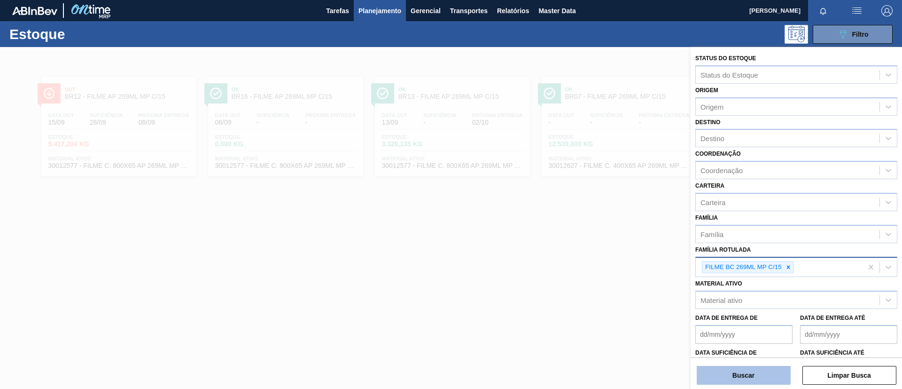
click at [778, 374] on button "Buscar" at bounding box center [744, 374] width 94 height 19
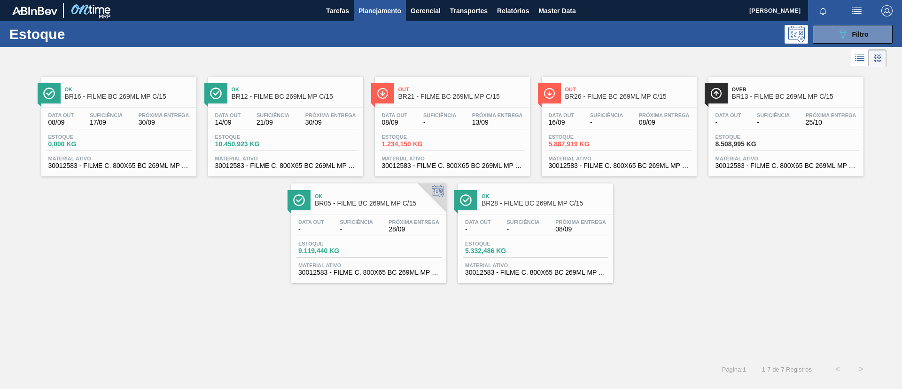
click at [638, 115] on div "Próxima Entrega 08/09" at bounding box center [664, 119] width 55 height 14
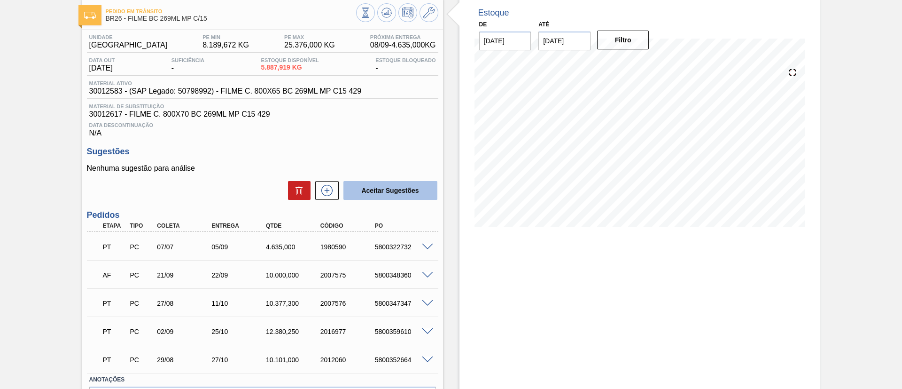
scroll to position [70, 0]
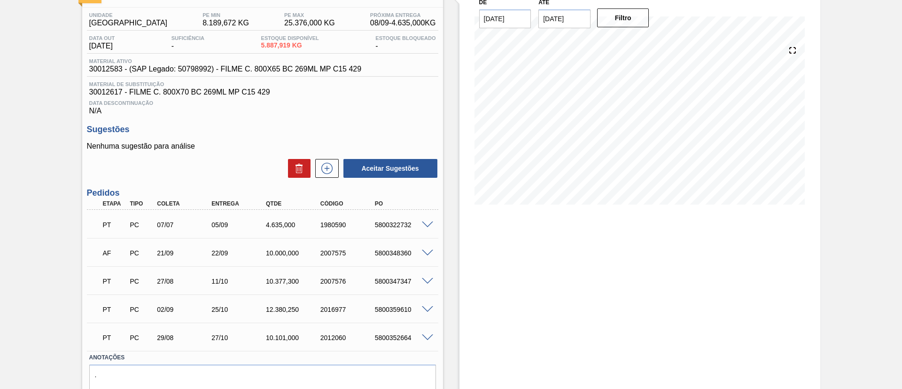
click at [426, 222] on span at bounding box center [427, 224] width 11 height 7
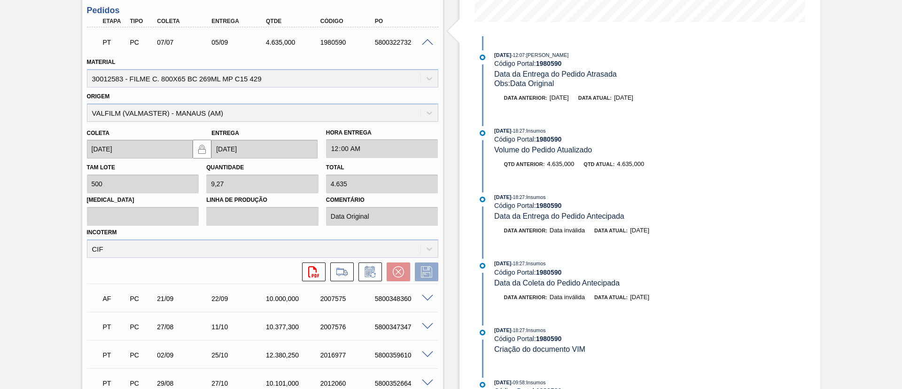
scroll to position [282, 0]
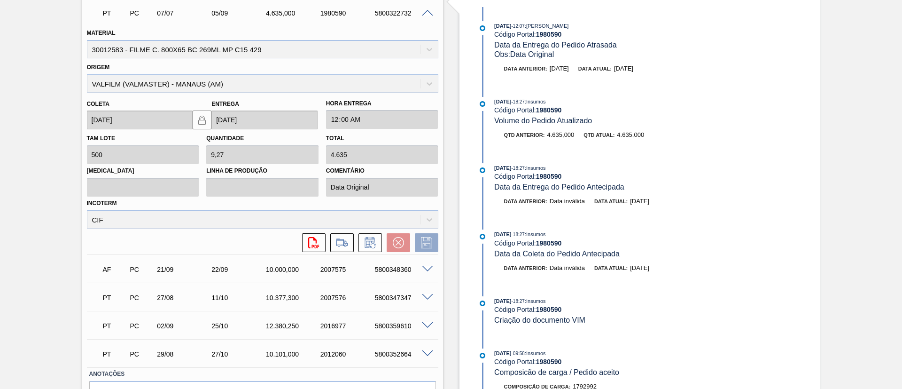
click at [425, 267] on span at bounding box center [427, 268] width 11 height 7
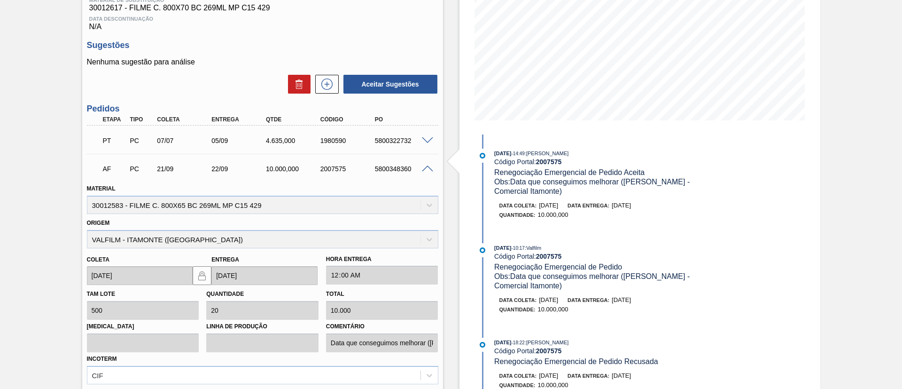
scroll to position [70, 0]
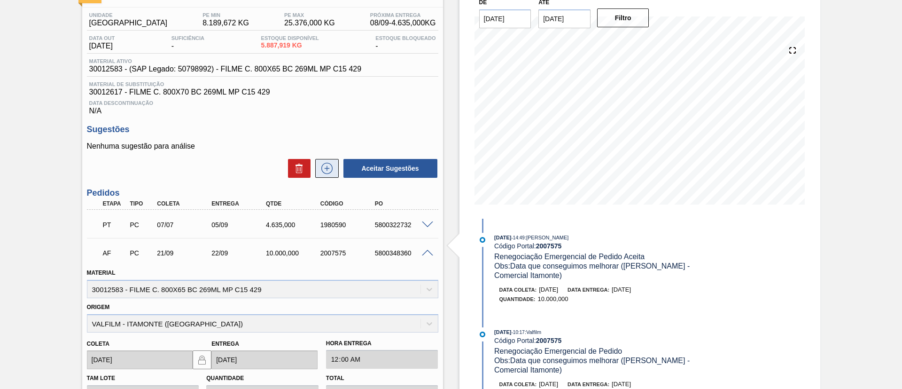
click at [331, 168] on icon at bounding box center [326, 168] width 11 height 11
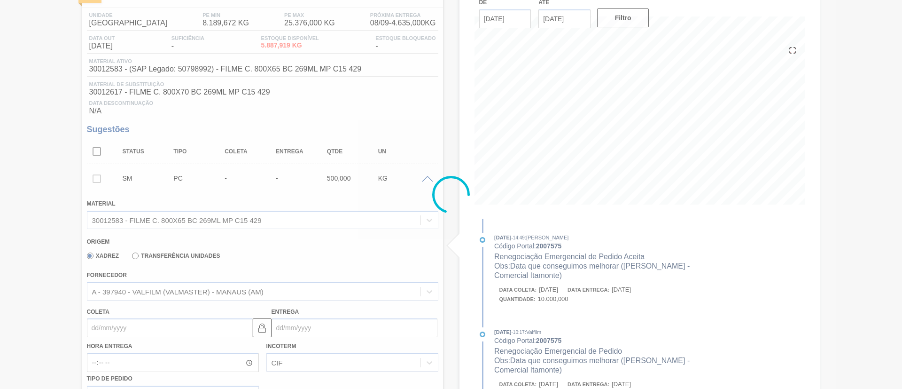
click at [294, 285] on div at bounding box center [451, 194] width 902 height 389
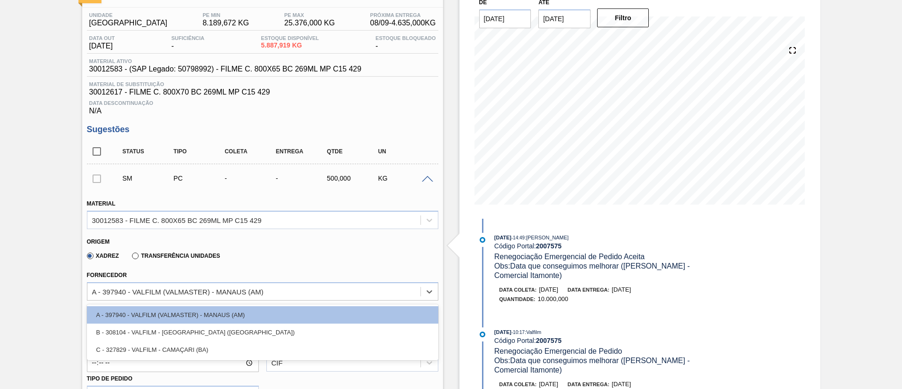
click at [295, 291] on div "A - 397940 - VALFILM (VALMASTER) - MANAUS (AM)" at bounding box center [253, 291] width 333 height 14
click at [426, 178] on span at bounding box center [427, 179] width 11 height 7
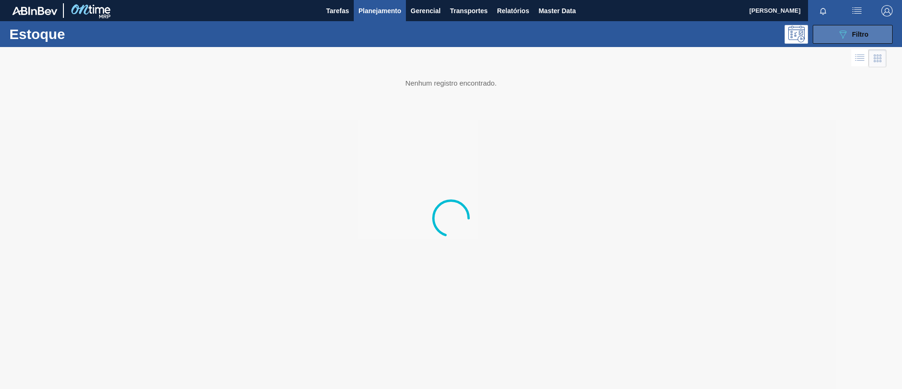
click at [861, 36] on span "Filtro" at bounding box center [860, 35] width 16 height 8
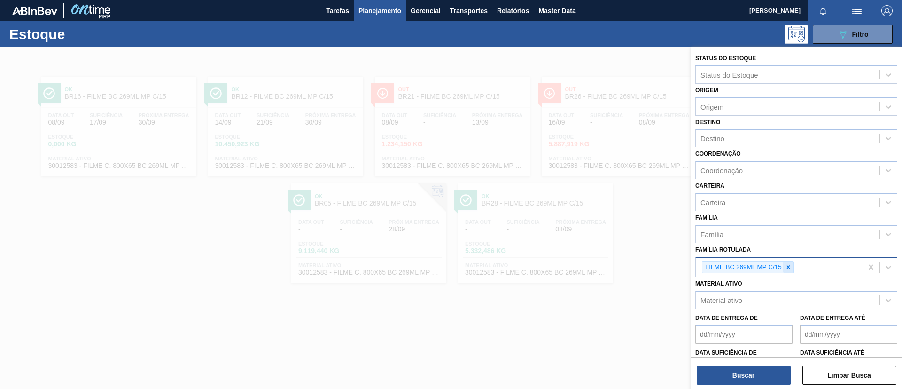
click at [787, 267] on icon at bounding box center [788, 267] width 7 height 7
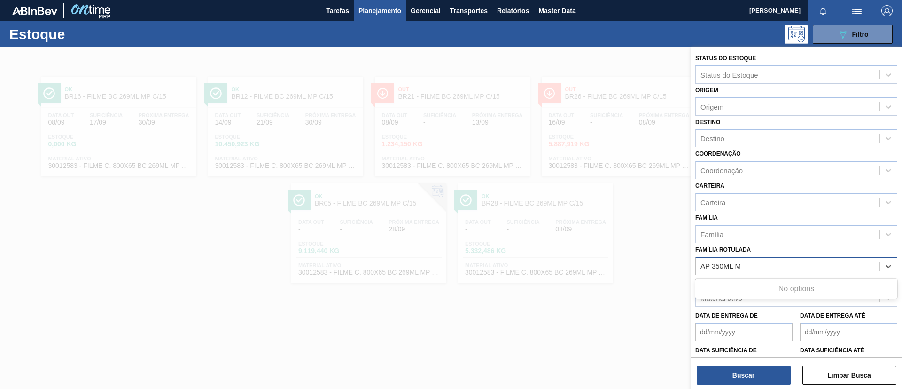
type Rotulada "AP 350ML MP"
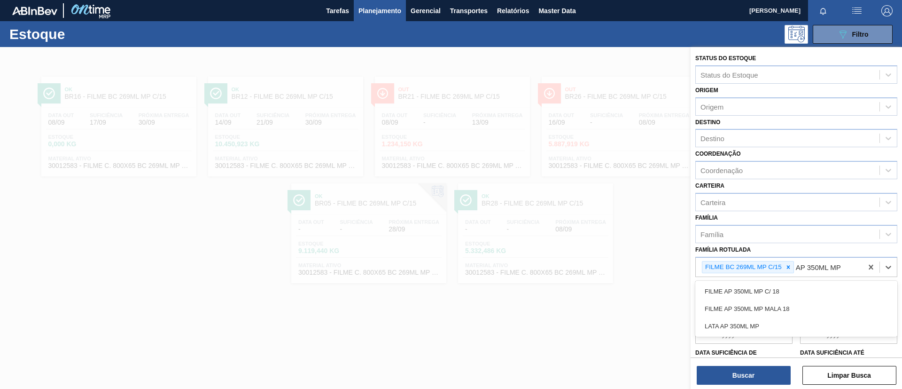
click at [799, 283] on div "FILME AP 350ML MP C/ 18" at bounding box center [796, 290] width 202 height 17
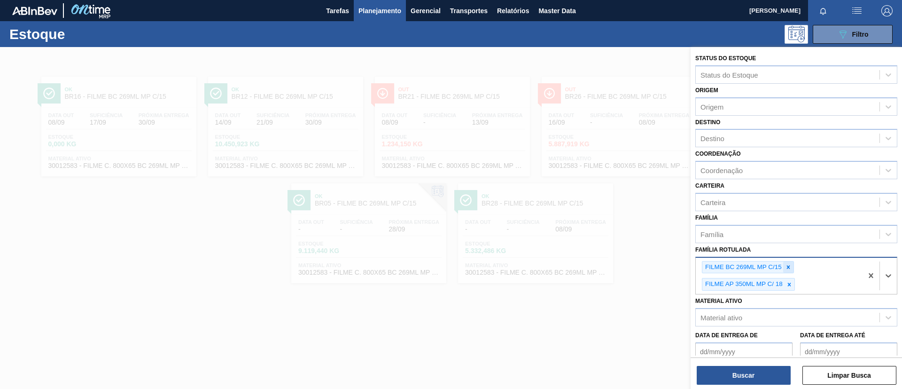
click at [789, 267] on icon at bounding box center [788, 266] width 3 height 3
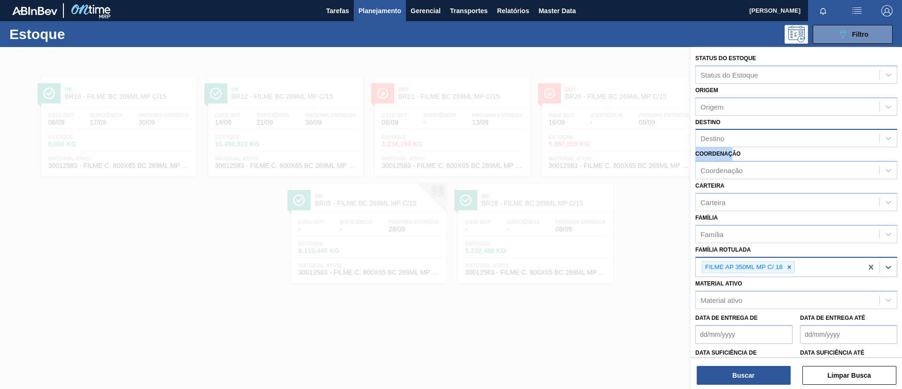
click at [730, 146] on div "Status do Estoque Status do Estoque Origem Origem Destino Destino Coordenação C…" at bounding box center [796, 232] width 211 height 371
click at [731, 140] on div "Destino" at bounding box center [788, 139] width 184 height 14
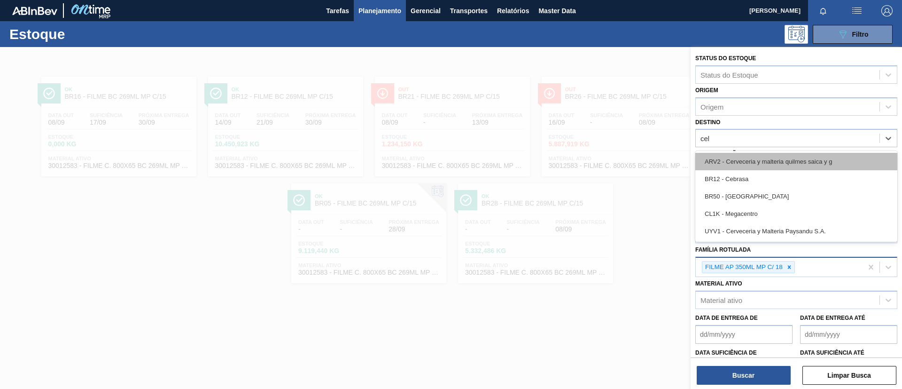
type input "cebr"
click at [740, 163] on div "BR12 - Cebrasa" at bounding box center [796, 161] width 202 height 17
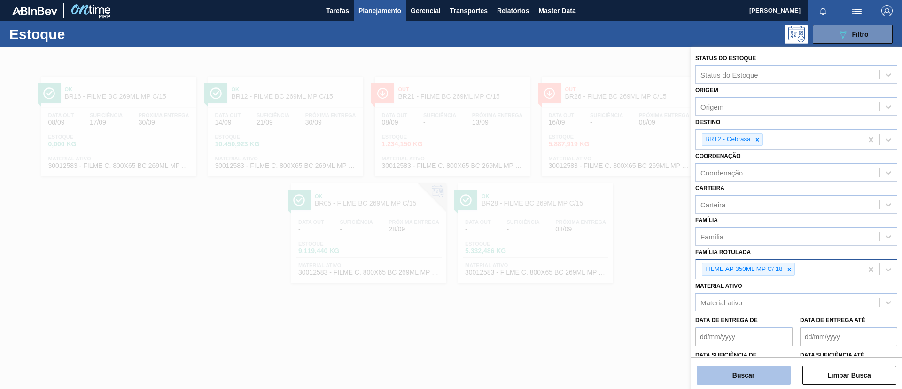
click at [721, 381] on button "Buscar" at bounding box center [744, 374] width 94 height 19
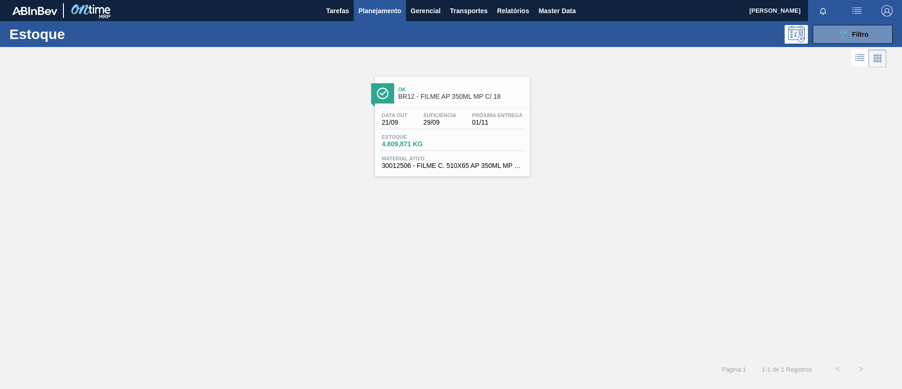
click at [413, 92] on div "Ok BR12 - FILME AP 350ML MP C/ 18" at bounding box center [461, 93] width 127 height 21
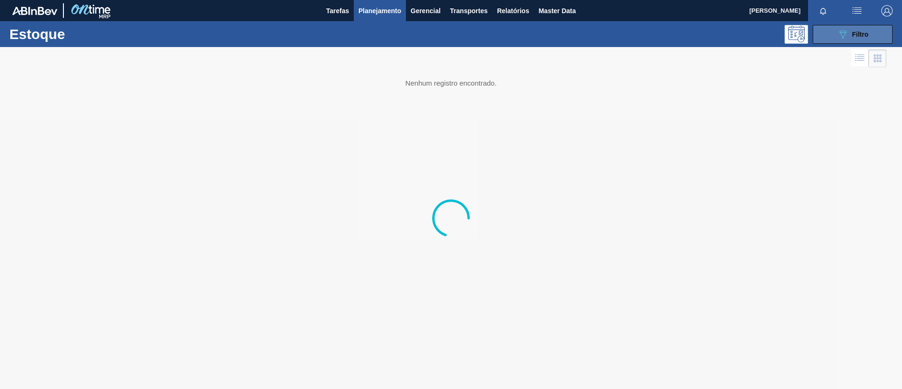
click at [843, 36] on icon at bounding box center [843, 35] width 7 height 8
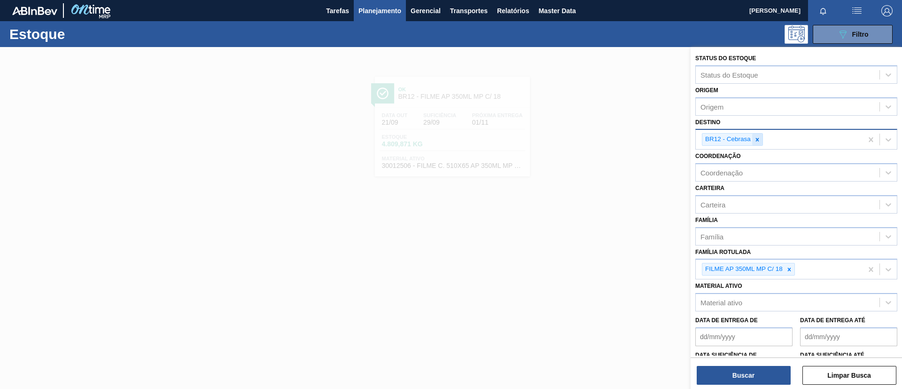
click at [758, 140] on icon at bounding box center [757, 139] width 7 height 7
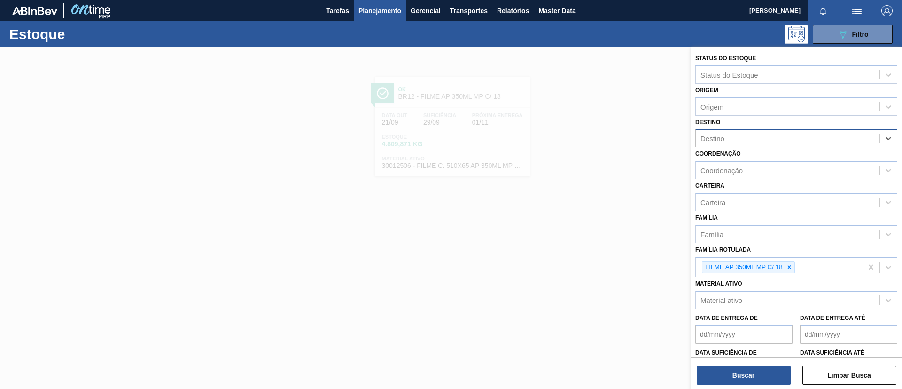
click at [734, 361] on div "Buscar Limpar Busca" at bounding box center [796, 370] width 211 height 26
click at [741, 367] on button "Buscar" at bounding box center [744, 374] width 94 height 19
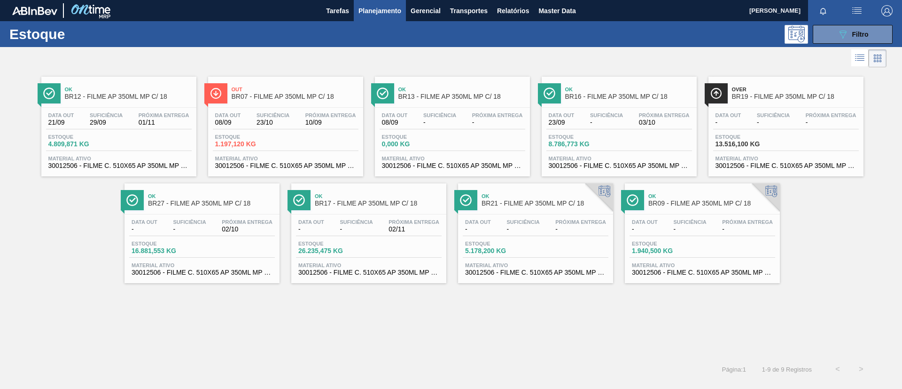
click at [777, 108] on div "Data out - Suficiência - Próxima Entrega - Estoque 13.516,100 KG Material ativo…" at bounding box center [785, 140] width 155 height 64
click at [862, 43] on button "089F7B8B-B2A5-4AFE-B5C0-19BA573D28AC Filtro" at bounding box center [853, 34] width 80 height 19
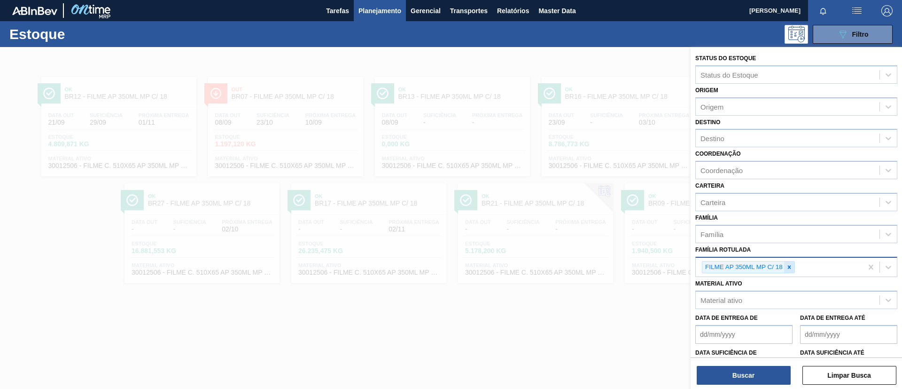
click at [793, 268] on div at bounding box center [789, 267] width 10 height 12
click at [784, 267] on div "Família Rotulada" at bounding box center [788, 266] width 184 height 14
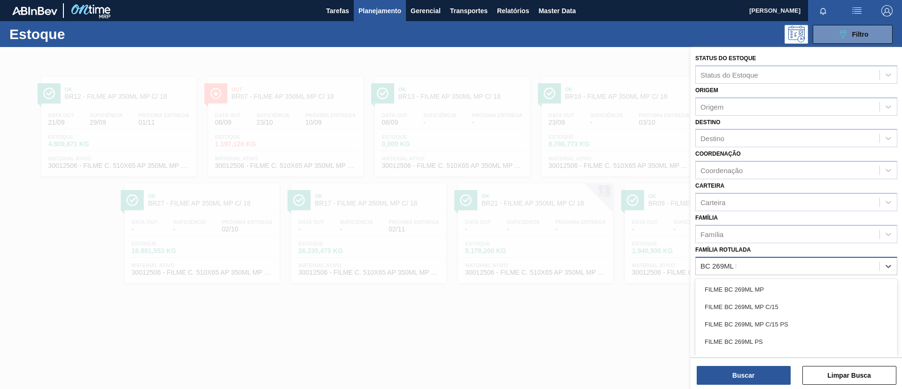
type Rotulada "BC 269ML MP"
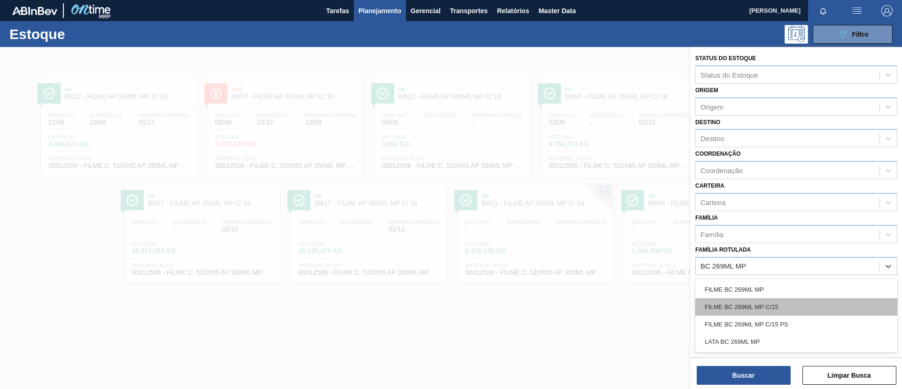
click at [830, 298] on div "FILME BC 269ML MP C/15" at bounding box center [796, 306] width 202 height 17
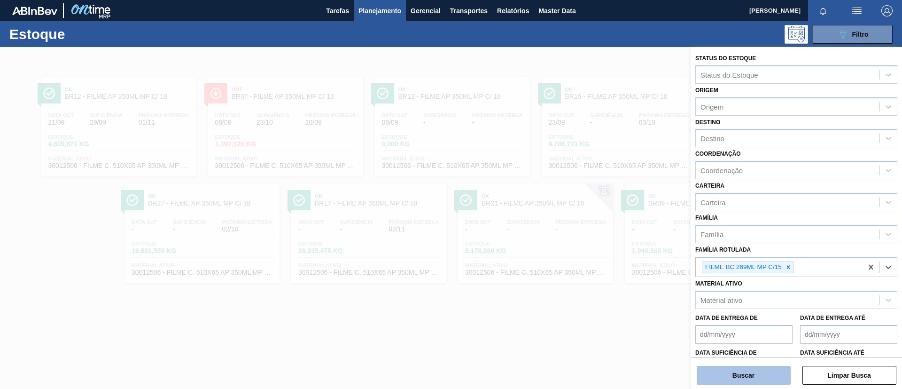
click at [749, 373] on button "Buscar" at bounding box center [744, 374] width 94 height 19
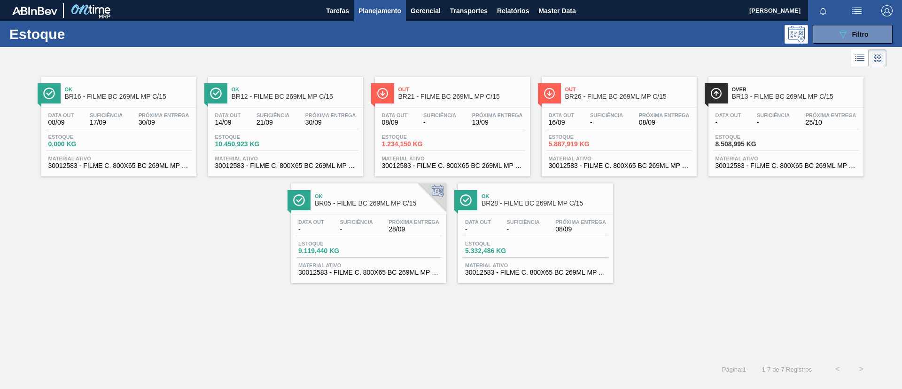
click at [628, 103] on div "Out BR26 - FILME BC 269ML MP C/15" at bounding box center [628, 93] width 127 height 21
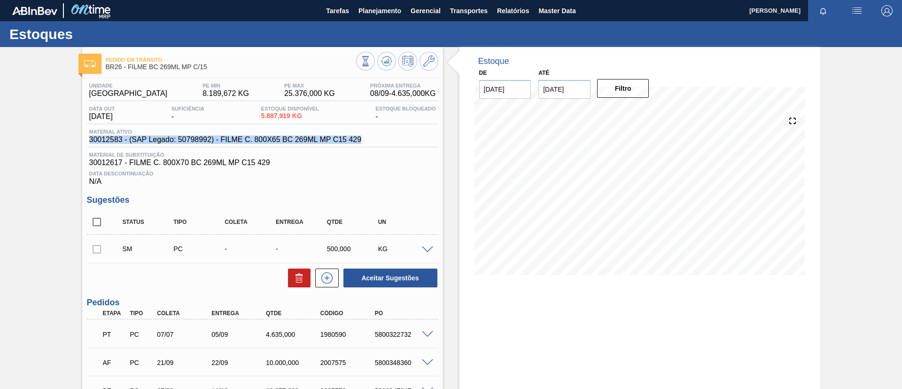
drag, startPoint x: 374, startPoint y: 137, endPoint x: 82, endPoint y: 139, distance: 292.2
click at [82, 139] on div "Unidade Uberlândia PE MIN 8.189,672 KG PE MAX 25.376,000 KG Próxima Entrega 08/…" at bounding box center [262, 305] width 361 height 454
copy span "30012583 - (SAP Legado: 50798992) - FILME C. 800X65 BC 269ML MP C15 429"
click at [38, 160] on div "Pedido em Trânsito BR26 - FILME BC 269ML MP C/15 Unidade Uberlândia PE MIN 8.18…" at bounding box center [451, 292] width 902 height 490
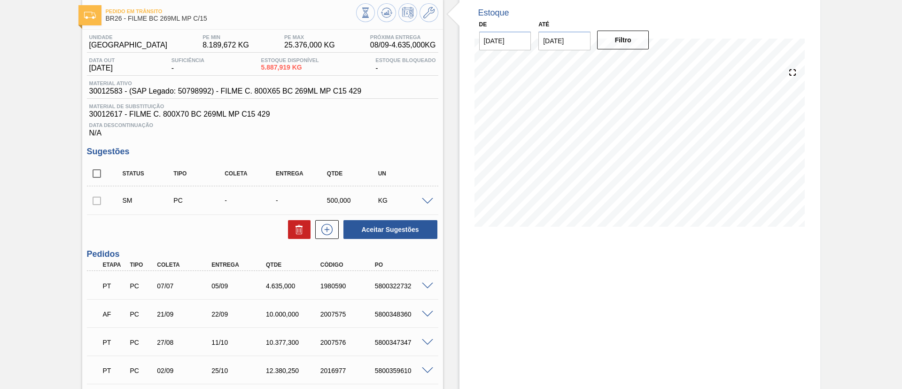
scroll to position [70, 0]
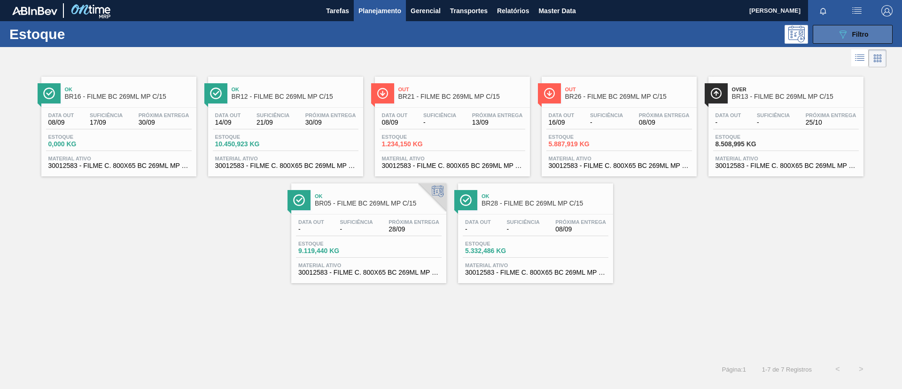
click at [851, 42] on button "089F7B8B-B2A5-4AFE-B5C0-19BA573D28AC Filtro" at bounding box center [853, 34] width 80 height 19
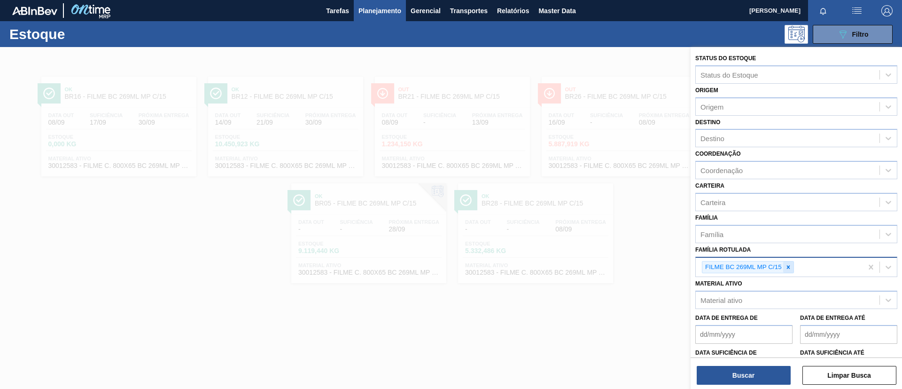
click at [790, 262] on div at bounding box center [788, 267] width 10 height 12
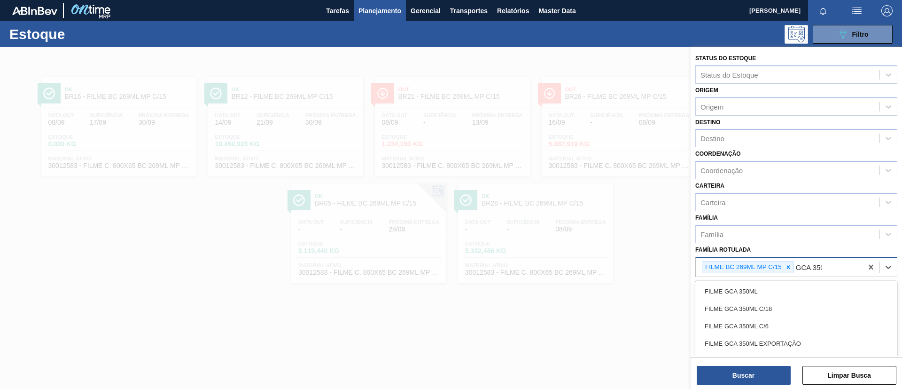
type Rotulada "GCA 350ML"
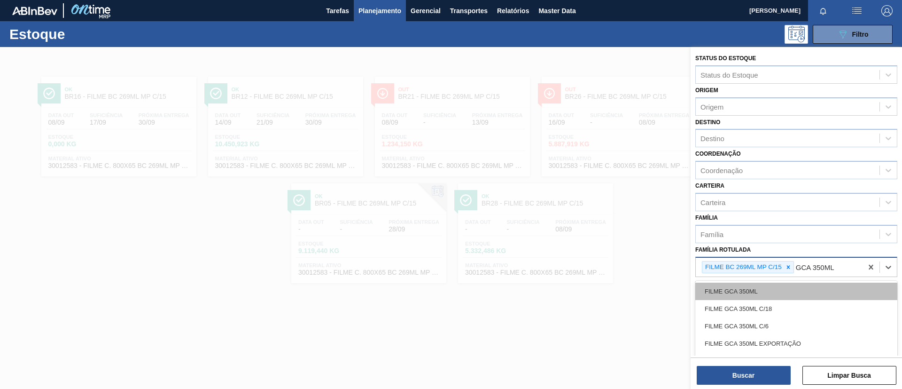
click at [804, 293] on div "FILME GCA 350ML" at bounding box center [796, 290] width 202 height 17
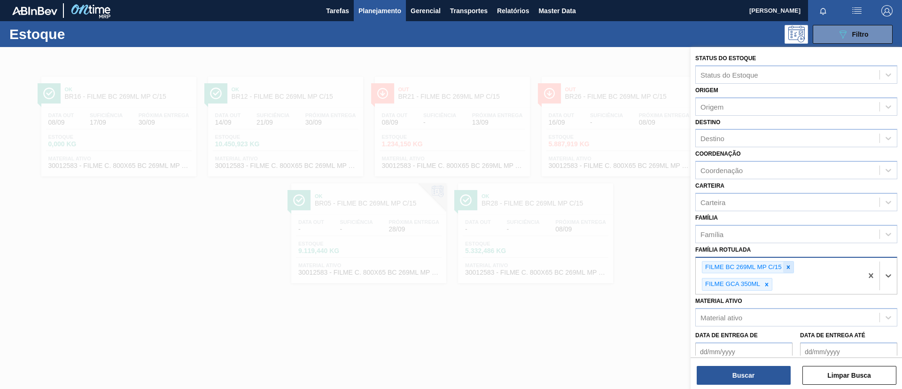
click at [788, 269] on icon at bounding box center [788, 267] width 7 height 7
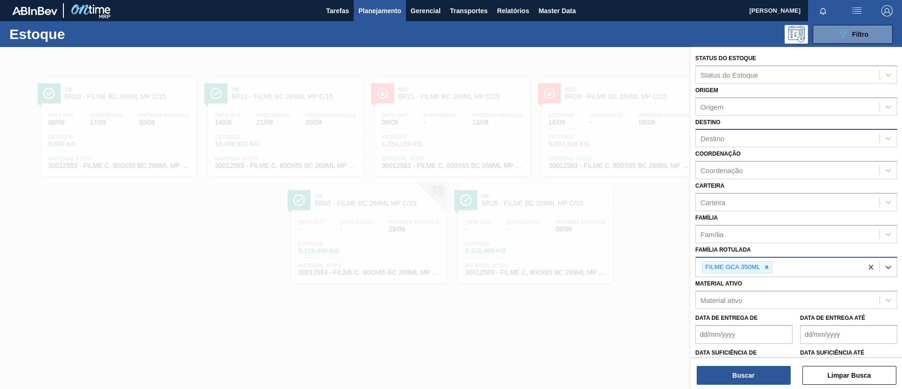
click at [733, 143] on div "Destino" at bounding box center [788, 139] width 184 height 14
type input "Viam"
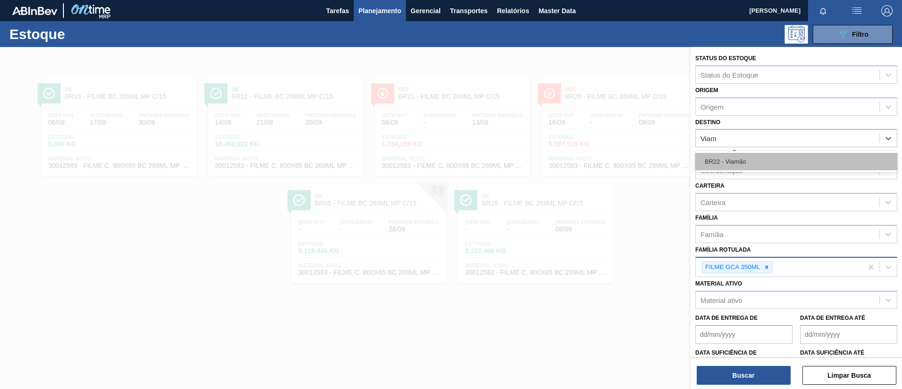
click at [763, 164] on div "BR22 - Viamão" at bounding box center [796, 161] width 202 height 17
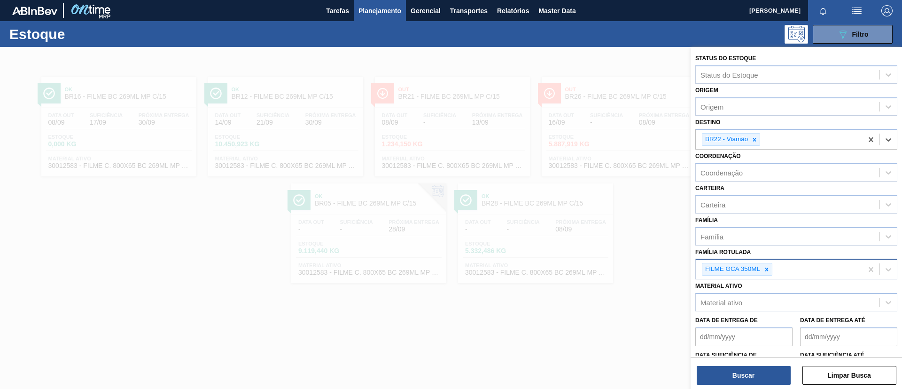
click at [762, 364] on div "Buscar Limpar Busca" at bounding box center [796, 370] width 211 height 26
click at [762, 369] on button "Buscar" at bounding box center [744, 374] width 94 height 19
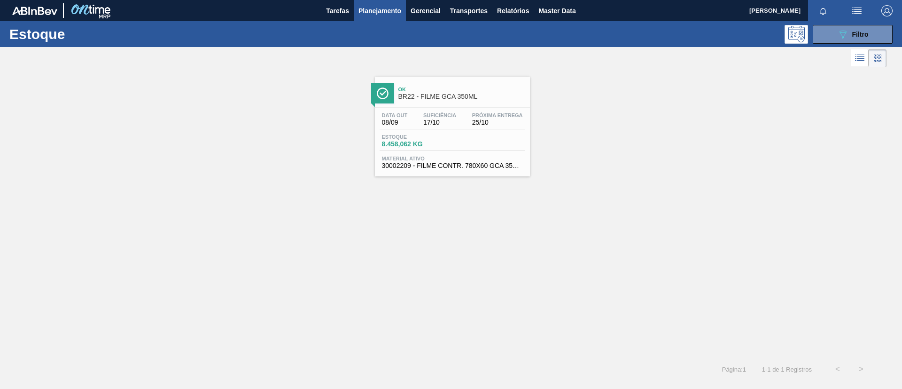
click at [421, 110] on div "Data out 08/09 Suficiência 17/10 Próxima Entrega 25/10 Estoque 8.458,062 KG Mat…" at bounding box center [452, 140] width 155 height 64
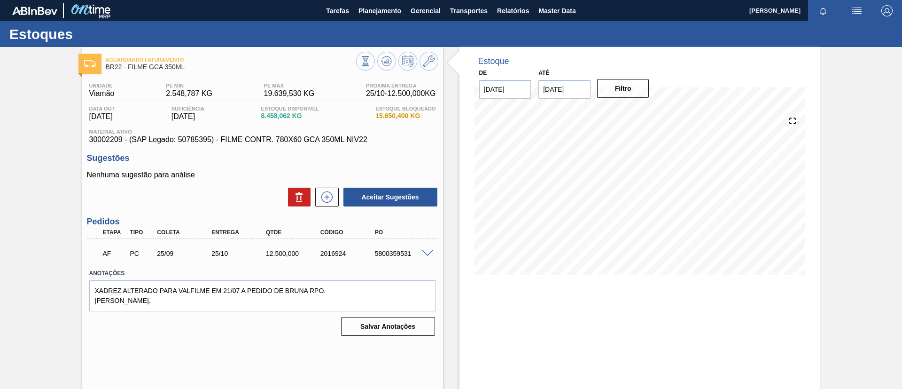
click at [426, 59] on icon at bounding box center [428, 60] width 11 height 11
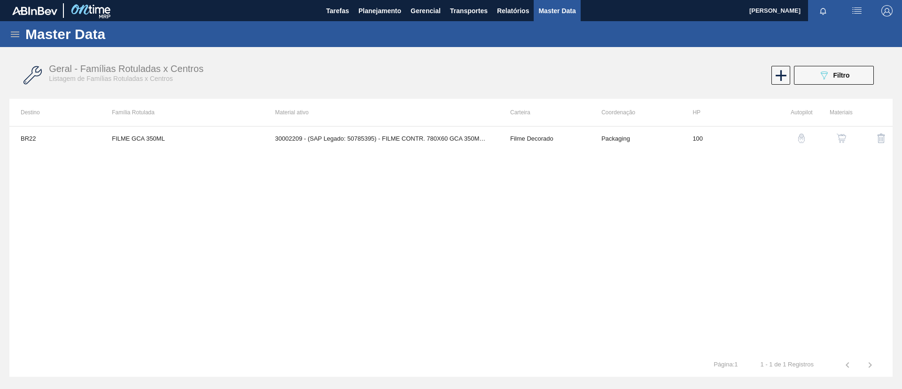
click at [841, 138] on img "button" at bounding box center [841, 137] width 9 height 9
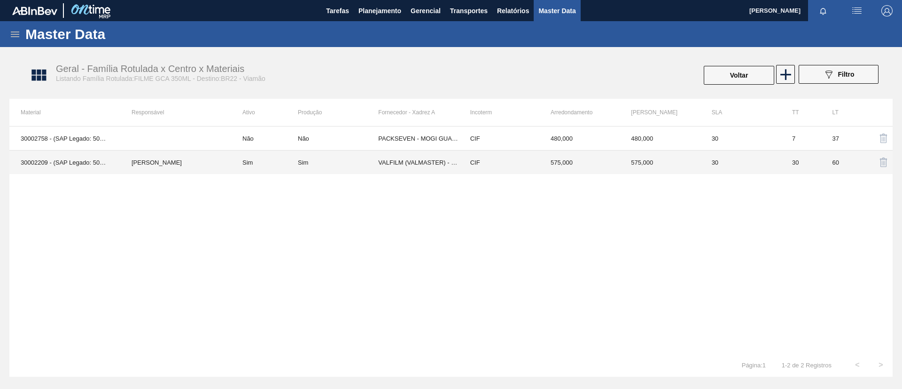
click at [140, 161] on td "[PERSON_NAME]" at bounding box center [175, 162] width 111 height 24
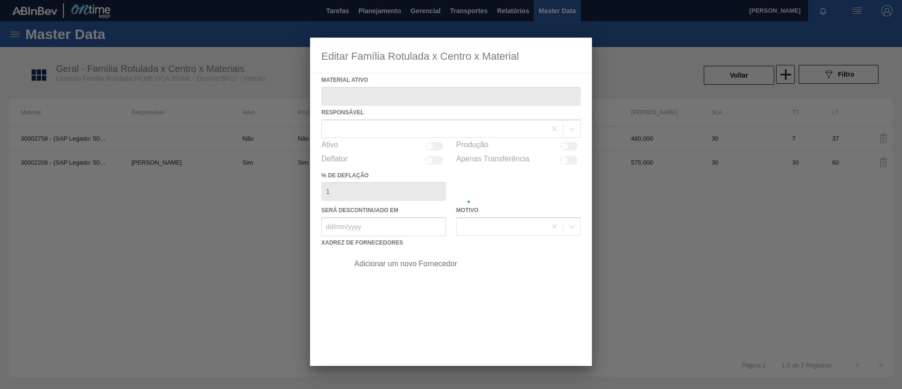
type ativo "30002209 - (SAP Legado: 50785395) - FILME CONTR. 780X60 GCA 350ML NIV22"
checkbox input "true"
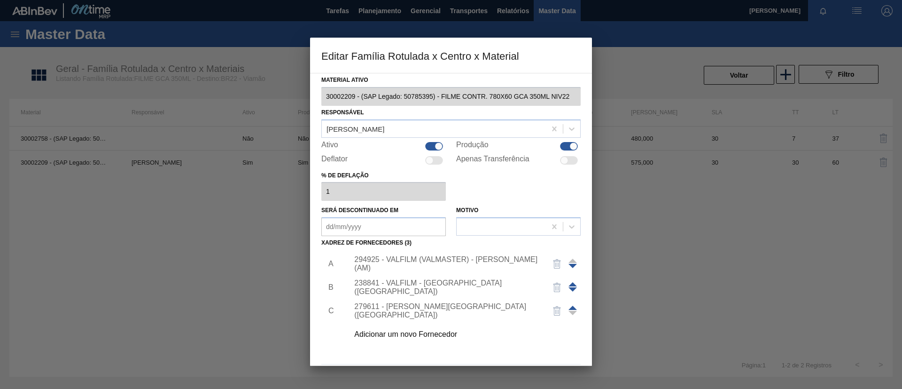
click at [440, 329] on div "Adicionar um novo Fornecedor" at bounding box center [461, 333] width 237 height 23
click at [440, 333] on div "Adicionar um novo Fornecedor" at bounding box center [446, 334] width 184 height 8
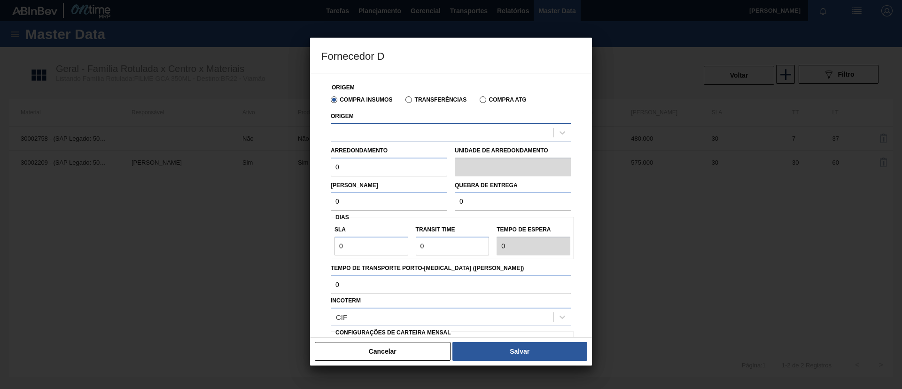
click at [435, 135] on div at bounding box center [442, 132] width 222 height 14
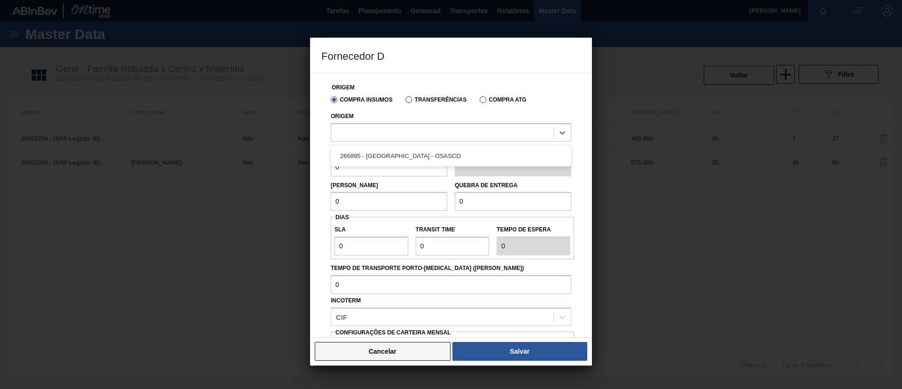
click at [426, 351] on button "Cancelar" at bounding box center [383, 351] width 136 height 19
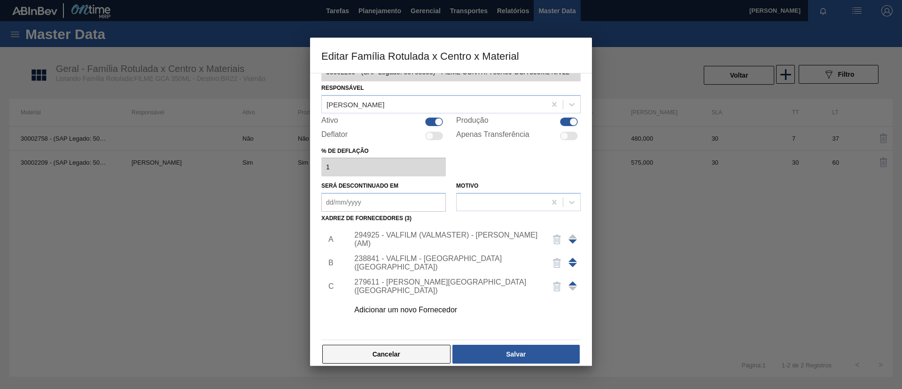
scroll to position [35, 0]
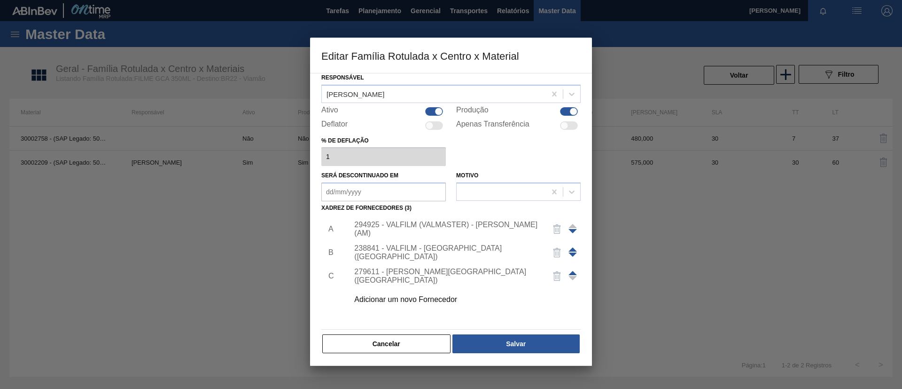
click at [412, 353] on div "Cancelar Salvar" at bounding box center [450, 343] width 259 height 21
click at [411, 350] on button "Cancelar" at bounding box center [386, 343] width 128 height 19
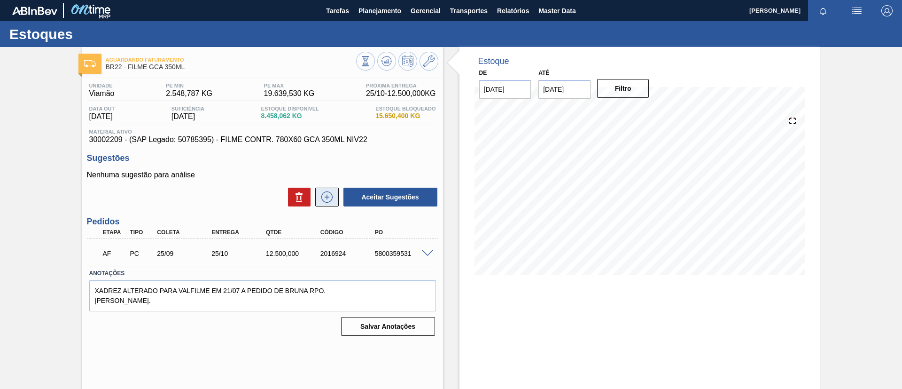
click at [333, 195] on icon at bounding box center [326, 196] width 15 height 11
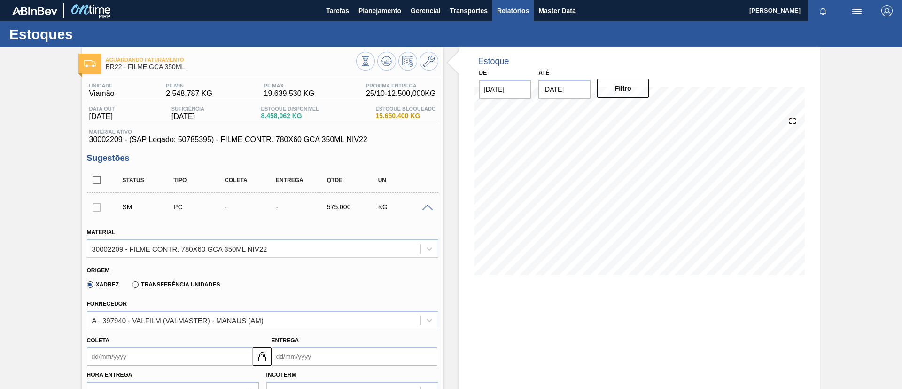
click at [505, 8] on span "Relatórios" at bounding box center [513, 10] width 32 height 11
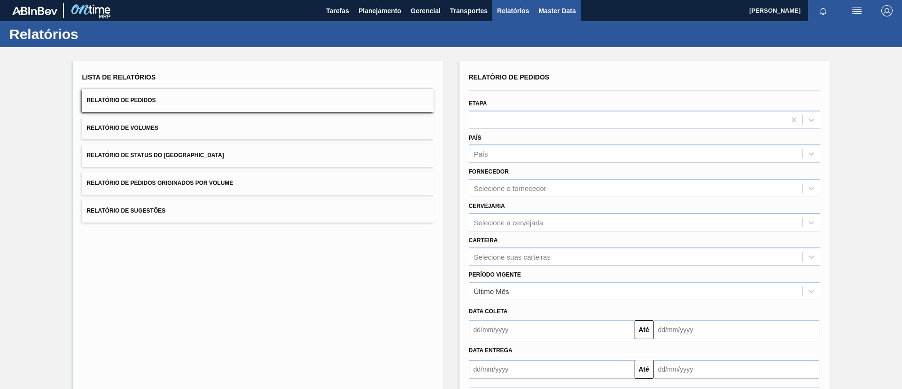
click at [552, 18] on button "Master Data" at bounding box center [557, 10] width 47 height 21
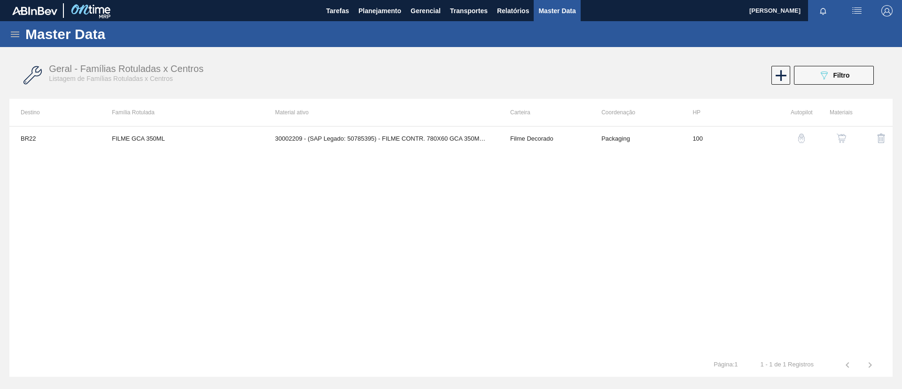
click at [16, 35] on icon at bounding box center [14, 34] width 11 height 11
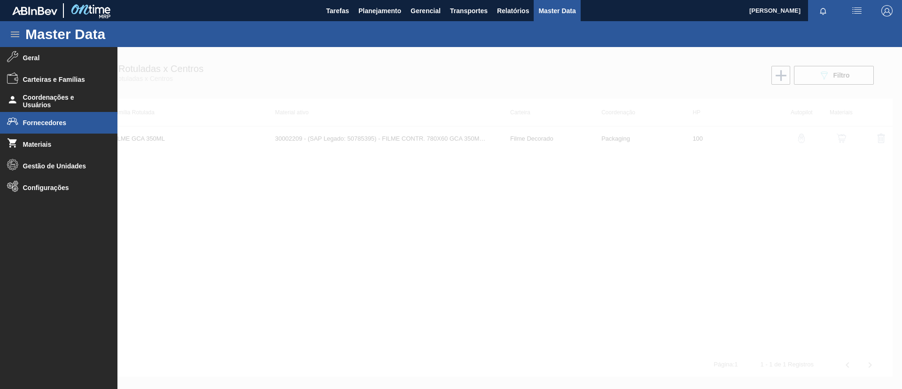
click at [70, 119] on span "Fornecedores" at bounding box center [62, 123] width 78 height 8
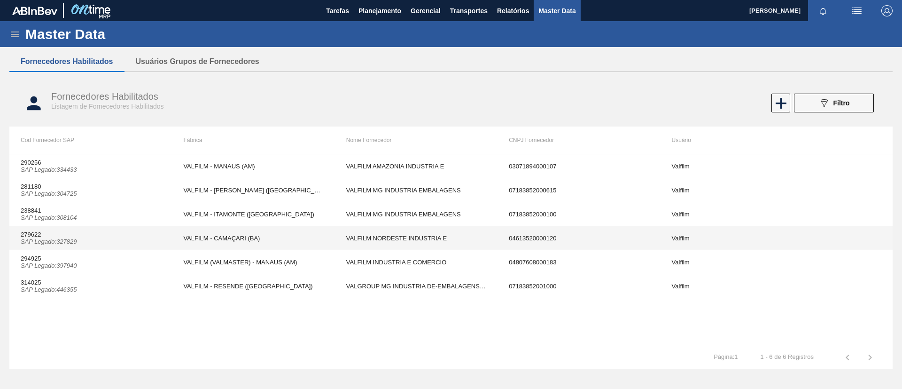
click at [85, 238] on td "279622 SAP Legado : 327829" at bounding box center [90, 238] width 163 height 24
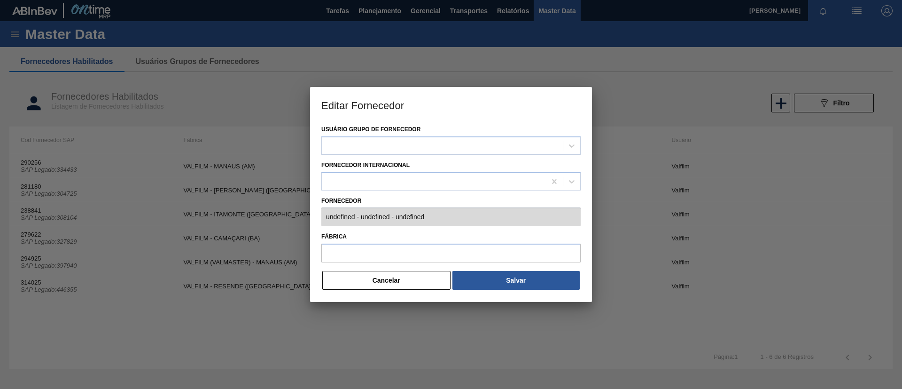
type input "279622 (SAP Legado: 327829) - VALFILM NORDESTE INDUSTRIA E - 04613520000120"
type input "VALFILM - CAMAÇARI (BA)"
click at [348, 213] on div "Usuário Grupo de Fornecedor Valfilm Fornecedor Internacional Fornecedor 279622 …" at bounding box center [451, 212] width 282 height 179
drag, startPoint x: 318, startPoint y: 210, endPoint x: 389, endPoint y: 219, distance: 72.1
click at [314, 218] on div "Usuário Grupo de Fornecedor Valfilm Fornecedor Internacional Fornecedor 279622 …" at bounding box center [451, 212] width 282 height 179
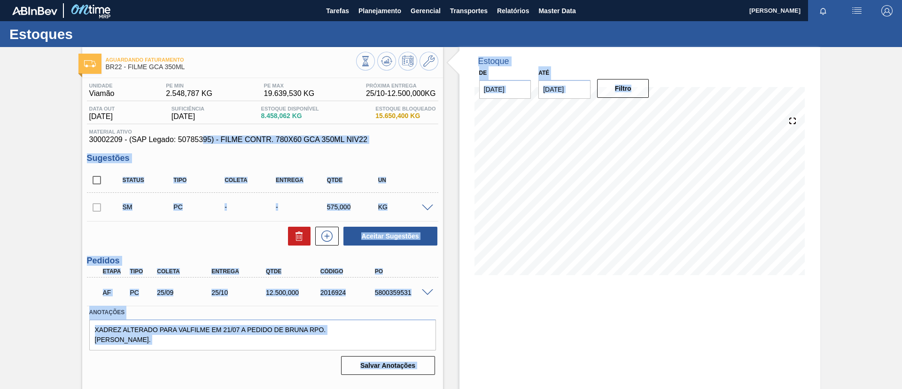
drag, startPoint x: 179, startPoint y: 141, endPoint x: 201, endPoint y: 142, distance: 22.1
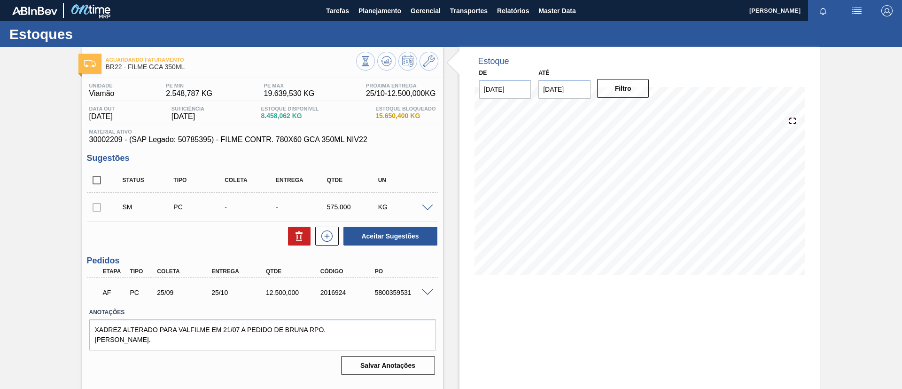
click at [182, 140] on span "30002209 - (SAP Legado: 50785395) - FILME CONTR. 780X60 GCA 350ML NIV22" at bounding box center [262, 139] width 347 height 8
drag, startPoint x: 179, startPoint y: 139, endPoint x: 210, endPoint y: 138, distance: 30.1
click at [210, 138] on span "30002209 - (SAP Legado: 50785395) - FILME CONTR. 780X60 GCA 350ML NIV22" at bounding box center [262, 139] width 347 height 8
copy span "50785395"
drag, startPoint x: 91, startPoint y: 142, endPoint x: 367, endPoint y: 143, distance: 276.7
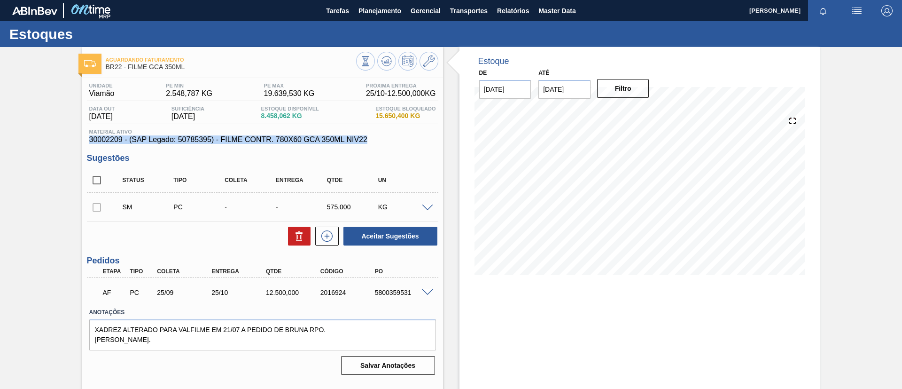
click at [367, 143] on div "Aguardando Faturamento BR22 - FILME GCA 350ML Unidade Viamão PE MIN 2.548,787 K…" at bounding box center [451, 225] width 902 height 357
copy span "30002209 - (SAP Legado: 50785395) - FILME CONTR. 780X60 GCA 350ML NIV22"
click at [0, 88] on div "Aguardando Faturamento BR22 - FILME GCA 350ML Unidade Viamão PE MIN 2.548,787 K…" at bounding box center [451, 225] width 902 height 357
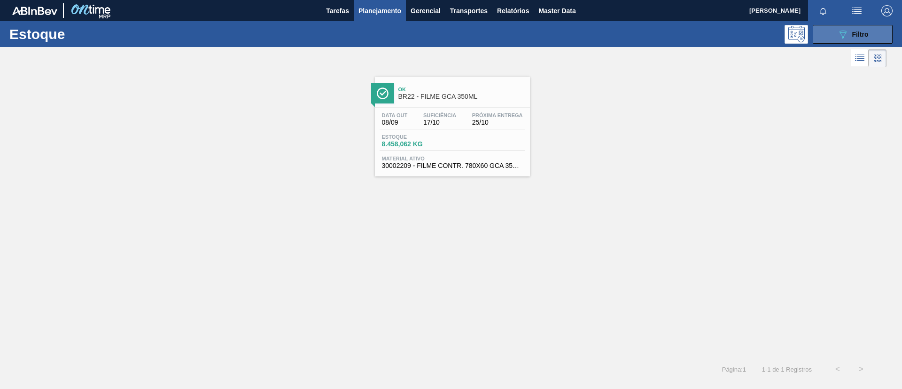
click at [839, 38] on icon "089F7B8B-B2A5-4AFE-B5C0-19BA573D28AC" at bounding box center [842, 34] width 11 height 11
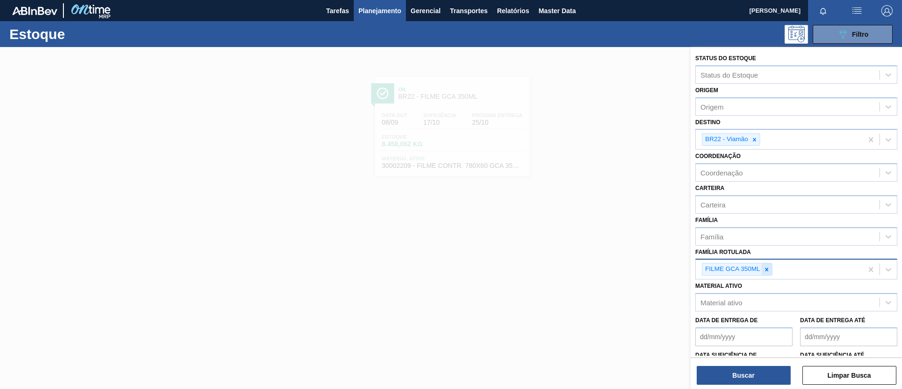
click at [765, 271] on icon at bounding box center [766, 269] width 7 height 7
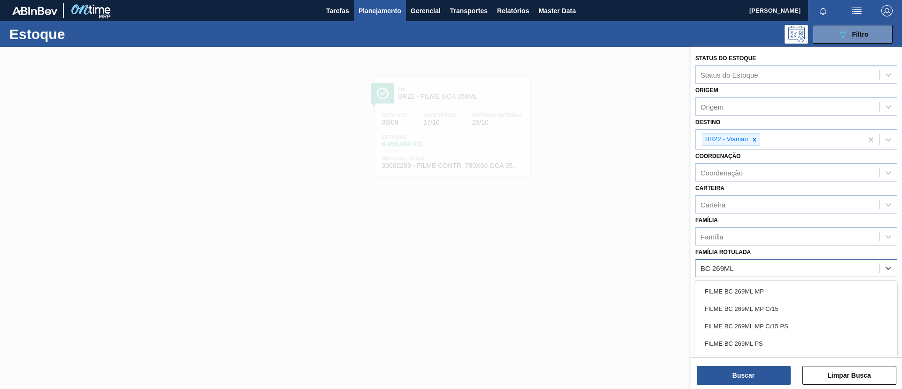
type Rotulada "BC 269ML MP"
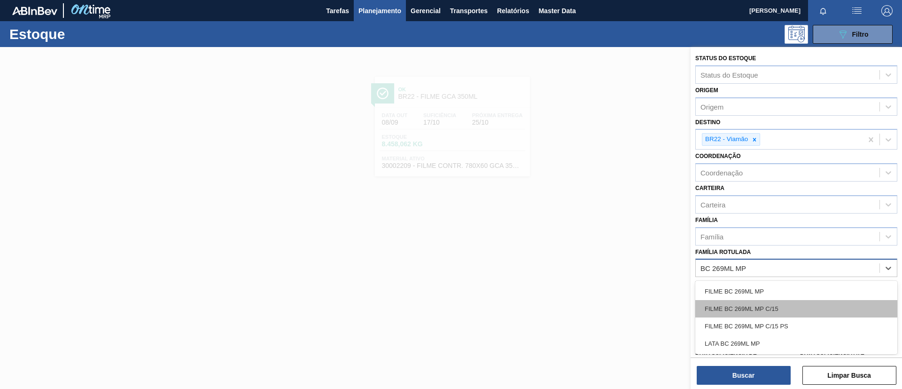
click at [856, 309] on div "FILME BC 269ML MP C/15" at bounding box center [796, 308] width 202 height 17
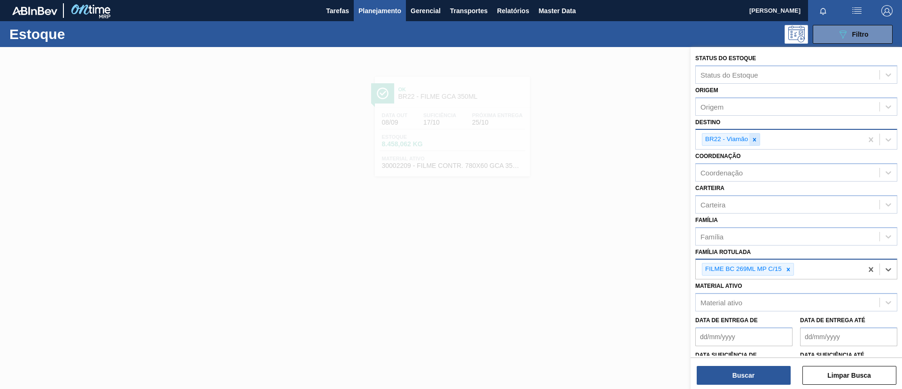
click at [753, 145] on div at bounding box center [754, 139] width 10 height 12
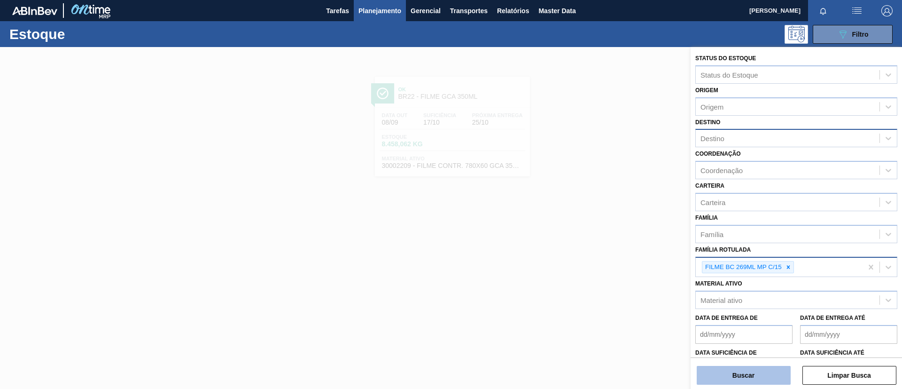
click at [748, 373] on button "Buscar" at bounding box center [744, 374] width 94 height 19
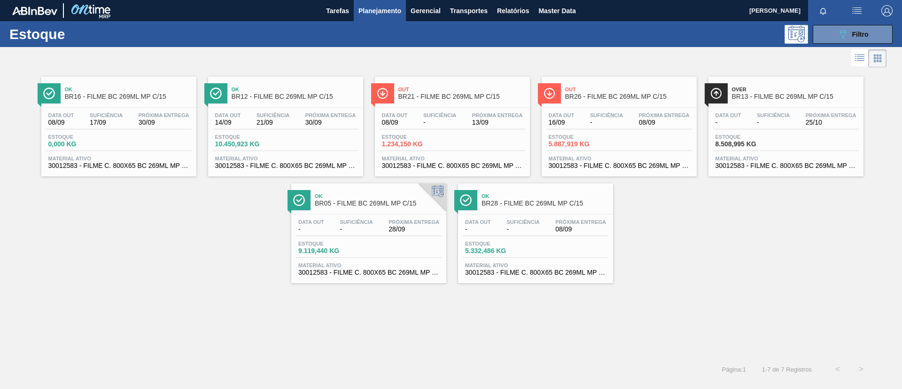
click at [776, 112] on span "Suficiência" at bounding box center [773, 115] width 33 height 6
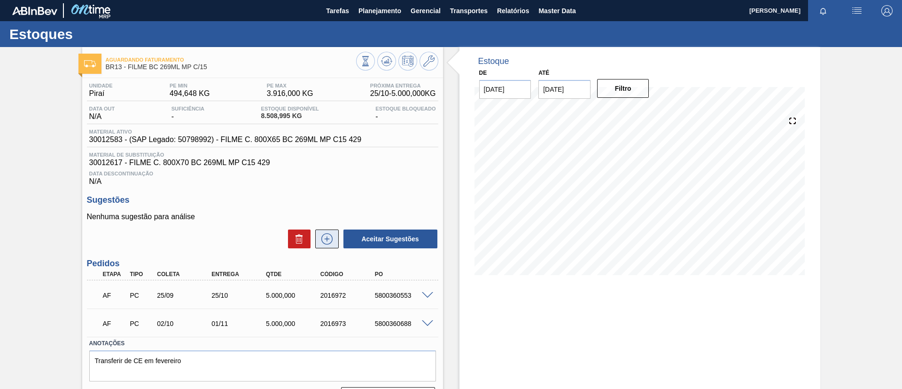
click at [319, 238] on icon at bounding box center [326, 238] width 15 height 11
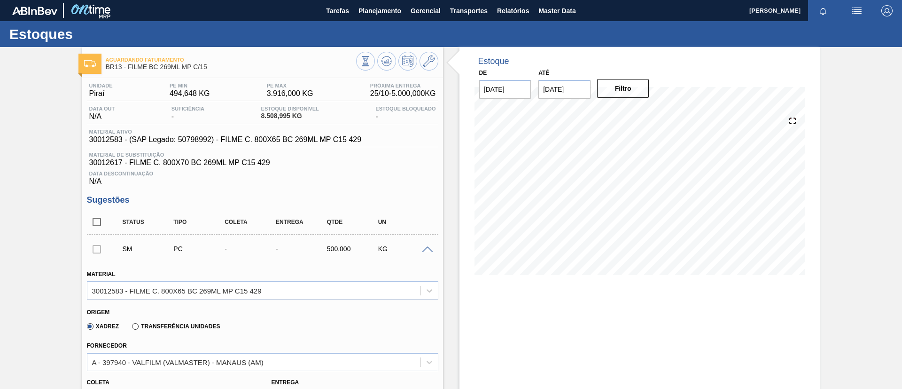
scroll to position [141, 0]
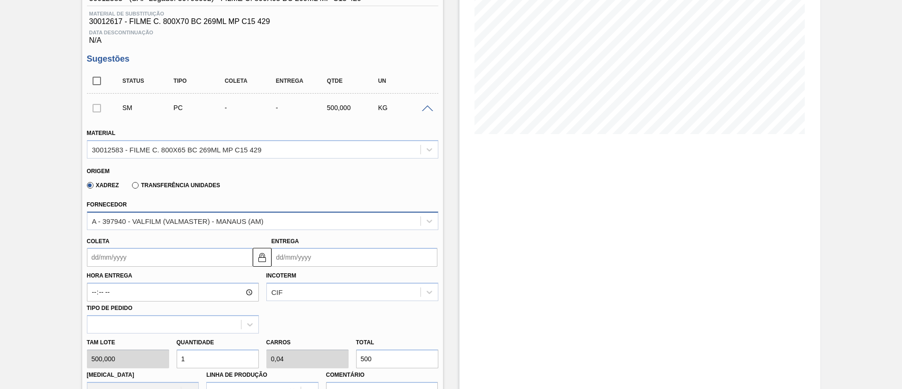
click at [187, 219] on div "A - 397940 - VALFILM (VALMASTER) - MANAUS (AM)" at bounding box center [177, 221] width 171 height 8
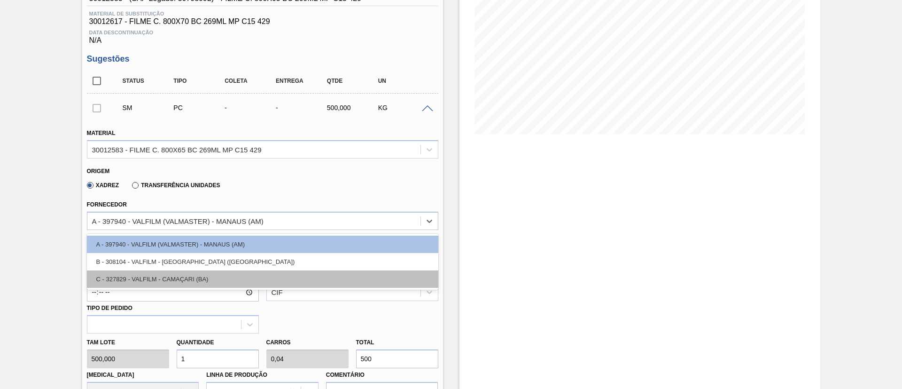
click at [202, 273] on div "C - 327829 - VALFILM - CAMAÇARI (BA)" at bounding box center [262, 278] width 351 height 17
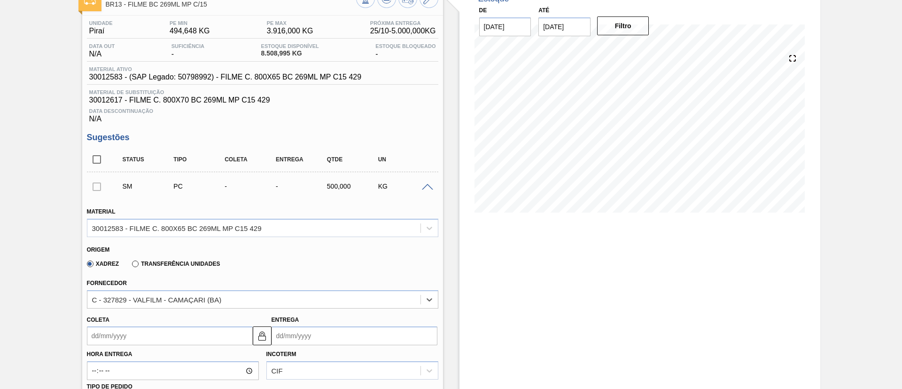
scroll to position [0, 0]
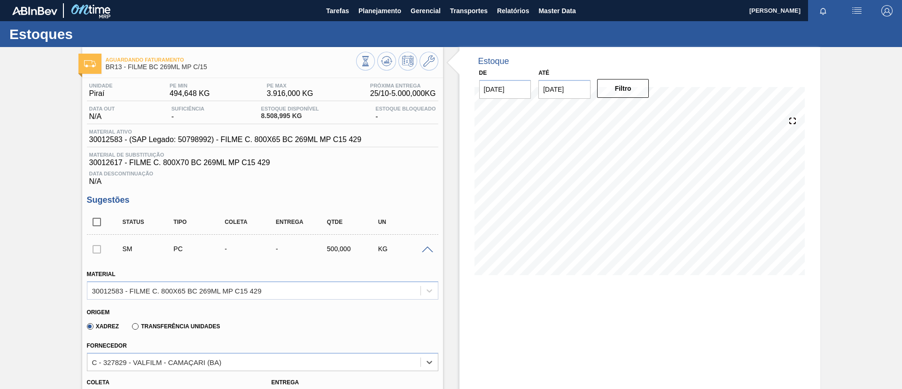
click at [427, 248] on span at bounding box center [427, 249] width 11 height 7
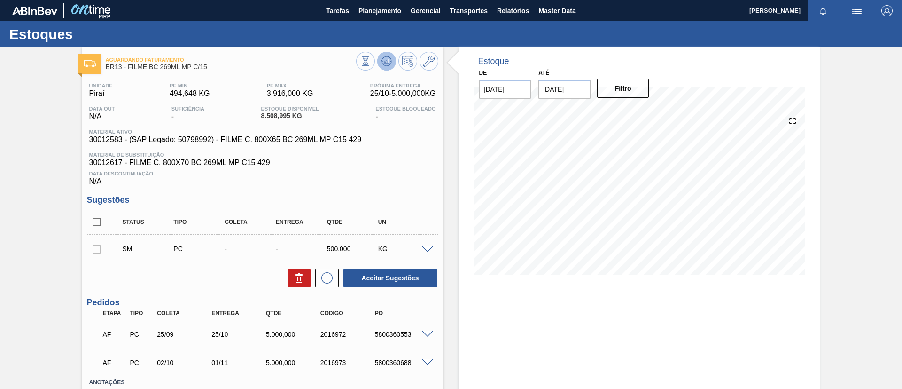
click at [389, 62] on icon at bounding box center [386, 60] width 11 height 11
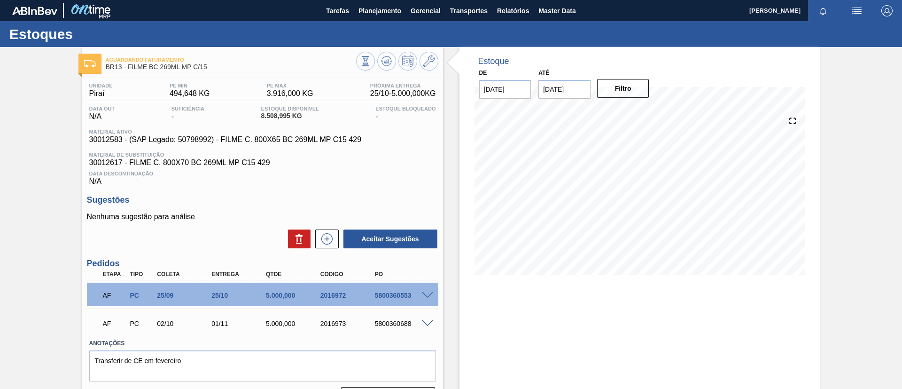
click at [0, 110] on div "Aguardando Faturamento BR13 - FILME BC 269ML MP C/15 Unidade Piraí PE MIN 494,6…" at bounding box center [451, 230] width 902 height 366
click at [385, 19] on button "Planejamento" at bounding box center [380, 10] width 52 height 21
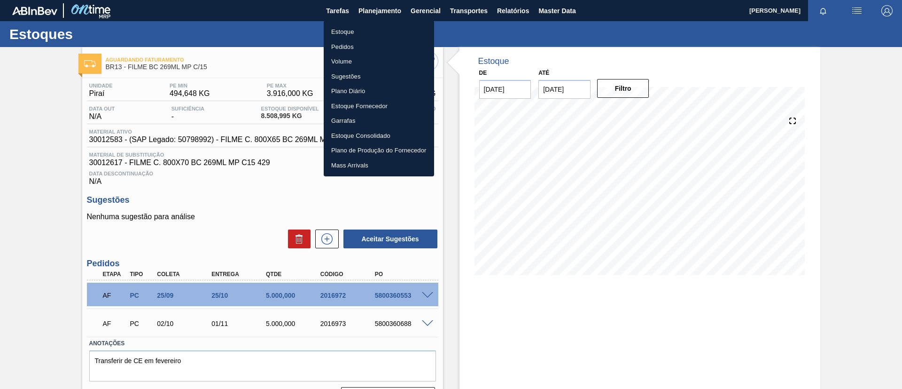
click at [377, 27] on li "Estoque" at bounding box center [379, 31] width 110 height 15
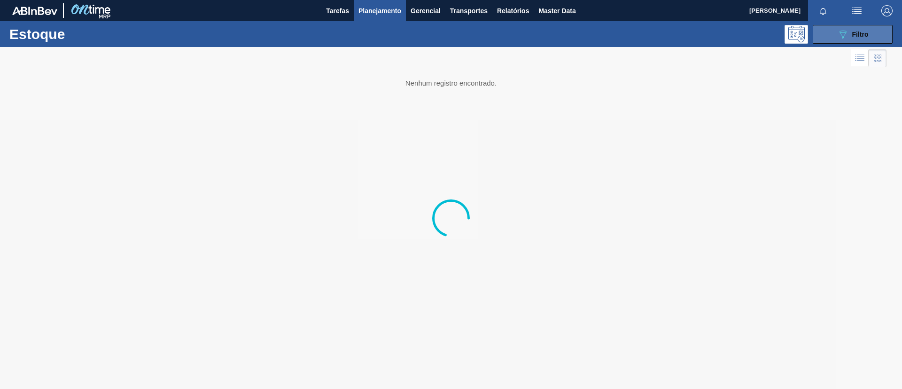
click at [842, 36] on icon at bounding box center [843, 35] width 7 height 8
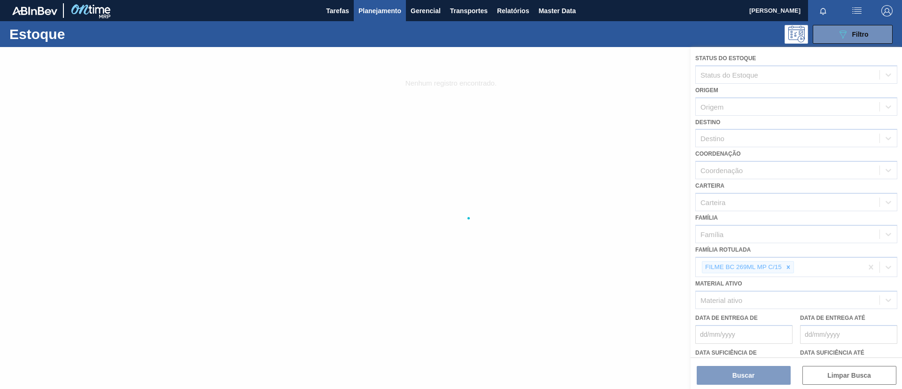
click at [793, 258] on div at bounding box center [451, 218] width 902 height 342
click at [791, 267] on div at bounding box center [451, 218] width 902 height 342
click at [789, 267] on div at bounding box center [451, 218] width 902 height 342
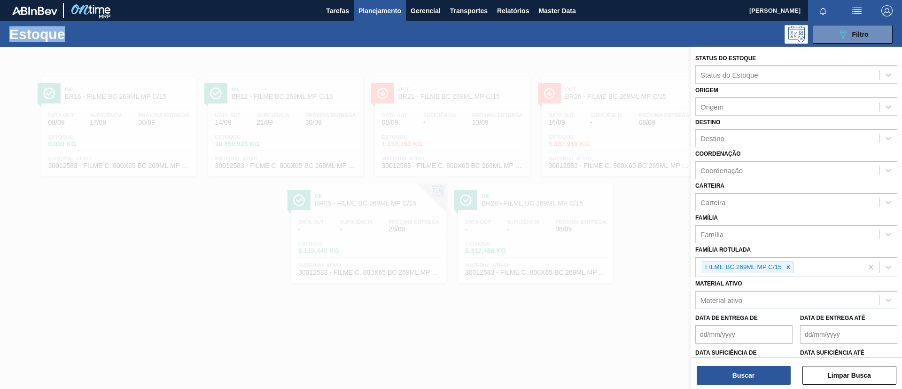
click at [789, 267] on icon at bounding box center [788, 266] width 3 height 3
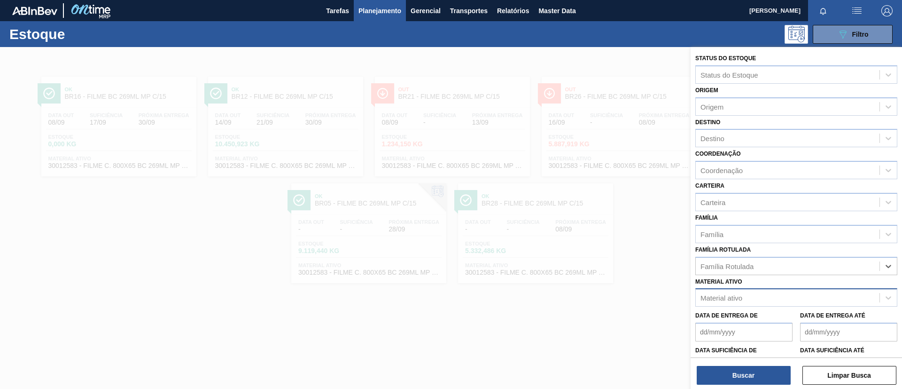
click at [754, 300] on div "Material ativo" at bounding box center [788, 298] width 184 height 14
paste ativo "30003821"
type ativo "30003821"
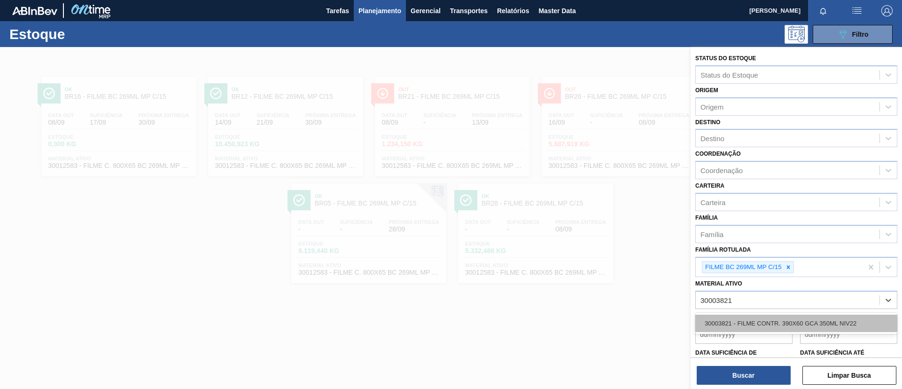
click at [757, 319] on div "30003821 - FILME CONTR. 390X60 GCA 350ML NIV22" at bounding box center [796, 322] width 202 height 17
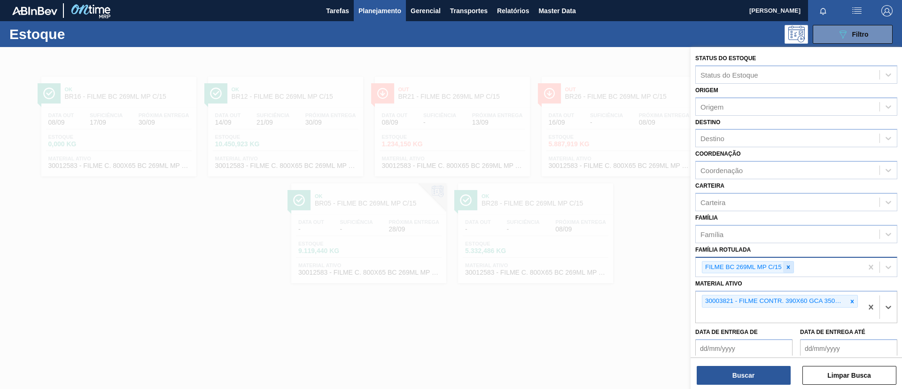
click at [788, 267] on icon at bounding box center [788, 266] width 3 height 3
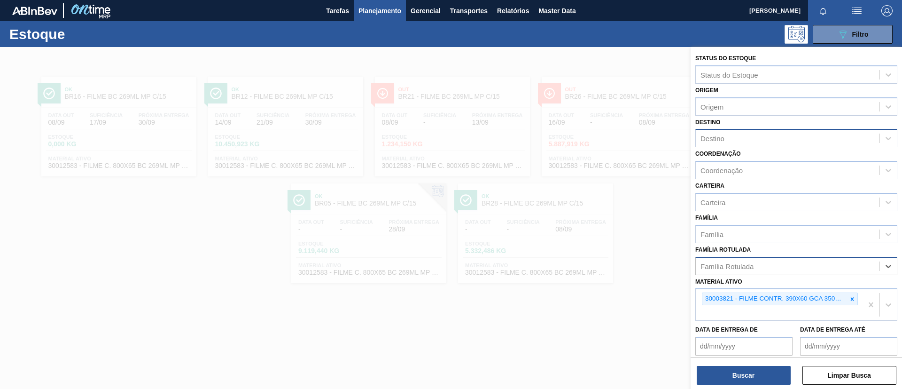
click at [748, 139] on div "Destino" at bounding box center [788, 139] width 184 height 14
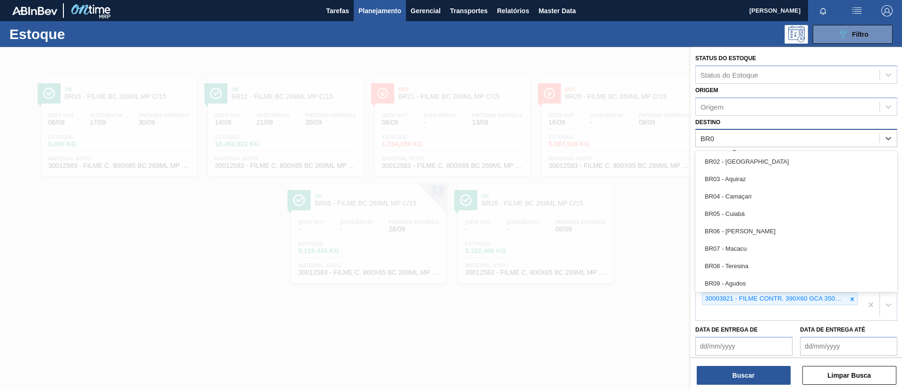
type input "BR07"
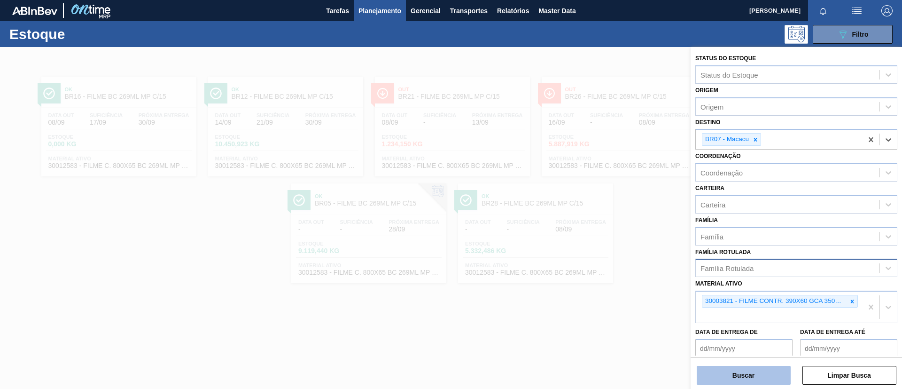
click at [756, 380] on button "Buscar" at bounding box center [744, 374] width 94 height 19
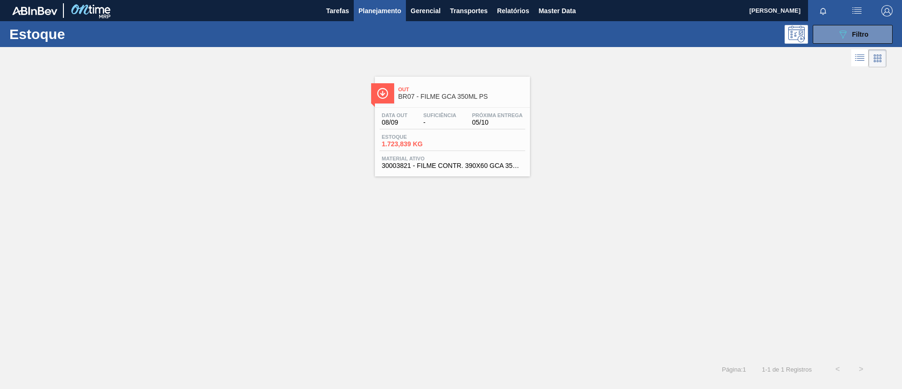
drag, startPoint x: 438, startPoint y: 110, endPoint x: 412, endPoint y: 95, distance: 30.5
click at [439, 109] on div "Data out 08/09 Suficiência - Próxima Entrega 05/10 Estoque 1.723,839 KG Materia…" at bounding box center [452, 140] width 155 height 64
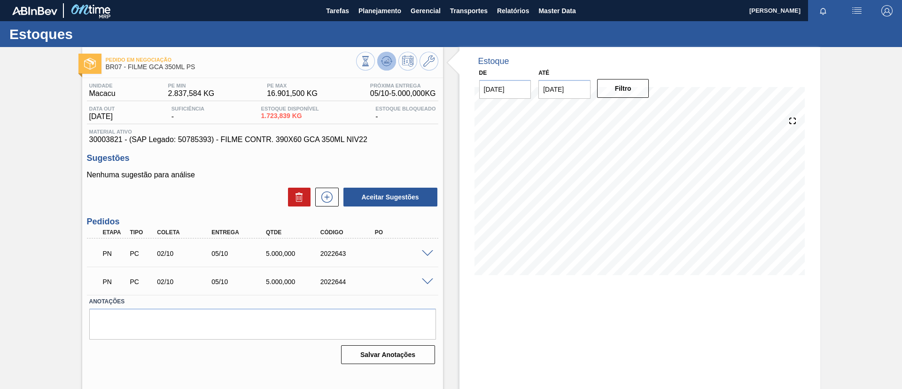
click at [382, 55] on icon at bounding box center [386, 60] width 11 height 11
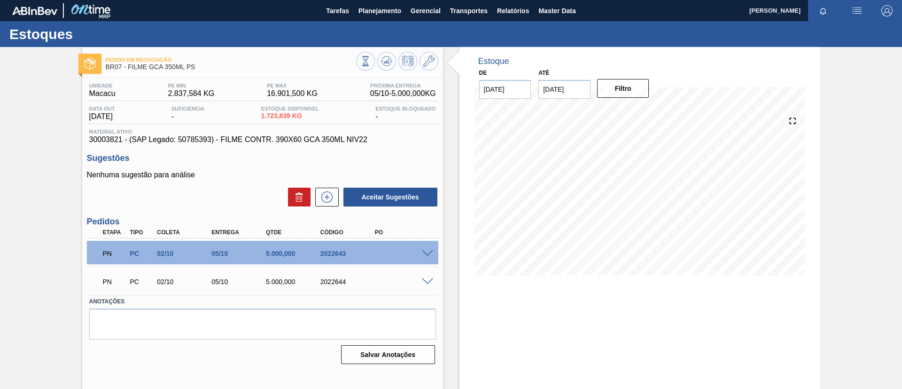
click at [426, 253] on span at bounding box center [427, 253] width 11 height 7
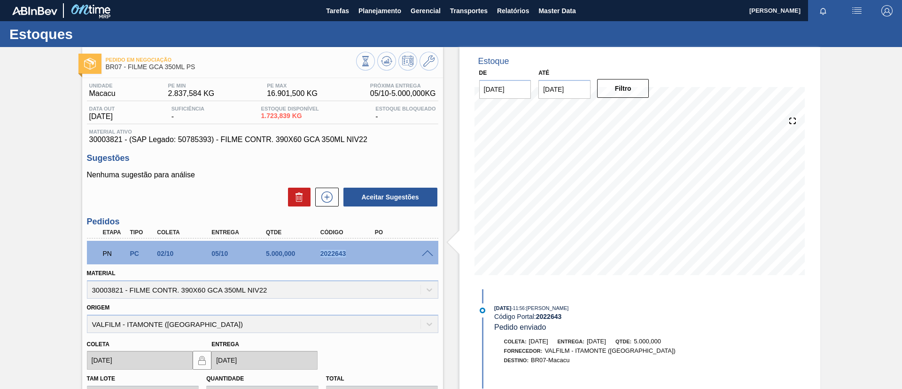
drag, startPoint x: 311, startPoint y: 255, endPoint x: 353, endPoint y: 256, distance: 41.8
click at [353, 256] on div "PN PC 02/10 05/10 5.000,000 2022643" at bounding box center [260, 252] width 327 height 19
copy div "2022643"
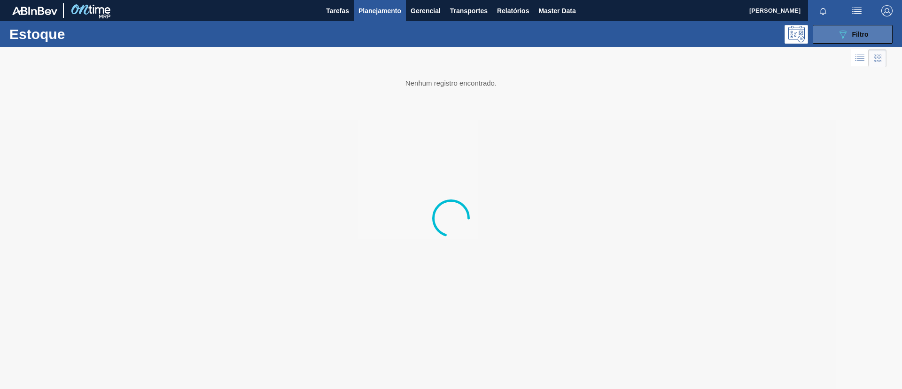
click at [854, 34] on span "Filtro" at bounding box center [860, 35] width 16 height 8
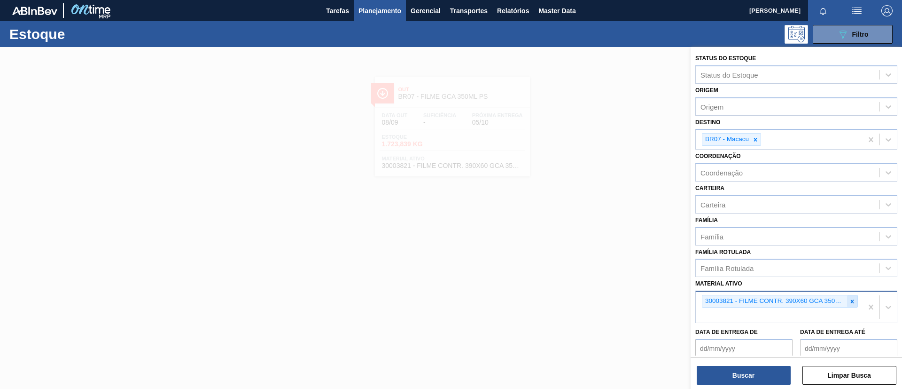
click at [849, 297] on div at bounding box center [852, 301] width 10 height 12
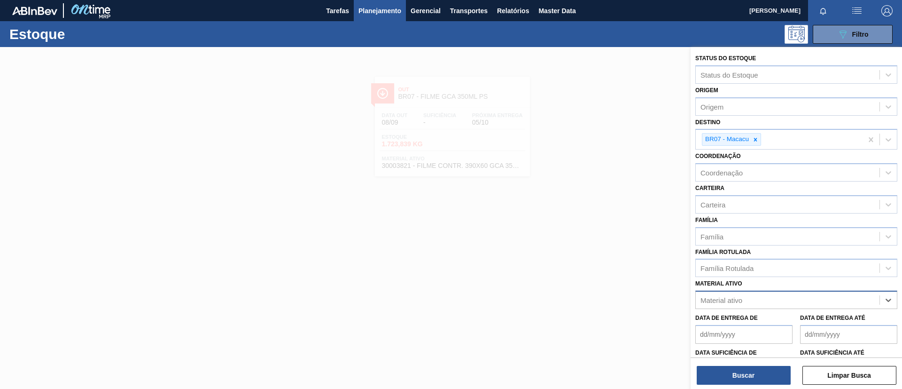
paste ativo "30003623"
type ativo "30003623"
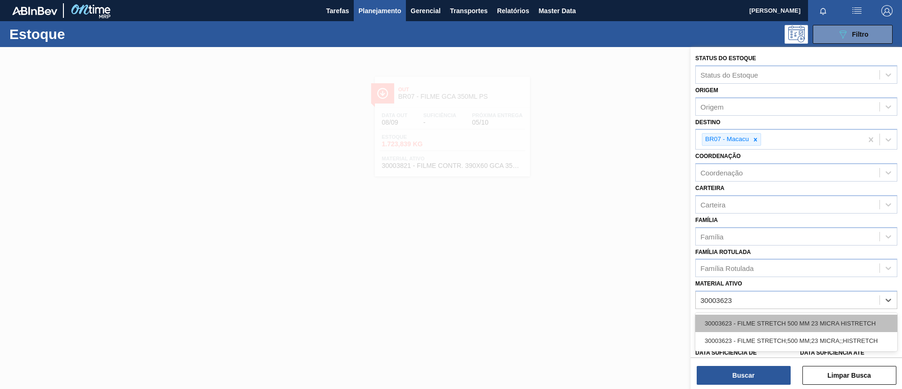
click at [764, 317] on div "30003623 - FILME STRETCH 500 MM 23 MICRA HISTRETCH" at bounding box center [796, 322] width 202 height 17
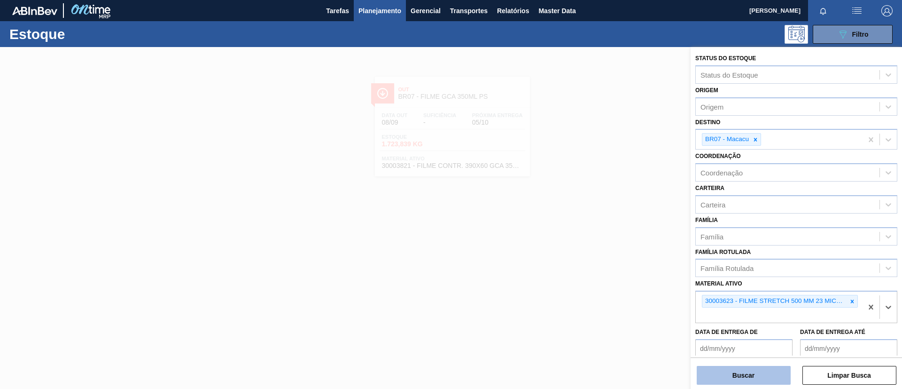
click at [752, 366] on button "Buscar" at bounding box center [744, 374] width 94 height 19
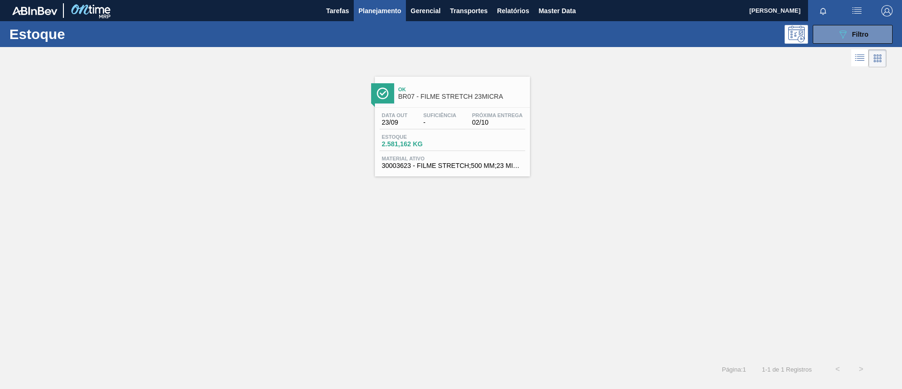
click at [419, 91] on span "Ok" at bounding box center [461, 89] width 127 height 6
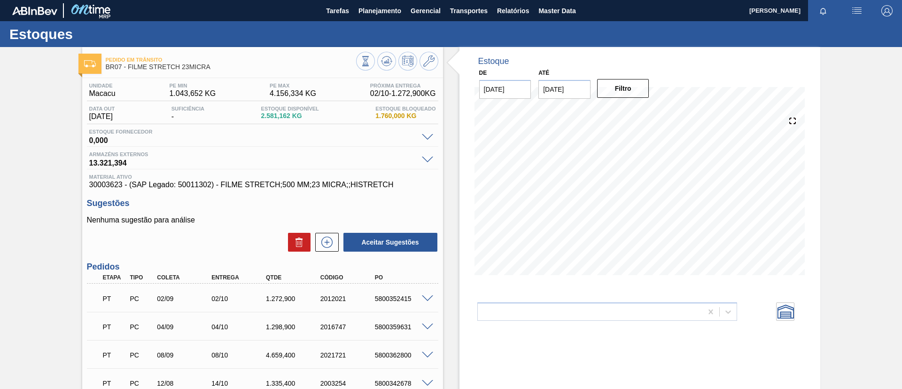
click at [424, 298] on span at bounding box center [427, 298] width 11 height 7
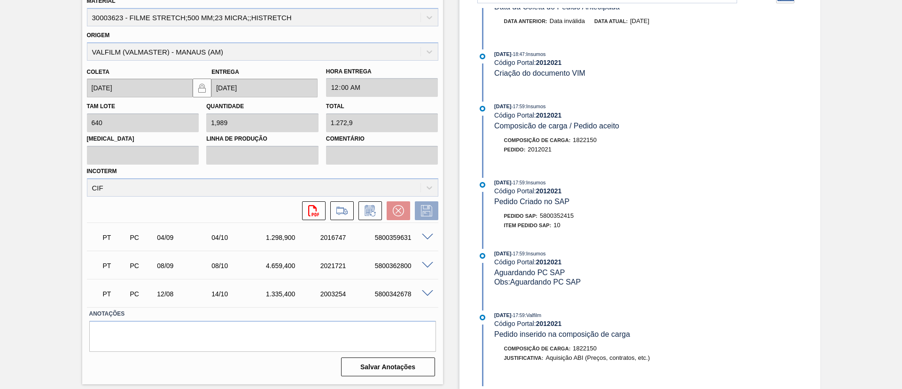
scroll to position [637, 0]
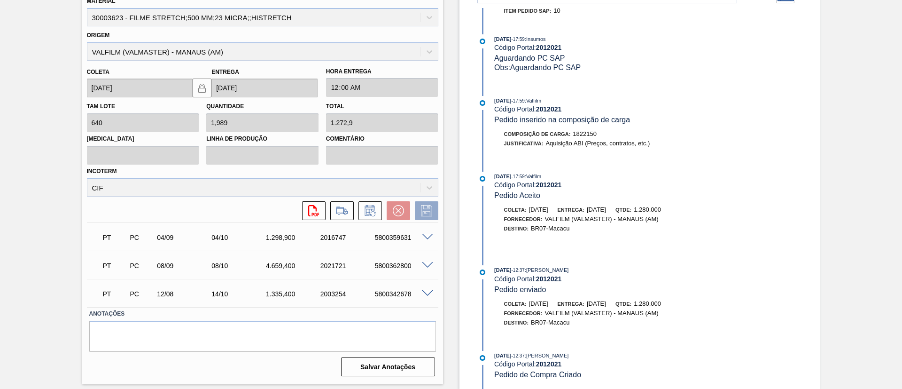
click at [427, 236] on span at bounding box center [427, 236] width 11 height 7
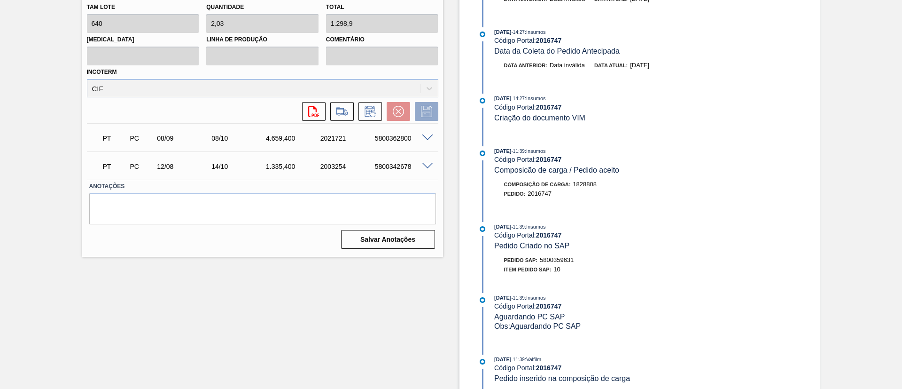
scroll to position [263, 0]
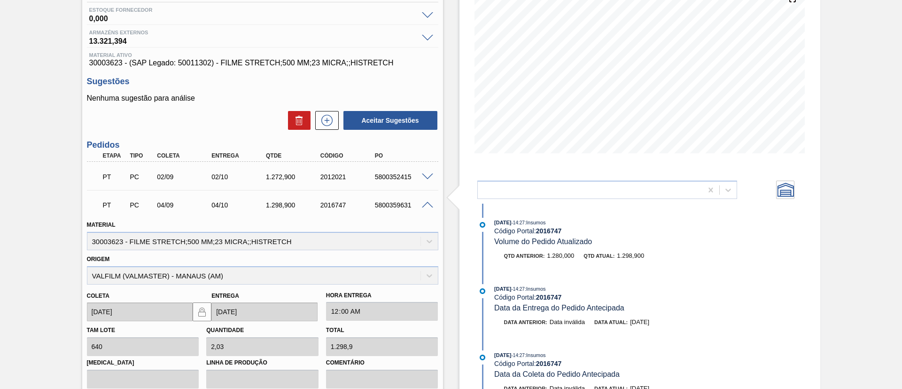
click at [423, 204] on span at bounding box center [427, 205] width 11 height 7
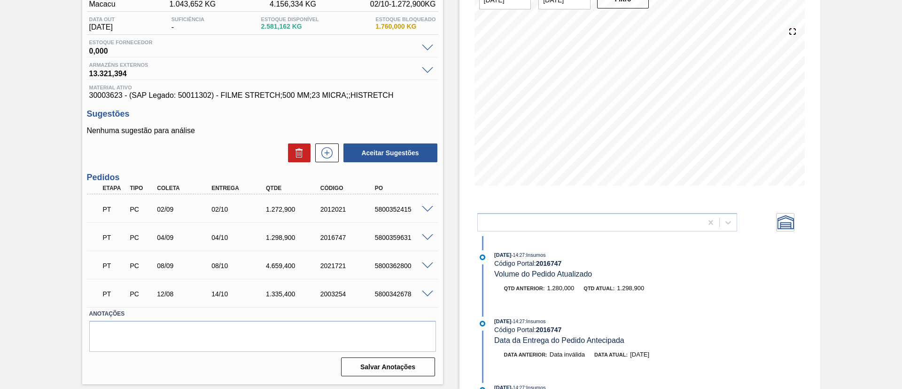
click at [425, 263] on span at bounding box center [427, 265] width 11 height 7
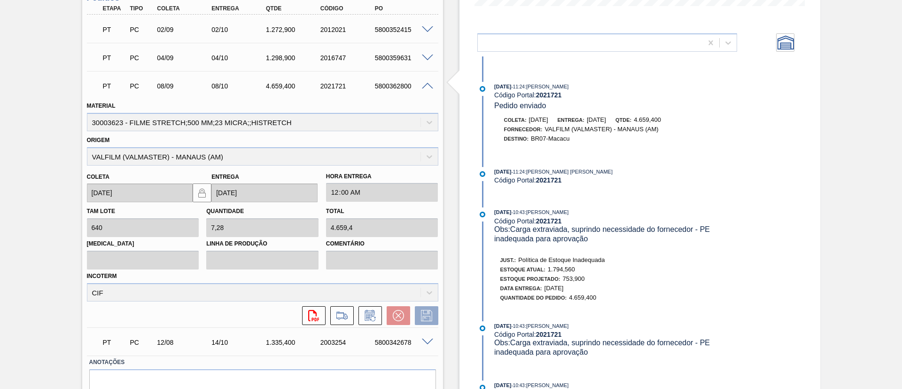
scroll to position [247, 0]
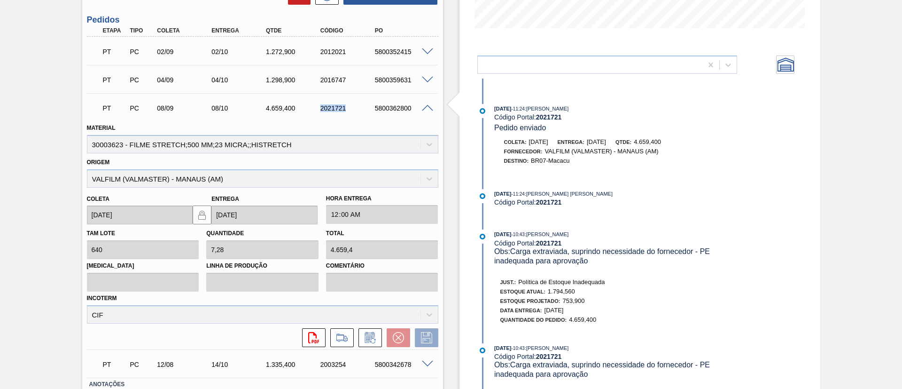
drag, startPoint x: 312, startPoint y: 109, endPoint x: 351, endPoint y: 118, distance: 39.4
click at [351, 118] on div "PT PC 08/09 08/10 4.659,400 2021721 5800362800" at bounding box center [262, 106] width 351 height 23
copy div "2021721"
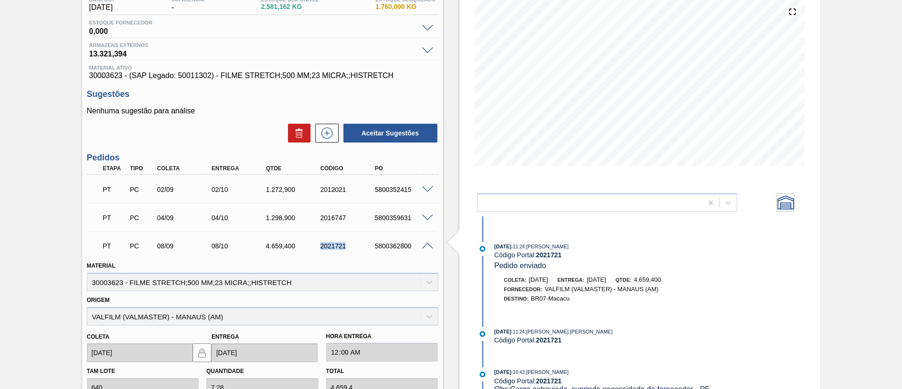
scroll to position [106, 0]
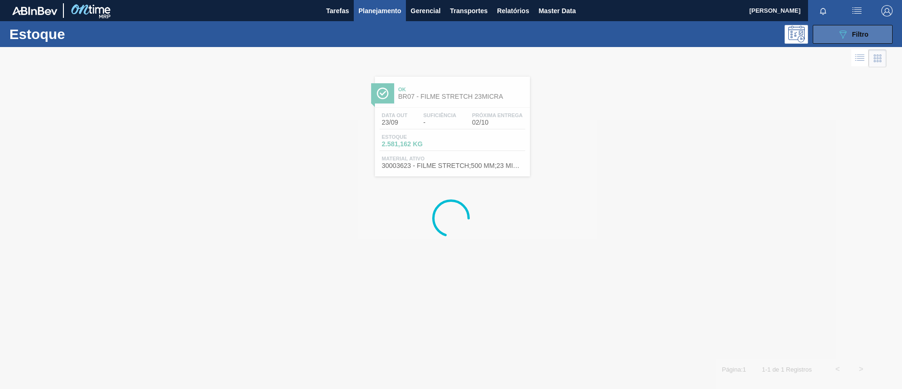
click at [850, 37] on div "089F7B8B-B2A5-4AFE-B5C0-19BA573D28AC Filtro" at bounding box center [852, 34] width 31 height 11
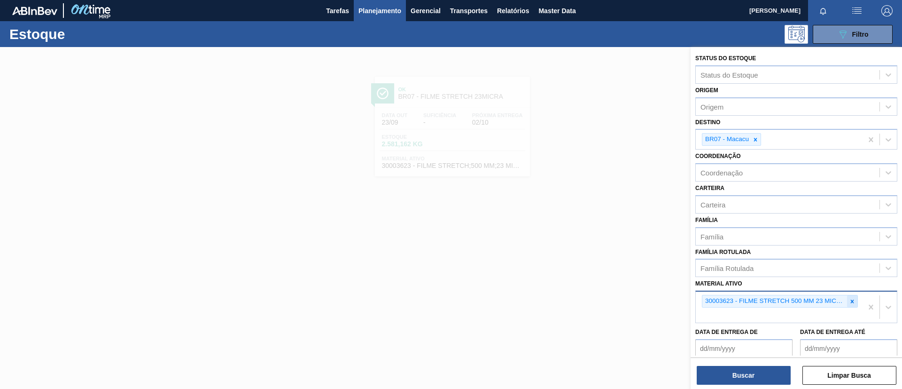
click at [847, 302] on div at bounding box center [852, 301] width 10 height 12
paste ativo "30012508"
type ativo "30012508"
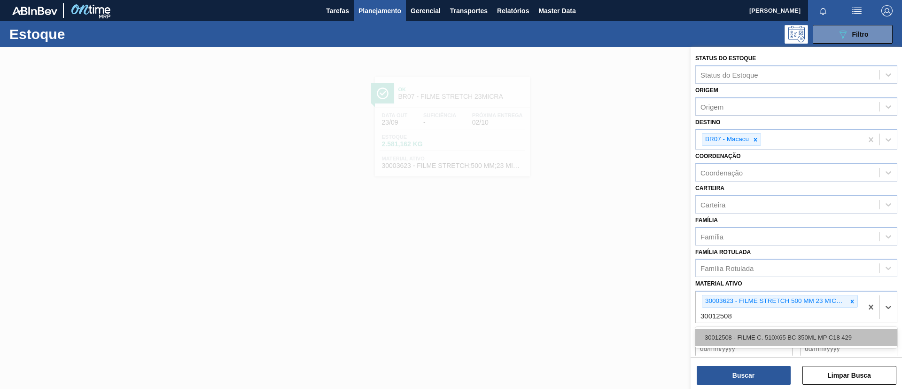
click at [753, 330] on div "30012508 - FILME C. 510X65 BC 350ML MP C18 429" at bounding box center [796, 336] width 202 height 17
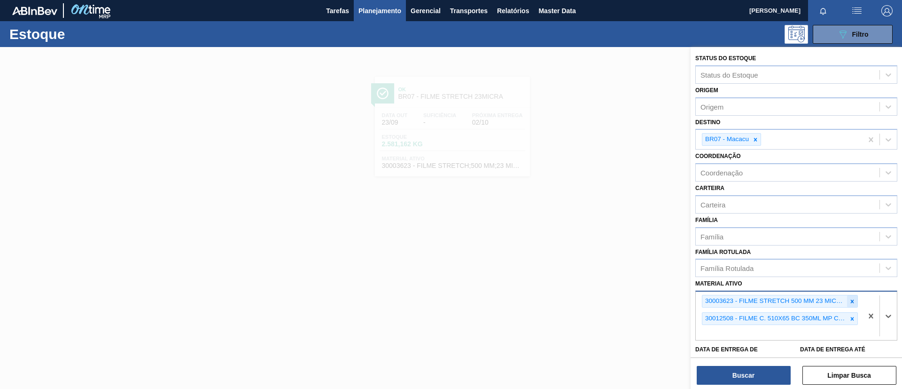
click at [849, 303] on icon at bounding box center [852, 301] width 7 height 7
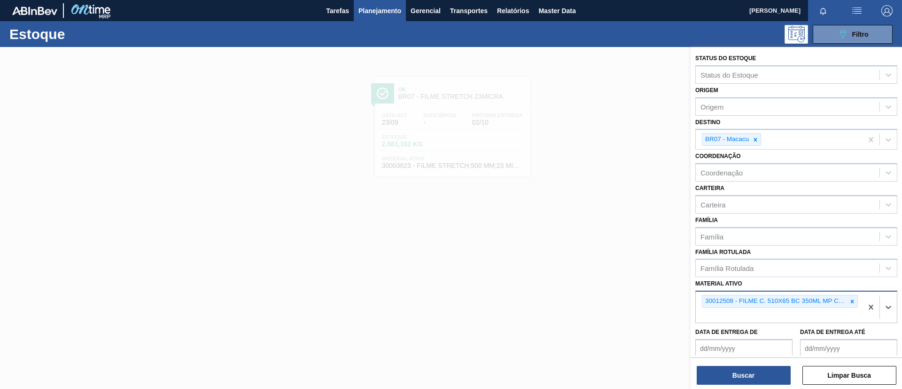
click at [765, 364] on div "Buscar Limpar Busca" at bounding box center [796, 370] width 211 height 26
click at [748, 368] on button "Buscar" at bounding box center [744, 374] width 94 height 19
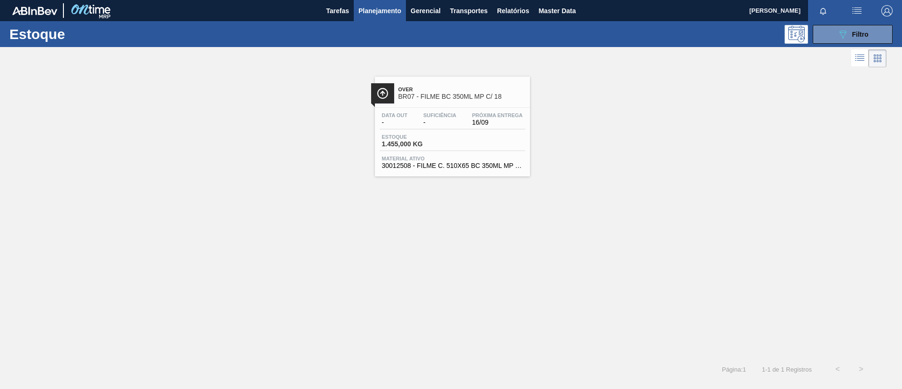
click at [430, 102] on div "Over BR07 - FILME BC 350ML MP C/ 18" at bounding box center [461, 93] width 127 height 21
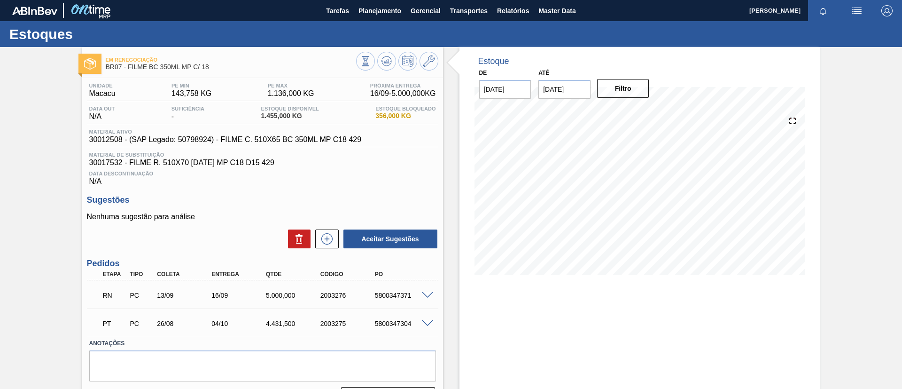
click at [426, 294] on span at bounding box center [427, 295] width 11 height 7
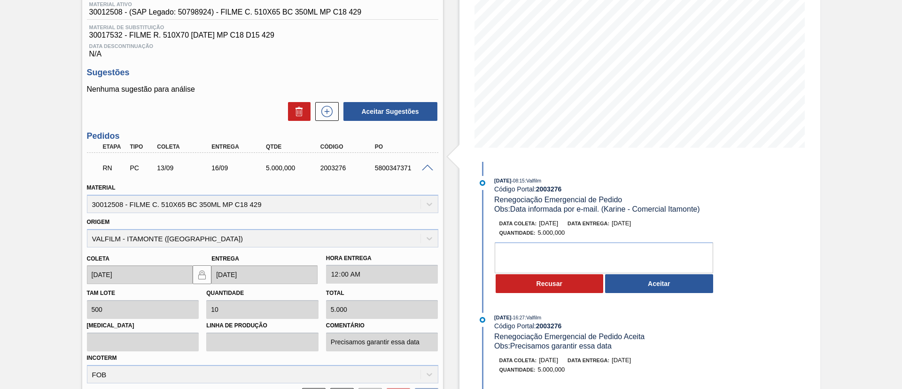
scroll to position [141, 0]
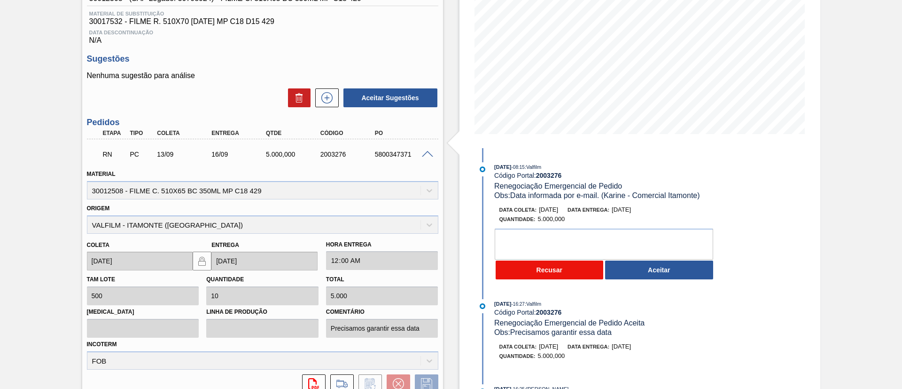
drag, startPoint x: 538, startPoint y: 280, endPoint x: 543, endPoint y: 274, distance: 7.7
click at [539, 280] on div "02/09/2025 - 08:15 : Valfilm Código Portal: 2003276 Renegociação Emergencial de…" at bounding box center [597, 223] width 242 height 123
click at [544, 271] on button "Recusar" at bounding box center [550, 269] width 108 height 19
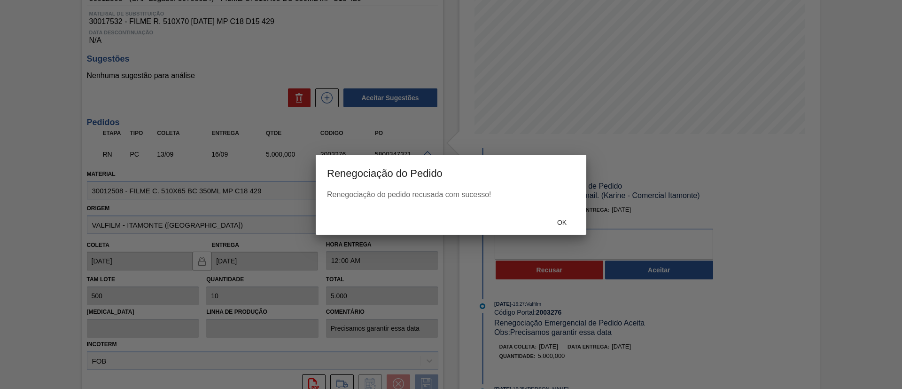
click at [549, 206] on div "Renegociação do pedido recusada com sucesso!" at bounding box center [451, 200] width 271 height 20
click at [554, 210] on div "Ok" at bounding box center [451, 222] width 271 height 24
drag, startPoint x: 554, startPoint y: 213, endPoint x: 553, endPoint y: 223, distance: 10.3
click at [554, 216] on div "Ok" at bounding box center [451, 222] width 271 height 24
click at [553, 222] on span "Ok" at bounding box center [562, 222] width 24 height 8
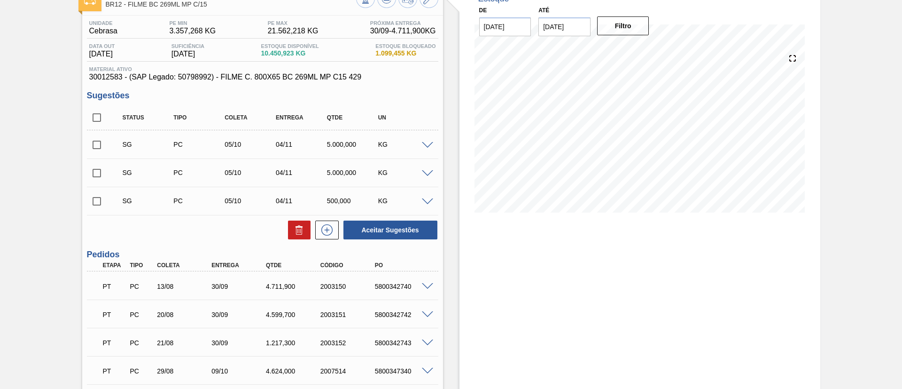
scroll to position [141, 0]
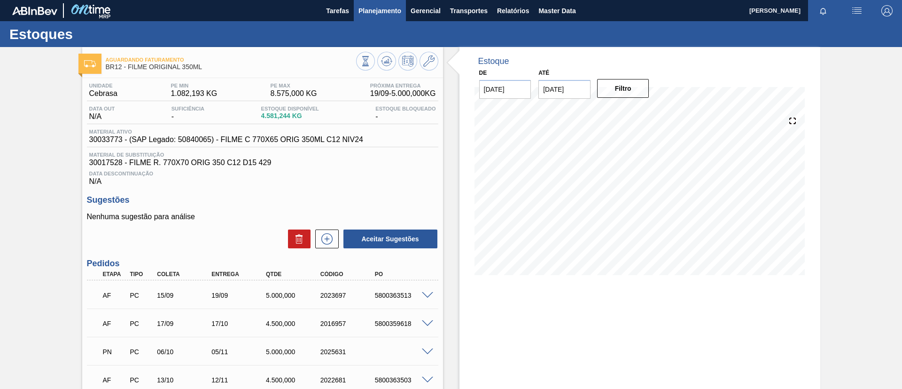
click at [363, 13] on span "Planejamento" at bounding box center [379, 10] width 43 height 11
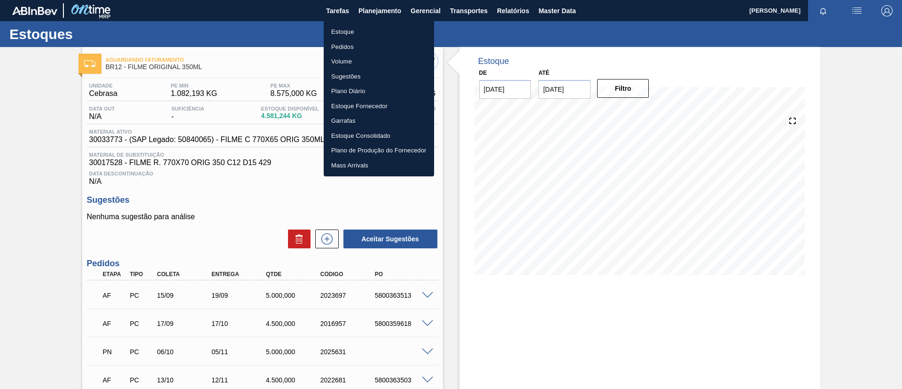
click at [368, 28] on li "Estoque" at bounding box center [379, 31] width 110 height 15
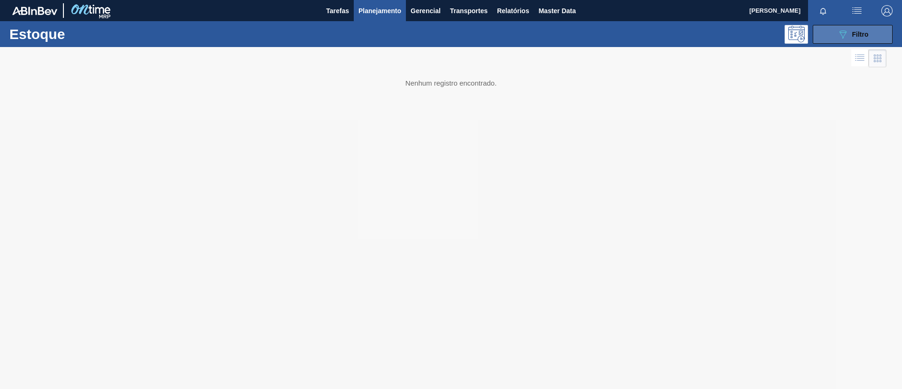
click at [854, 39] on button "089F7B8B-B2A5-4AFE-B5C0-19BA573D28AC Filtro" at bounding box center [853, 34] width 80 height 19
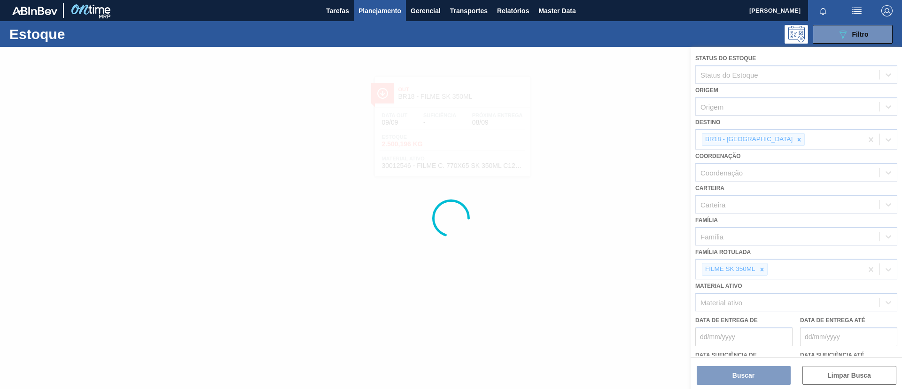
click at [764, 271] on div at bounding box center [451, 218] width 902 height 342
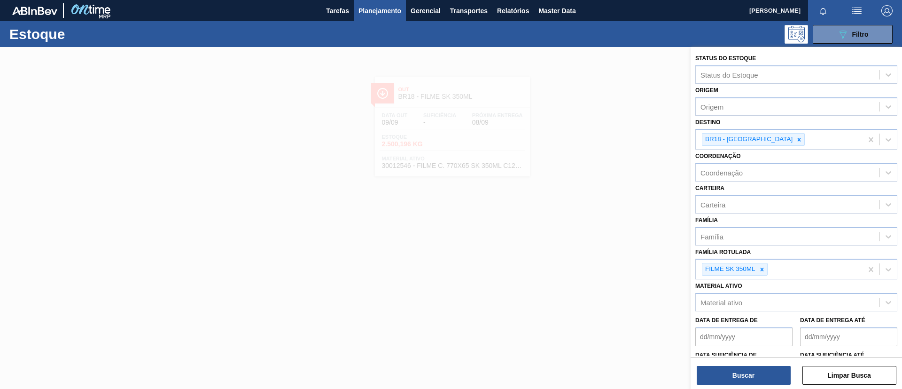
click at [762, 270] on icon at bounding box center [761, 268] width 3 height 3
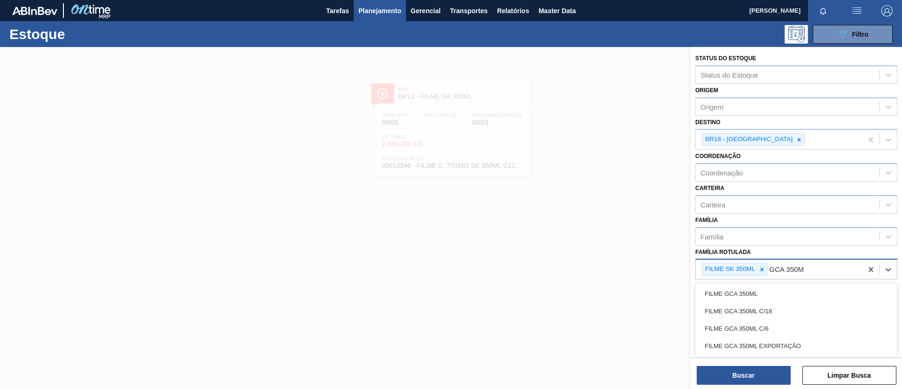
type Rotulada "GCA 350ML"
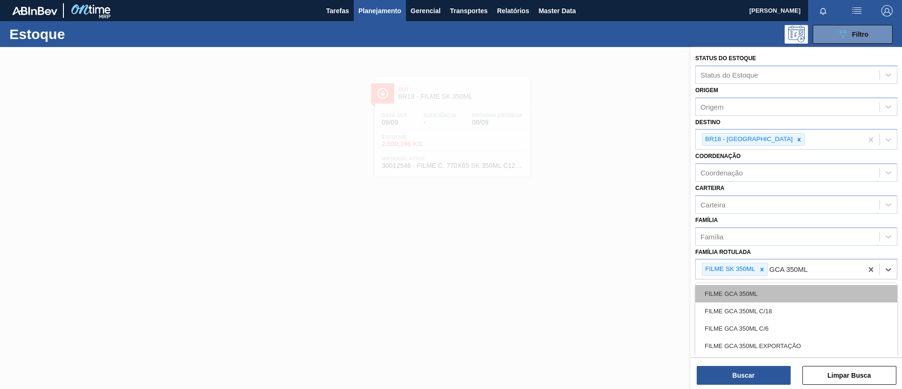
click at [779, 285] on div "FILME GCA 350ML" at bounding box center [796, 293] width 202 height 17
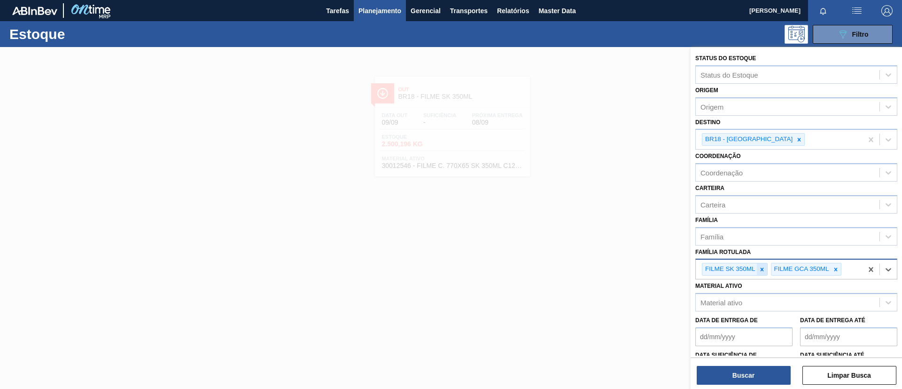
click at [761, 272] on div at bounding box center [762, 269] width 10 height 12
click at [794, 145] on div at bounding box center [799, 139] width 10 height 12
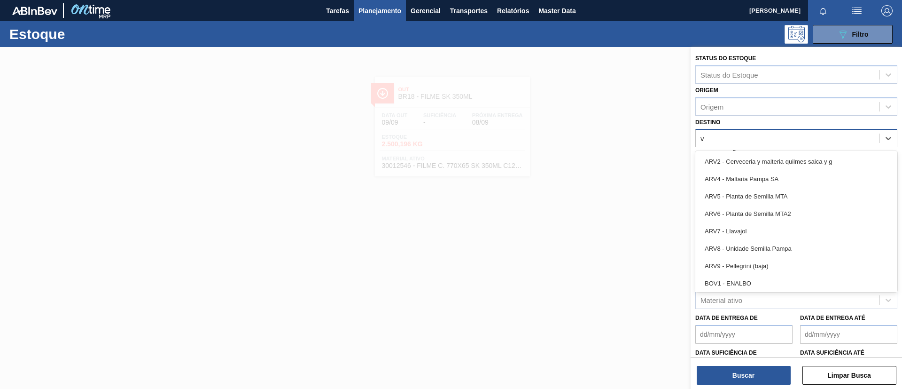
type input "vi"
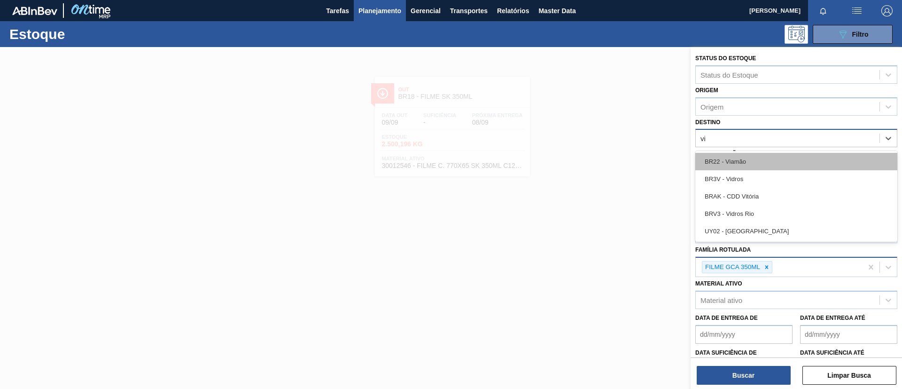
click at [772, 157] on div "BR22 - Viamão" at bounding box center [796, 161] width 202 height 17
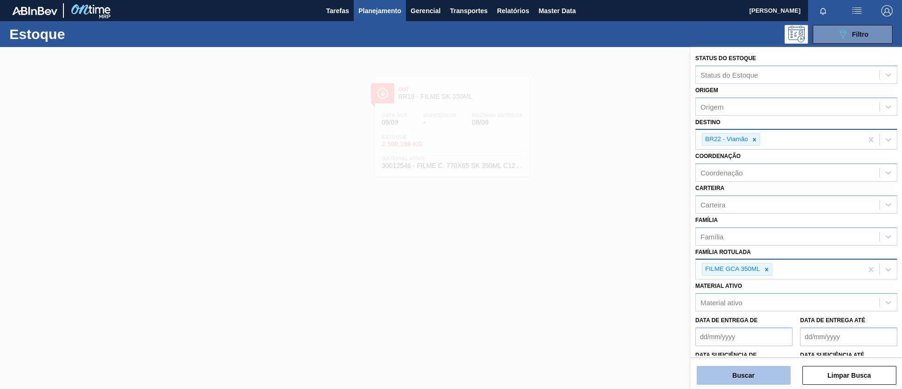
click at [752, 369] on button "Buscar" at bounding box center [744, 374] width 94 height 19
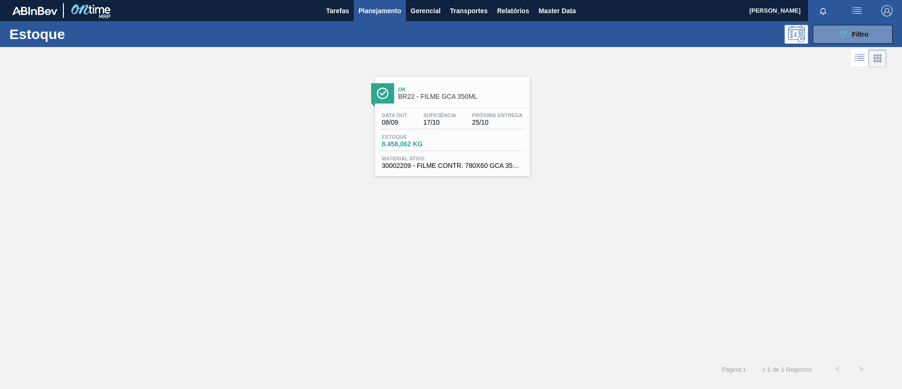
click at [446, 104] on div "Ok BR22 - FILME GCA 350ML Data out 08/09 Suficiência 17/10 Próxima Entrega 25/1…" at bounding box center [452, 127] width 155 height 100
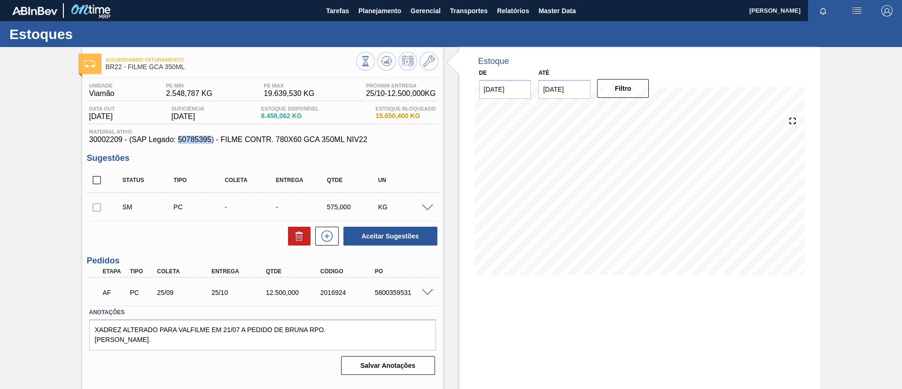
drag, startPoint x: 179, startPoint y: 141, endPoint x: 210, endPoint y: 143, distance: 31.6
click at [210, 143] on span "30002209 - (SAP Legado: 50785395) - FILME CONTR. 780X60 GCA 350ML NIV22" at bounding box center [262, 139] width 347 height 8
copy span "50785395"
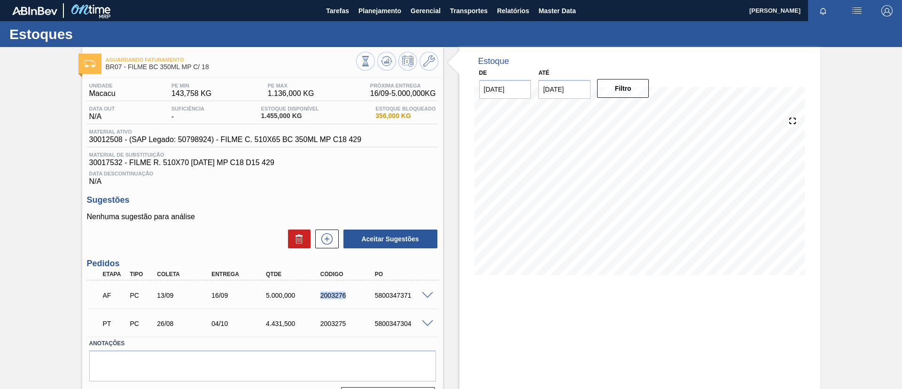
drag, startPoint x: 327, startPoint y: 295, endPoint x: 350, endPoint y: 297, distance: 23.6
click at [350, 297] on div "2003276" at bounding box center [348, 295] width 61 height 8
copy div "2003276"
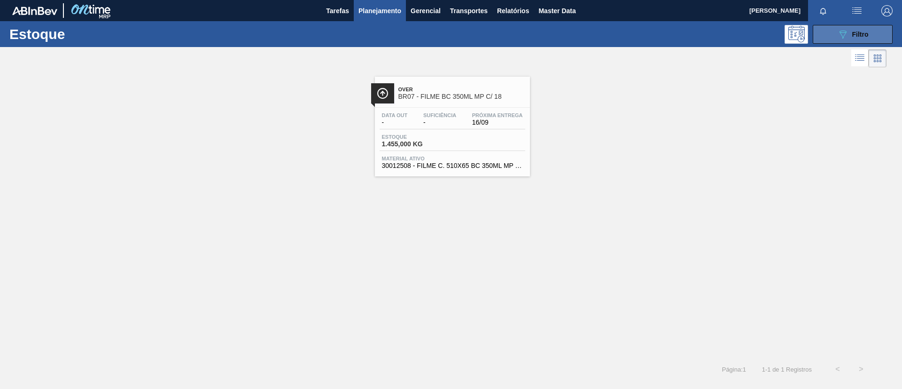
click at [839, 31] on icon "089F7B8B-B2A5-4AFE-B5C0-19BA573D28AC" at bounding box center [842, 34] width 11 height 11
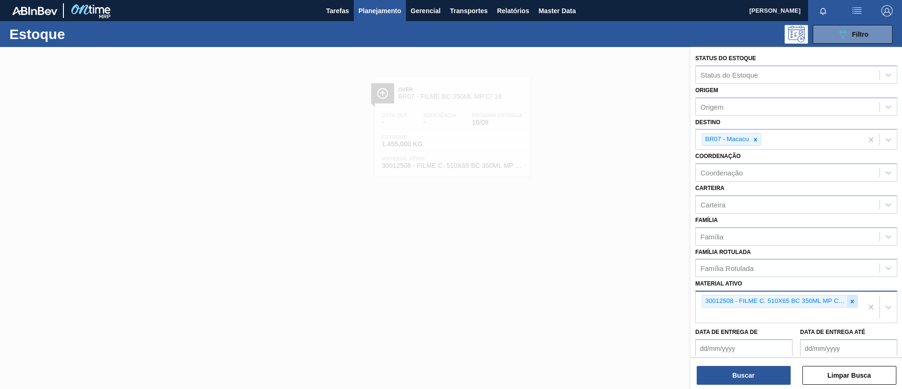
click at [853, 299] on icon at bounding box center [852, 301] width 7 height 7
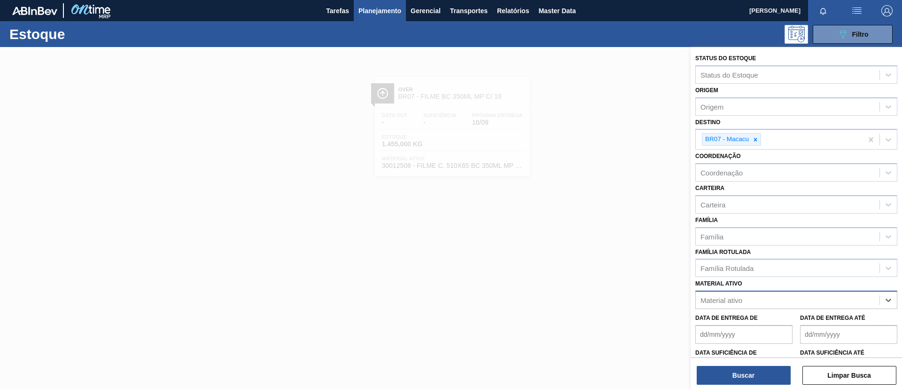
paste ativo "30012506"
type ativo "30012506"
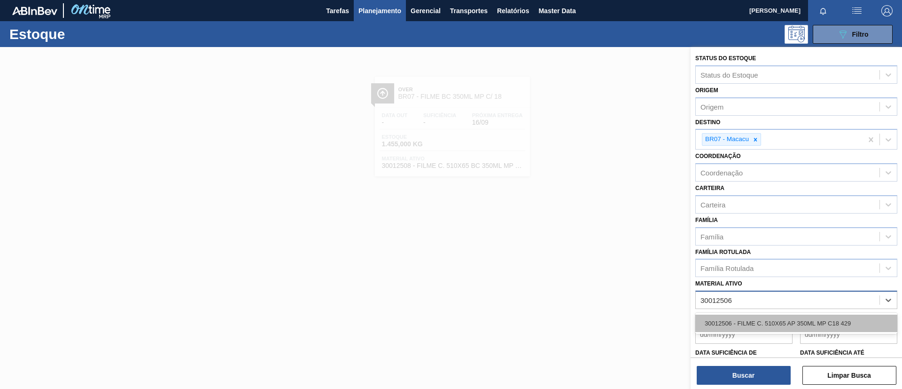
click at [772, 322] on div "30012506 - FILME C. 510X65 AP 350ML MP C18 429" at bounding box center [796, 322] width 202 height 17
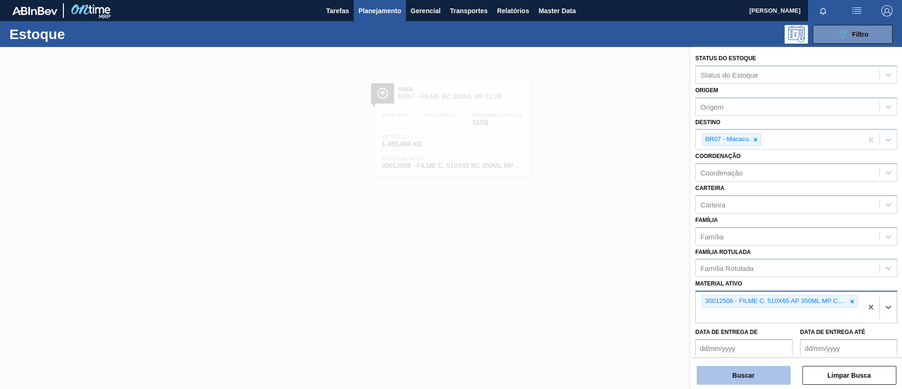
click at [762, 366] on button "Buscar" at bounding box center [744, 374] width 94 height 19
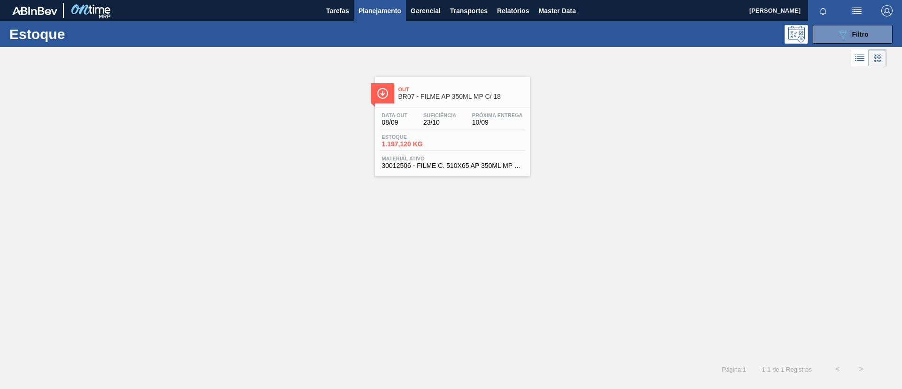
click at [452, 104] on div "Out BR07 - FILME AP 350ML MP C/ 18 Data out 08/09 Suficiência 23/10 Próxima Ent…" at bounding box center [452, 127] width 155 height 100
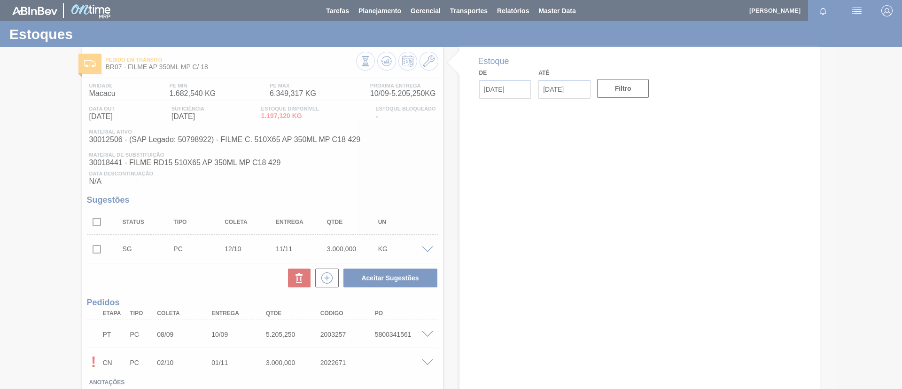
click at [426, 333] on div at bounding box center [451, 194] width 902 height 389
click at [424, 334] on div at bounding box center [451, 194] width 902 height 389
click at [427, 335] on div at bounding box center [451, 194] width 902 height 389
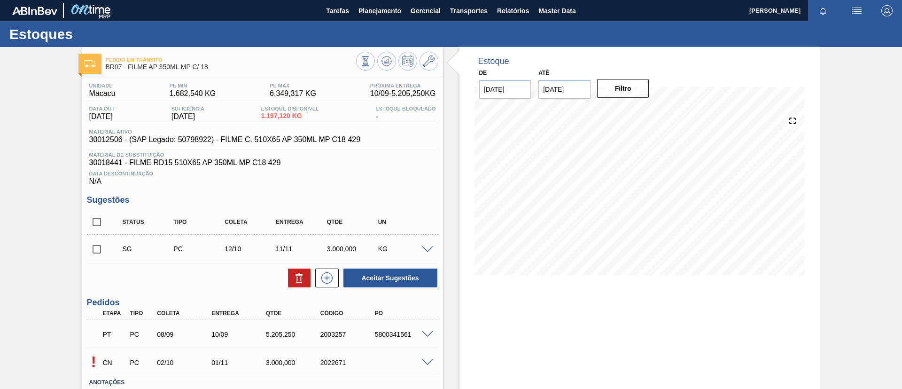
click at [429, 336] on div "5800341561" at bounding box center [403, 334] width 61 height 8
click at [427, 333] on span at bounding box center [427, 334] width 11 height 7
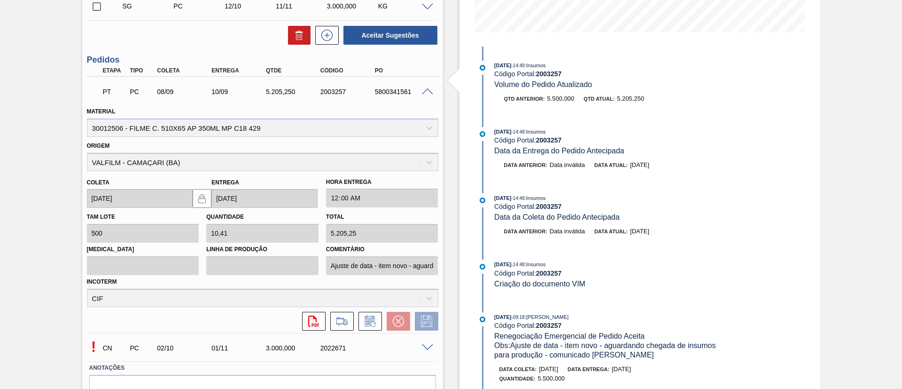
scroll to position [211, 0]
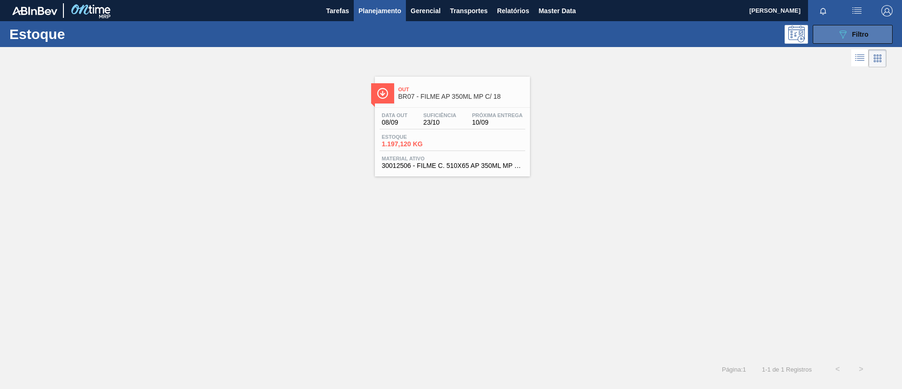
click at [842, 35] on icon "089F7B8B-B2A5-4AFE-B5C0-19BA573D28AC" at bounding box center [842, 34] width 11 height 11
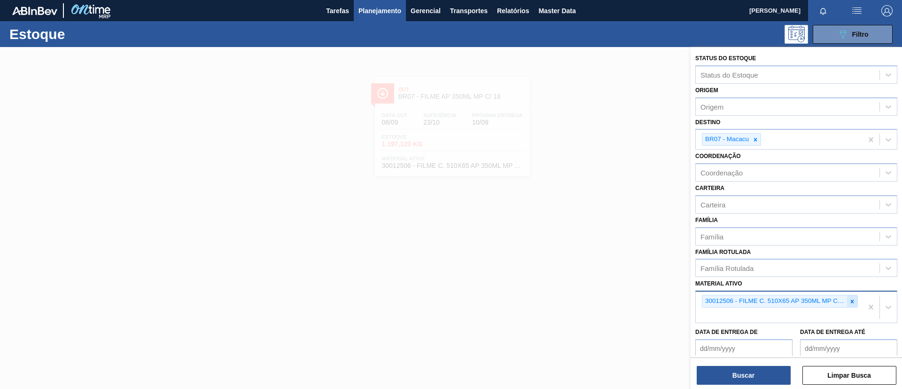
click at [852, 298] on icon at bounding box center [852, 301] width 7 height 7
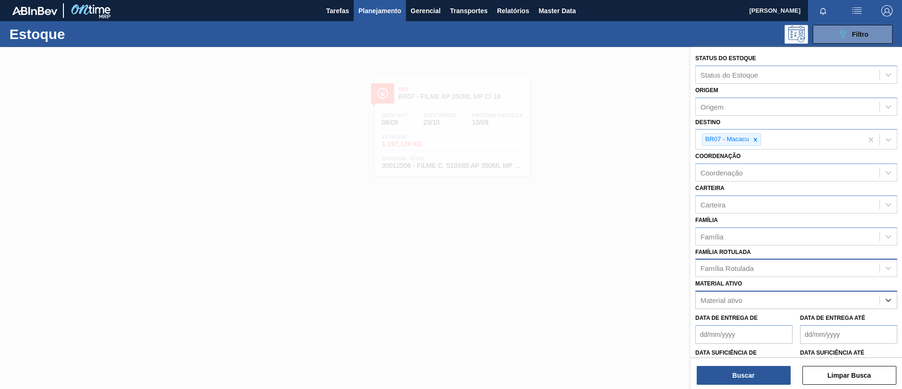
click at [754, 274] on div "Família Rotulada" at bounding box center [788, 268] width 184 height 14
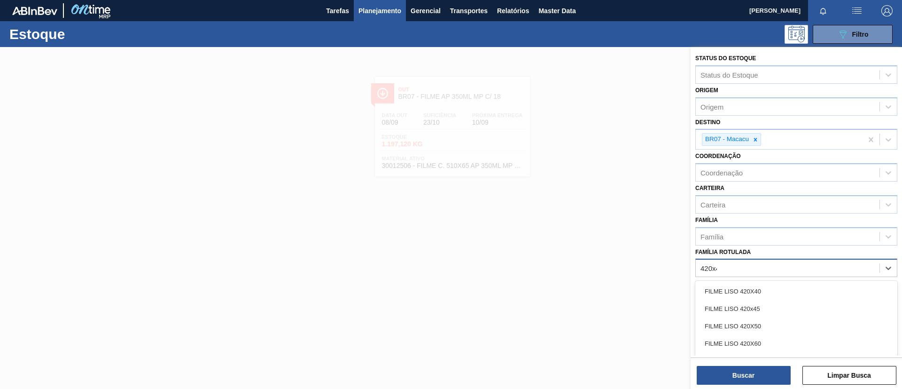
type Rotulada "420x45"
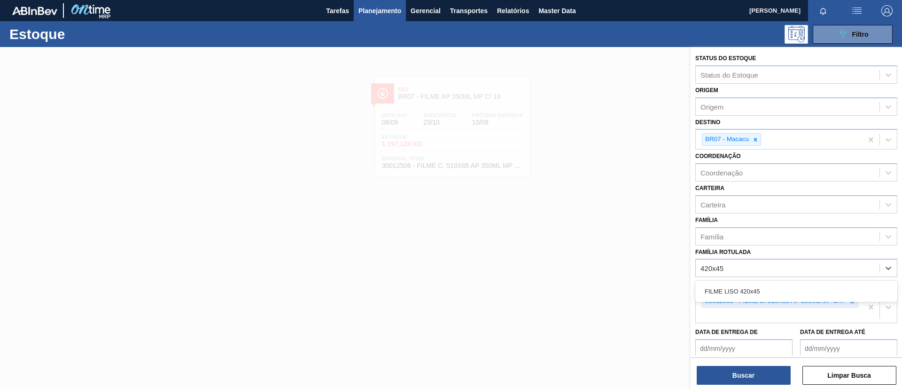
click at [765, 294] on div "FILME LISO 420x45" at bounding box center [796, 290] width 202 height 17
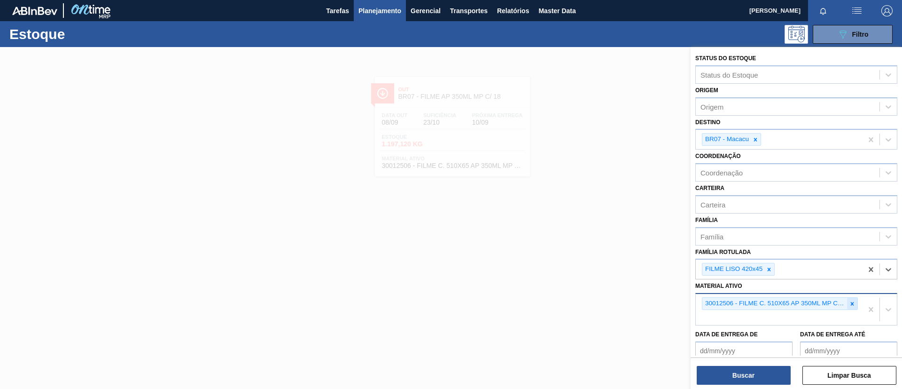
click at [850, 305] on icon at bounding box center [852, 303] width 7 height 7
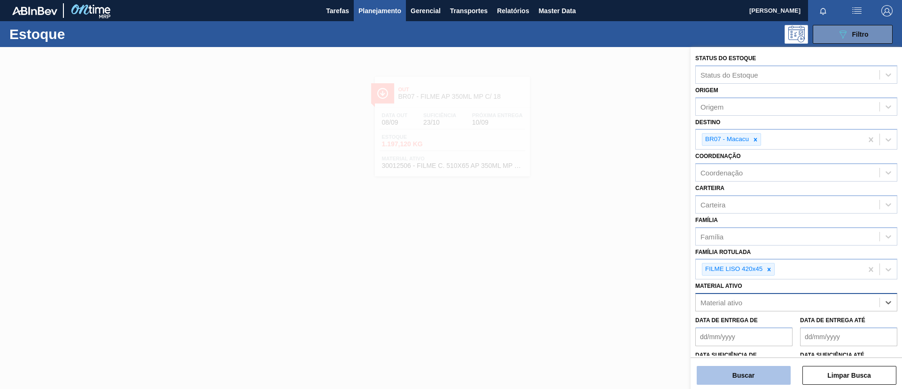
click at [760, 372] on button "Buscar" at bounding box center [744, 374] width 94 height 19
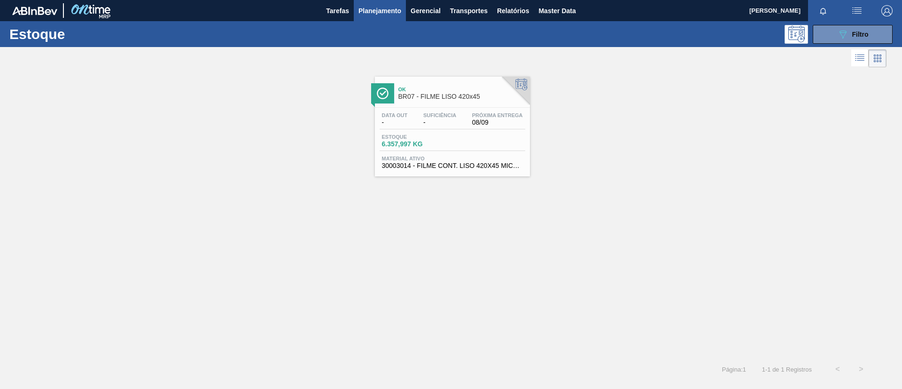
click at [477, 117] on span "Próxima Entrega" at bounding box center [497, 115] width 51 height 6
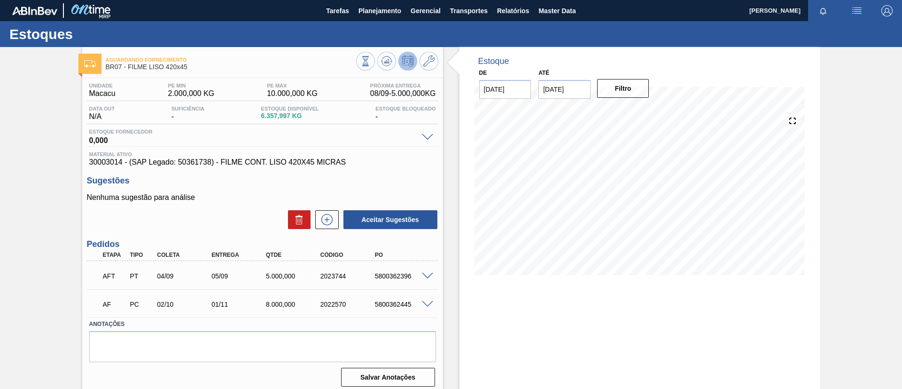
click at [428, 272] on div at bounding box center [429, 275] width 19 height 7
click at [428, 276] on span at bounding box center [427, 275] width 11 height 7
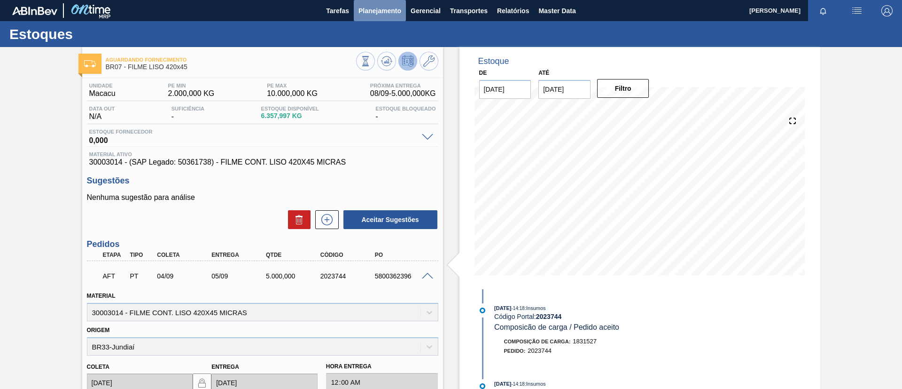
click at [383, 16] on span "Planejamento" at bounding box center [379, 10] width 43 height 11
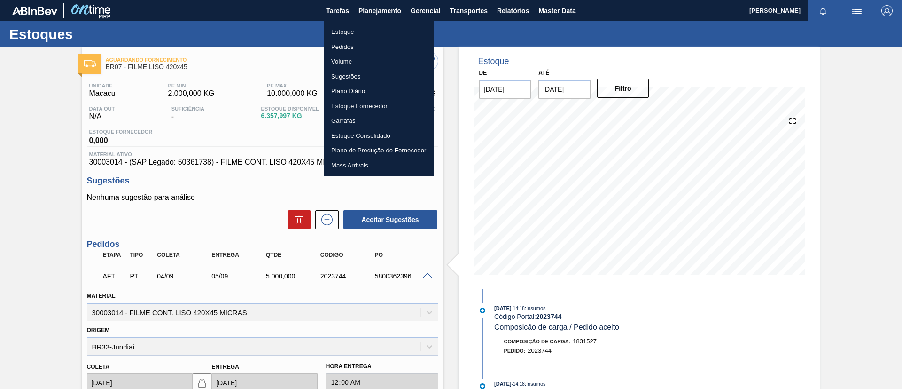
click at [385, 31] on li "Estoque" at bounding box center [379, 31] width 110 height 15
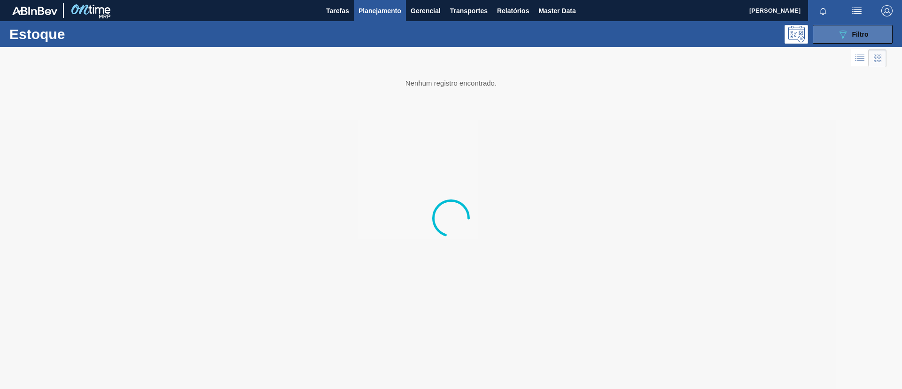
click at [820, 38] on button "089F7B8B-B2A5-4AFE-B5C0-19BA573D28AC Filtro" at bounding box center [853, 34] width 80 height 19
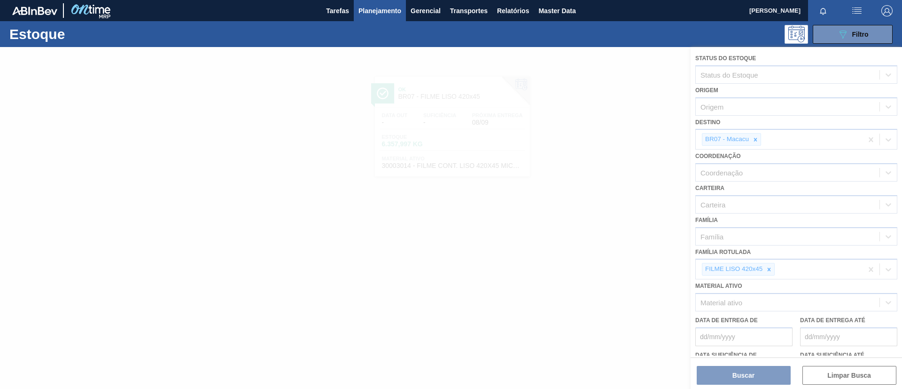
click at [771, 269] on div at bounding box center [451, 218] width 902 height 342
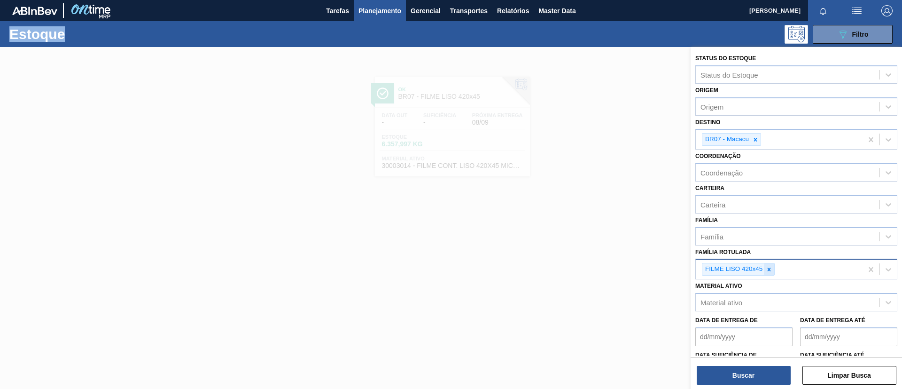
click at [770, 269] on icon at bounding box center [769, 268] width 3 height 3
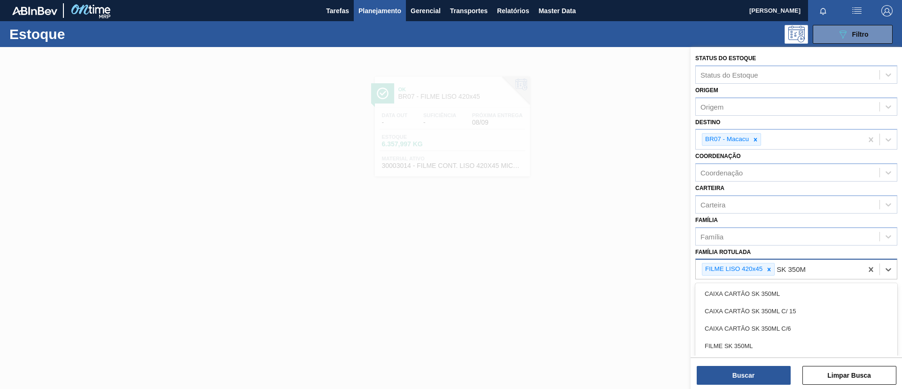
type Rotulada "SK 350ML"
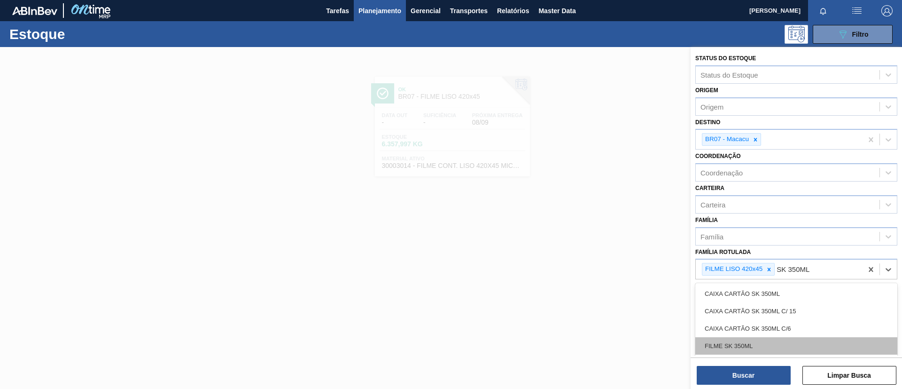
click at [751, 337] on div "FILME SK 350ML" at bounding box center [796, 345] width 202 height 17
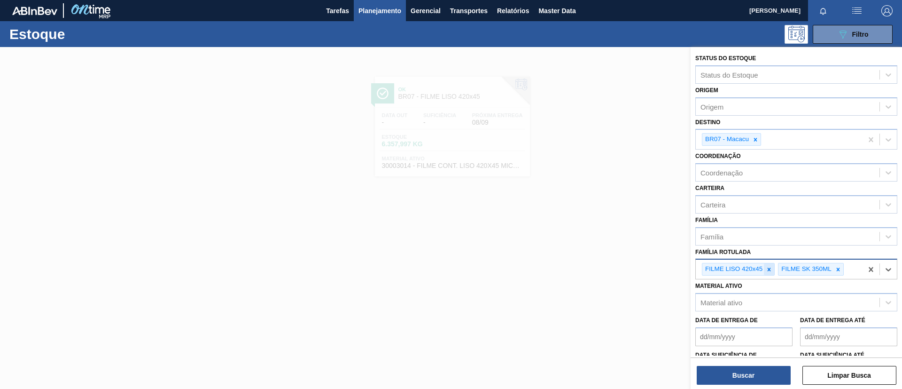
click at [766, 270] on icon at bounding box center [769, 269] width 7 height 7
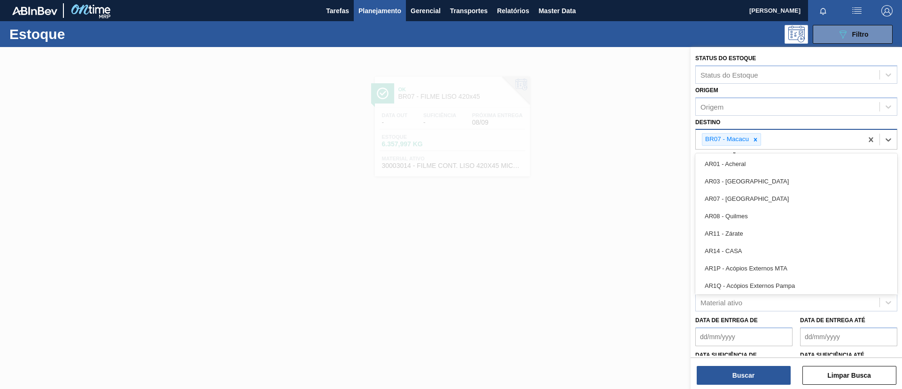
click at [756, 145] on div "BR07 - Macacu" at bounding box center [731, 139] width 59 height 13
click at [754, 140] on icon at bounding box center [755, 139] width 7 height 7
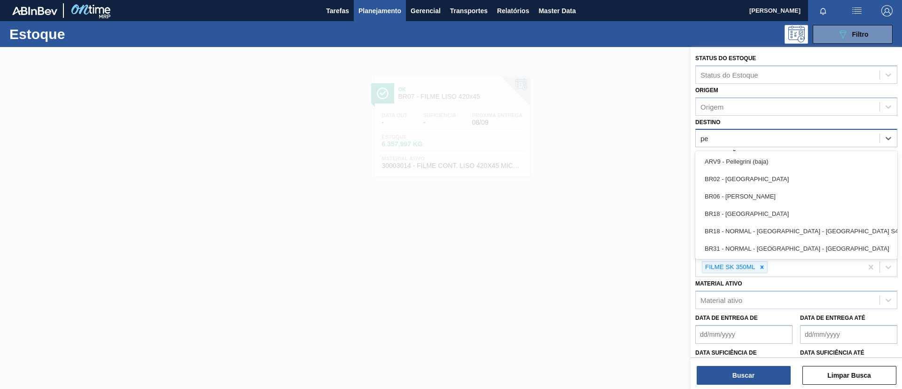
type input "per"
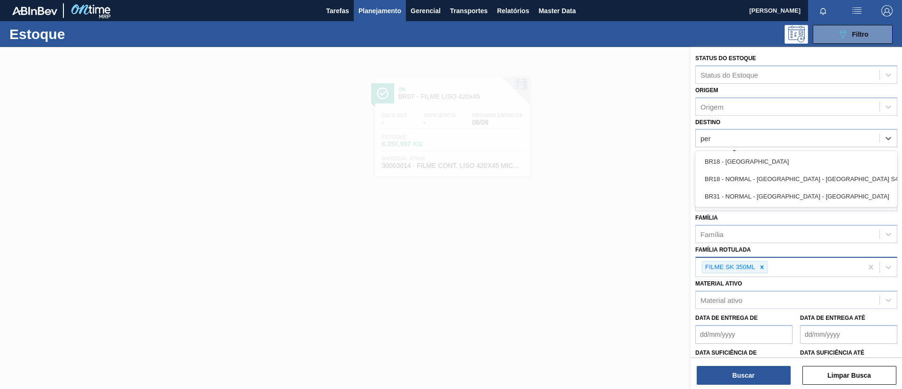
drag, startPoint x: 761, startPoint y: 163, endPoint x: 760, endPoint y: 179, distance: 15.5
click at [760, 163] on div "BR18 - [GEOGRAPHIC_DATA]" at bounding box center [796, 161] width 202 height 17
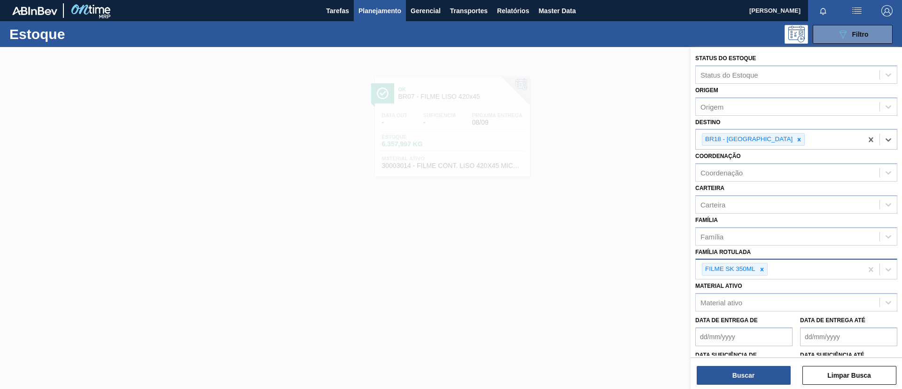
click at [750, 365] on div "Buscar Limpar Busca" at bounding box center [796, 370] width 211 height 26
click at [754, 370] on button "Buscar" at bounding box center [744, 374] width 94 height 19
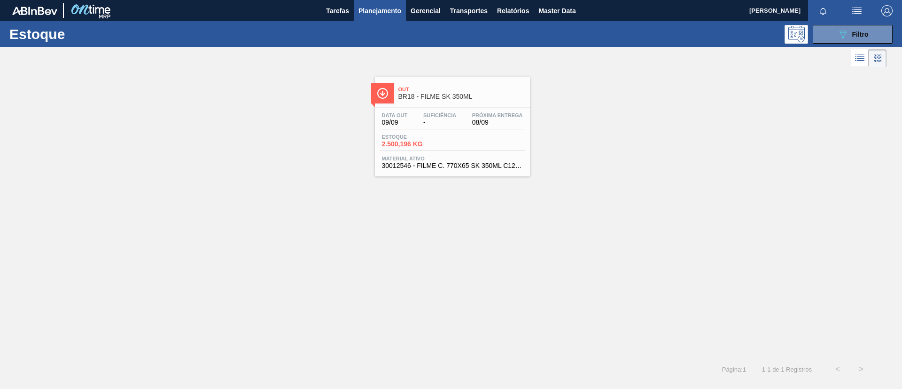
click at [474, 106] on div "Out BR18 - FILME SK 350ML Data out 09/09 Suficiência - Próxima Entrega 08/09 Es…" at bounding box center [452, 127] width 155 height 100
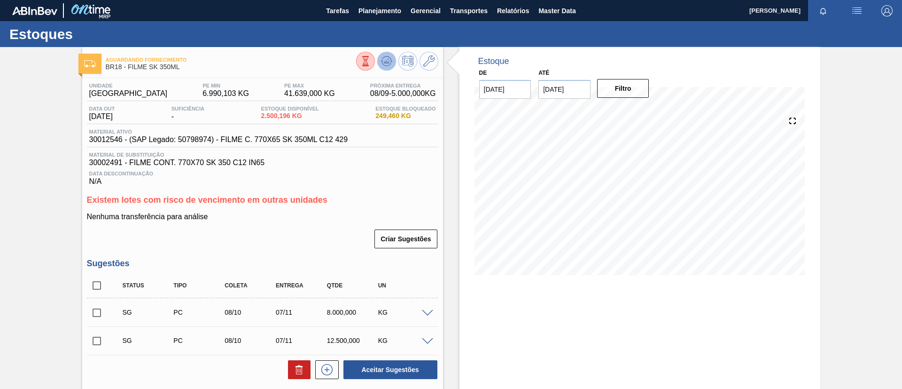
click at [388, 61] on icon at bounding box center [386, 61] width 6 height 4
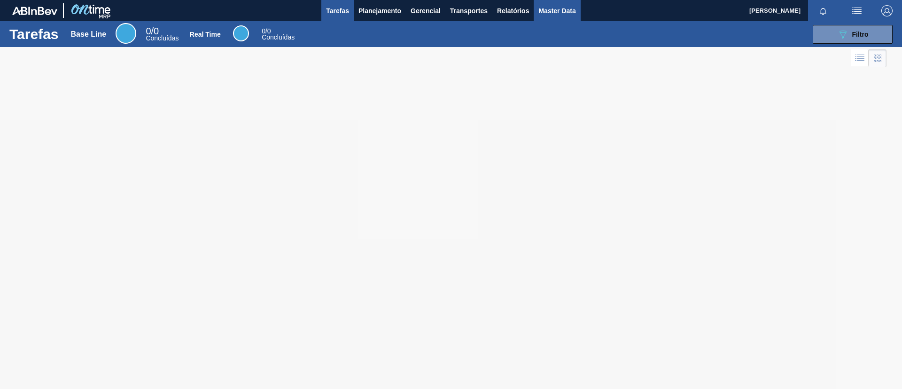
click at [563, 4] on button "Master Data" at bounding box center [557, 10] width 47 height 21
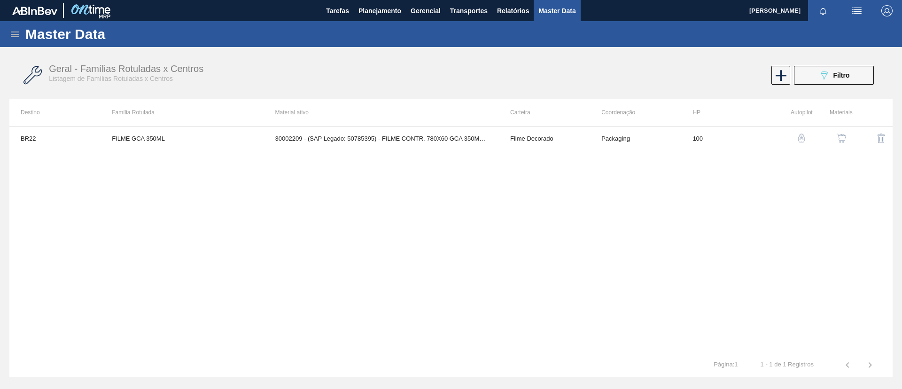
click at [12, 32] on icon at bounding box center [15, 34] width 8 height 6
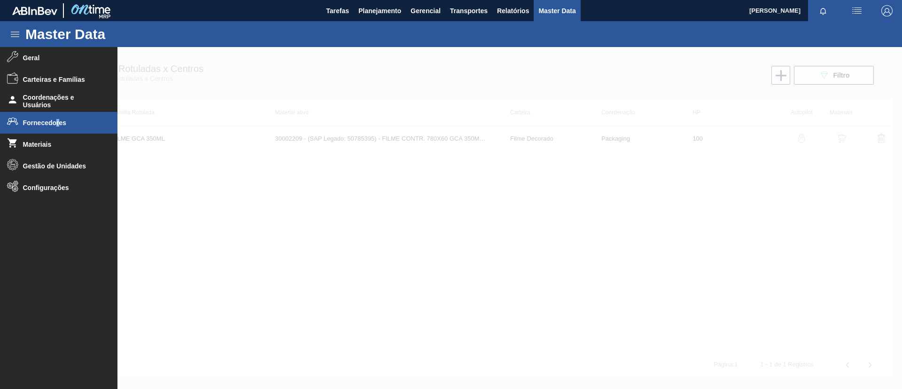
click at [58, 117] on li "Fornecedores" at bounding box center [58, 123] width 117 height 22
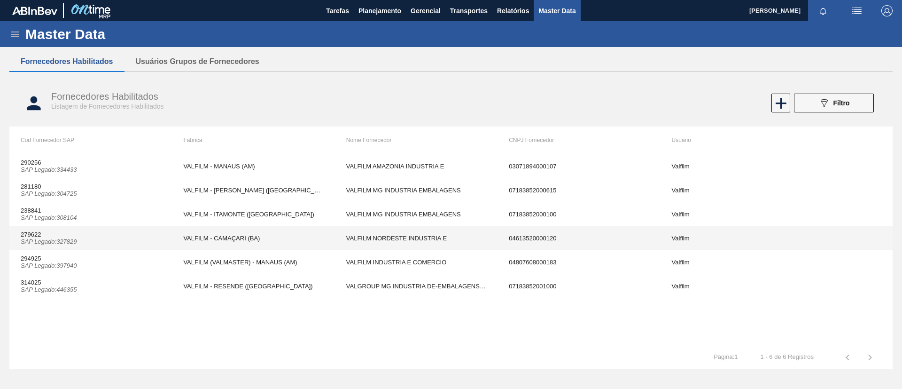
click at [142, 238] on td "279622 SAP Legado : 327829" at bounding box center [90, 238] width 163 height 24
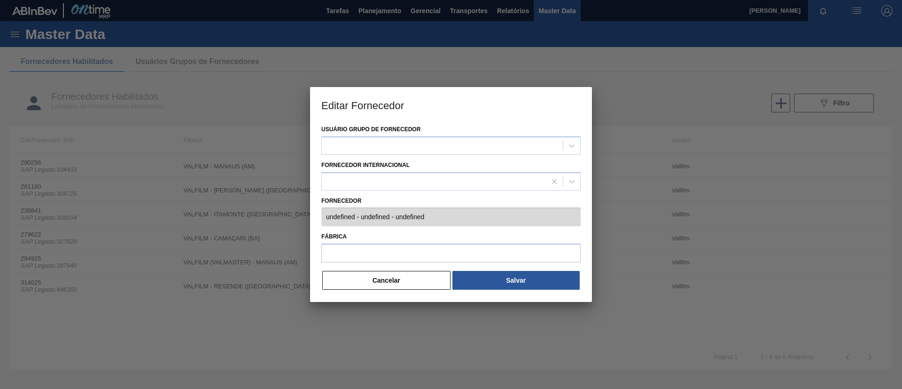
type input "279622 (SAP Legado: 327829) - VALFILM NORDESTE INDUSTRIA E - 04613520000120"
type input "VALFILM - CAMAÇARI (BA)"
click at [525, 387] on div at bounding box center [451, 194] width 902 height 389
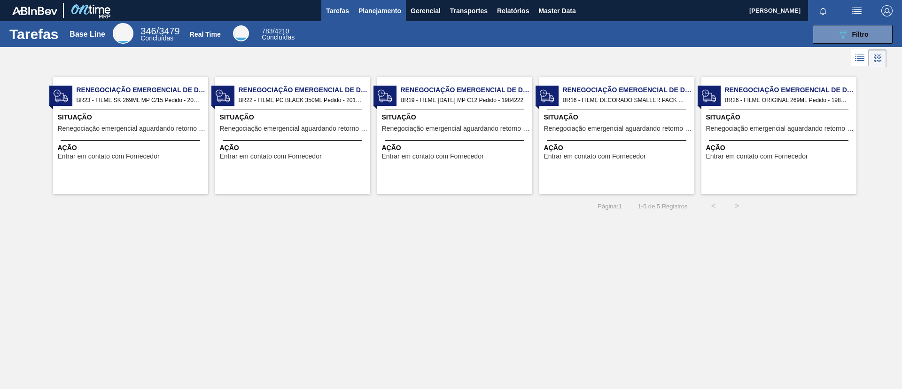
click at [354, 10] on button "Planejamento" at bounding box center [380, 10] width 52 height 21
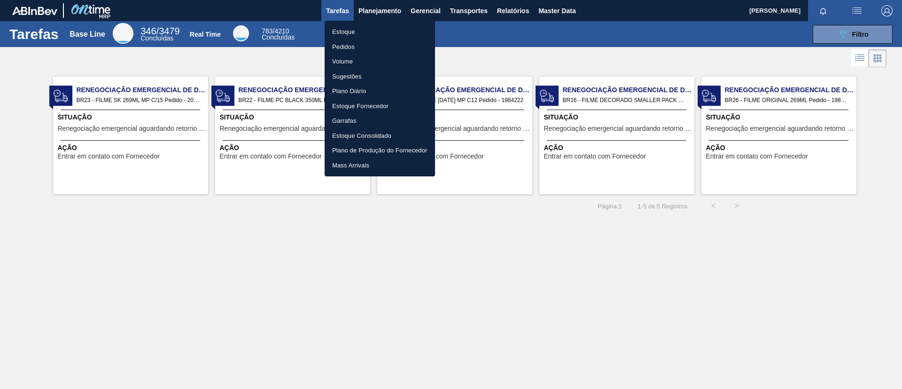
click at [371, 26] on li "Estoque" at bounding box center [380, 31] width 110 height 15
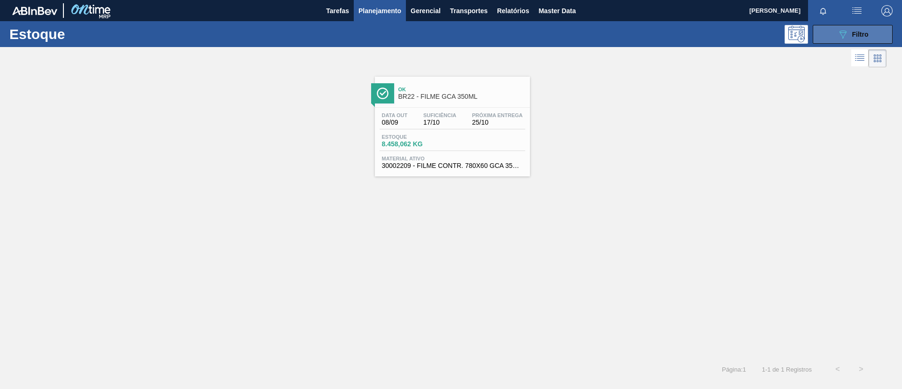
click at [874, 37] on button "089F7B8B-B2A5-4AFE-B5C0-19BA573D28AC Filtro" at bounding box center [853, 34] width 80 height 19
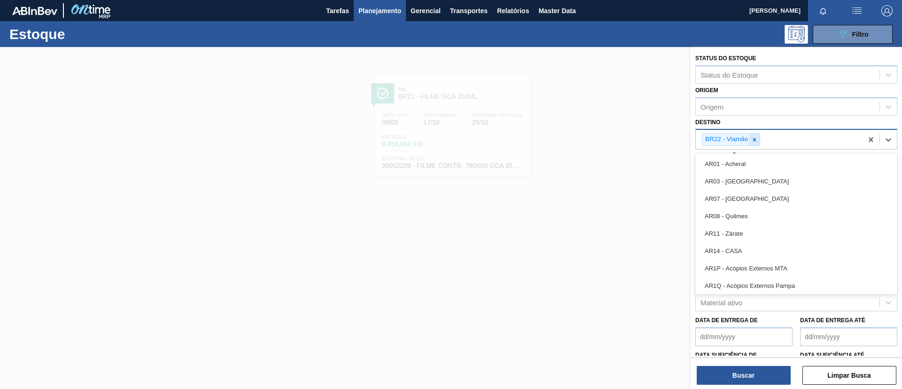
click at [753, 145] on div "BR22 - Viamão" at bounding box center [731, 139] width 58 height 13
click at [753, 145] on div at bounding box center [754, 139] width 10 height 12
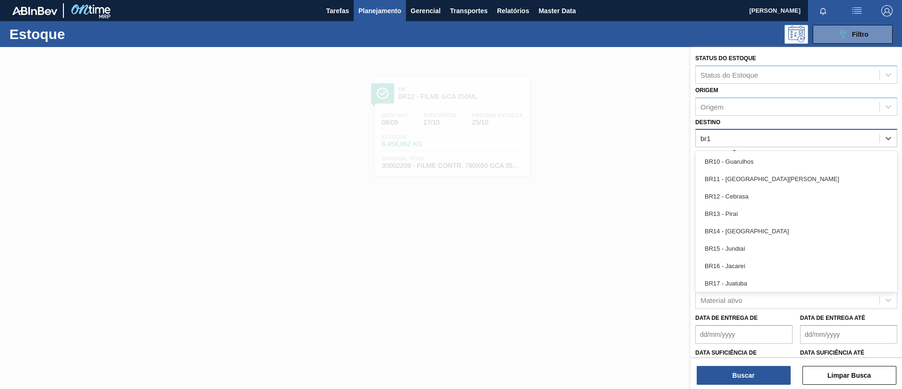
type input "br18"
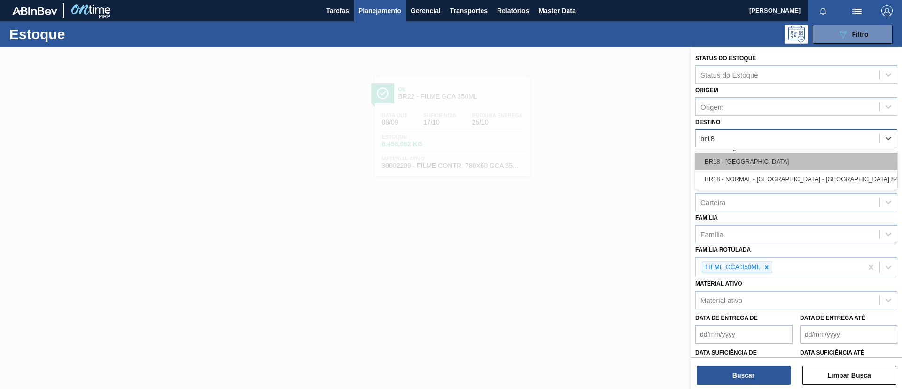
click at [757, 160] on div "BR18 - [GEOGRAPHIC_DATA]" at bounding box center [796, 161] width 202 height 17
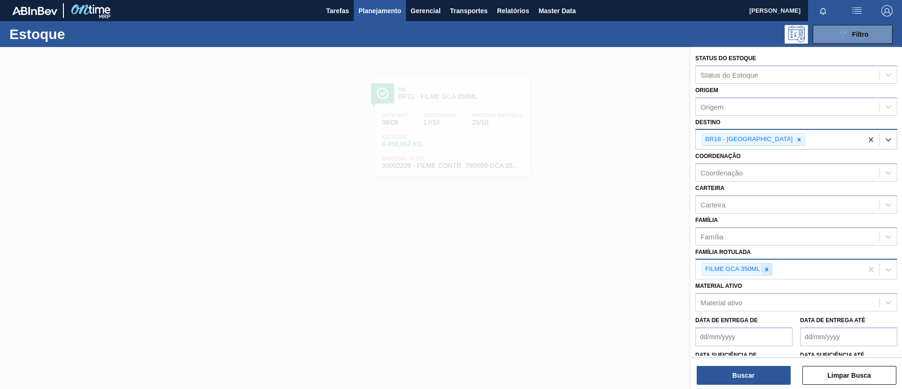
click at [768, 265] on div at bounding box center [767, 269] width 10 height 12
click at [767, 241] on div "Família" at bounding box center [788, 236] width 184 height 14
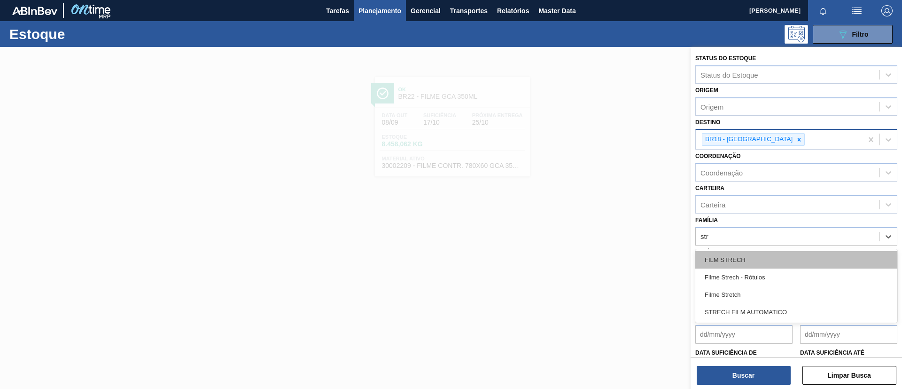
type input "stre"
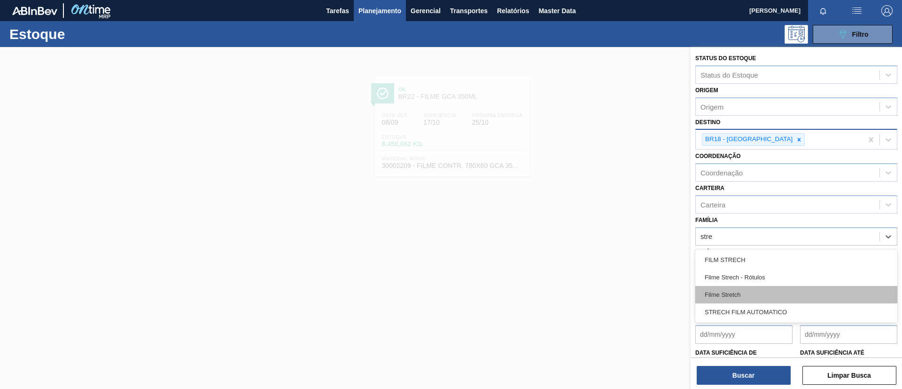
click at [749, 292] on div "Filme Stretch" at bounding box center [796, 294] width 202 height 17
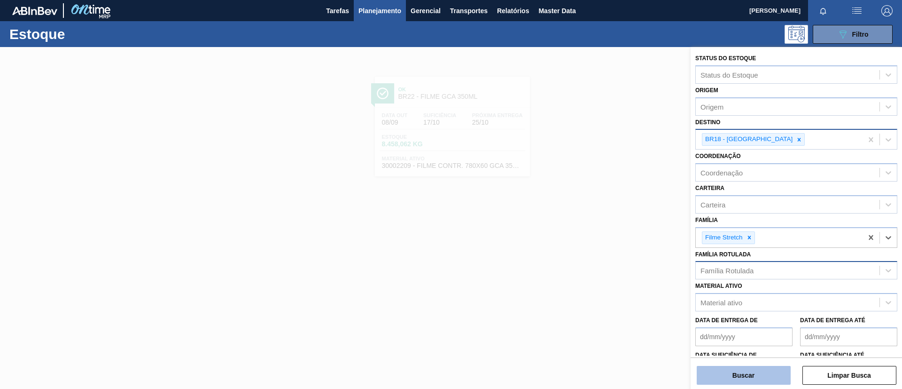
click at [750, 369] on button "Buscar" at bounding box center [744, 374] width 94 height 19
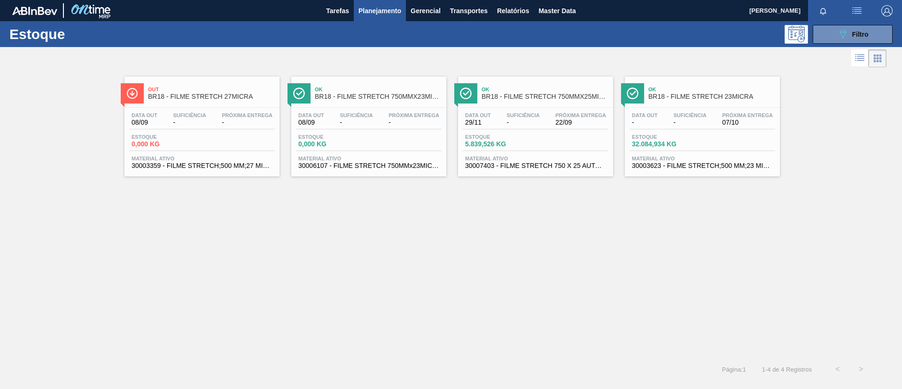
drag, startPoint x: 653, startPoint y: 99, endPoint x: 646, endPoint y: 148, distance: 48.8
click at [653, 99] on span "BR18 - FILME STRETCH 23MICRA" at bounding box center [711, 96] width 127 height 7
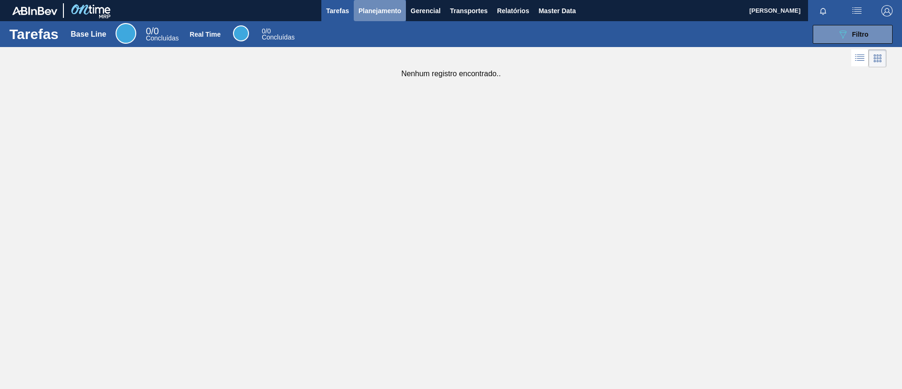
click at [384, 9] on span "Planejamento" at bounding box center [379, 10] width 43 height 11
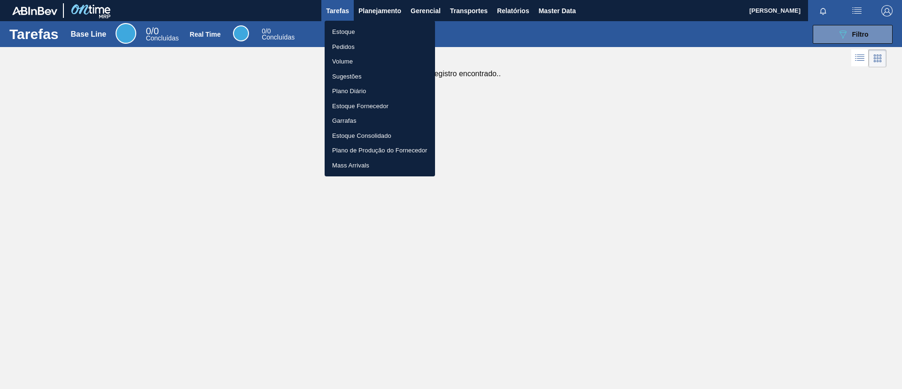
click at [389, 25] on ul "Estoque Pedidos Volume Sugestões Plano Diário Estoque Fornecedor Garrafas Estoq…" at bounding box center [380, 99] width 110 height 156
click at [391, 28] on li "Estoque" at bounding box center [380, 31] width 110 height 15
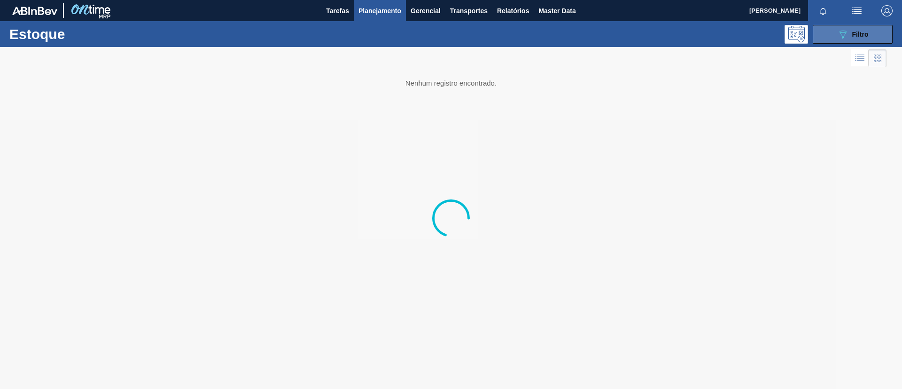
click at [880, 40] on button "089F7B8B-B2A5-4AFE-B5C0-19BA573D28AC Filtro" at bounding box center [853, 34] width 80 height 19
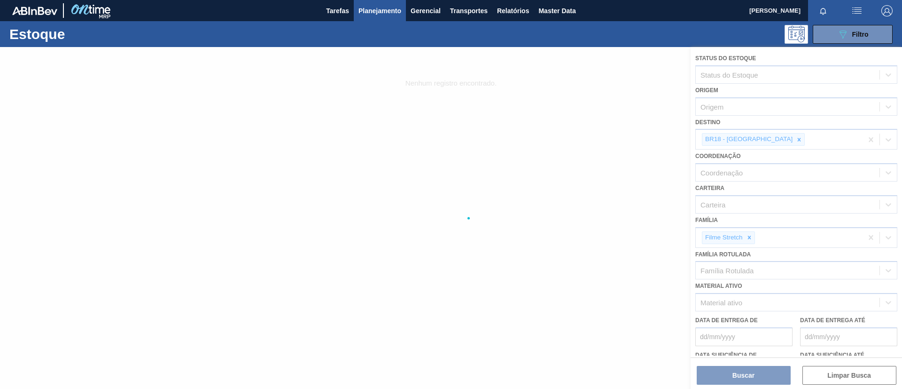
click at [750, 237] on div at bounding box center [451, 218] width 902 height 342
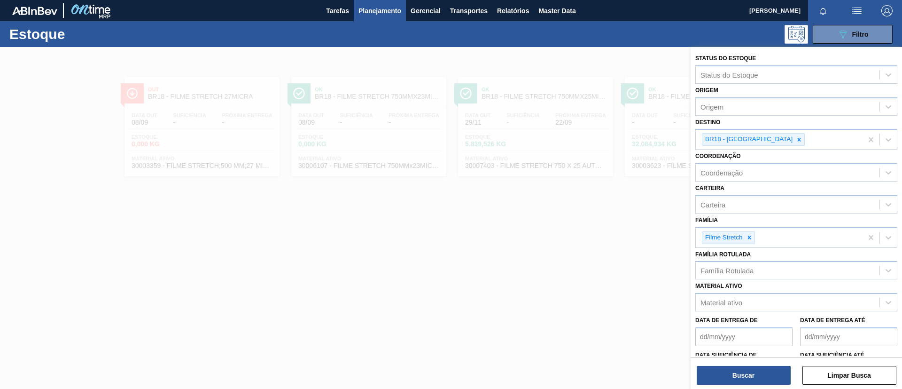
click at [750, 237] on icon at bounding box center [749, 237] width 7 height 7
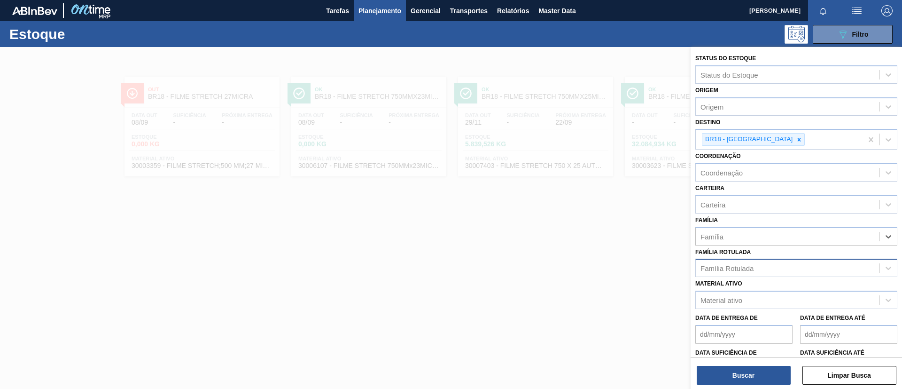
click at [750, 261] on div "Família Rotulada" at bounding box center [788, 268] width 184 height 14
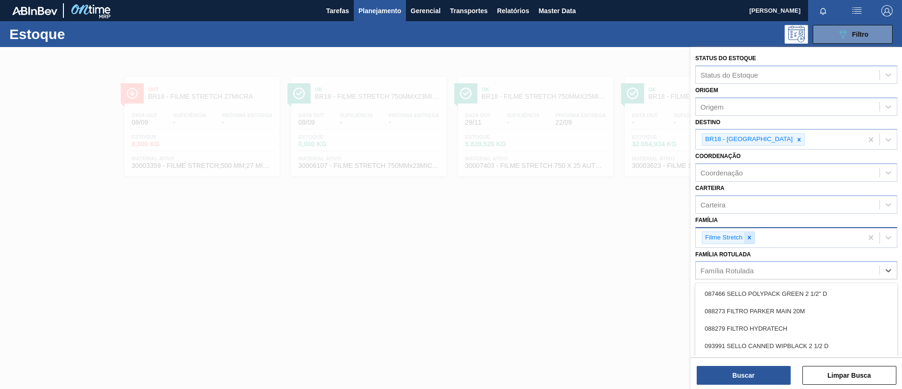
click at [753, 232] on div at bounding box center [749, 238] width 10 height 12
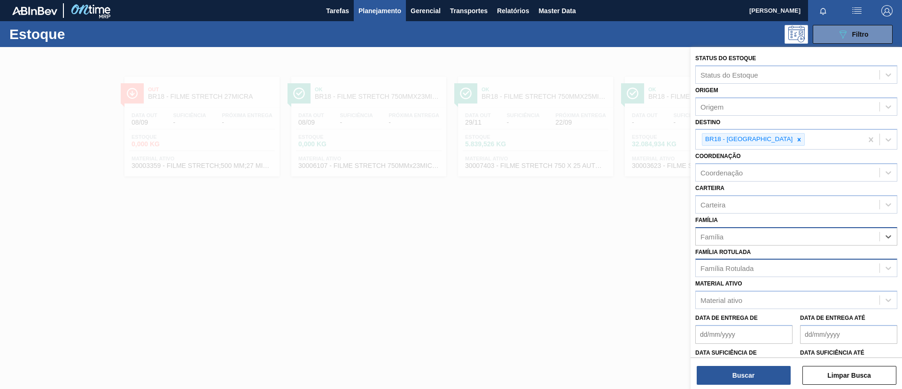
click at [750, 267] on div "Família Rotulada" at bounding box center [726, 268] width 53 height 8
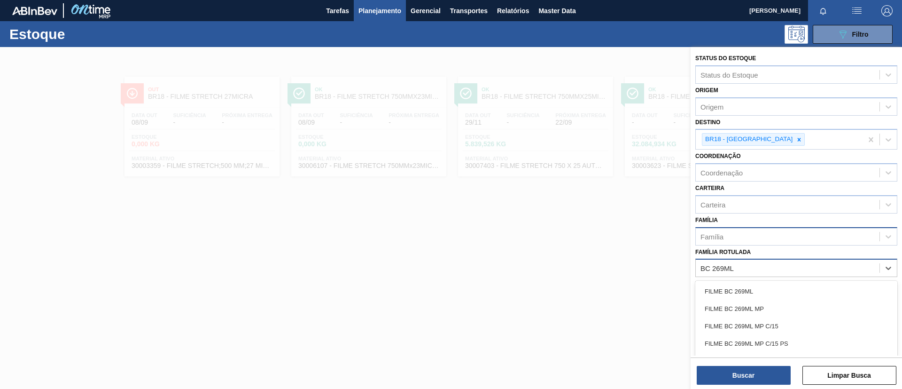
type Rotulada "BC 269ML MP"
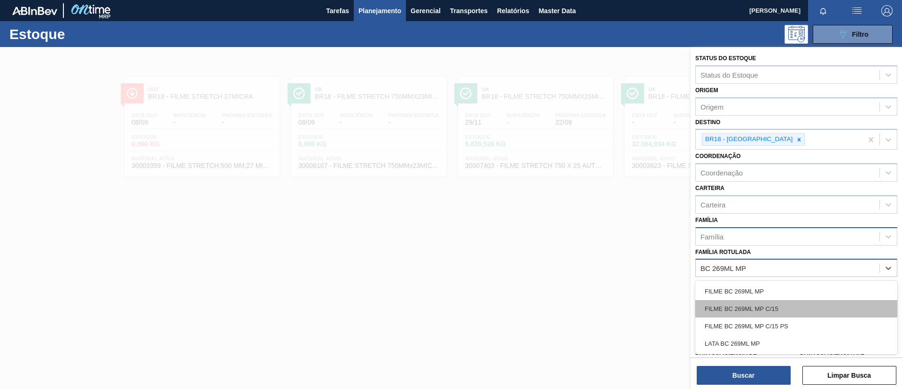
click at [765, 303] on div "FILME BC 269ML MP C/15" at bounding box center [796, 308] width 202 height 17
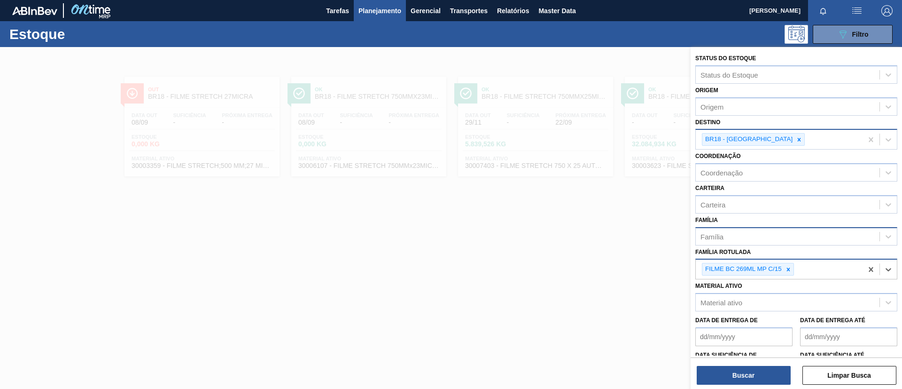
click at [796, 140] on icon at bounding box center [799, 139] width 7 height 7
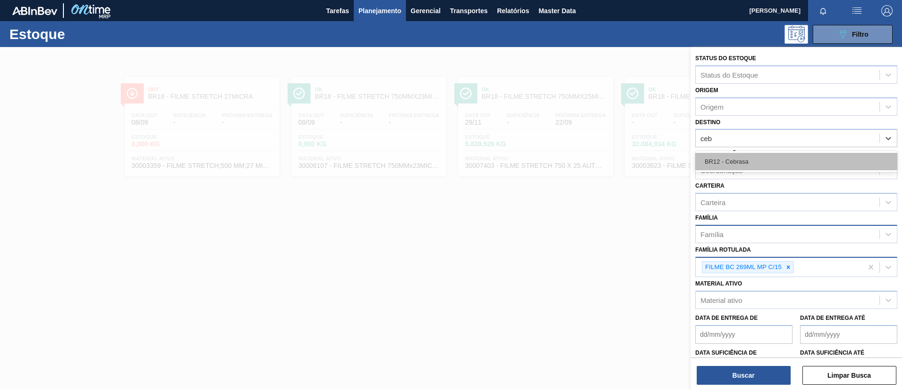
type input "cebr"
click at [770, 162] on div "BR12 - Cebrasa" at bounding box center [796, 161] width 202 height 17
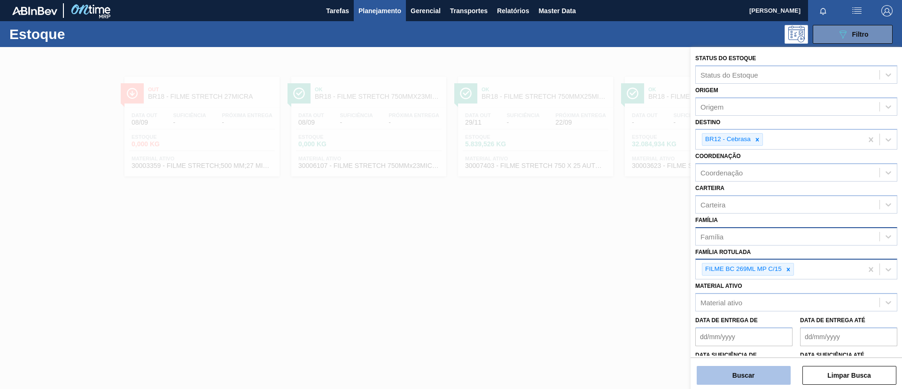
click at [762, 378] on button "Buscar" at bounding box center [744, 374] width 94 height 19
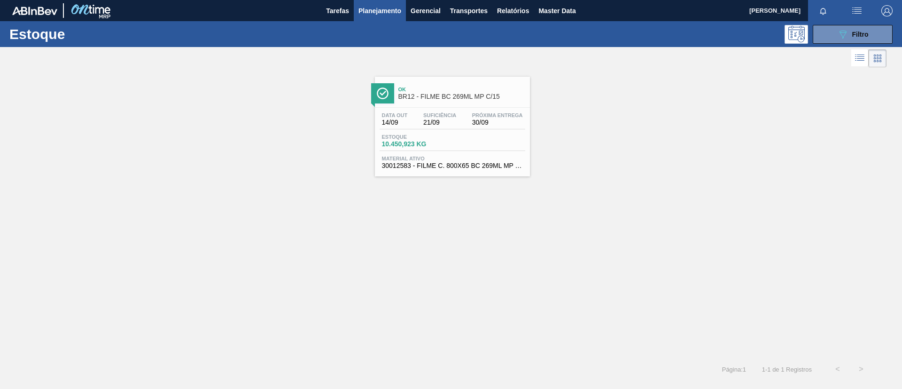
click at [452, 125] on span "21/09" at bounding box center [439, 122] width 33 height 7
click at [851, 44] on div "Estoque 089F7B8B-B2A5-4AFE-B5C0-19BA573D28AC Filtro" at bounding box center [451, 34] width 902 height 26
click at [846, 40] on button "089F7B8B-B2A5-4AFE-B5C0-19BA573D28AC Filtro" at bounding box center [853, 34] width 80 height 19
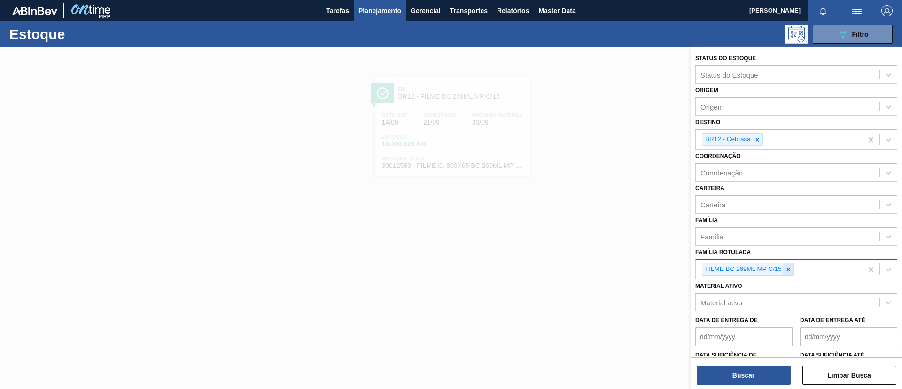
click at [787, 268] on icon at bounding box center [788, 268] width 3 height 3
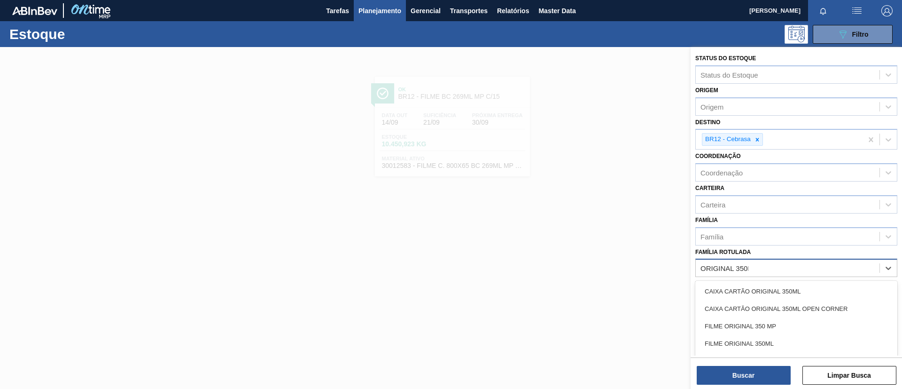
type Rotulada "ORIGINAL 350ML"
click at [781, 320] on div "FILME ORIGINAL 350ML" at bounding box center [796, 325] width 202 height 17
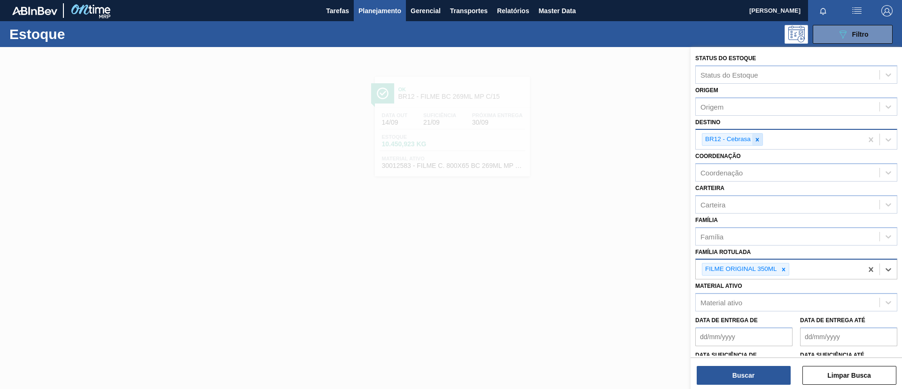
click at [758, 141] on icon at bounding box center [757, 139] width 7 height 7
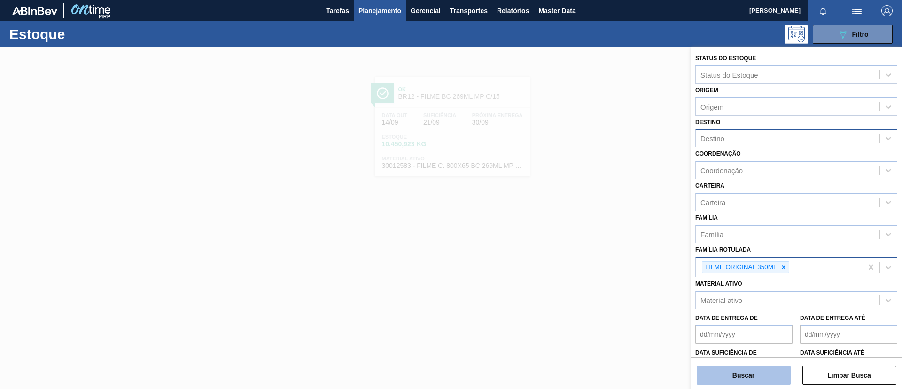
click at [747, 375] on button "Buscar" at bounding box center [744, 374] width 94 height 19
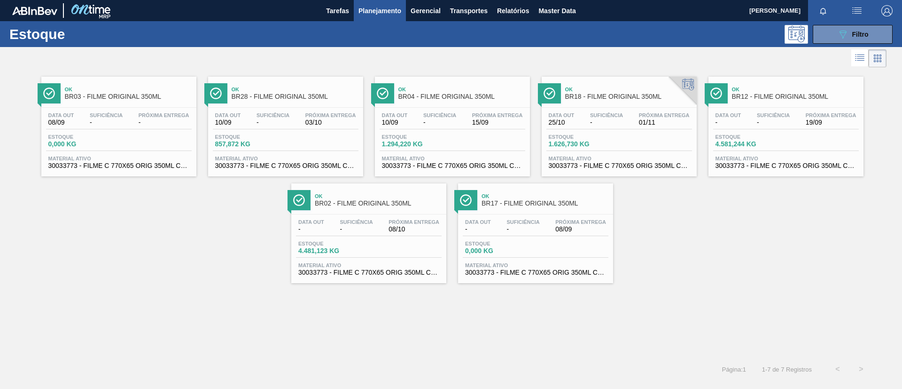
click at [800, 77] on div "Ok BR12 - FILME ORIGINAL 350ML" at bounding box center [785, 90] width 155 height 26
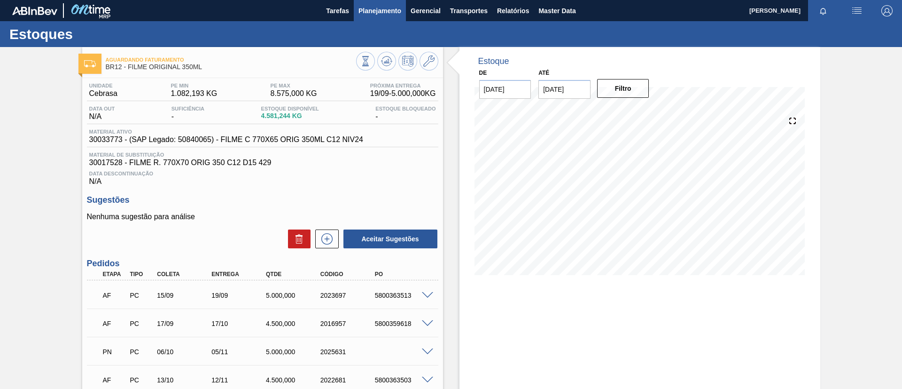
click at [395, 10] on span "Planejamento" at bounding box center [379, 10] width 43 height 11
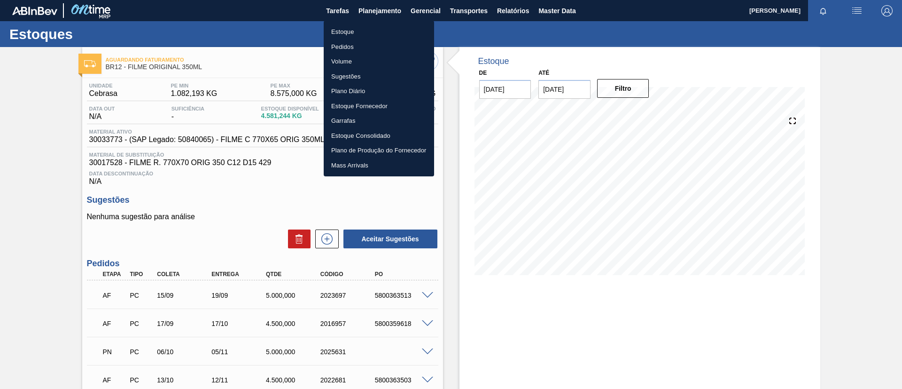
drag, startPoint x: 364, startPoint y: 31, endPoint x: 321, endPoint y: 8, distance: 49.2
click at [364, 31] on li "Estoque" at bounding box center [379, 31] width 110 height 15
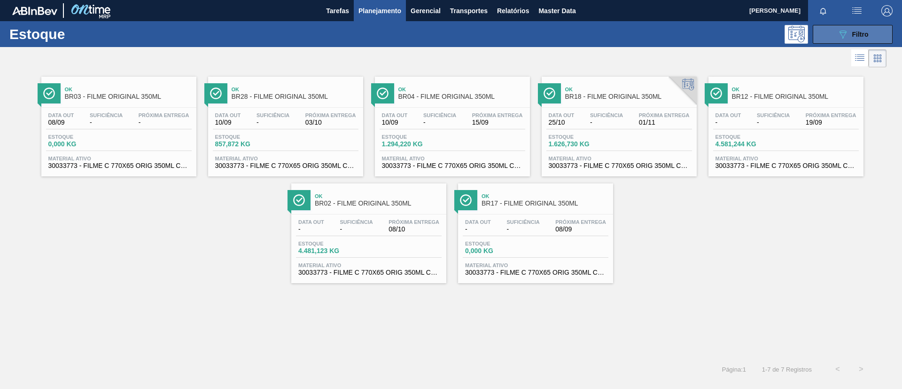
click at [855, 30] on div "089F7B8B-B2A5-4AFE-B5C0-19BA573D28AC Filtro" at bounding box center [852, 34] width 31 height 11
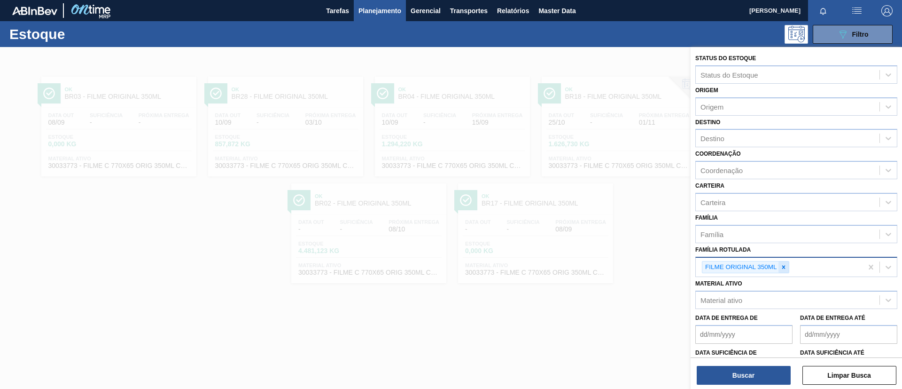
click at [786, 262] on div at bounding box center [783, 267] width 10 height 12
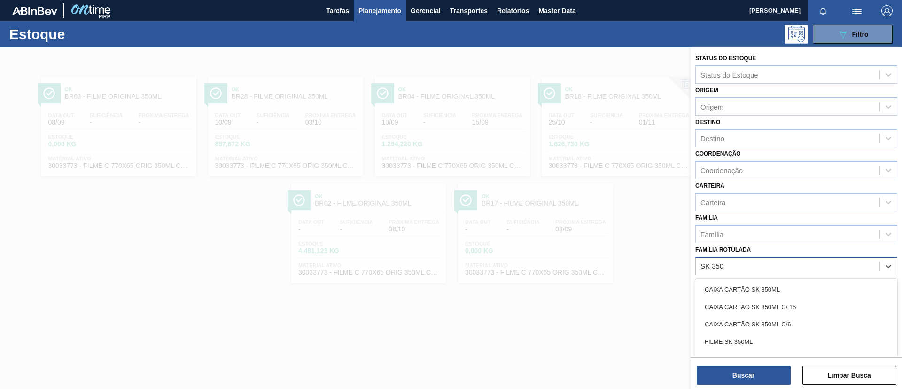
type Rotulada "SK 350ML"
click at [771, 343] on div "FILME SK 350ML" at bounding box center [796, 341] width 202 height 17
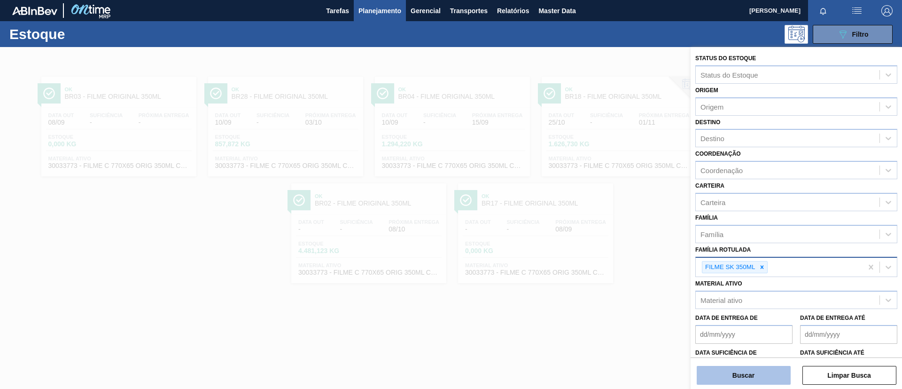
click at [762, 366] on button "Buscar" at bounding box center [744, 374] width 94 height 19
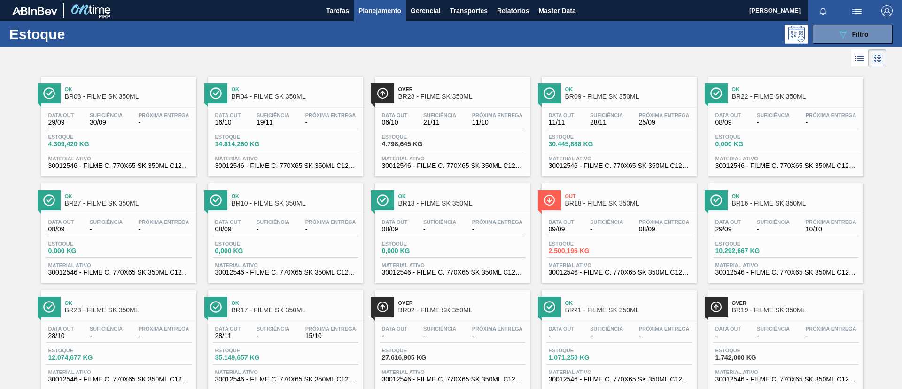
click at [469, 388] on div "Over BR02 - FILME SK 350ML Data out - Suficiência - Próxima Entrega - Estoque 2…" at bounding box center [452, 340] width 155 height 100
click at [878, 28] on button "089F7B8B-B2A5-4AFE-B5C0-19BA573D28AC Filtro" at bounding box center [853, 34] width 80 height 19
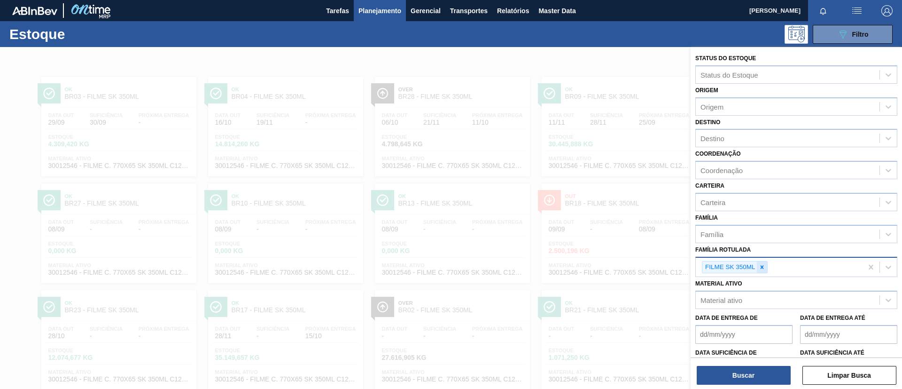
click at [763, 267] on icon at bounding box center [762, 267] width 7 height 7
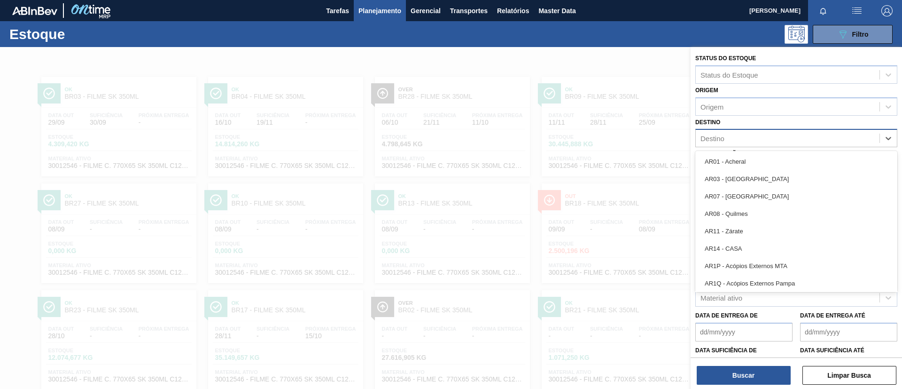
click at [727, 132] on div "Destino" at bounding box center [788, 139] width 184 height 14
type input "br04"
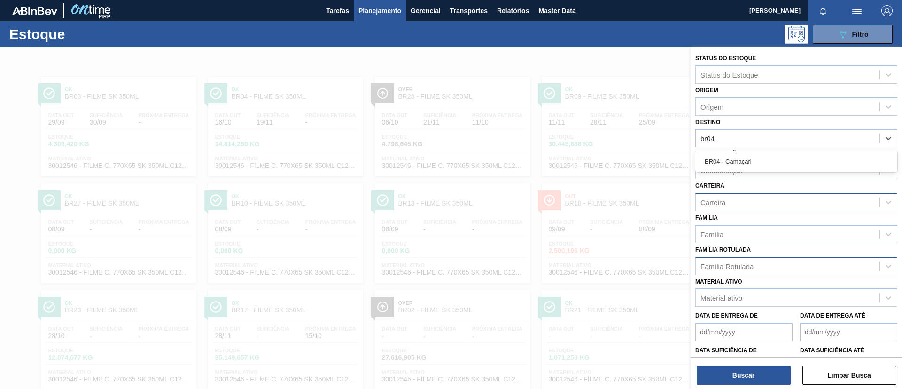
drag, startPoint x: 767, startPoint y: 156, endPoint x: 744, endPoint y: 202, distance: 51.7
click at [768, 156] on div "BR04 - Camaçari" at bounding box center [796, 161] width 202 height 17
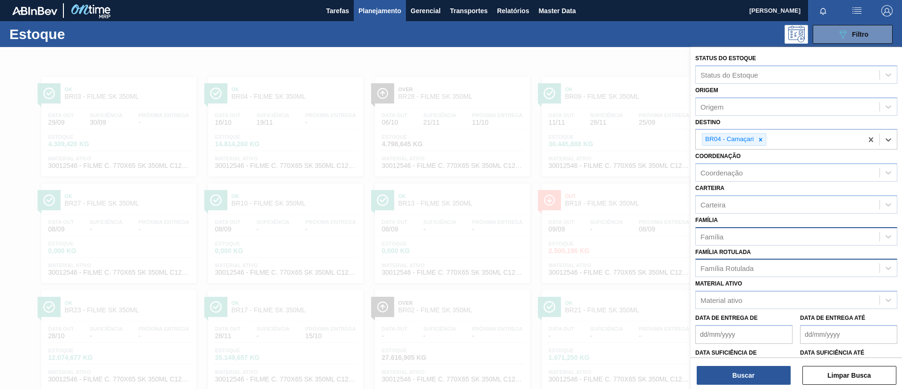
click at [745, 227] on div "Família" at bounding box center [796, 236] width 202 height 18
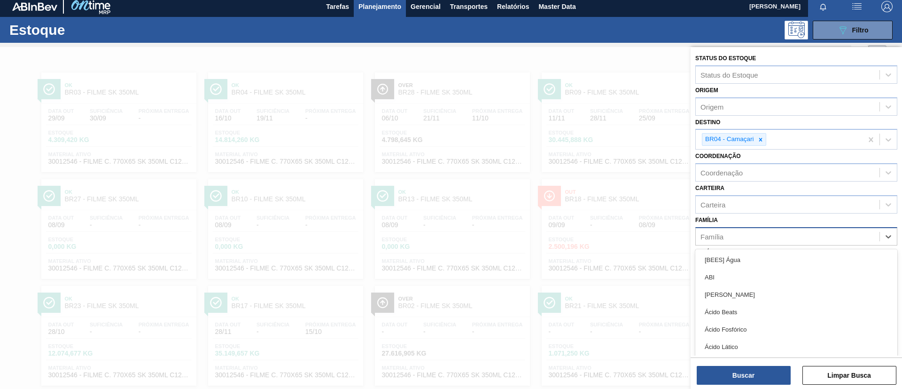
scroll to position [5, 0]
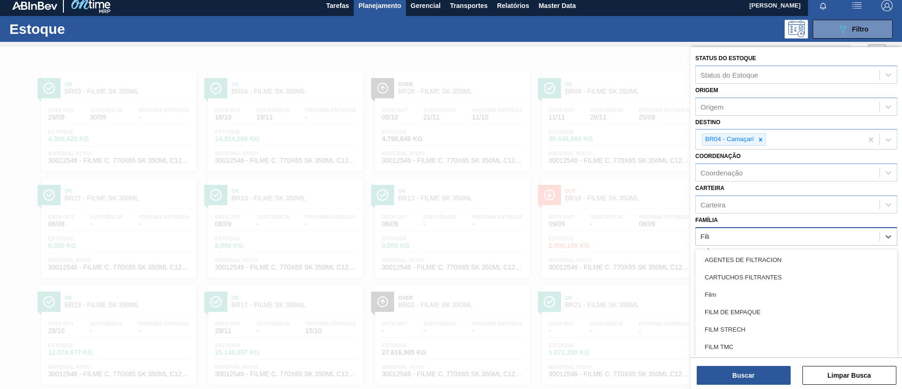
type input "Filme"
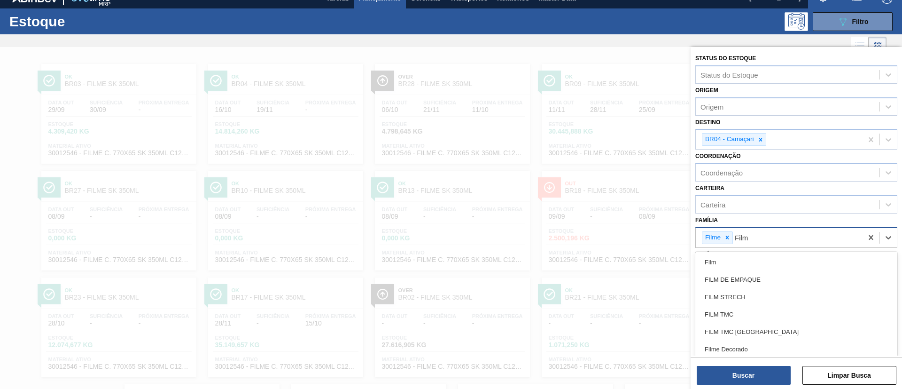
type input "Filme"
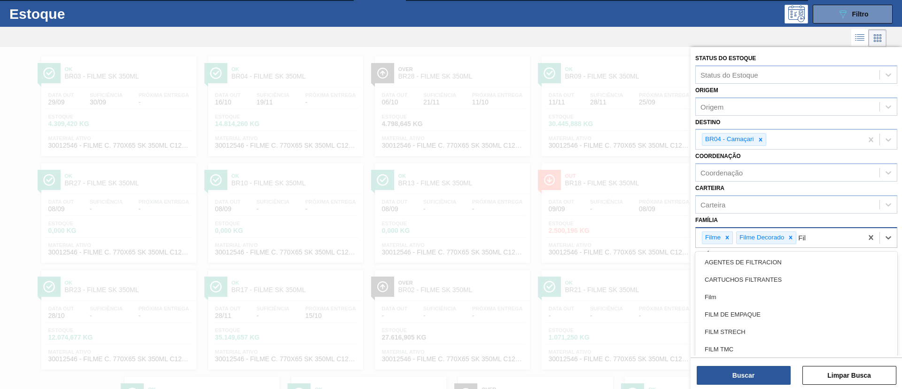
type input "Filme"
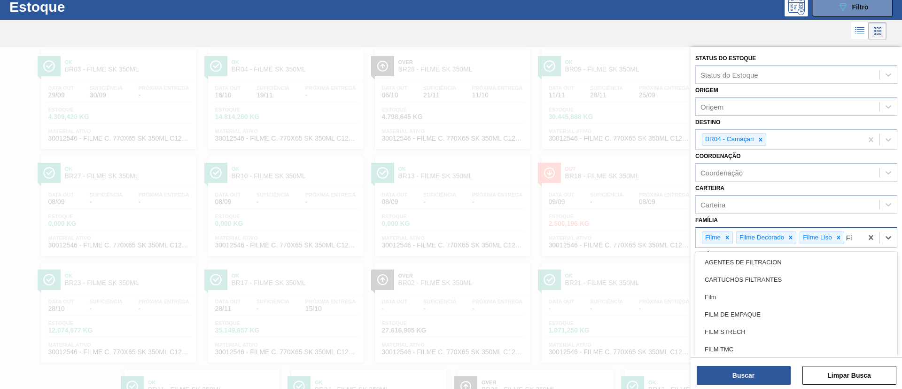
scroll to position [28, 0]
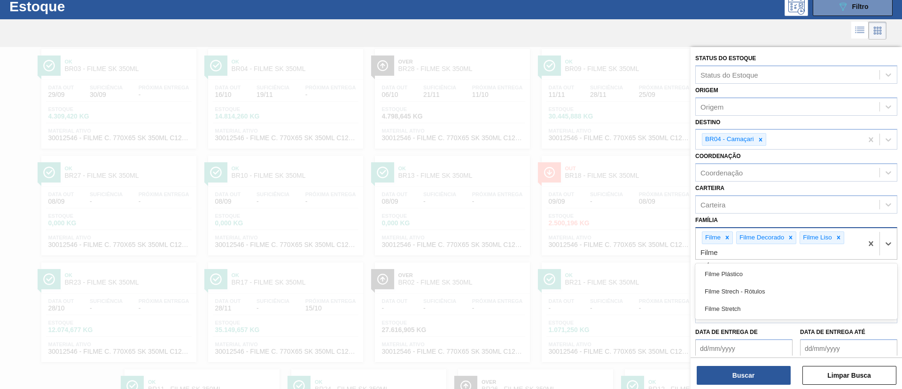
type input "Filme s"
drag, startPoint x: 748, startPoint y: 288, endPoint x: 743, endPoint y: 339, distance: 52.0
click at [748, 288] on div "Filme Stretch" at bounding box center [796, 290] width 202 height 17
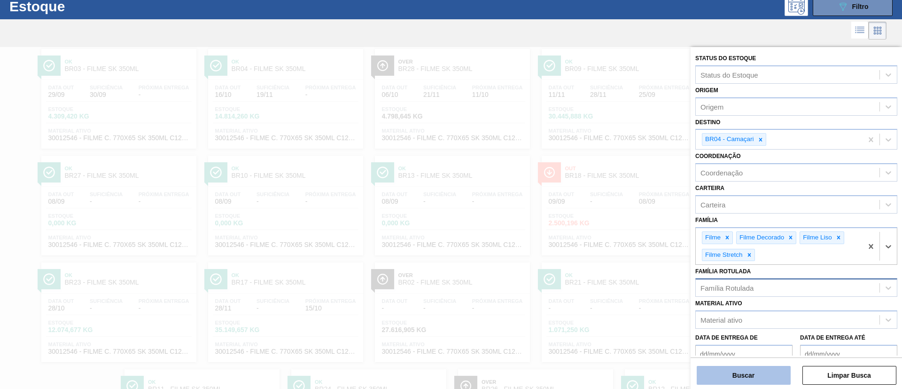
click at [749, 376] on button "Buscar" at bounding box center [744, 374] width 94 height 19
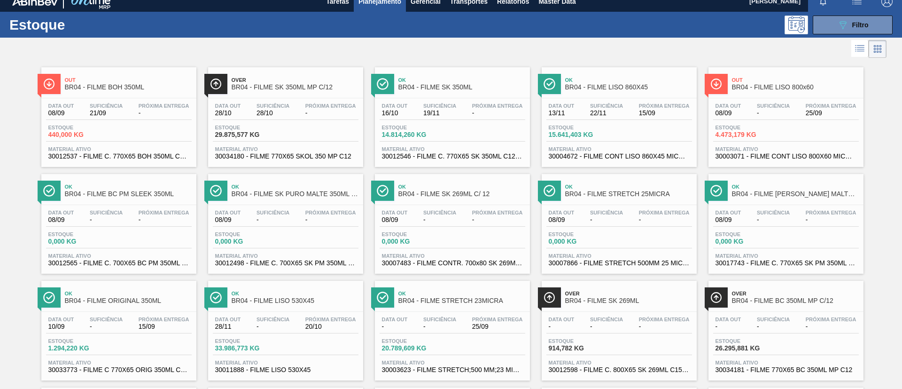
scroll to position [0, 0]
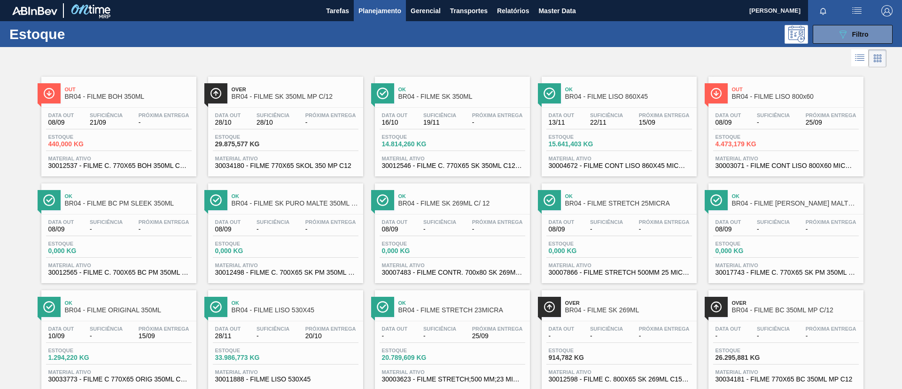
click at [822, 24] on div "Estoque 089F7B8B-B2A5-4AFE-B5C0-19BA573D28AC Filtro" at bounding box center [451, 34] width 902 height 26
click at [829, 31] on button "089F7B8B-B2A5-4AFE-B5C0-19BA573D28AC Filtro" at bounding box center [853, 34] width 80 height 19
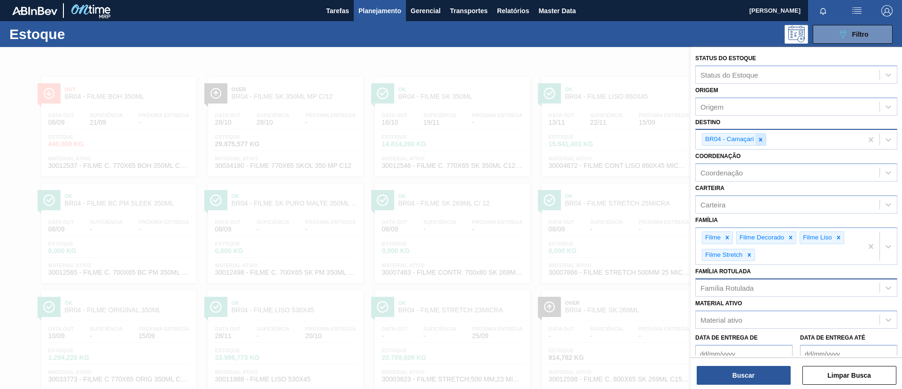
click at [758, 133] on div at bounding box center [760, 139] width 10 height 12
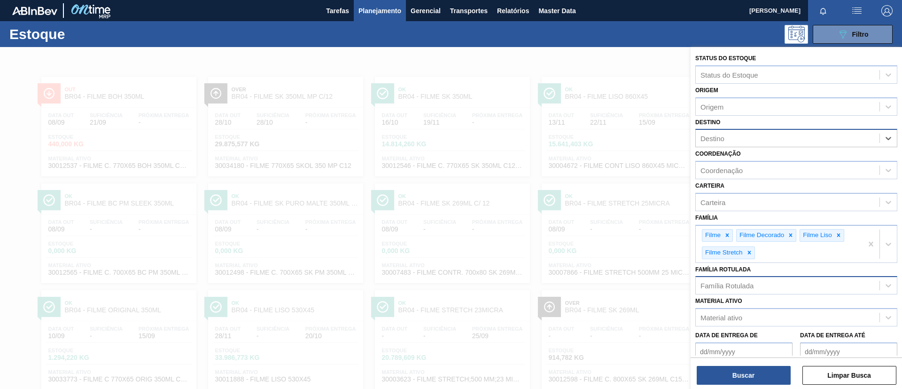
type input "r"
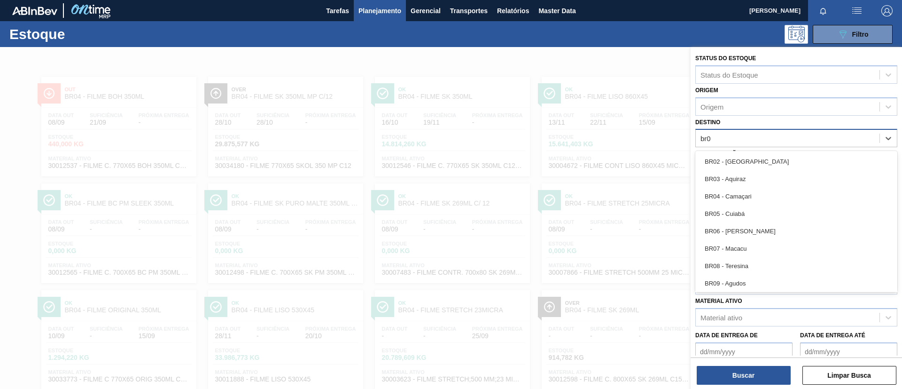
type input "br07"
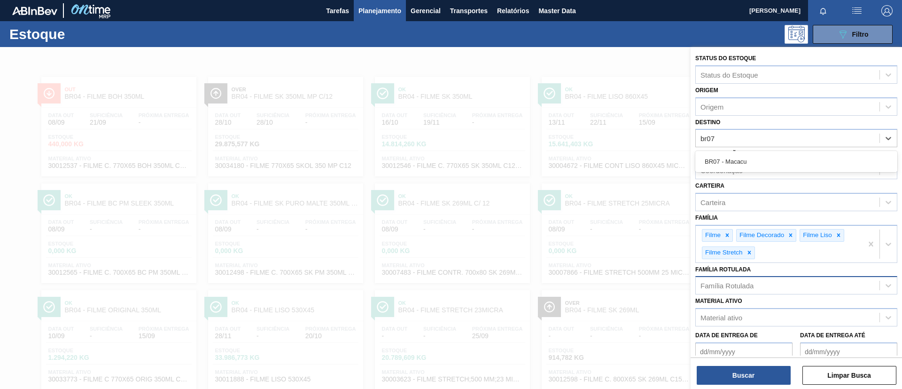
click at [781, 163] on div "BR07 - Macacu" at bounding box center [796, 161] width 202 height 17
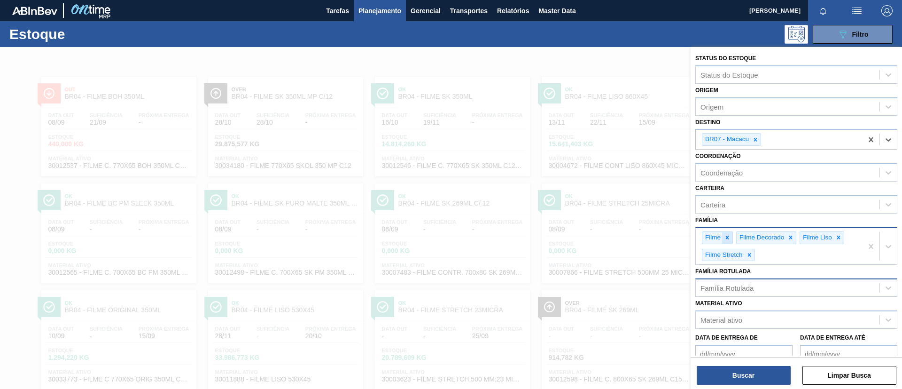
click at [729, 237] on icon at bounding box center [727, 237] width 7 height 7
click at [755, 237] on icon at bounding box center [756, 237] width 7 height 7
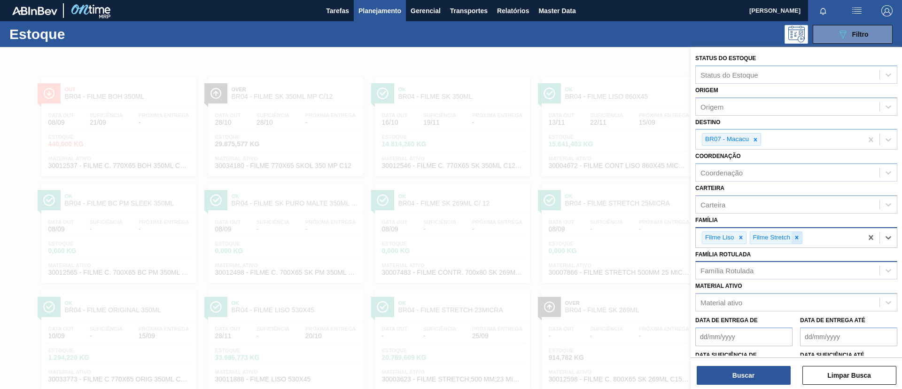
click at [797, 238] on icon at bounding box center [796, 237] width 7 height 7
click at [761, 377] on button "Buscar" at bounding box center [744, 374] width 94 height 19
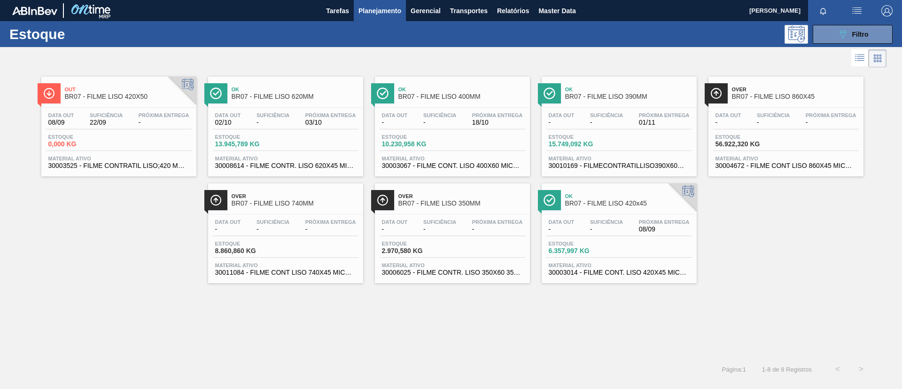
click at [321, 215] on div "Data out - Suficiência - Próxima Entrega - Estoque 8.860,860 KG Material ativo …" at bounding box center [285, 246] width 155 height 64
click at [828, 43] on div "Estoque 089F7B8B-B2A5-4AFE-B5C0-19BA573D28AC Filtro" at bounding box center [451, 34] width 902 height 26
click at [835, 37] on button "089F7B8B-B2A5-4AFE-B5C0-19BA573D28AC Filtro" at bounding box center [853, 34] width 80 height 19
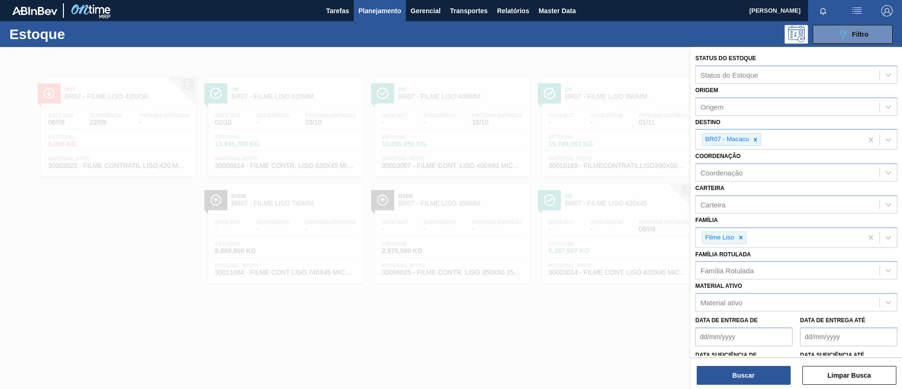
click at [546, 105] on div at bounding box center [451, 241] width 902 height 389
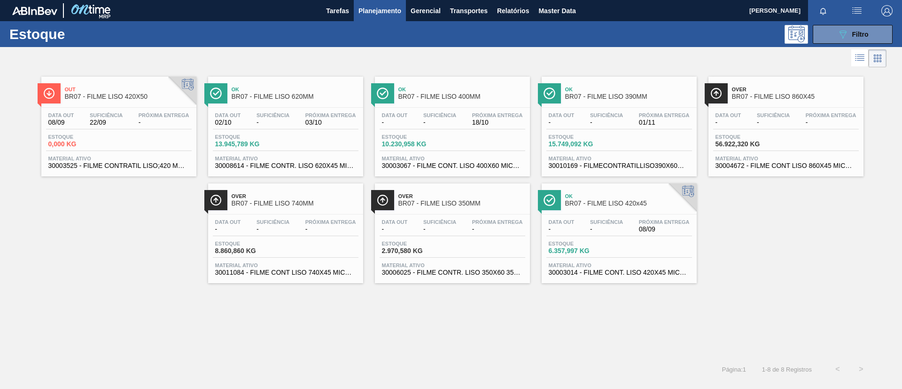
click at [790, 94] on span "BR07 - FILME LISO 860X45" at bounding box center [795, 96] width 127 height 7
click at [824, 37] on button "089F7B8B-B2A5-4AFE-B5C0-19BA573D28AC Filtro" at bounding box center [853, 34] width 80 height 19
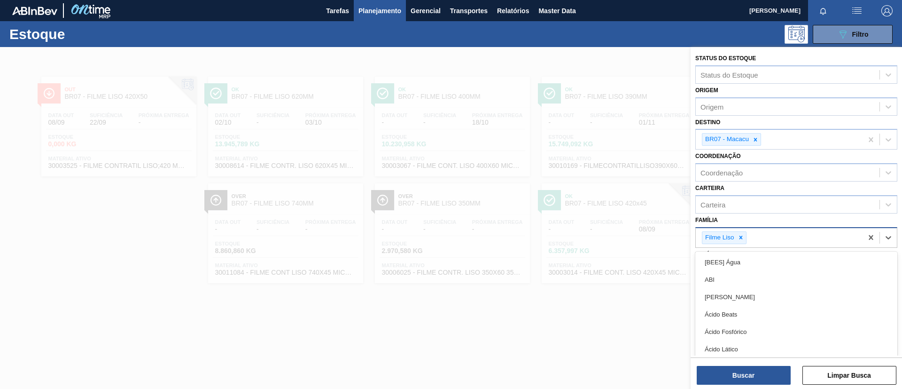
click at [781, 233] on div "Filme Liso" at bounding box center [779, 237] width 167 height 19
type input "dec"
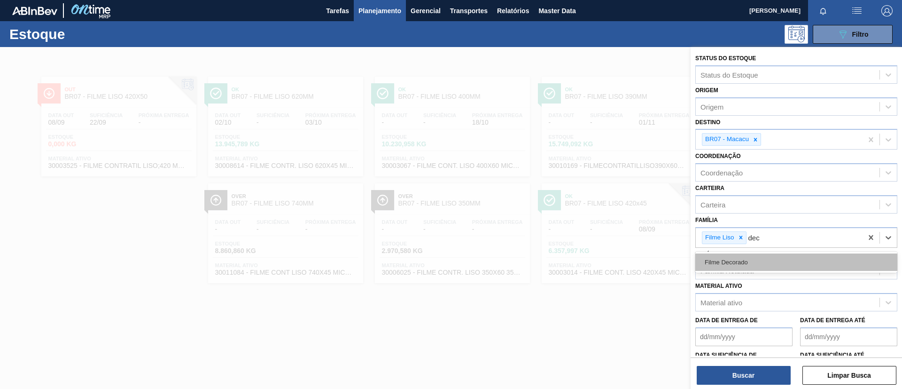
click at [762, 258] on div "Filme Decorado" at bounding box center [796, 261] width 202 height 17
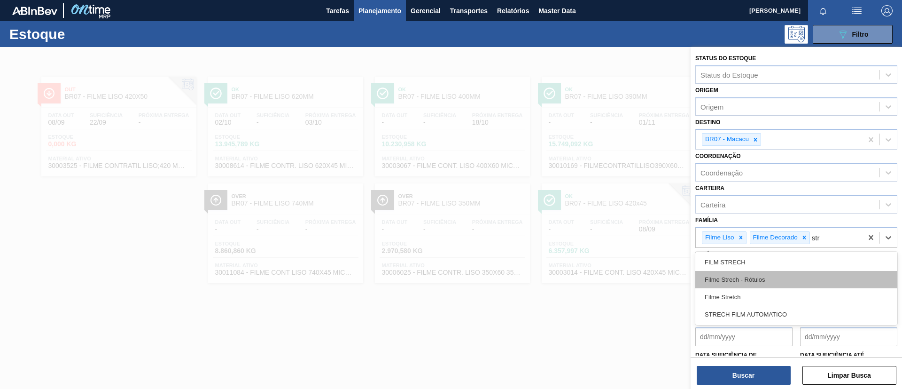
type input "stre"
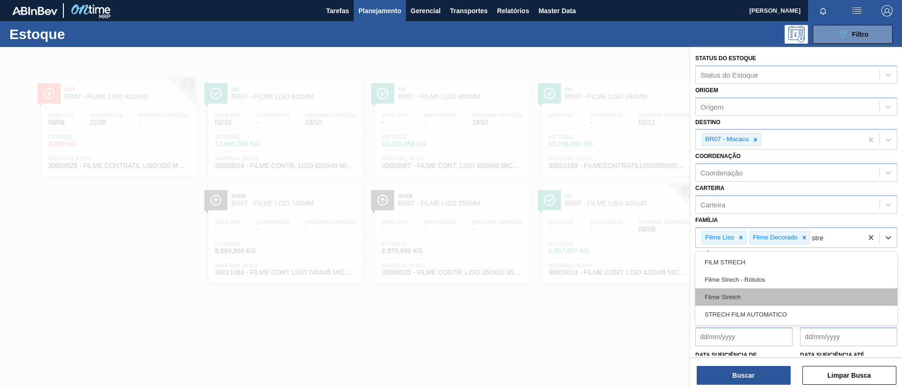
click at [757, 293] on div "Filme Stretch" at bounding box center [796, 296] width 202 height 17
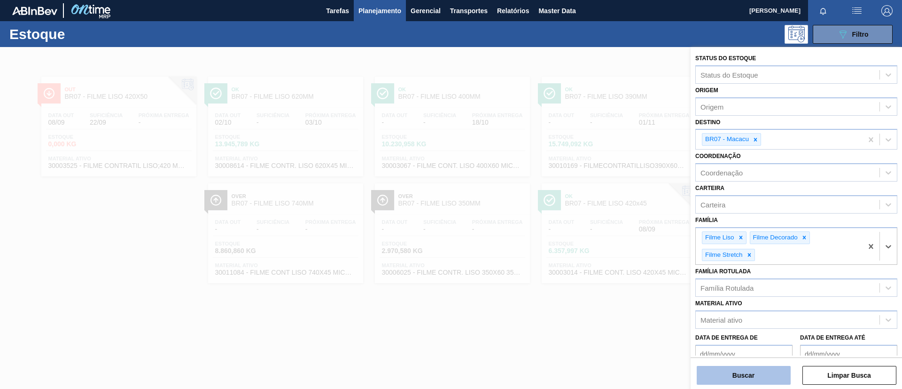
click at [739, 371] on button "Buscar" at bounding box center [744, 374] width 94 height 19
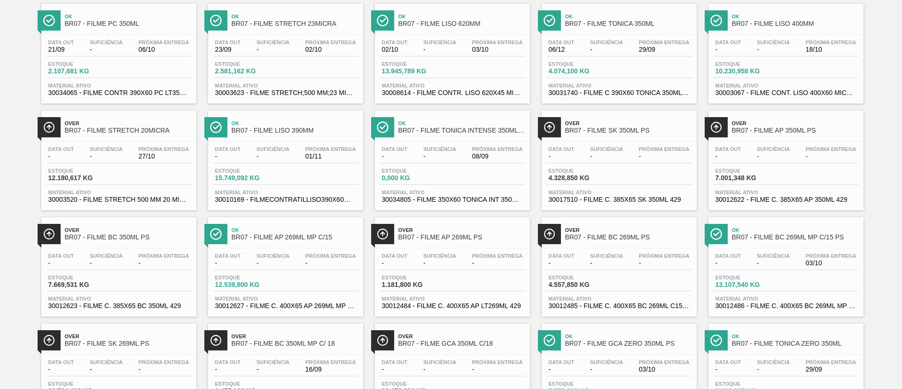
scroll to position [423, 0]
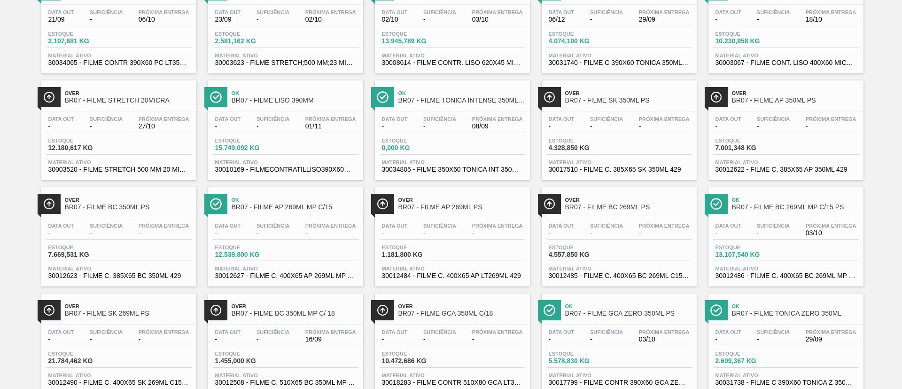
click at [504, 219] on div "Data out - Suficiência - Próxima Entrega - Estoque 1.181,800 KG Material ativo …" at bounding box center [452, 250] width 155 height 64
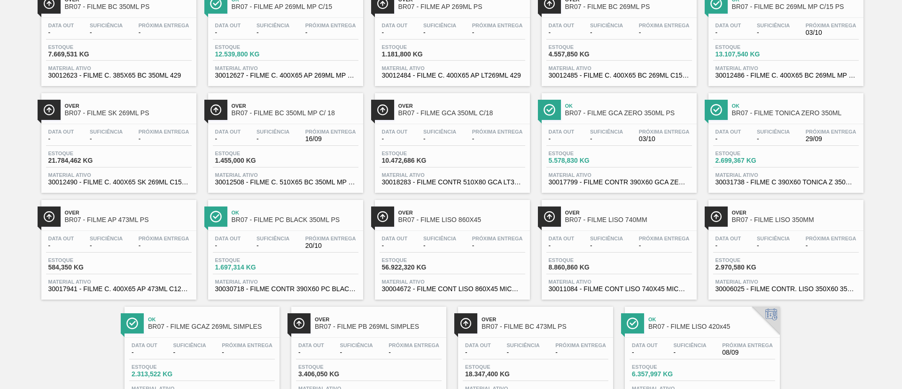
scroll to position [634, 0]
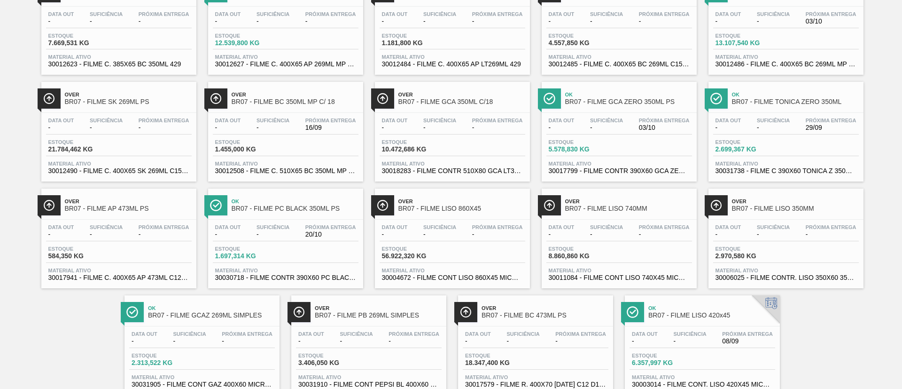
click at [104, 93] on span "Over" at bounding box center [128, 95] width 127 height 6
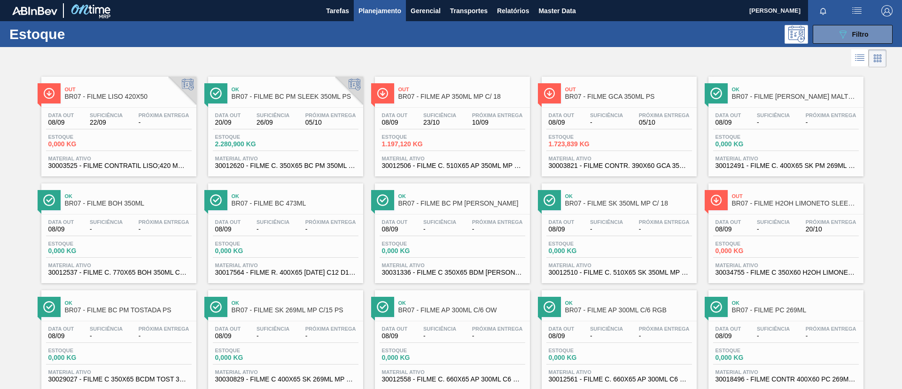
click at [862, 19] on button "button" at bounding box center [857, 10] width 30 height 21
click at [740, 24] on div at bounding box center [451, 194] width 902 height 389
click at [828, 30] on button "089F7B8B-B2A5-4AFE-B5C0-19BA573D28AC Filtro" at bounding box center [853, 34] width 80 height 19
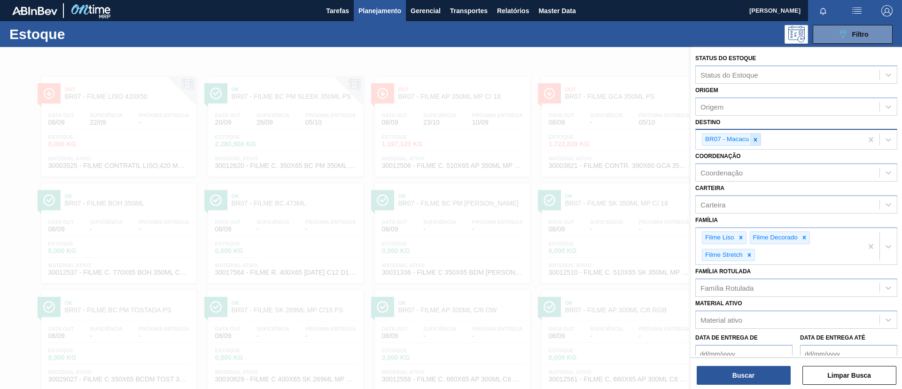
click at [752, 137] on icon at bounding box center [755, 139] width 7 height 7
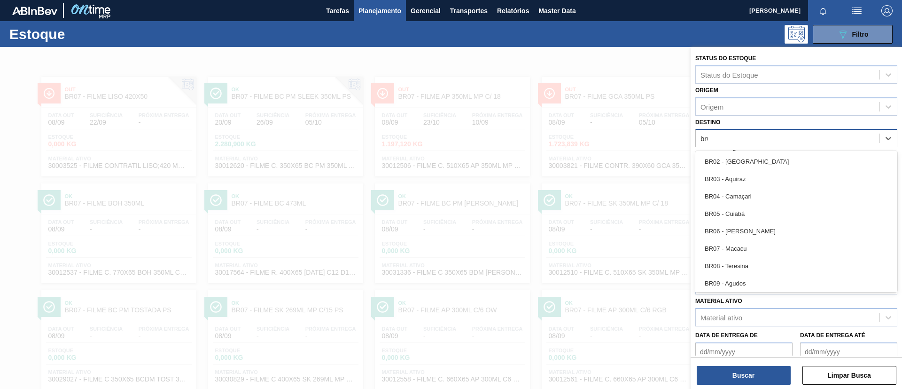
type input "br08"
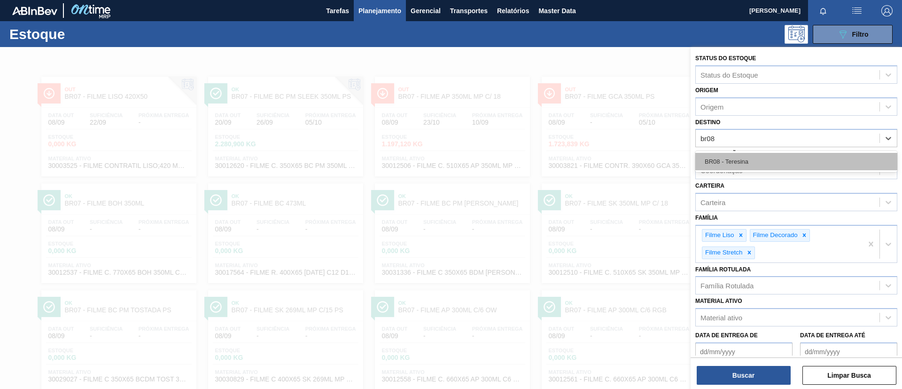
click at [770, 159] on div "BR08 - Teresina" at bounding box center [796, 161] width 202 height 17
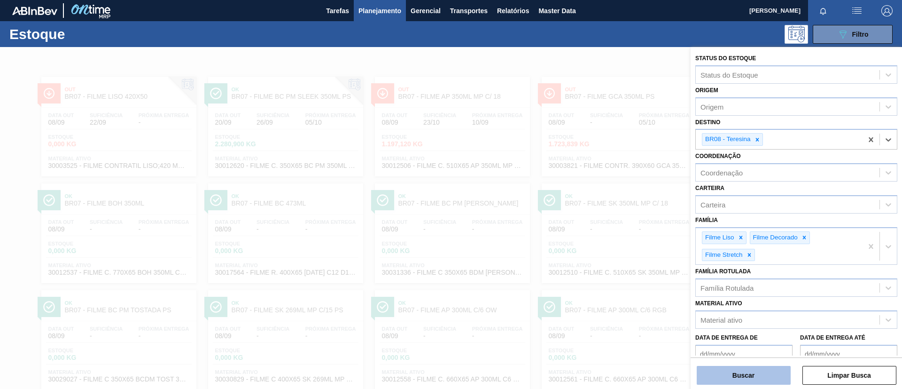
click at [766, 375] on button "Buscar" at bounding box center [744, 374] width 94 height 19
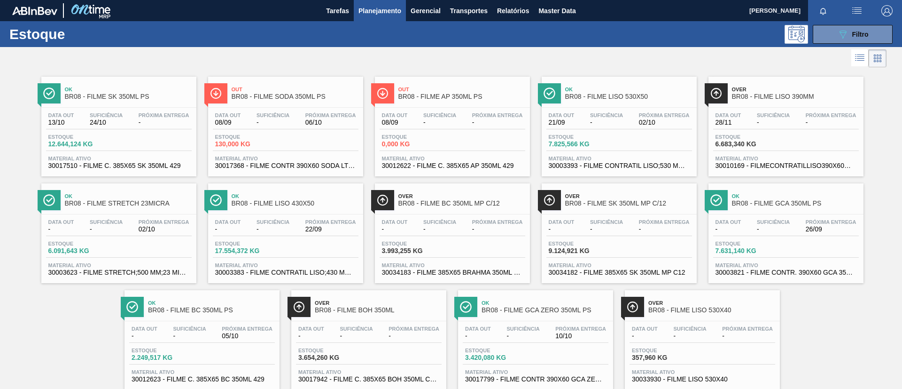
scroll to position [24, 0]
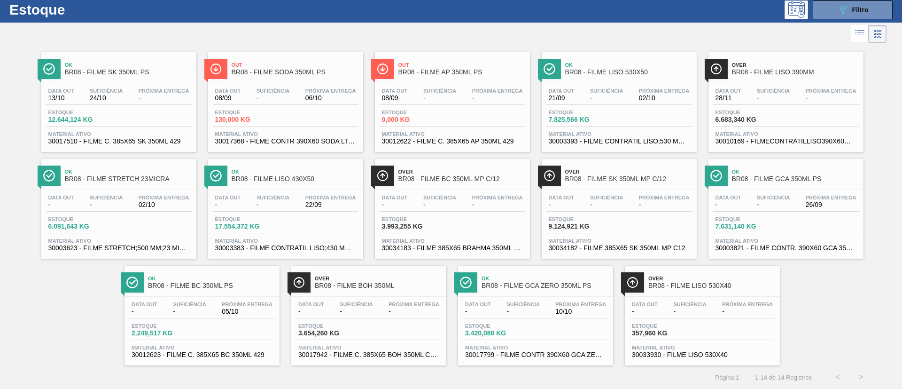
drag, startPoint x: 273, startPoint y: 177, endPoint x: 274, endPoint y: 172, distance: 4.7
click at [274, 177] on span "BR08 - FILME LISO 430X50" at bounding box center [295, 178] width 127 height 7
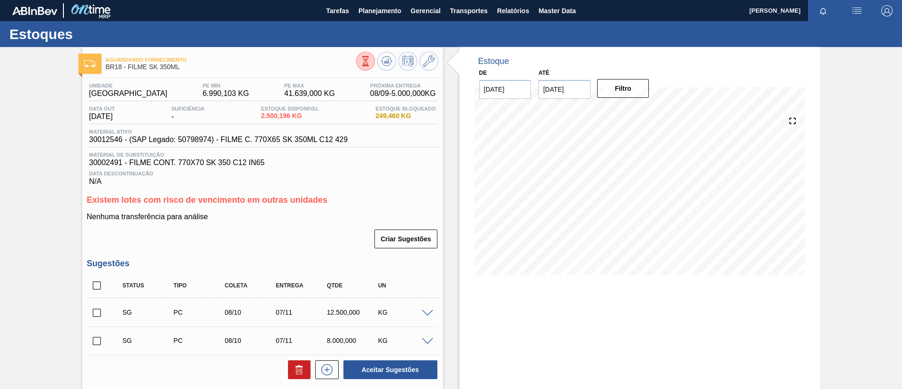
scroll to position [141, 0]
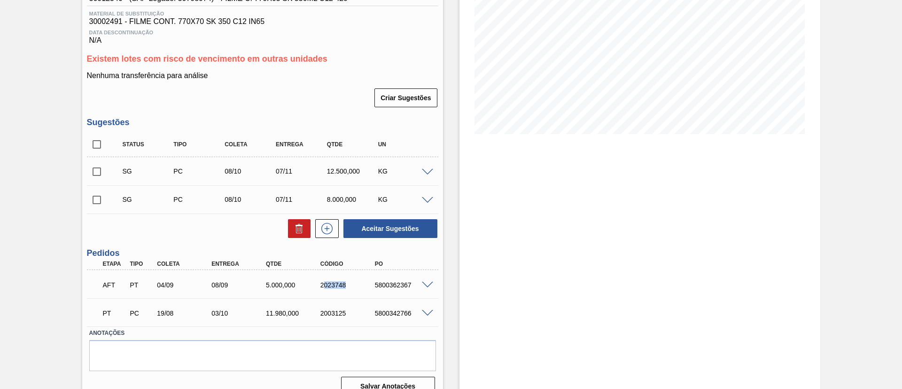
drag, startPoint x: 322, startPoint y: 290, endPoint x: 350, endPoint y: 288, distance: 28.3
click at [350, 288] on div "AFT PT 04/09 08/09 5.000,000 2023748 5800362367" at bounding box center [260, 283] width 327 height 19
click at [338, 286] on div "2023748" at bounding box center [348, 285] width 61 height 8
click at [423, 287] on span at bounding box center [427, 284] width 11 height 7
type input "5,000"
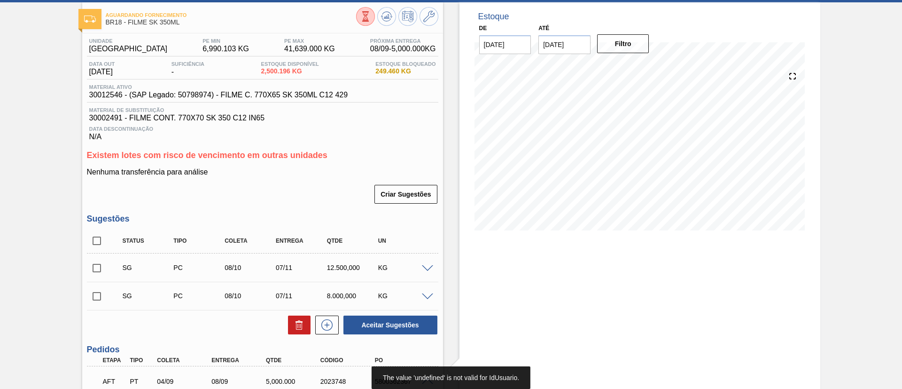
scroll to position [0, 0]
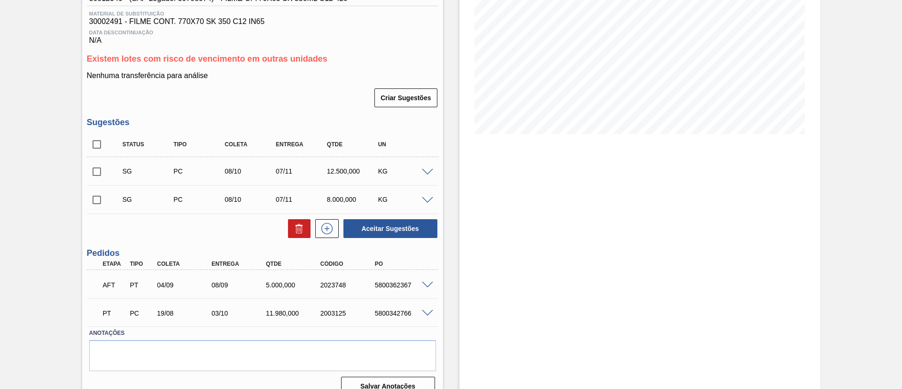
scroll to position [156, 0]
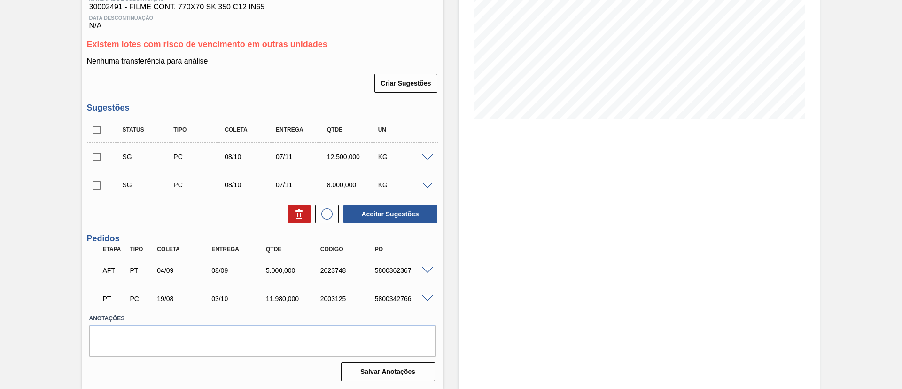
click at [426, 264] on div "AFT PT 04/09 08/09 5.000,000 2023748 5800362367" at bounding box center [262, 268] width 351 height 23
click at [428, 268] on span at bounding box center [427, 270] width 11 height 7
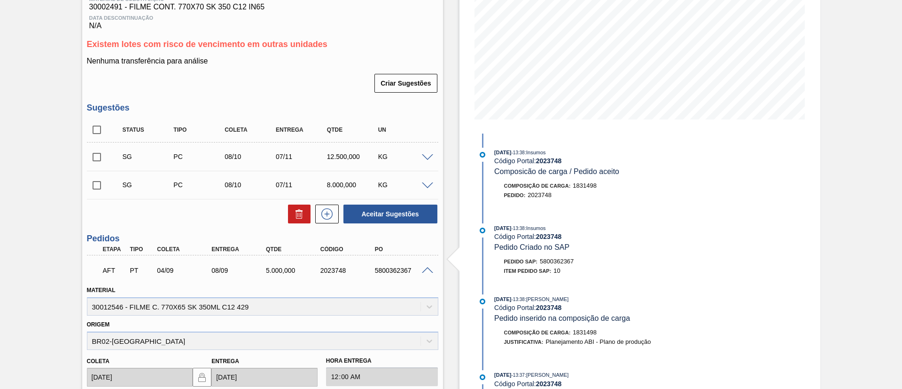
click at [426, 269] on span at bounding box center [427, 270] width 11 height 7
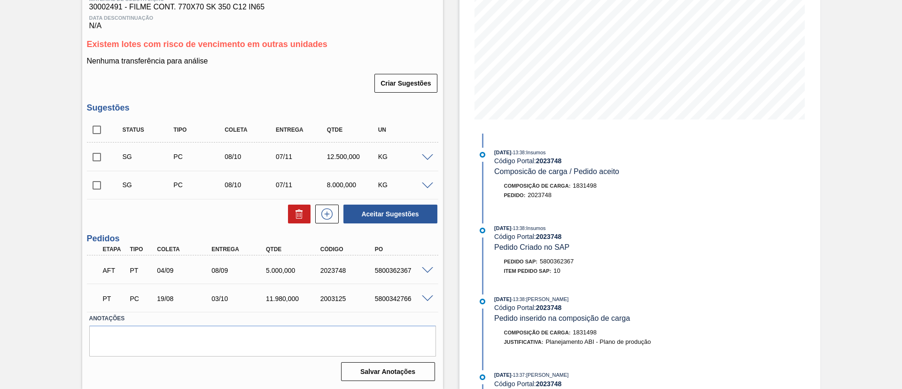
click at [422, 184] on span at bounding box center [427, 185] width 11 height 7
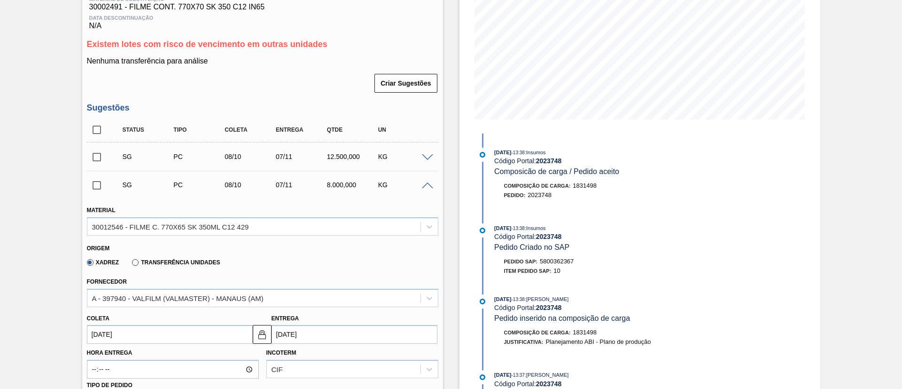
click at [152, 268] on div "Xadrez Transferência Unidades" at bounding box center [151, 262] width 137 height 16
click at [152, 263] on label "Transferência Unidades" at bounding box center [176, 262] width 88 height 7
click at [131, 264] on input "Transferência Unidades" at bounding box center [131, 264] width 0 height 0
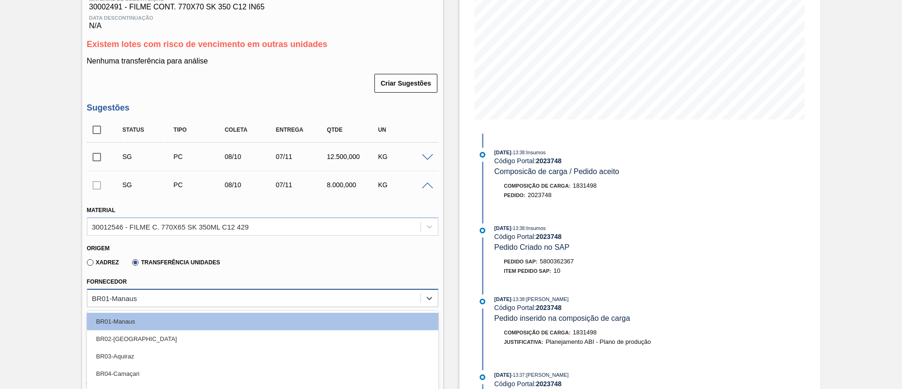
scroll to position [222, 0]
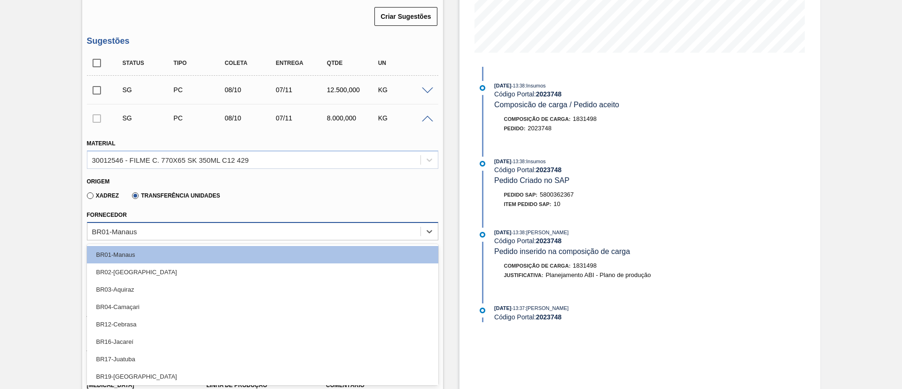
click at [170, 240] on div "option BR03-Aquiraz focused, 3 of 18. 18 results available. Use Up and Down to …" at bounding box center [262, 231] width 351 height 18
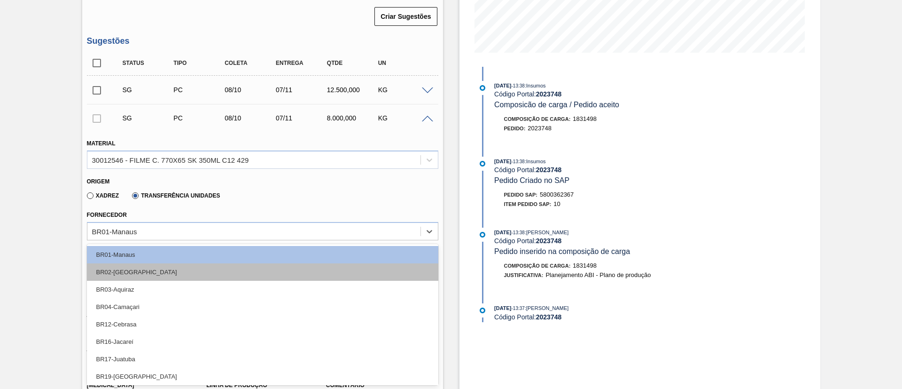
click at [163, 272] on div "BR02-[GEOGRAPHIC_DATA]" at bounding box center [262, 271] width 351 height 17
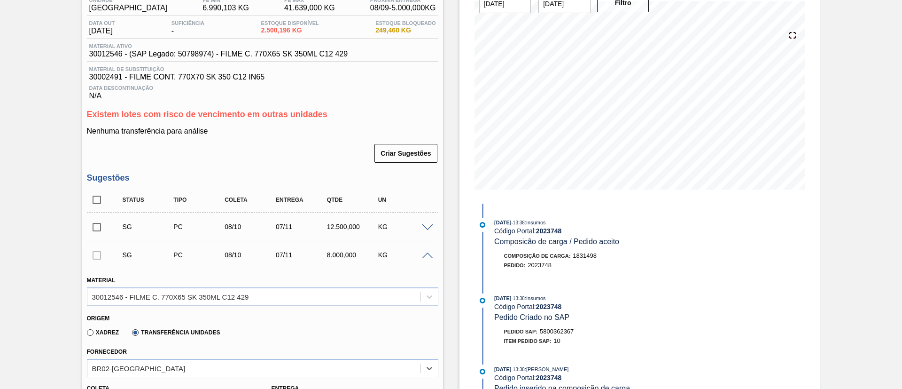
scroll to position [11, 0]
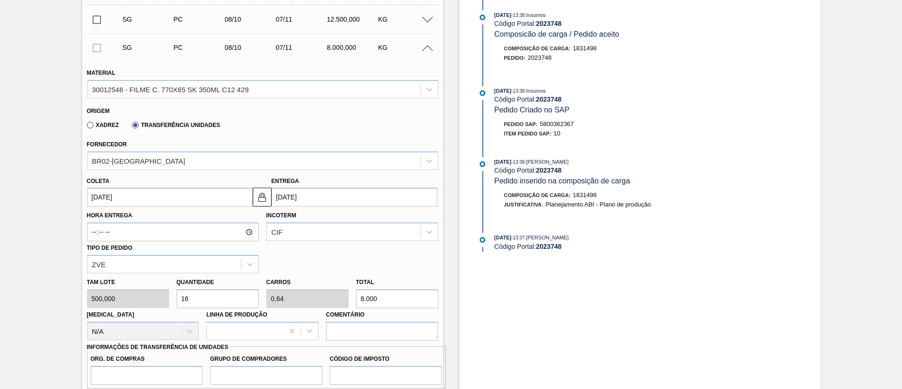
click at [426, 48] on span at bounding box center [427, 48] width 11 height 7
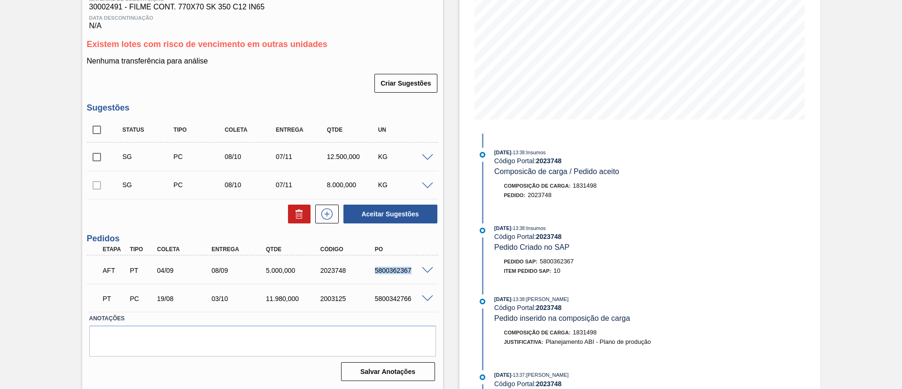
drag, startPoint x: 393, startPoint y: 270, endPoint x: 418, endPoint y: 257, distance: 27.7
click at [426, 271] on div "AFT PT 04/09 08/09 5.000,000 2023748 5800362367" at bounding box center [262, 268] width 351 height 23
copy div "5800362367"
